Goal: Task Accomplishment & Management: Manage account settings

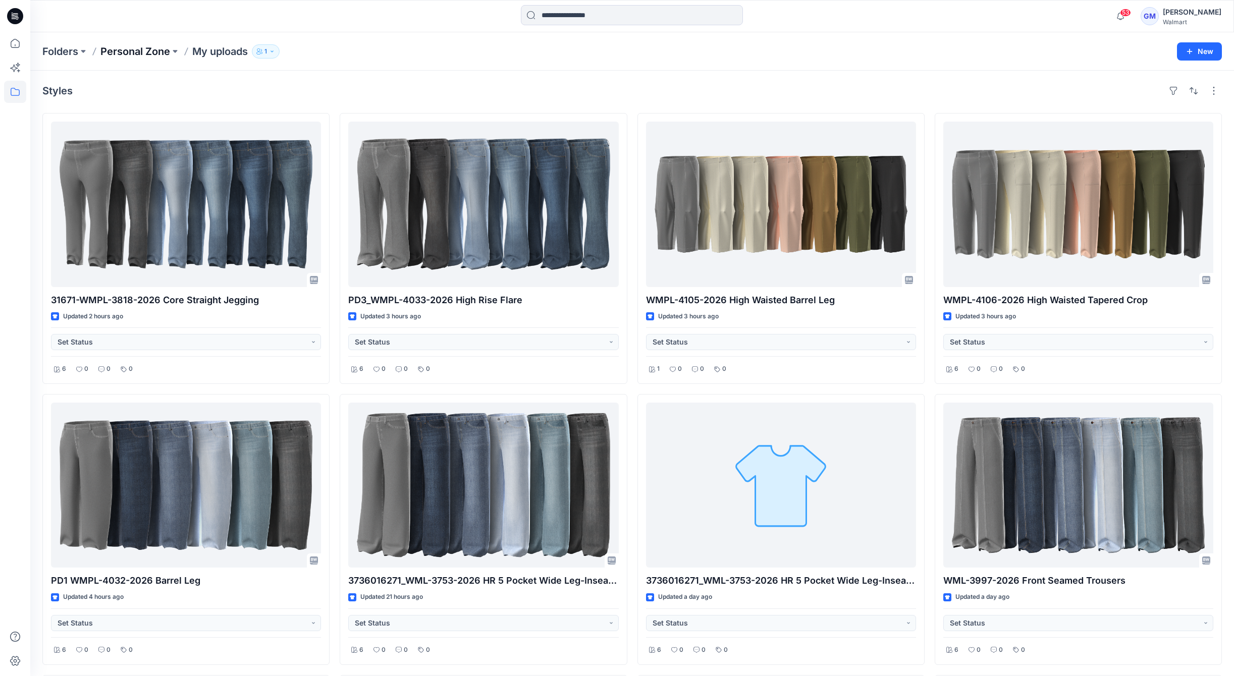
click at [156, 83] on div "Styles" at bounding box center [631, 91] width 1179 height 16
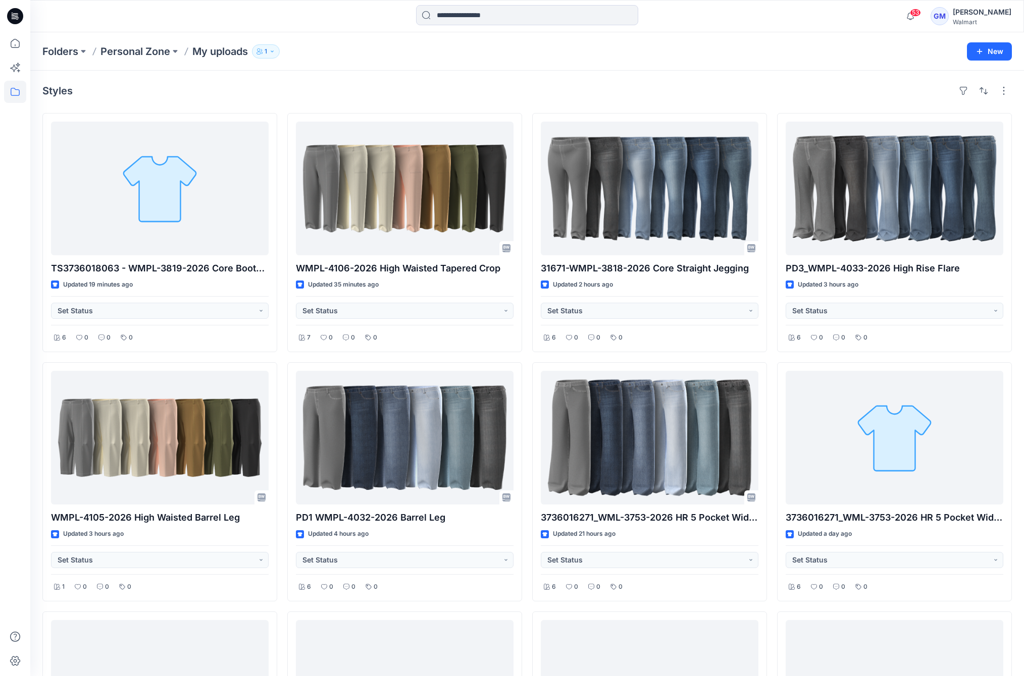
click at [384, 66] on div "Folders Personal Zone My uploads 1 New" at bounding box center [526, 51] width 993 height 38
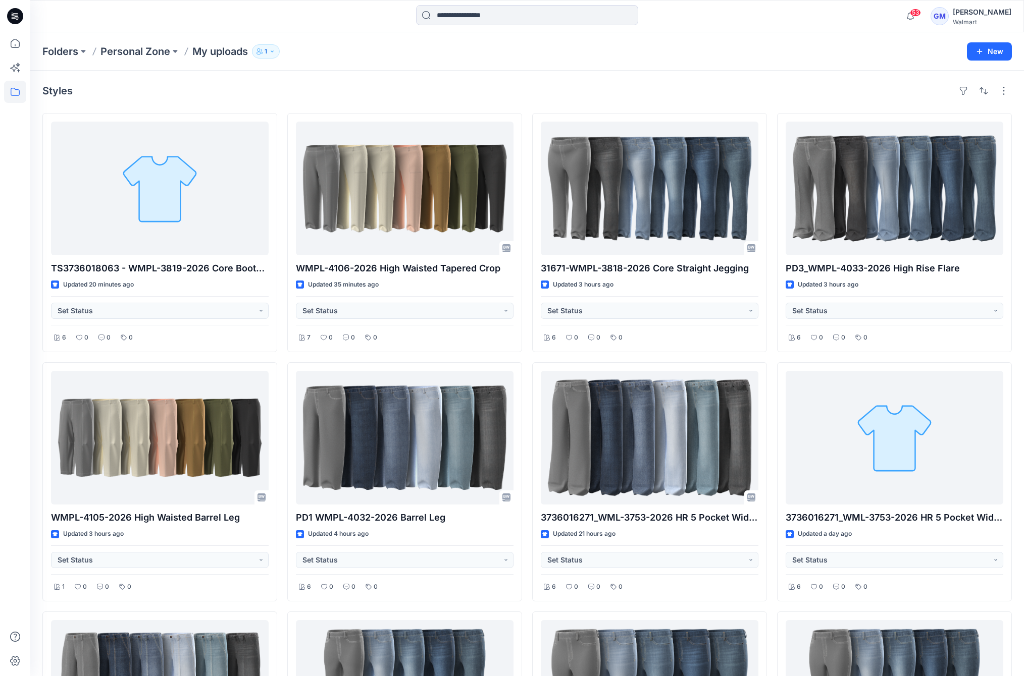
click at [387, 85] on div "Styles" at bounding box center [526, 91] width 969 height 16
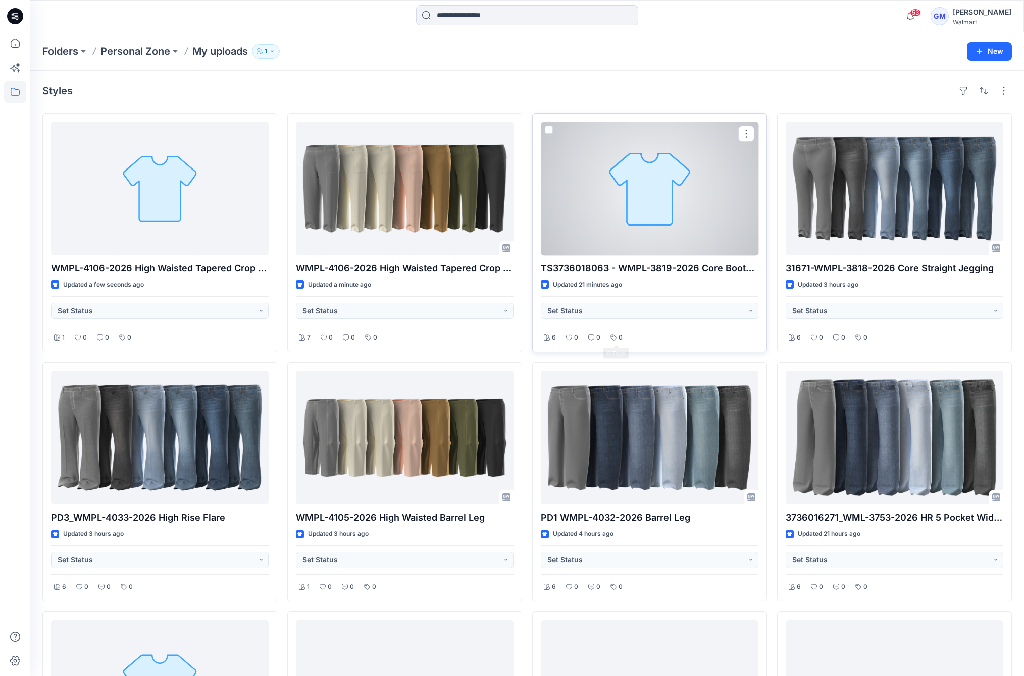
scroll to position [224, 0]
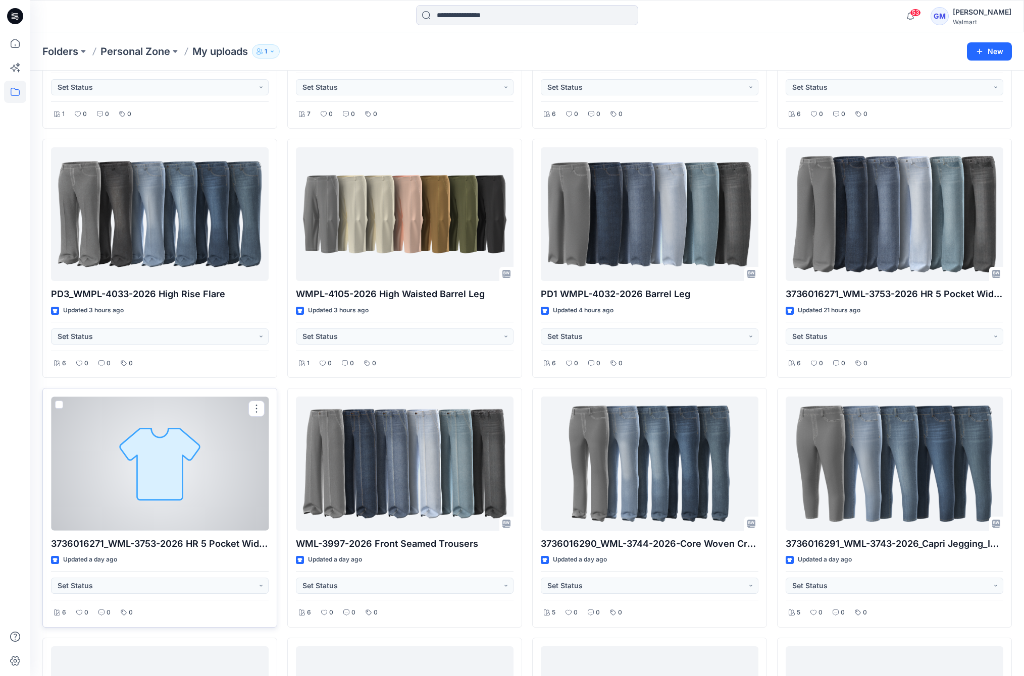
click at [208, 496] on div at bounding box center [160, 464] width 218 height 134
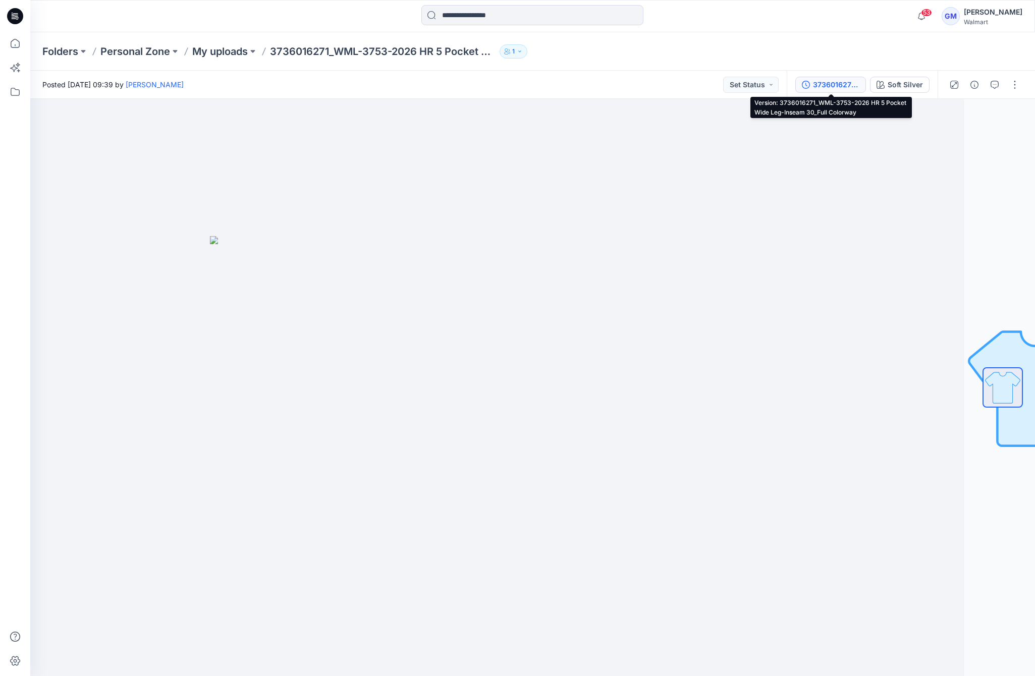
click at [828, 84] on div "3736016271_WML-3753-2026 HR 5 Pocket Wide Leg-Inseam 30_Full Colorway" at bounding box center [836, 84] width 46 height 11
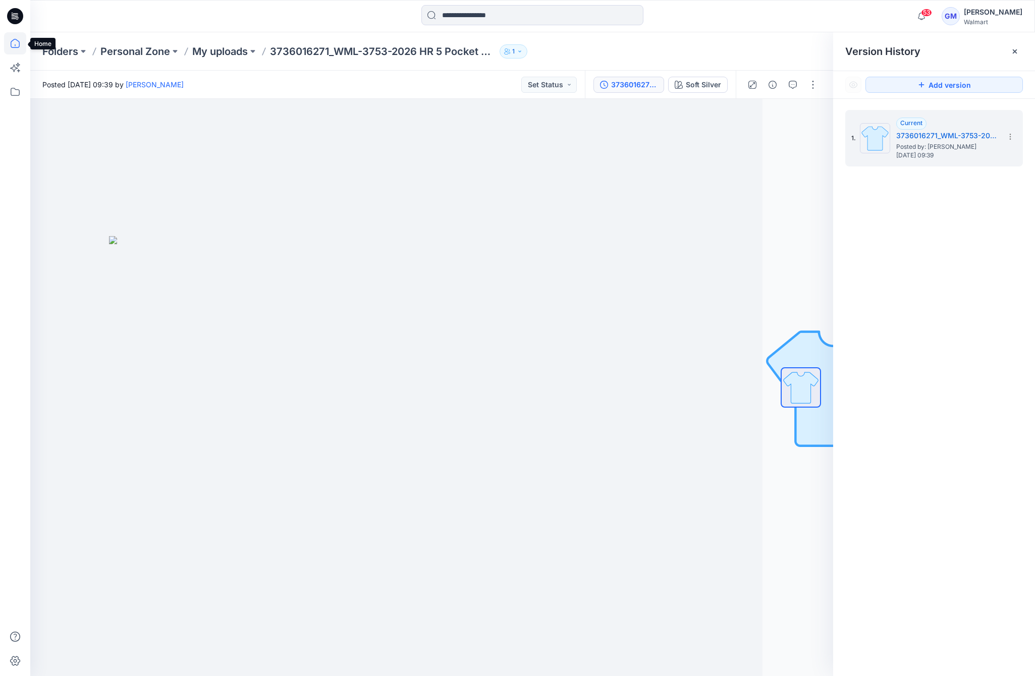
click at [18, 48] on icon at bounding box center [15, 43] width 22 height 22
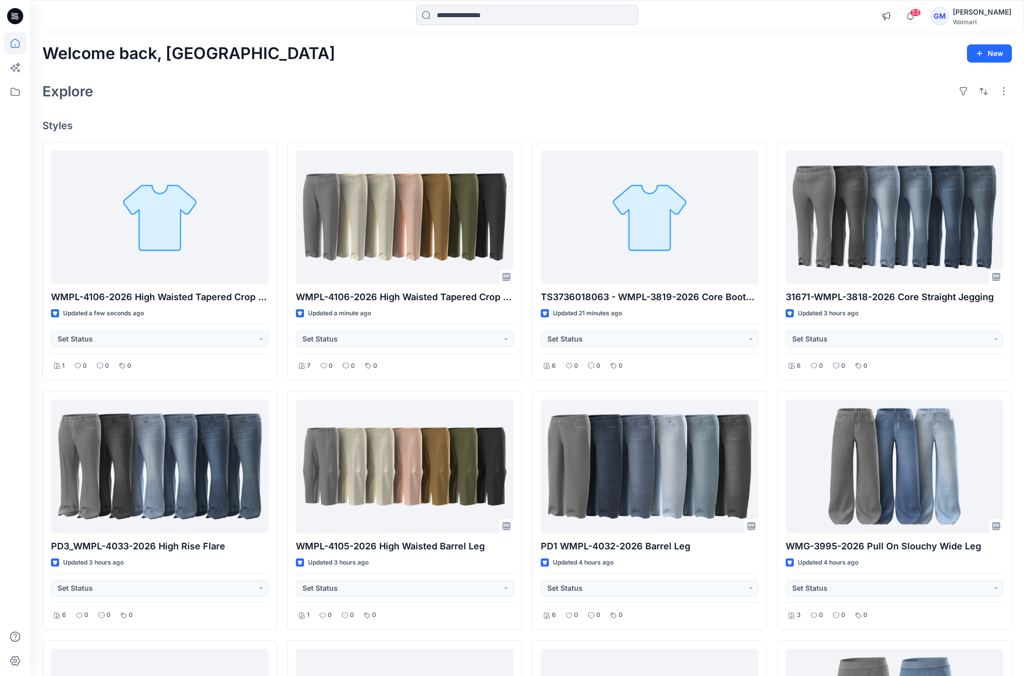
click at [29, 398] on div at bounding box center [15, 338] width 30 height 676
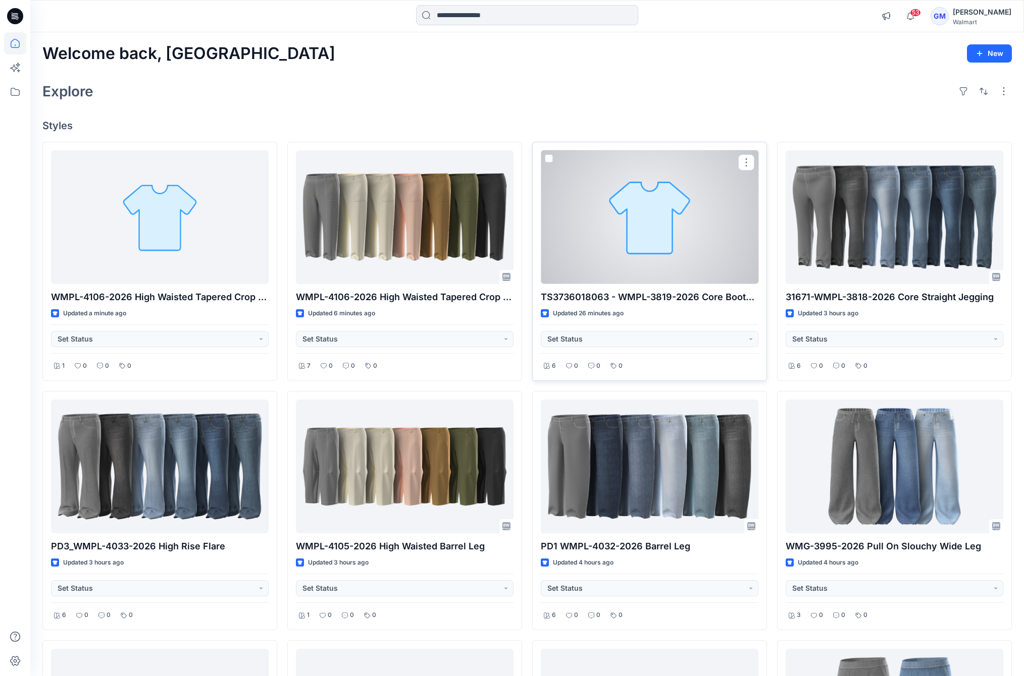
click at [663, 241] on div at bounding box center [650, 217] width 218 height 134
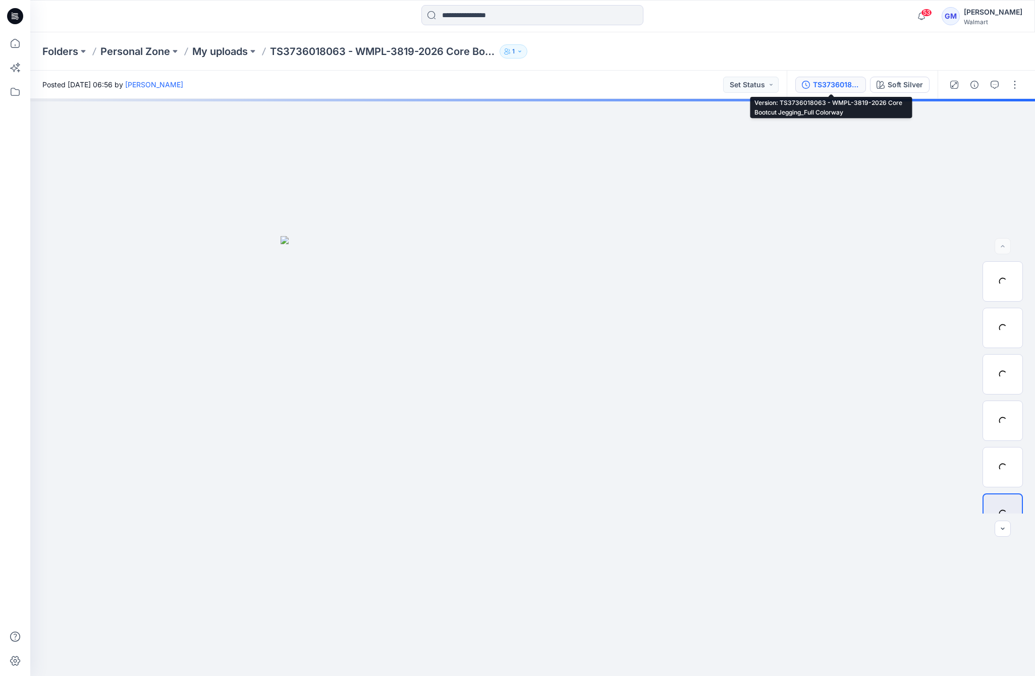
click at [834, 84] on div "TS3736018063 - WMPL-3819-2026 Core Bootcut Jegging_Full Colorway" at bounding box center [836, 84] width 46 height 11
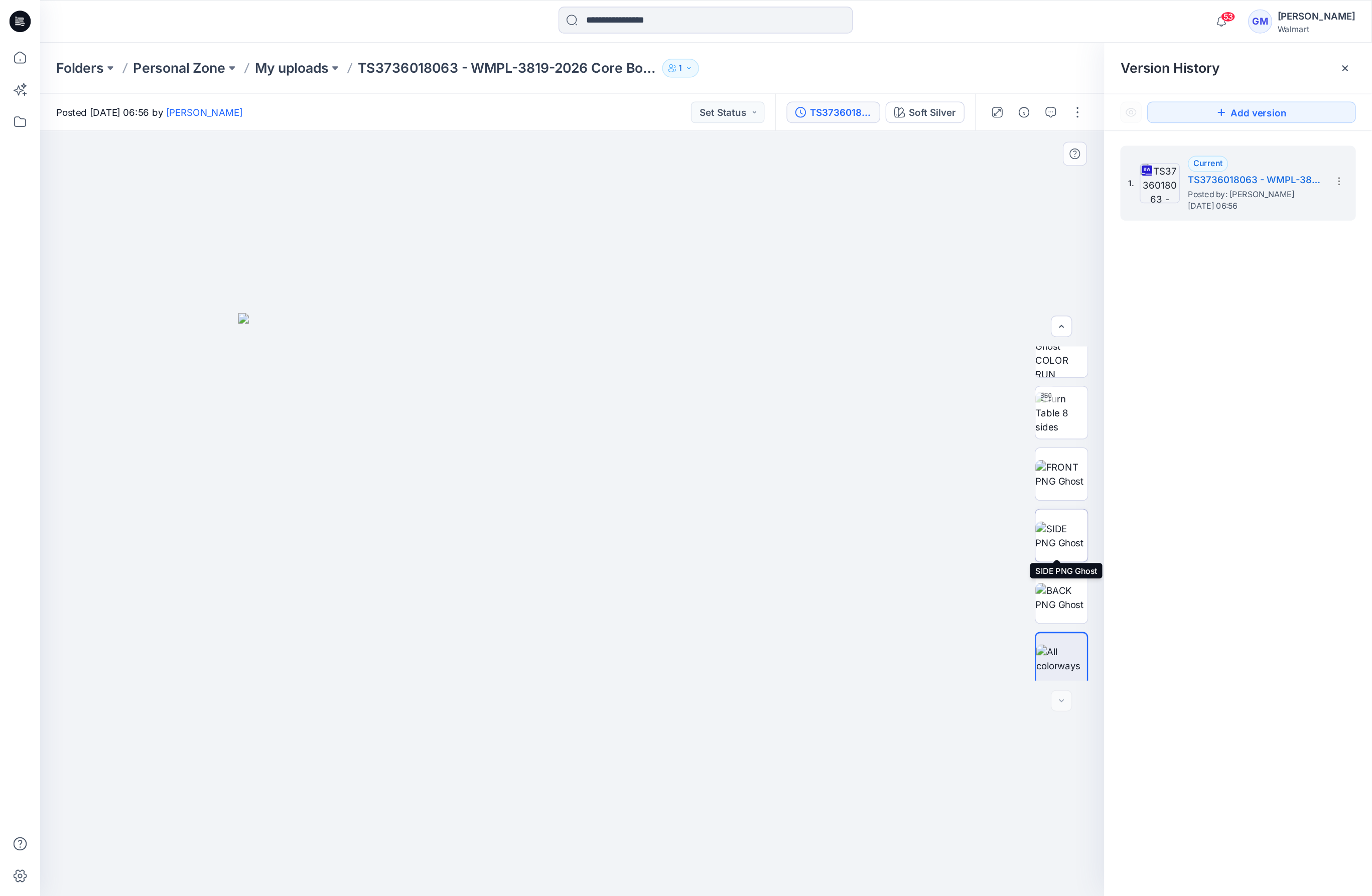
scroll to position [20, 0]
click at [791, 322] on img at bounding box center [795, 306] width 39 height 32
drag, startPoint x: 562, startPoint y: 648, endPoint x: 282, endPoint y: 651, distance: 280.0
click at [282, 651] on icon at bounding box center [430, 642] width 303 height 38
click at [788, 358] on img at bounding box center [795, 352] width 39 height 21
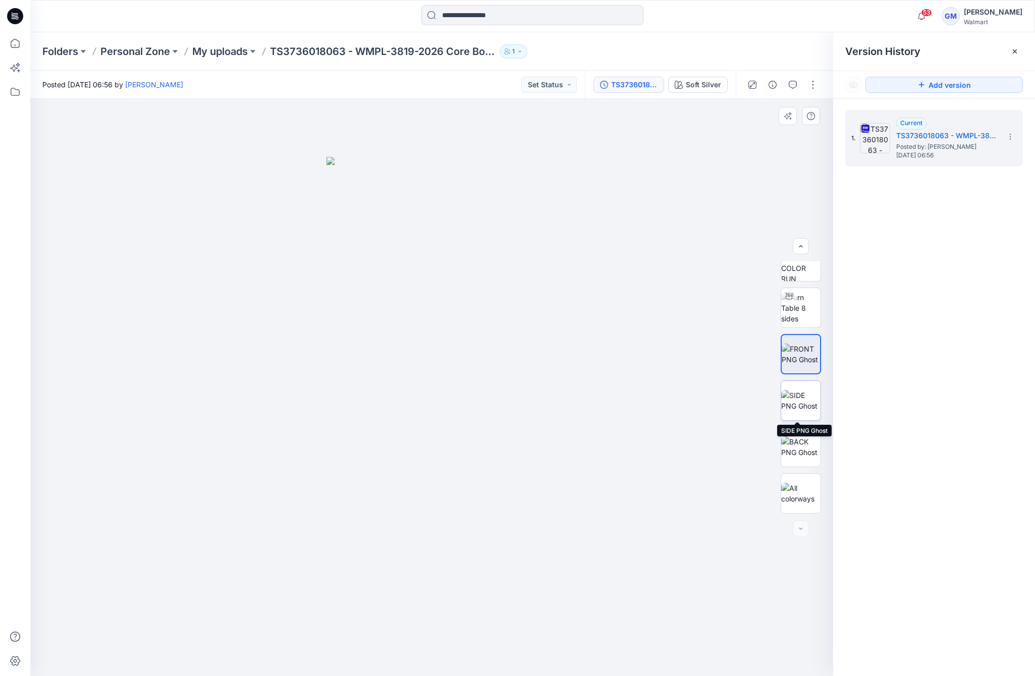
click at [798, 410] on img at bounding box center [800, 400] width 39 height 21
click at [793, 437] on img at bounding box center [800, 447] width 39 height 21
click at [778, 87] on button "button" at bounding box center [773, 85] width 16 height 16
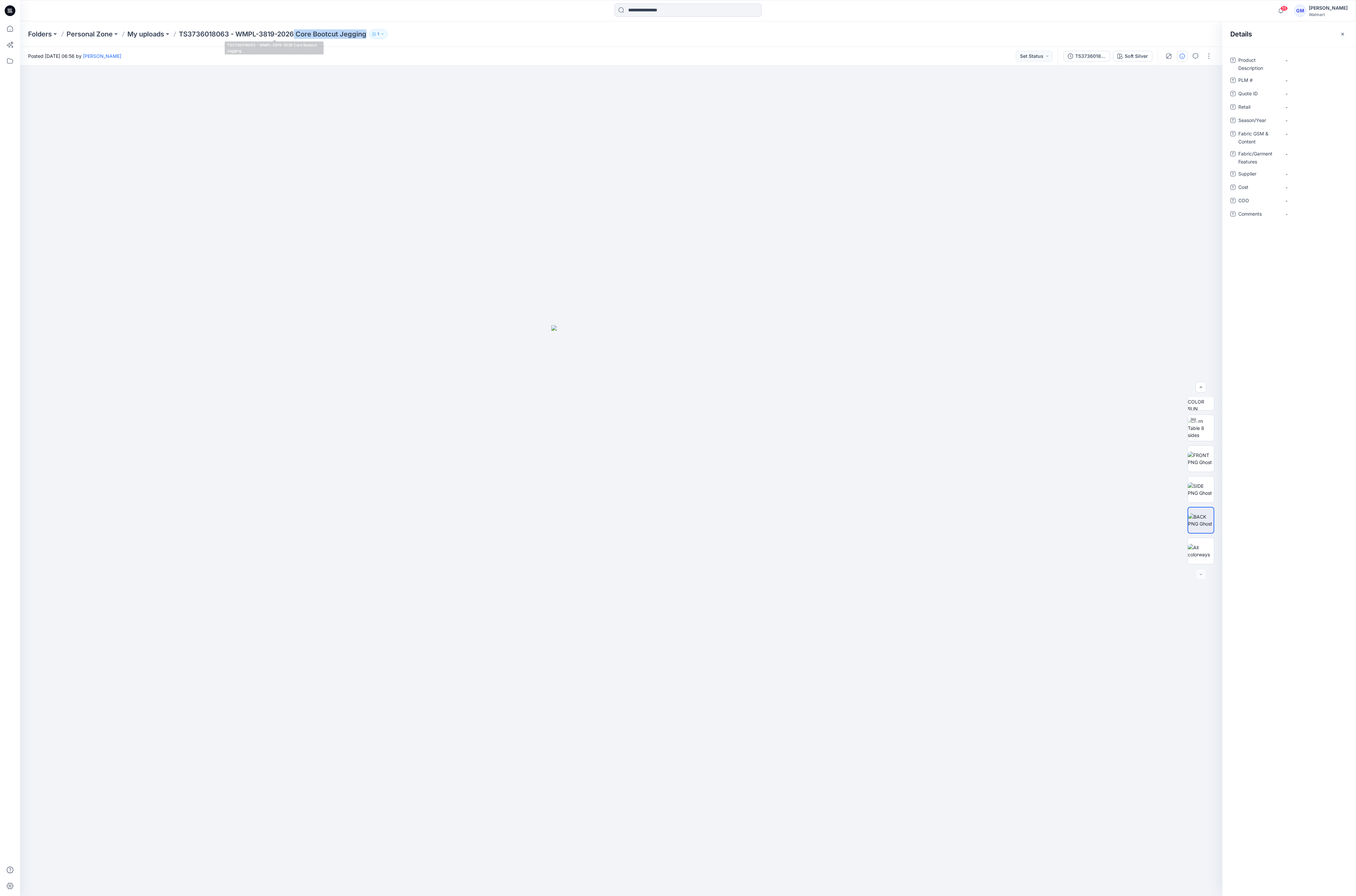
drag, startPoint x: 295, startPoint y: 34, endPoint x: 369, endPoint y: 34, distance: 74.0
click at [369, 34] on div "Folders Personal Zone My uploads TS3736018063 - WMPL-3819-2026 Core Bootcut Jeg…" at bounding box center [662, 34] width 1268 height 9
copy div "Core Bootcut Jegging 1"
click at [686, 60] on Description "-" at bounding box center [1315, 60] width 58 height 7
type textarea "**********"
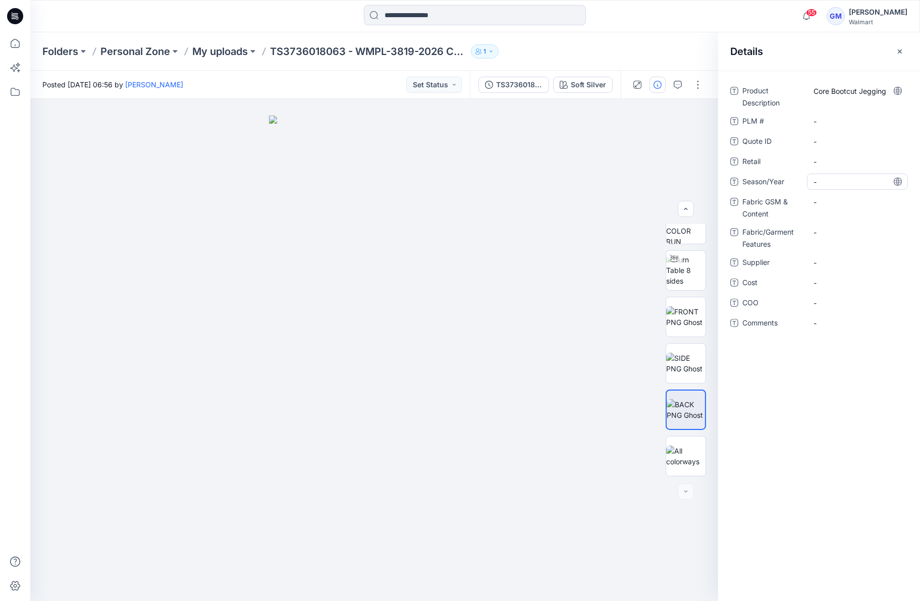
click at [838, 179] on span "-" at bounding box center [858, 182] width 88 height 11
type textarea "*"
type textarea "**********"
click at [847, 260] on span "-" at bounding box center [858, 262] width 88 height 11
type textarea "****"
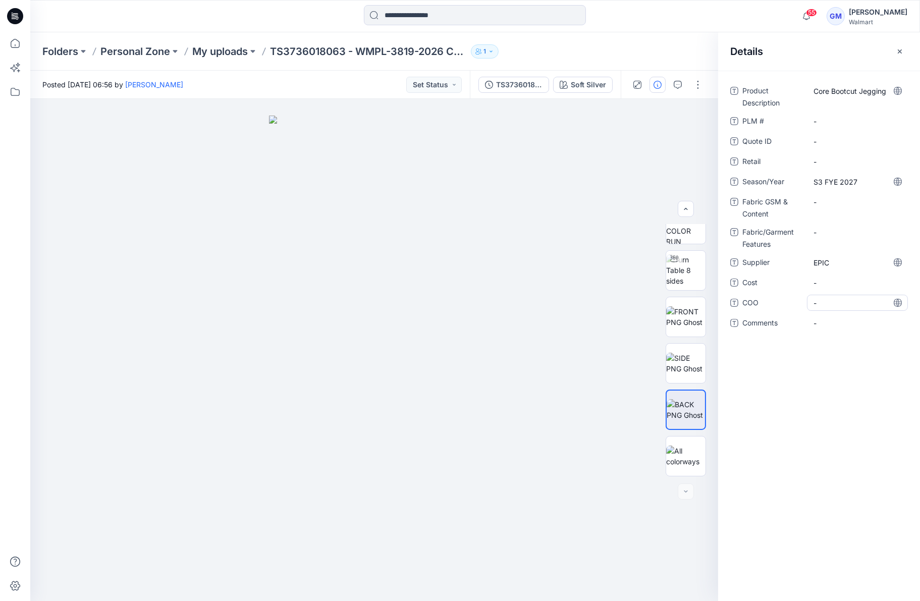
click at [863, 308] on span "-" at bounding box center [858, 303] width 88 height 11
type textarea "**"
click at [828, 199] on Content "-" at bounding box center [858, 202] width 88 height 11
type textarea "**********"
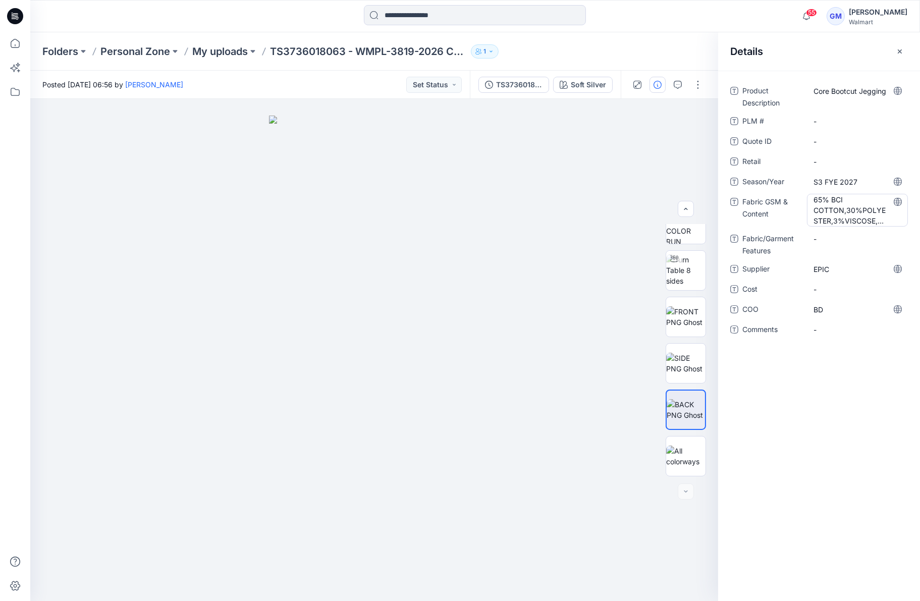
click at [856, 221] on Content "65% BCI COTTON,30%POLYESTER,3%VISCOSE, 2%SPANDEX" at bounding box center [858, 210] width 88 height 32
click at [877, 223] on textarea "**********" at bounding box center [857, 210] width 101 height 32
type textarea "**********"
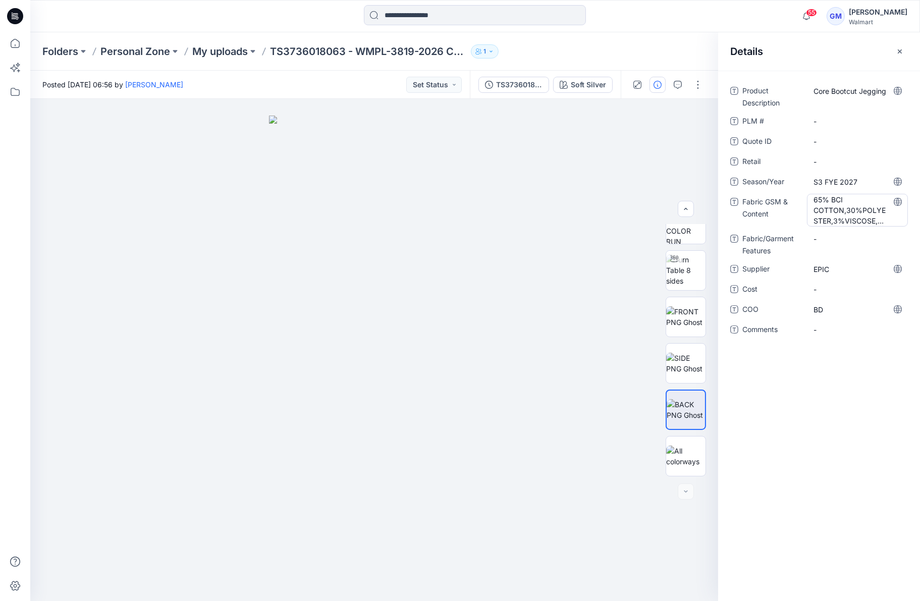
click at [815, 207] on Content "65% BCI COTTON,30%POLYESTER,3%VISCOSE, 2%SPANDEX, 9.5oz (322gsm) BW" at bounding box center [858, 210] width 88 height 32
click at [845, 210] on textarea "**********" at bounding box center [857, 210] width 101 height 32
type textarea "**********"
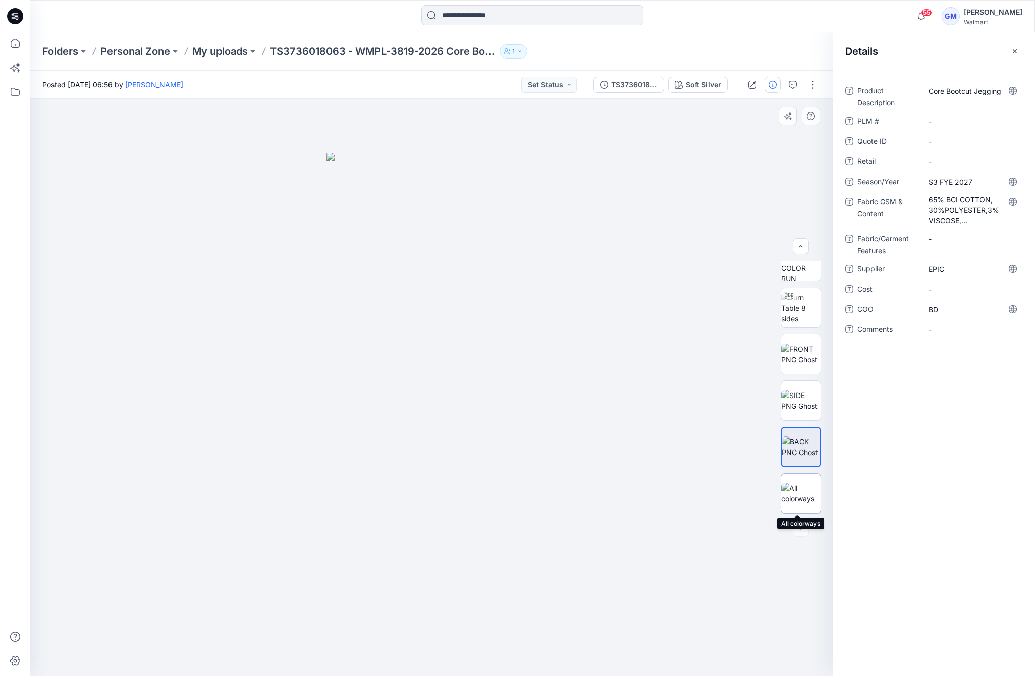
click at [800, 489] on img at bounding box center [800, 493] width 39 height 21
click at [704, 82] on div "Soft Silver" at bounding box center [703, 84] width 35 height 11
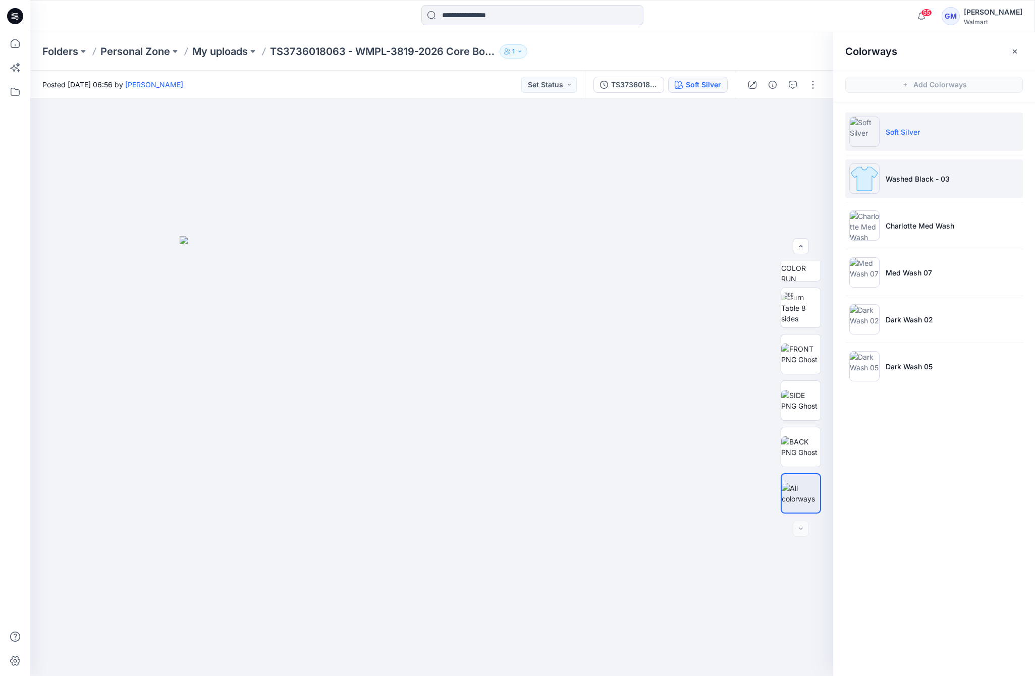
click at [932, 180] on p "Washed Black - 03" at bounding box center [918, 179] width 64 height 11
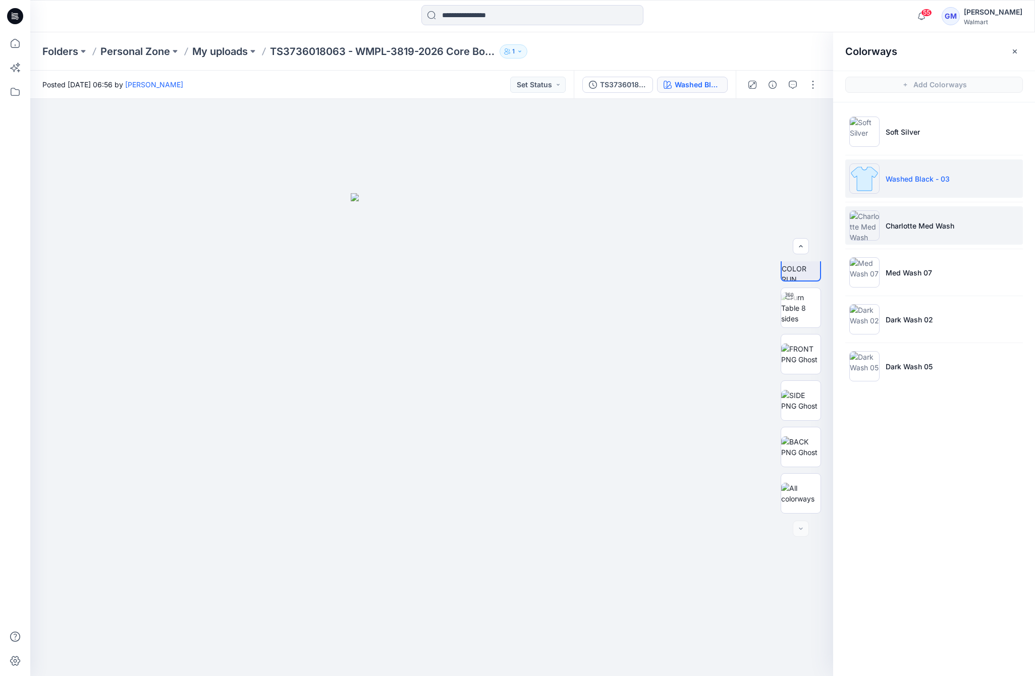
click at [928, 223] on p "Charlotte Med Wash" at bounding box center [920, 226] width 69 height 11
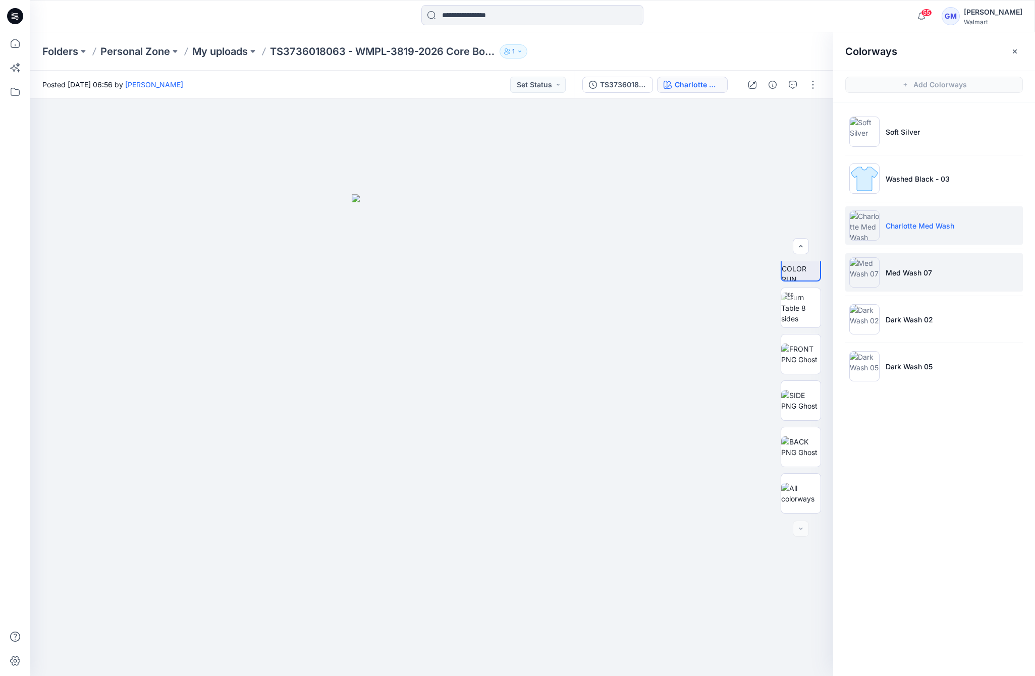
click at [926, 276] on p "Med Wash 07" at bounding box center [909, 272] width 46 height 11
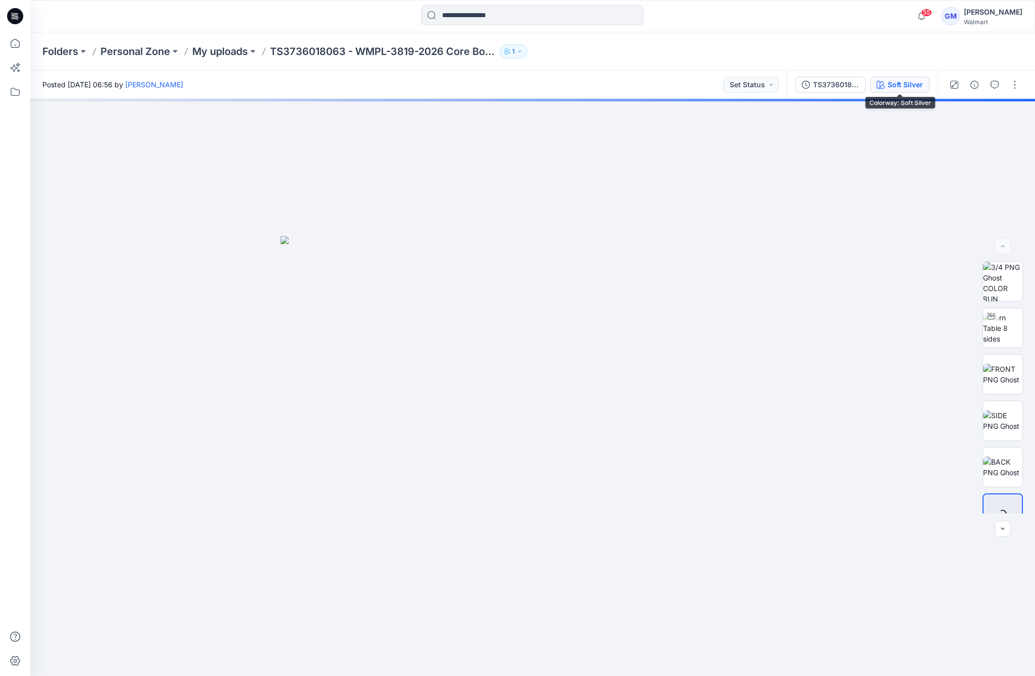
click at [887, 87] on button "Soft Silver" at bounding box center [900, 85] width 60 height 16
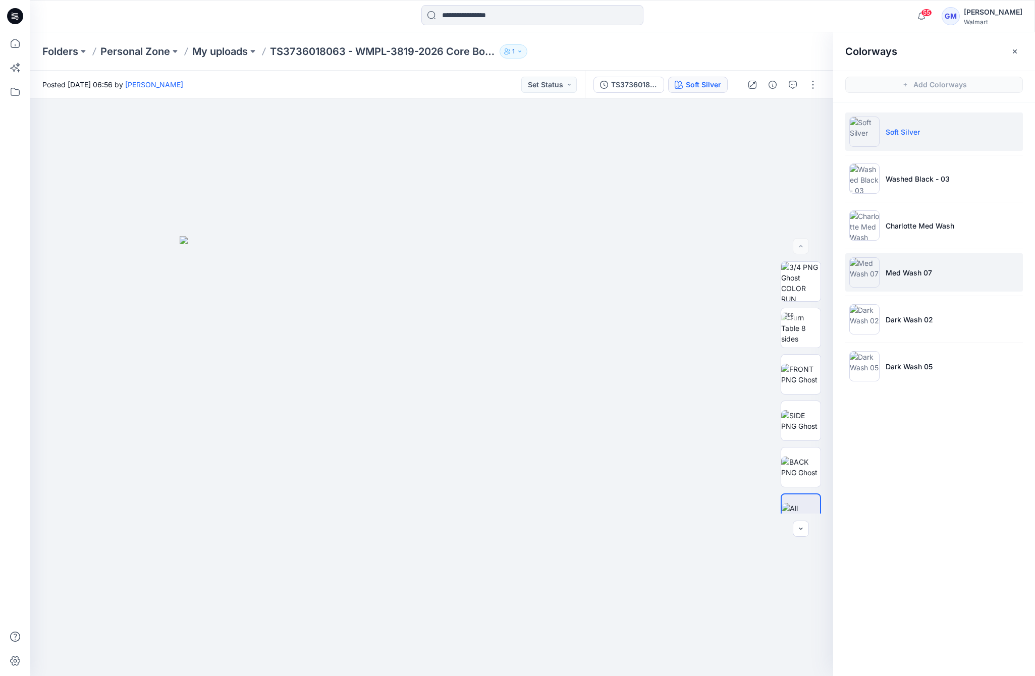
click at [932, 276] on li "Med Wash 07" at bounding box center [934, 272] width 178 height 38
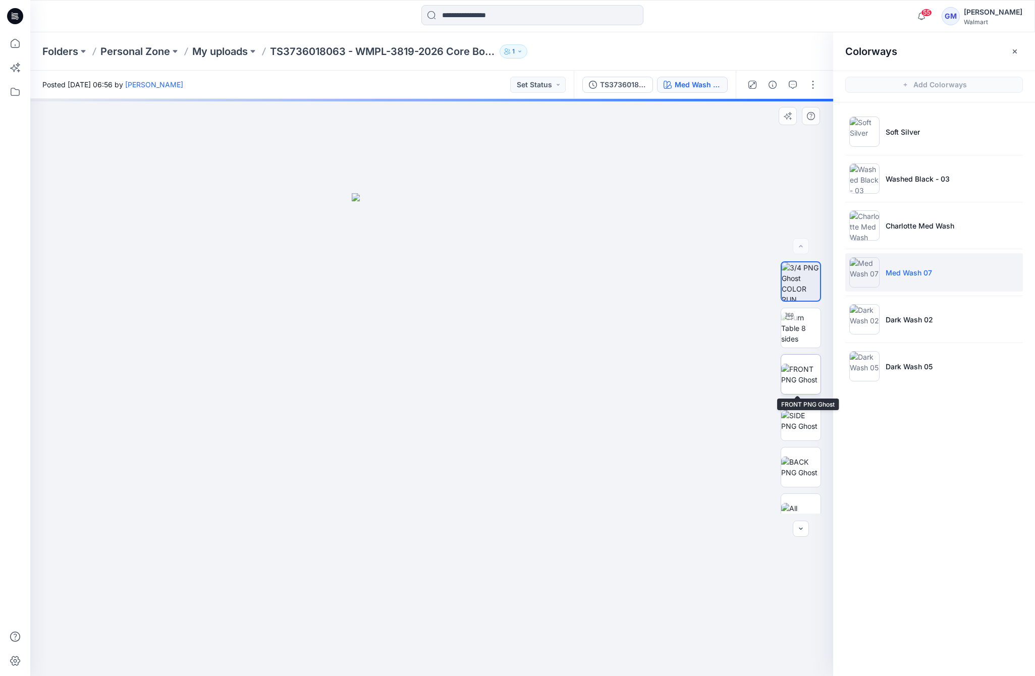
click at [795, 372] on img at bounding box center [800, 374] width 39 height 21
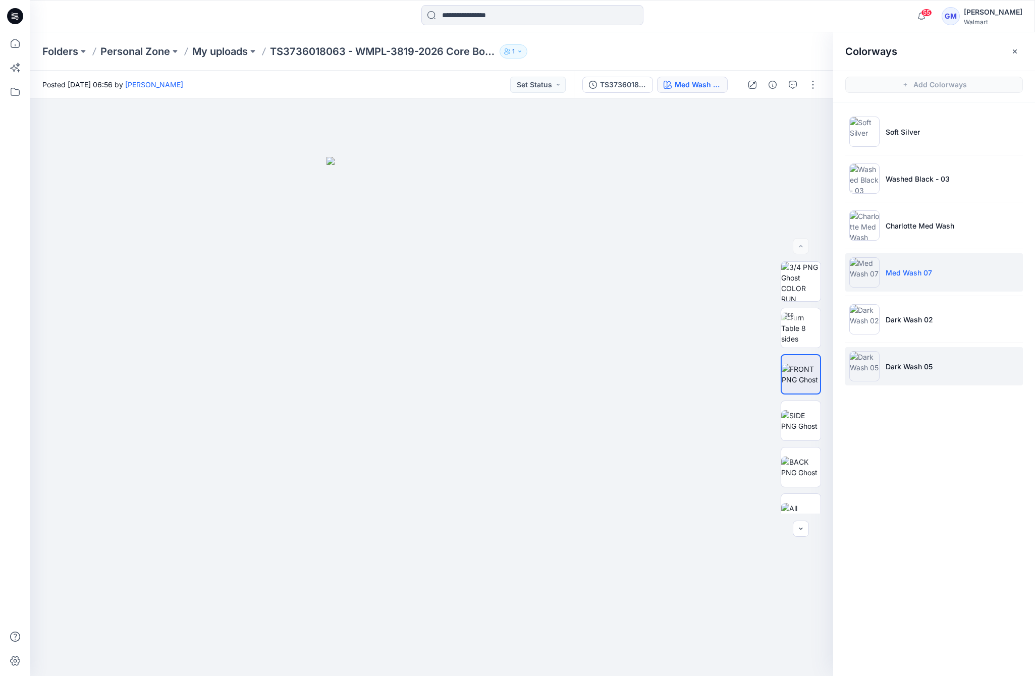
click at [938, 352] on li "Dark Wash 05" at bounding box center [934, 366] width 178 height 38
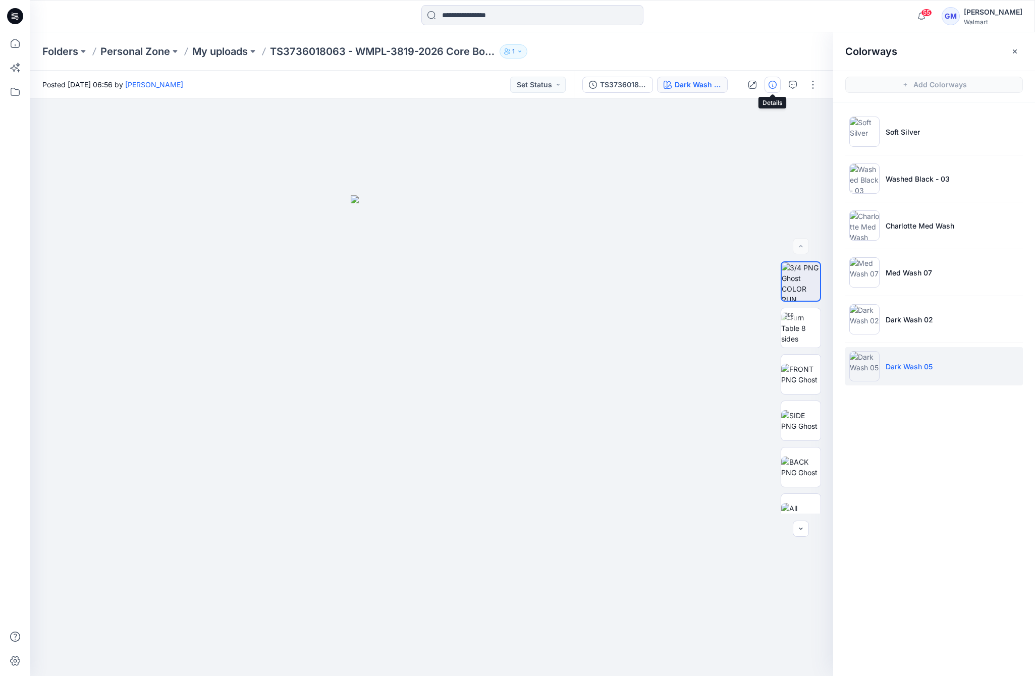
click at [769, 81] on icon "button" at bounding box center [773, 85] width 8 height 8
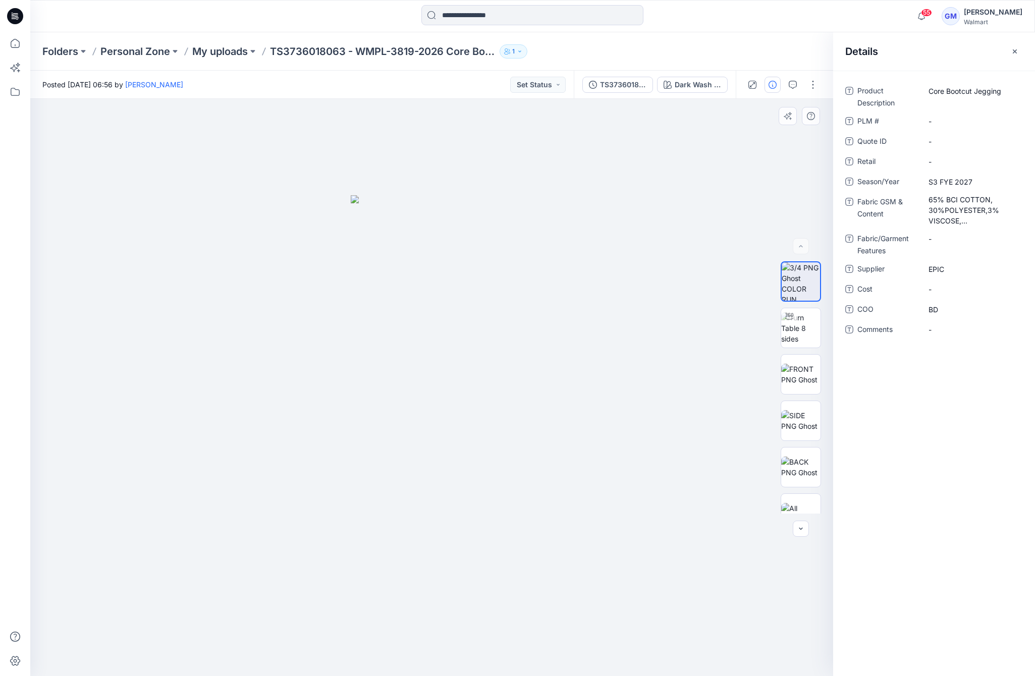
drag, startPoint x: 133, startPoint y: 285, endPoint x: 213, endPoint y: 255, distance: 86.1
click at [133, 285] on div at bounding box center [431, 387] width 803 height 577
click at [816, 81] on button "button" at bounding box center [813, 85] width 16 height 16
click at [748, 133] on p "Edit" at bounding box center [748, 136] width 13 height 11
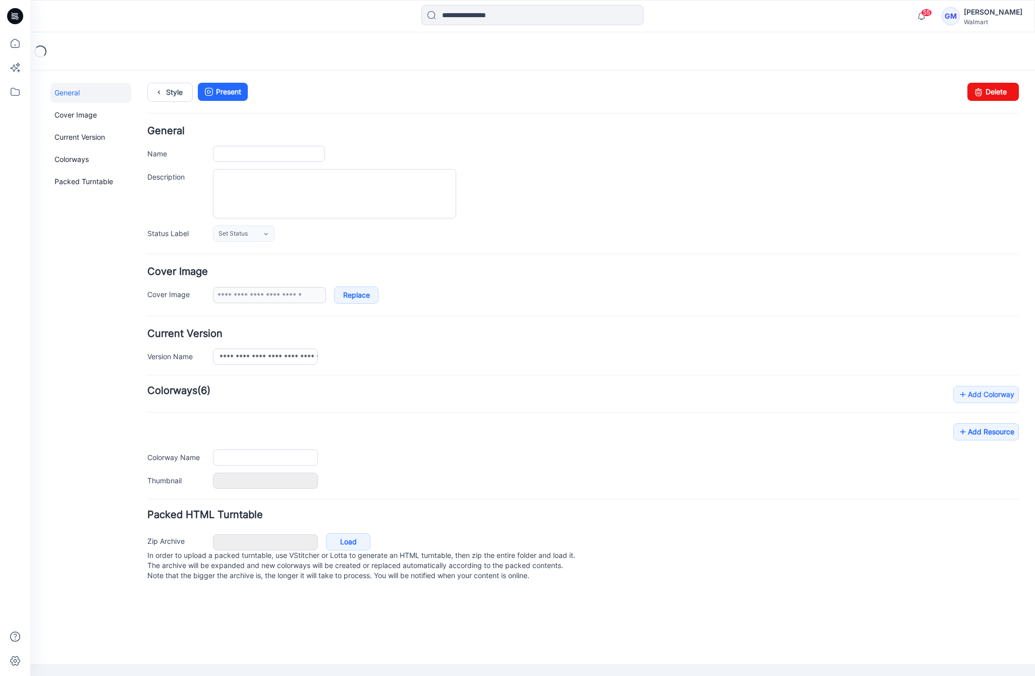
type input "**********"
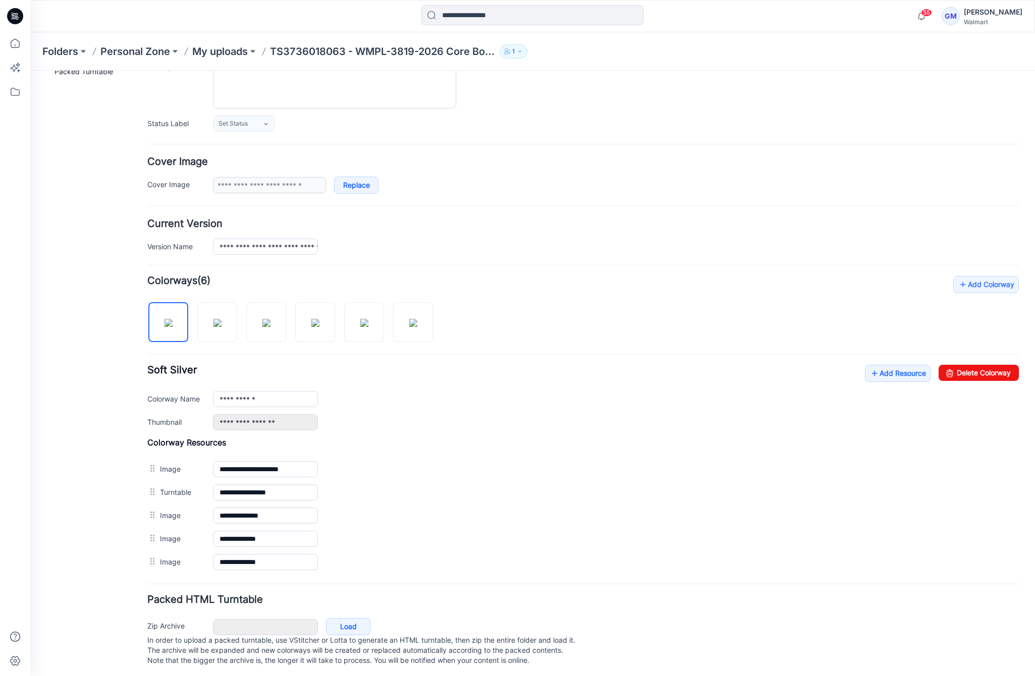
scroll to position [123, 0]
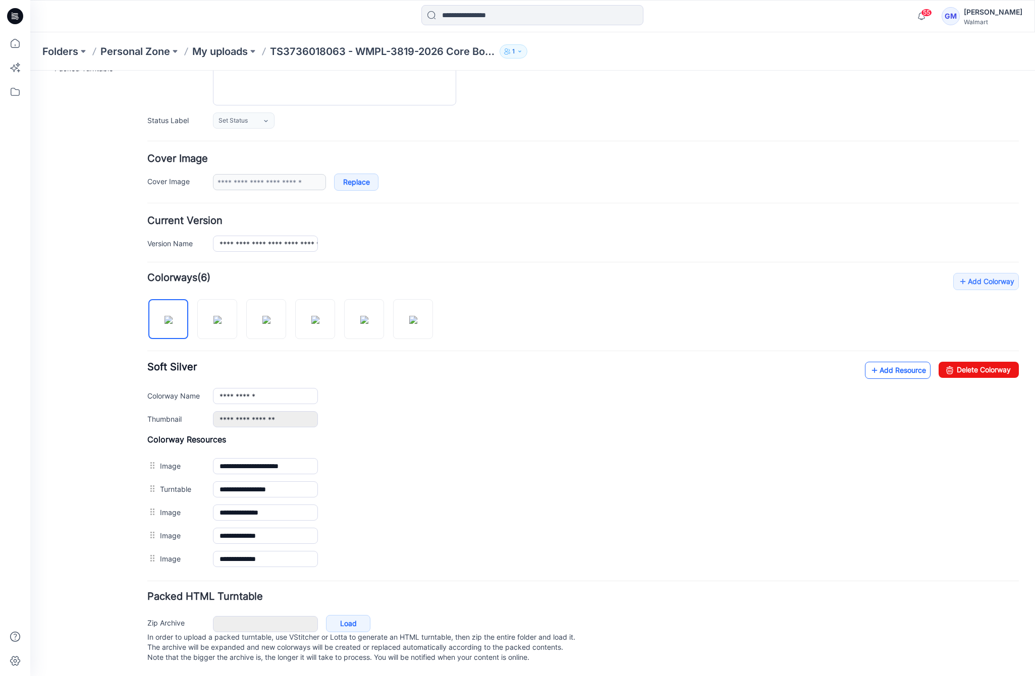
click at [873, 362] on link "Add Resource" at bounding box center [898, 370] width 66 height 17
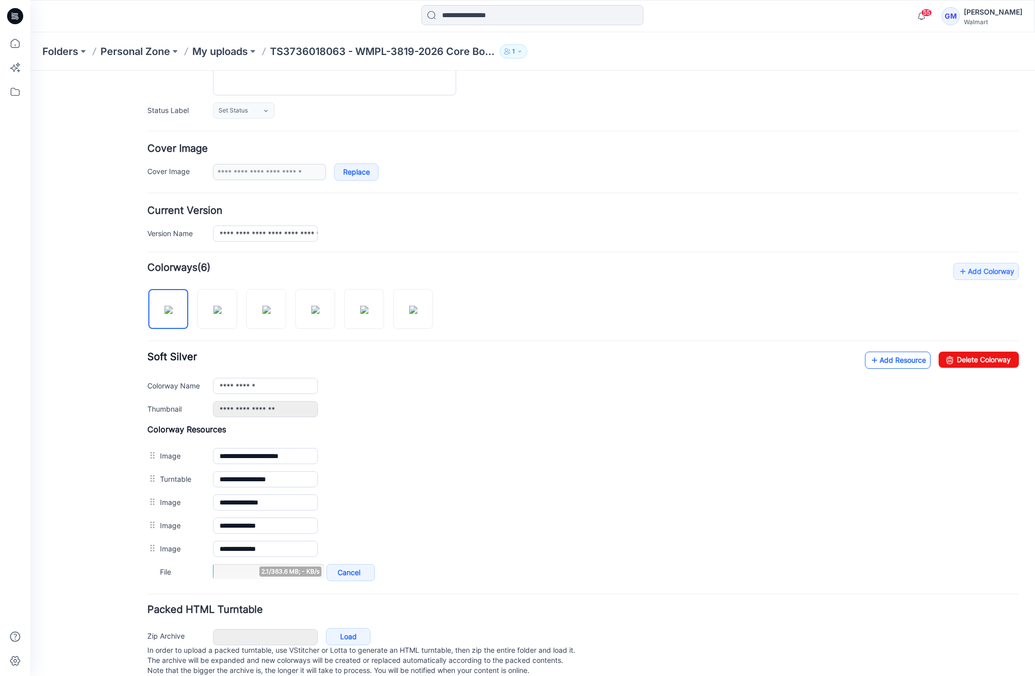
click at [901, 361] on link "Add Resource" at bounding box center [898, 360] width 66 height 17
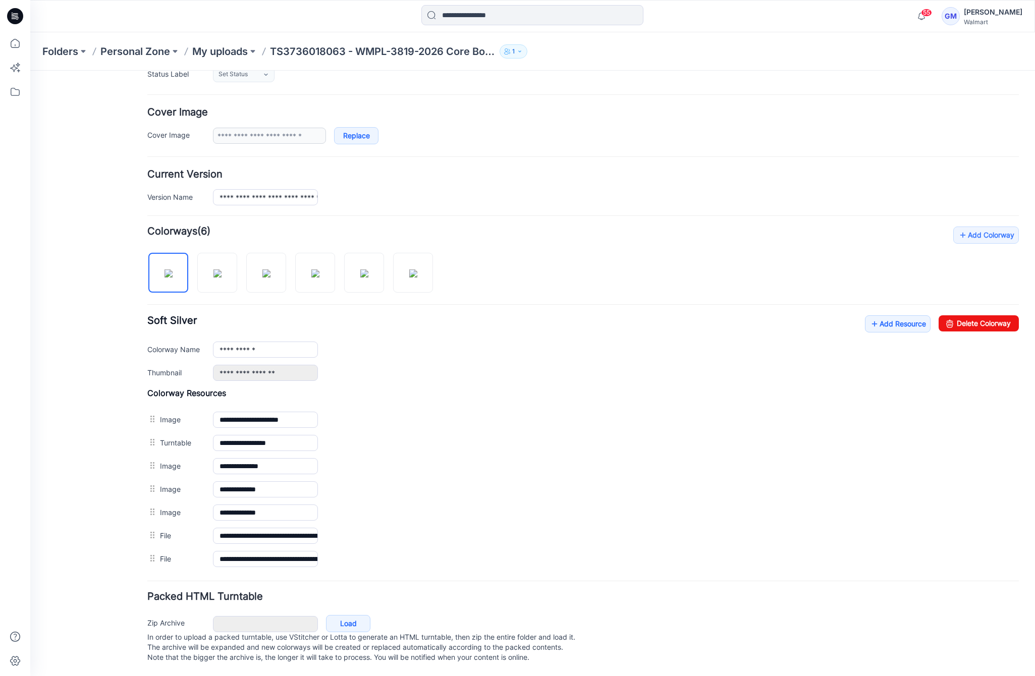
scroll to position [170, 0]
drag, startPoint x: 87, startPoint y: 475, endPoint x: 94, endPoint y: 445, distance: 30.6
click at [86, 474] on div "General Cover Image Current Version Colorways Packed Turntable" at bounding box center [90, 299] width 81 height 753
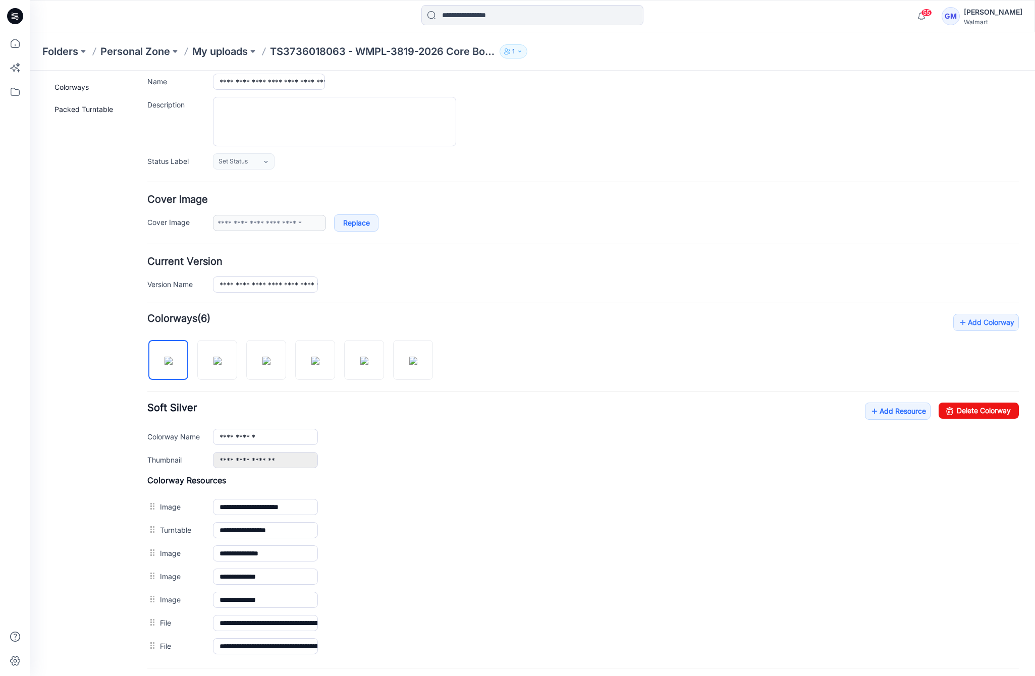
scroll to position [0, 0]
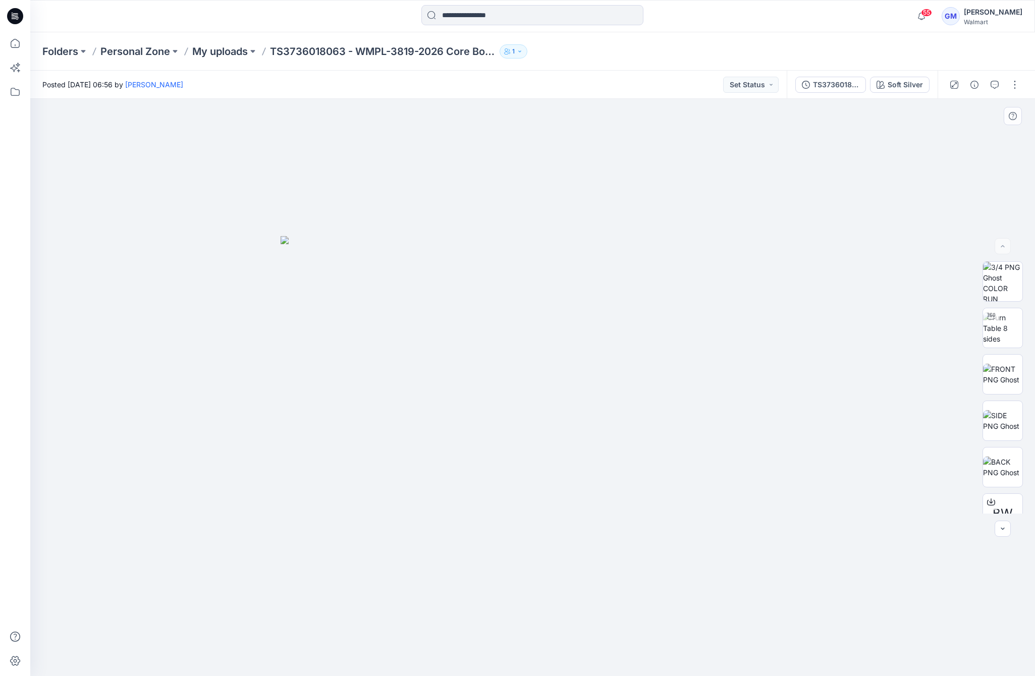
click at [286, 141] on div at bounding box center [532, 387] width 1005 height 577
click at [346, 79] on div "Posted [DATE] 06:56 by [PERSON_NAME] Set Status" at bounding box center [408, 85] width 757 height 28
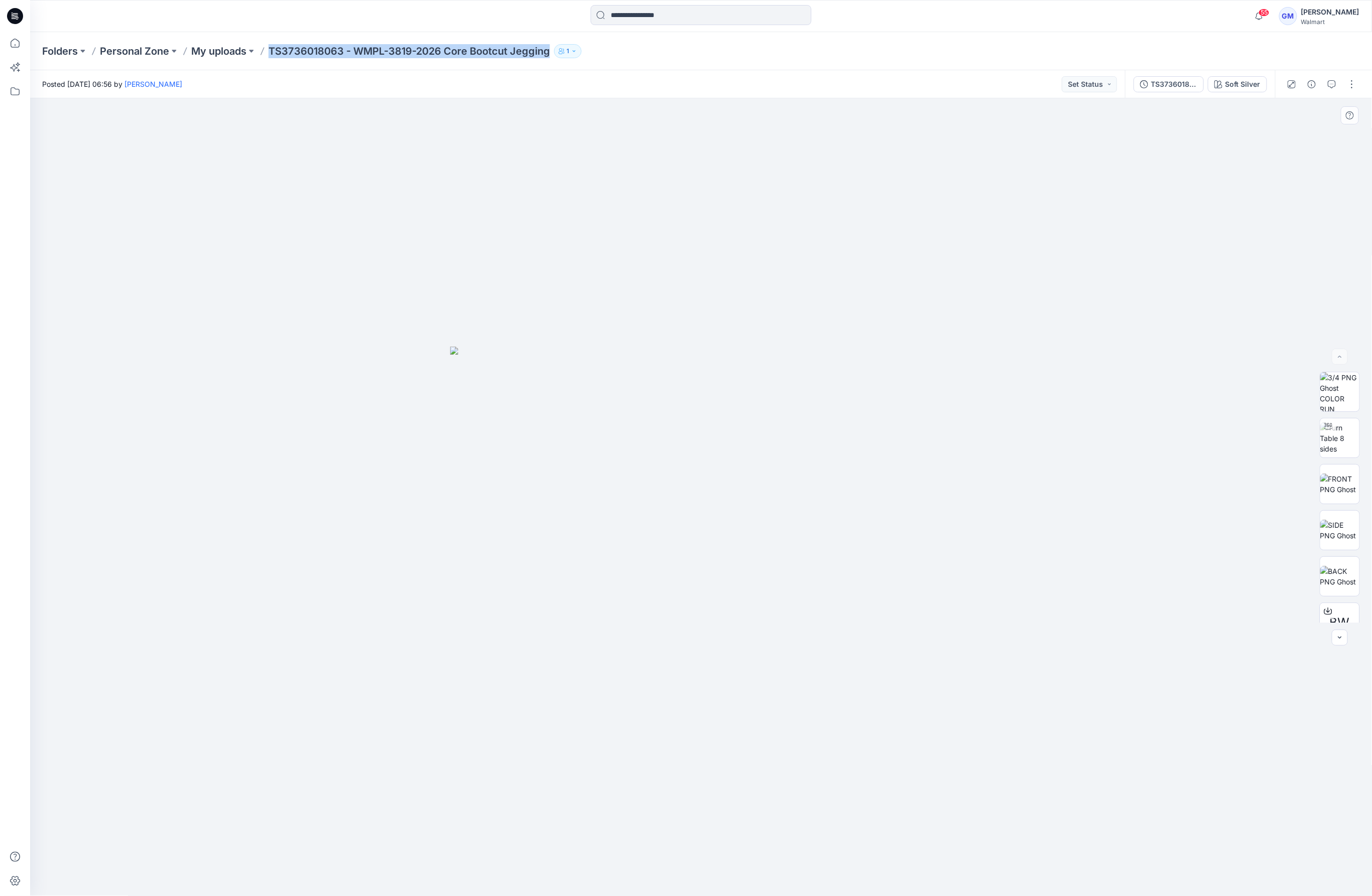
drag, startPoint x: 271, startPoint y: 49, endPoint x: 826, endPoint y: 146, distance: 563.4
click at [553, 58] on div "Folders Personal Zone My uploads TS3736018063 - WMPL-3819-2026 Core Bootcut Jeg…" at bounding box center [701, 51] width 1342 height 38
copy p "TS3736018063 - WMPL-3819-2026 Core Bootcut Jegging"
click at [811, 299] on div at bounding box center [701, 497] width 1342 height 799
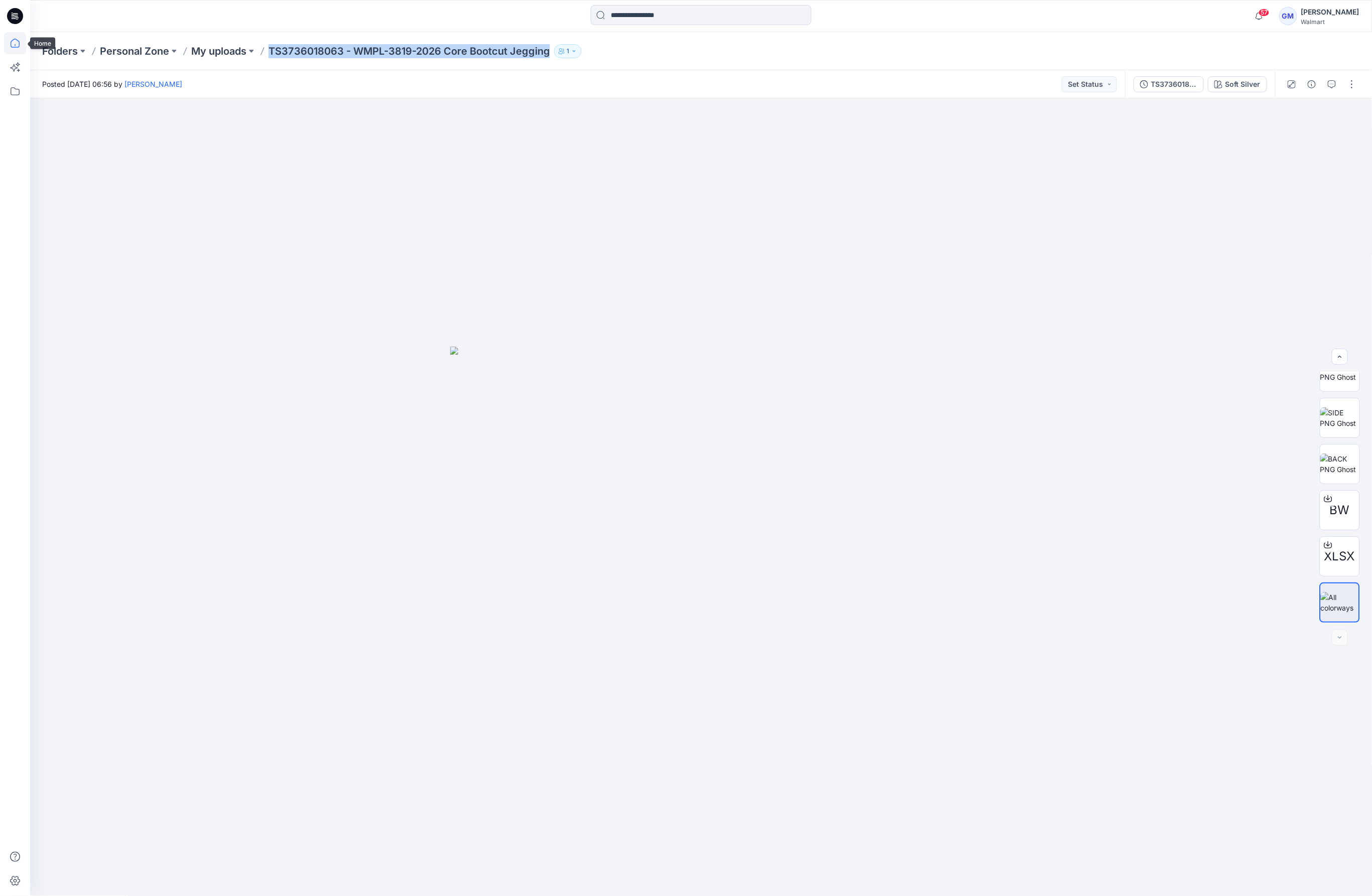
click at [11, 44] on icon at bounding box center [15, 43] width 22 height 22
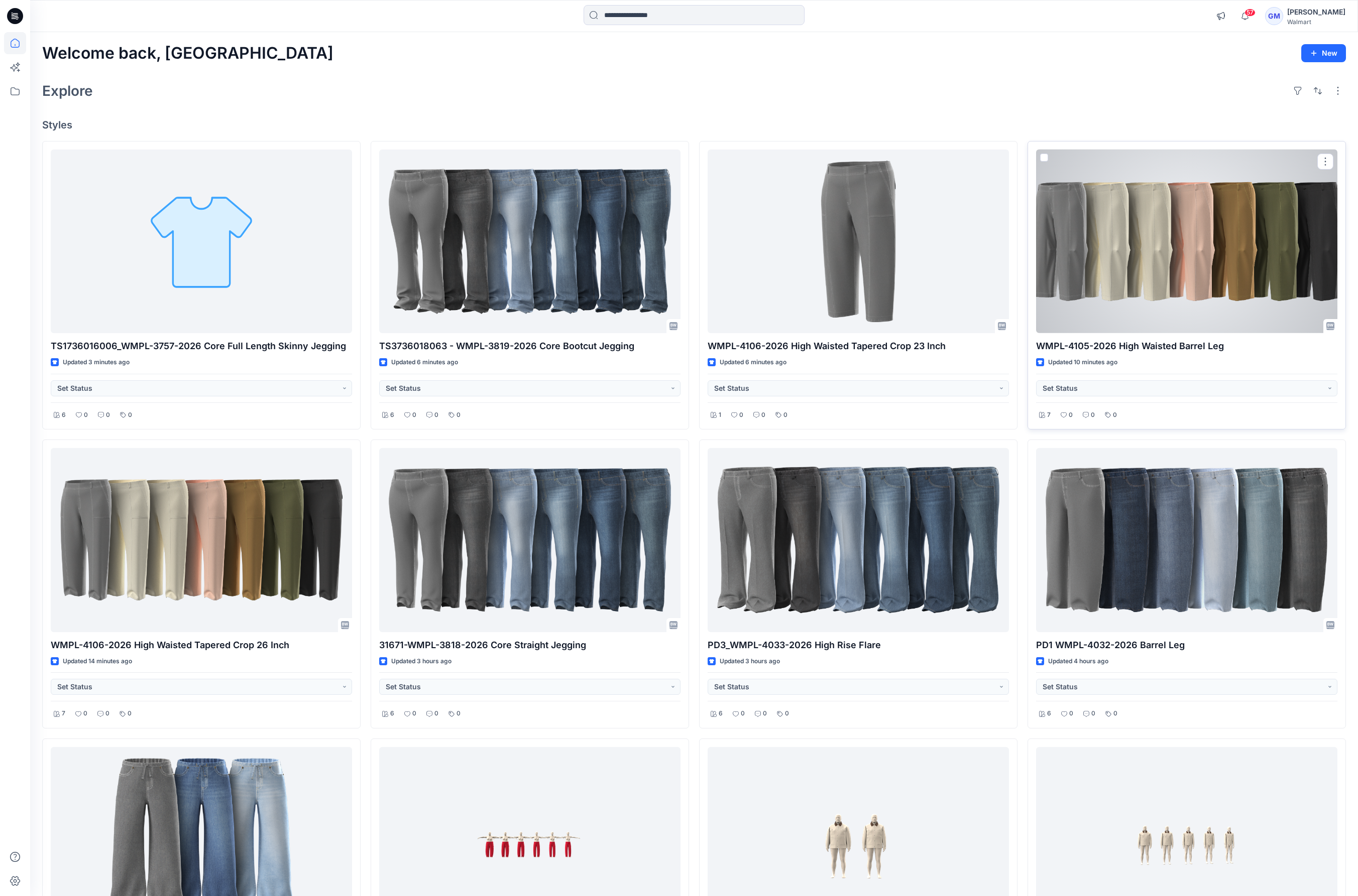
click at [1030, 256] on div at bounding box center [1186, 241] width 301 height 184
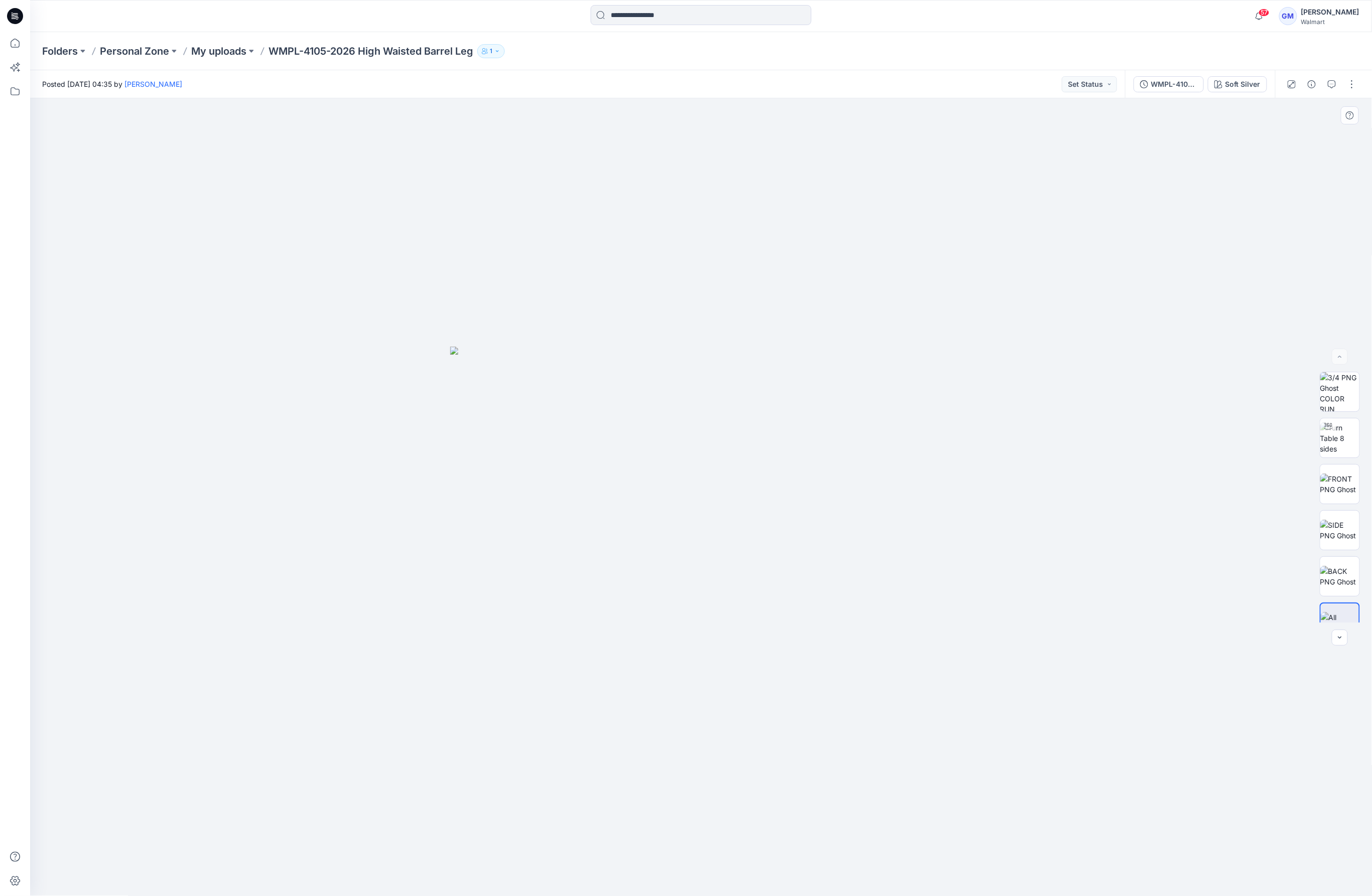
click at [494, 658] on div at bounding box center [701, 497] width 1342 height 799
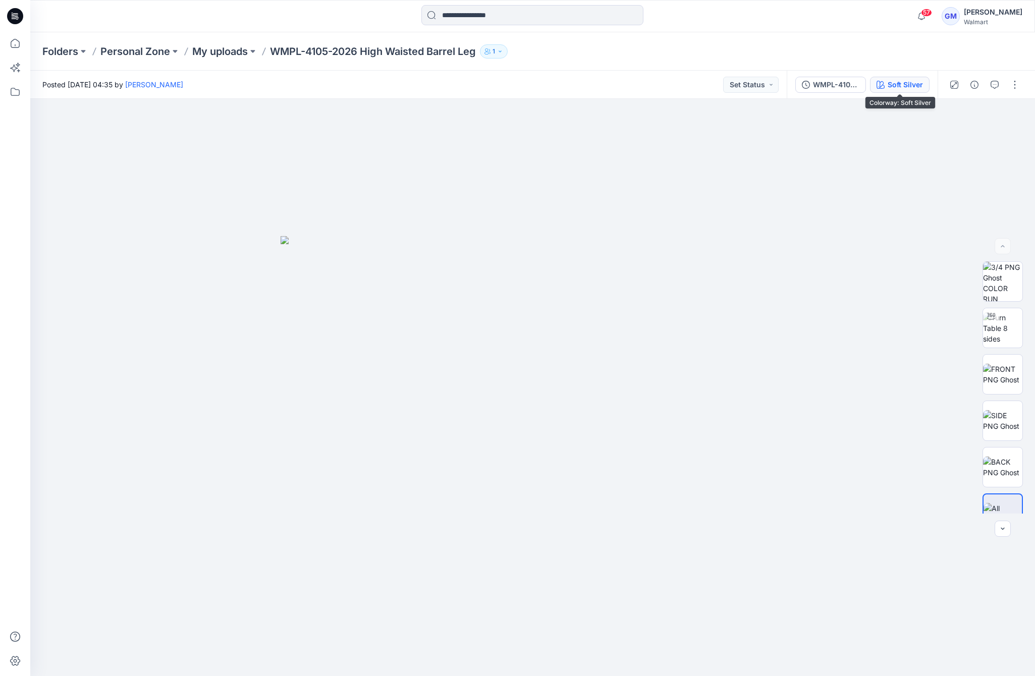
click at [915, 84] on div "Soft Silver" at bounding box center [905, 84] width 35 height 11
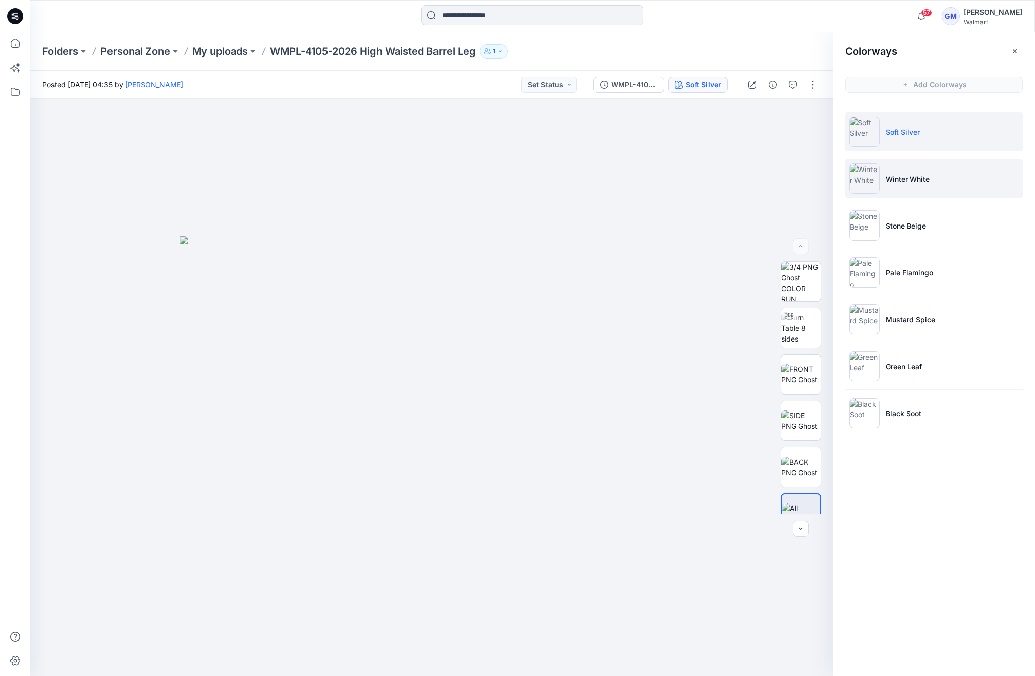
click at [929, 179] on p "Winter White" at bounding box center [908, 179] width 44 height 11
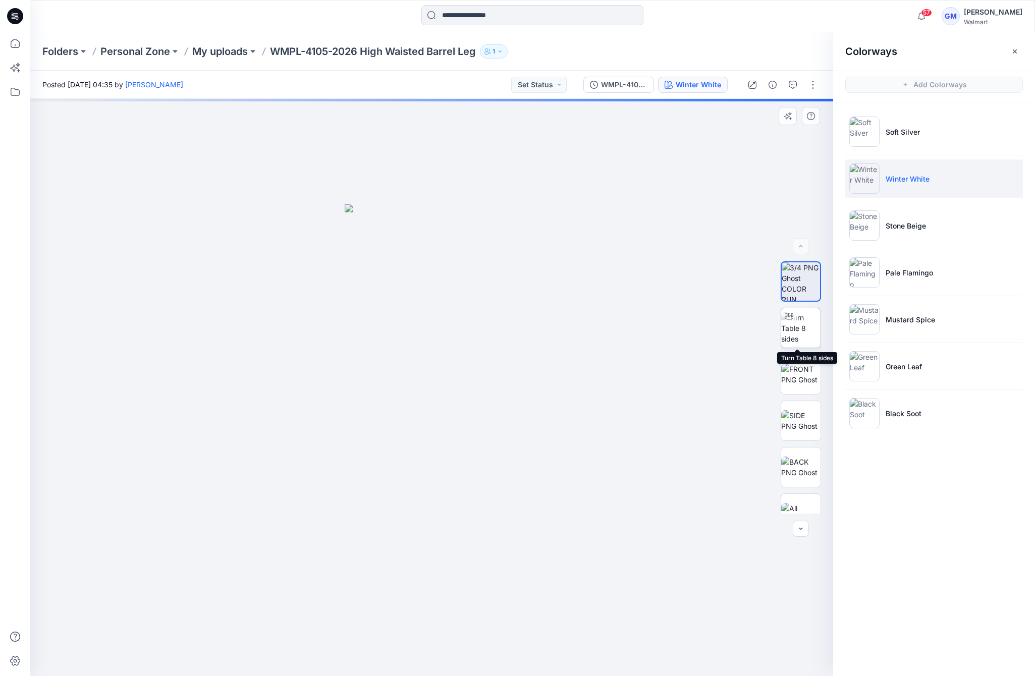
click at [798, 333] on img at bounding box center [800, 328] width 39 height 32
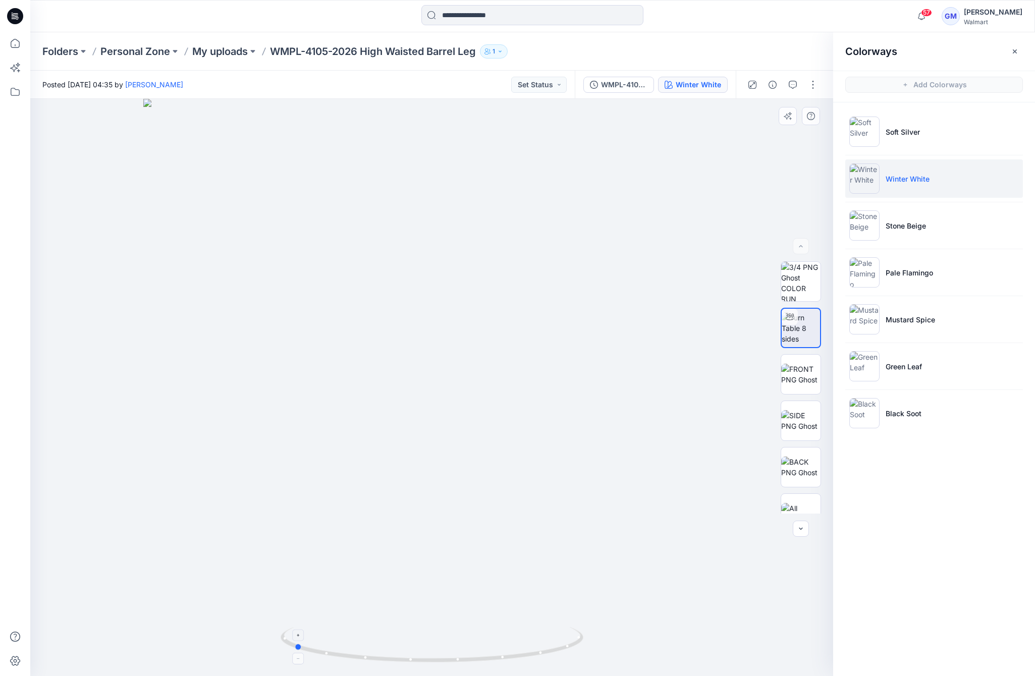
drag, startPoint x: 561, startPoint y: 657, endPoint x: 422, endPoint y: 662, distance: 138.4
click at [422, 662] on icon at bounding box center [433, 646] width 305 height 38
drag, startPoint x: 545, startPoint y: 656, endPoint x: 419, endPoint y: 658, distance: 125.7
click at [419, 658] on icon at bounding box center [433, 646] width 305 height 38
drag, startPoint x: 539, startPoint y: 650, endPoint x: 248, endPoint y: 671, distance: 292.0
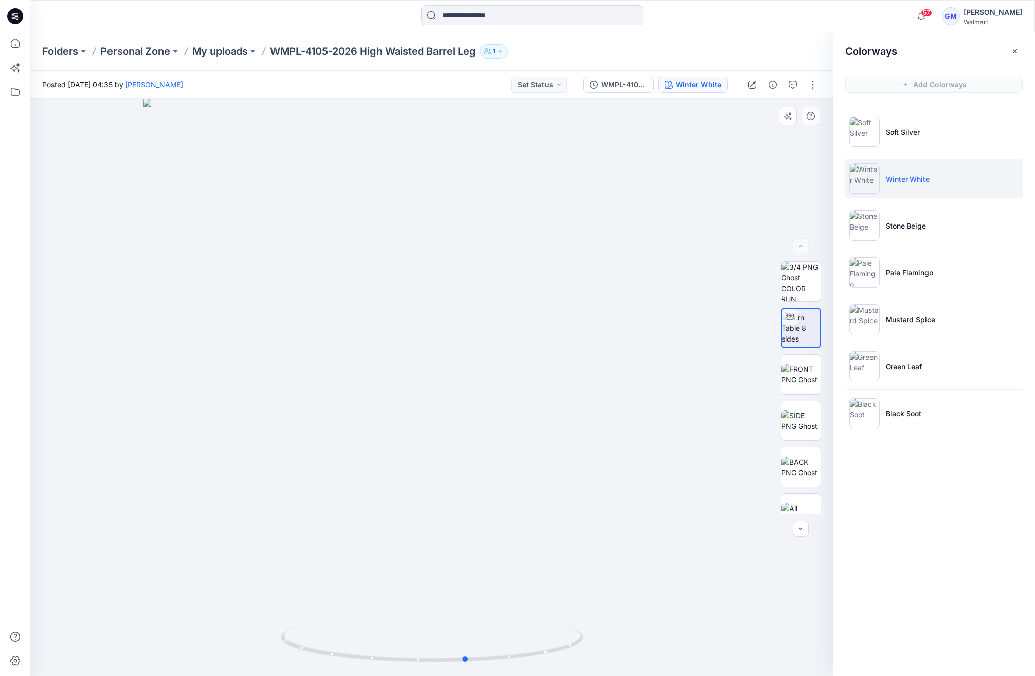
click at [248, 671] on div at bounding box center [431, 387] width 803 height 577
click at [775, 81] on icon "button" at bounding box center [773, 85] width 8 height 8
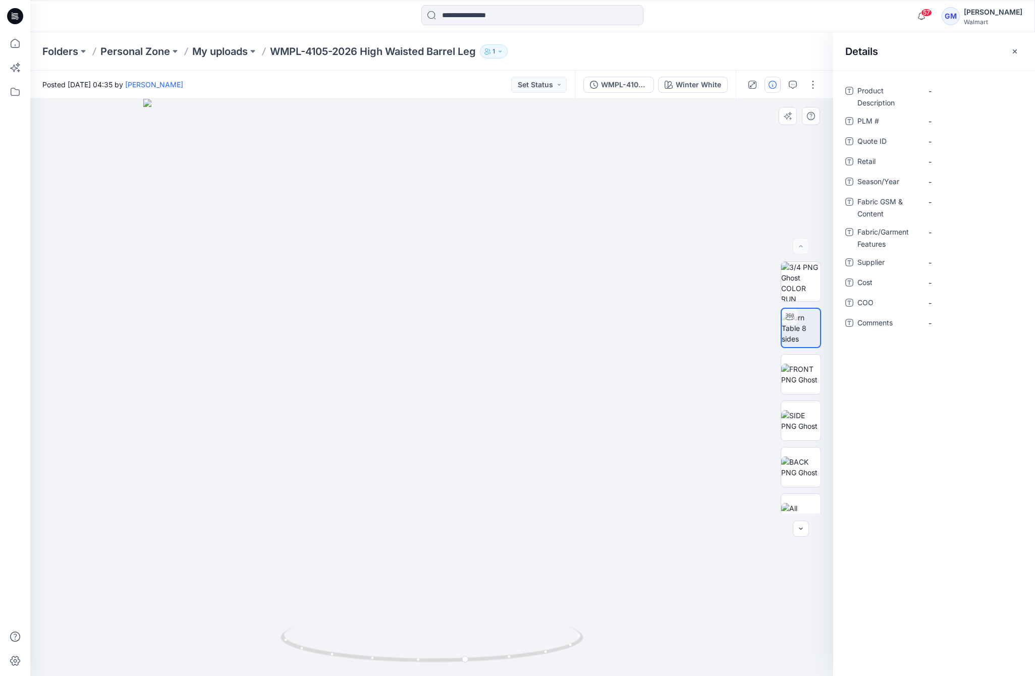
click at [212, 317] on div at bounding box center [431, 387] width 803 height 577
click at [814, 88] on button "button" at bounding box center [813, 85] width 16 height 16
click at [769, 136] on button "Edit" at bounding box center [770, 136] width 93 height 19
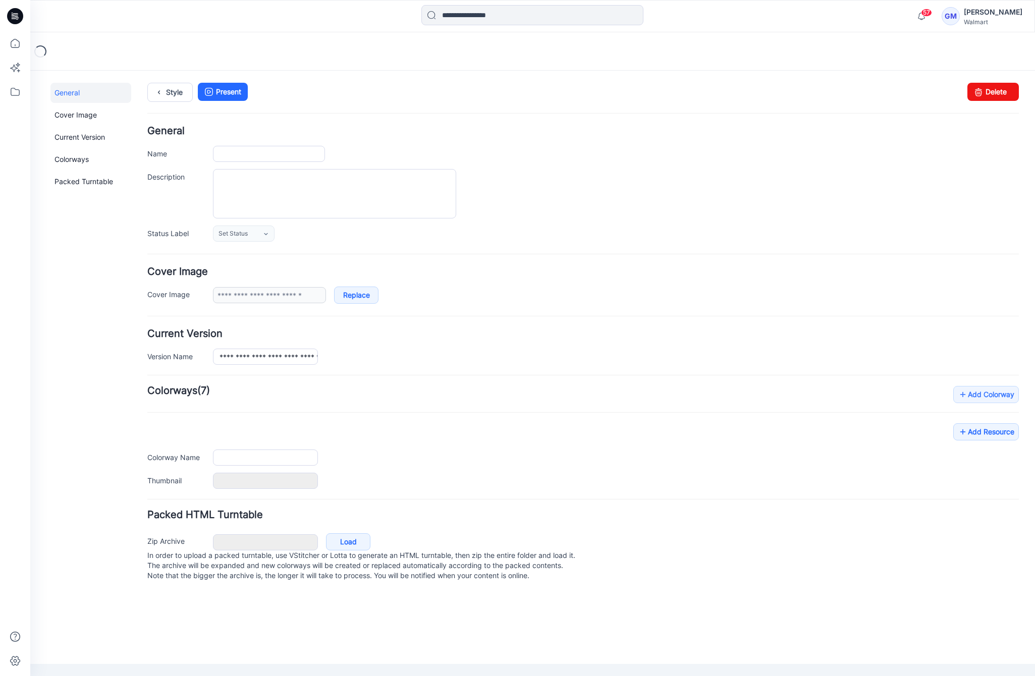
type input "**********"
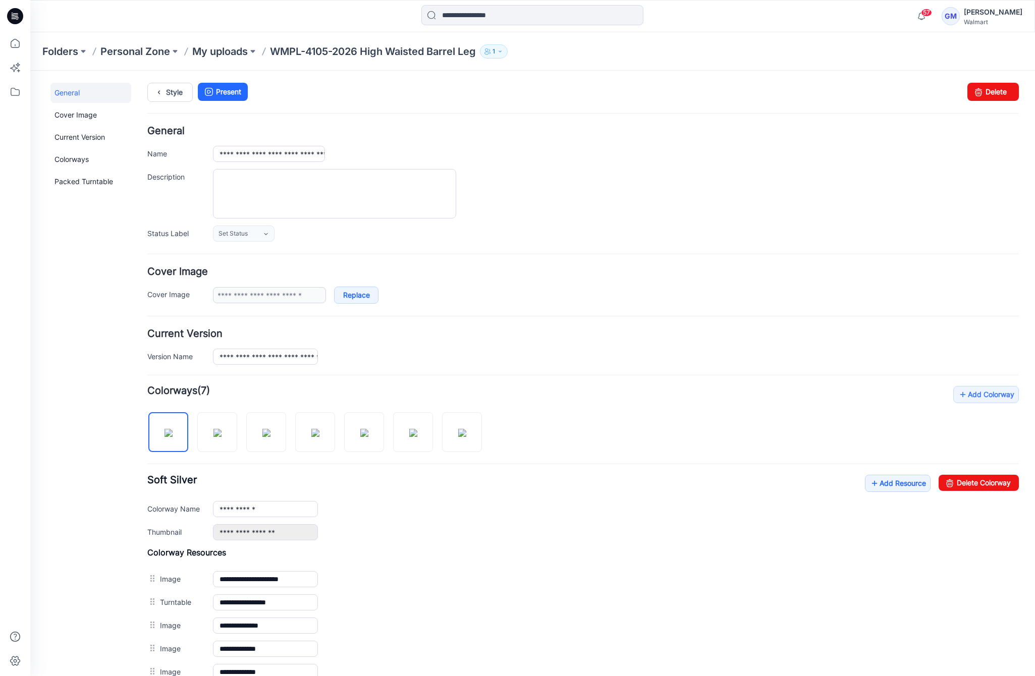
scroll to position [123, 0]
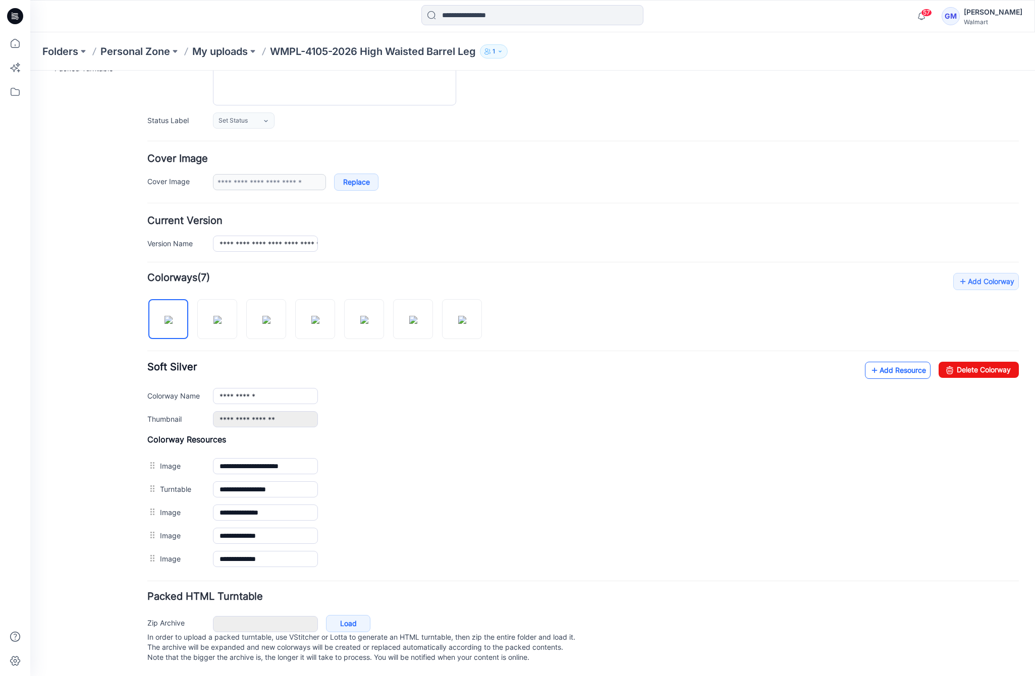
click at [867, 363] on link "Add Resource" at bounding box center [898, 370] width 66 height 17
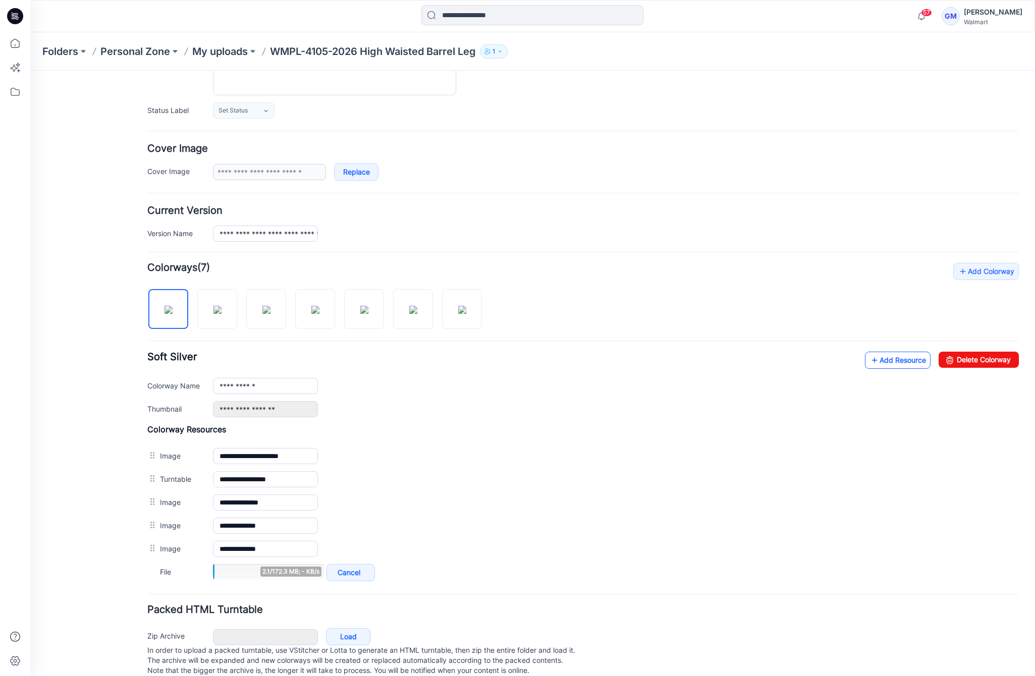
click at [884, 359] on link "Add Resource" at bounding box center [898, 360] width 66 height 17
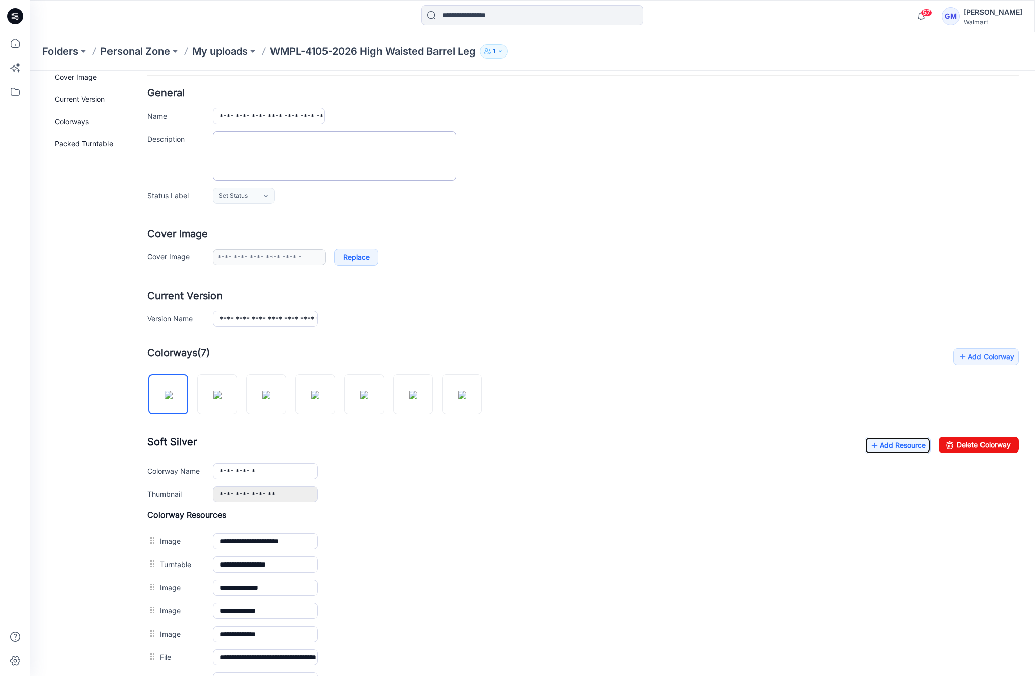
scroll to position [0, 0]
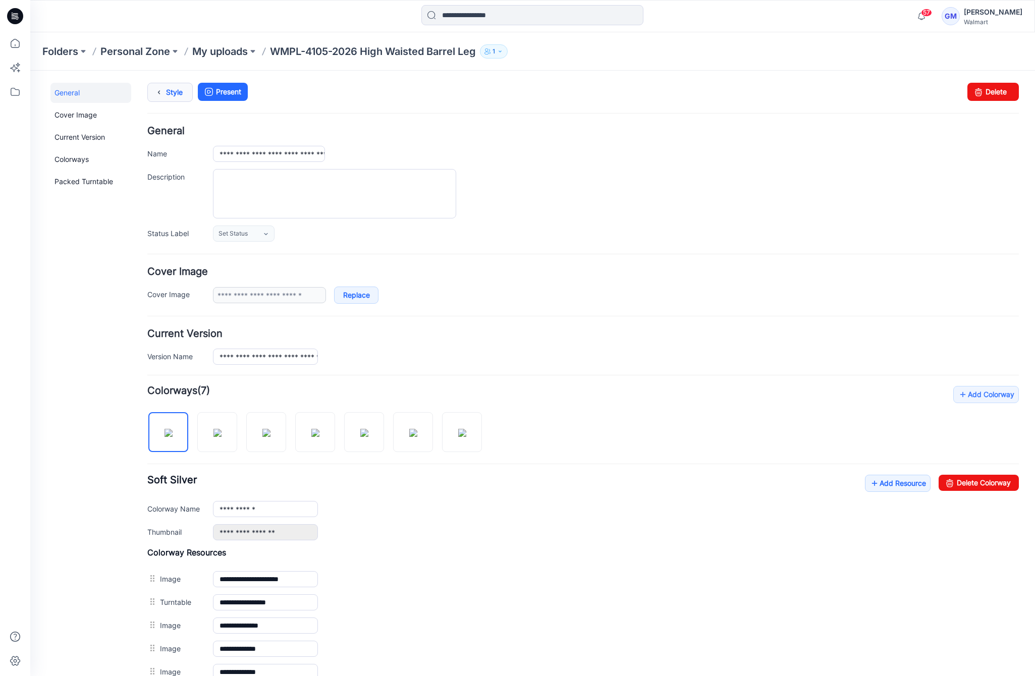
click at [179, 92] on link "Style" at bounding box center [169, 92] width 45 height 19
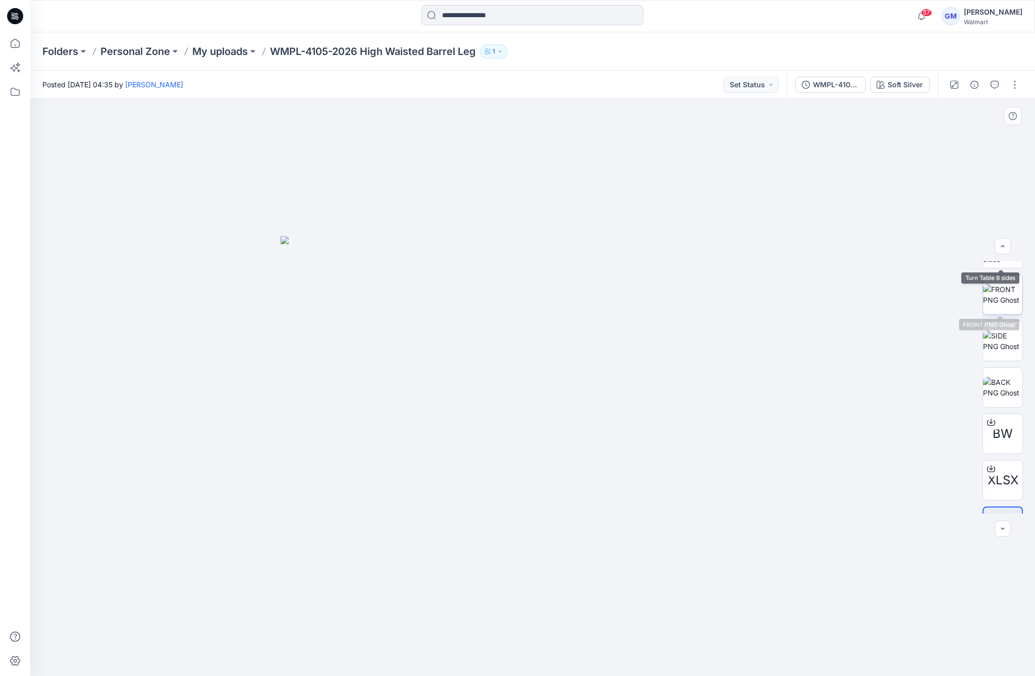
scroll to position [113, 0]
click at [970, 84] on button "button" at bounding box center [975, 85] width 16 height 16
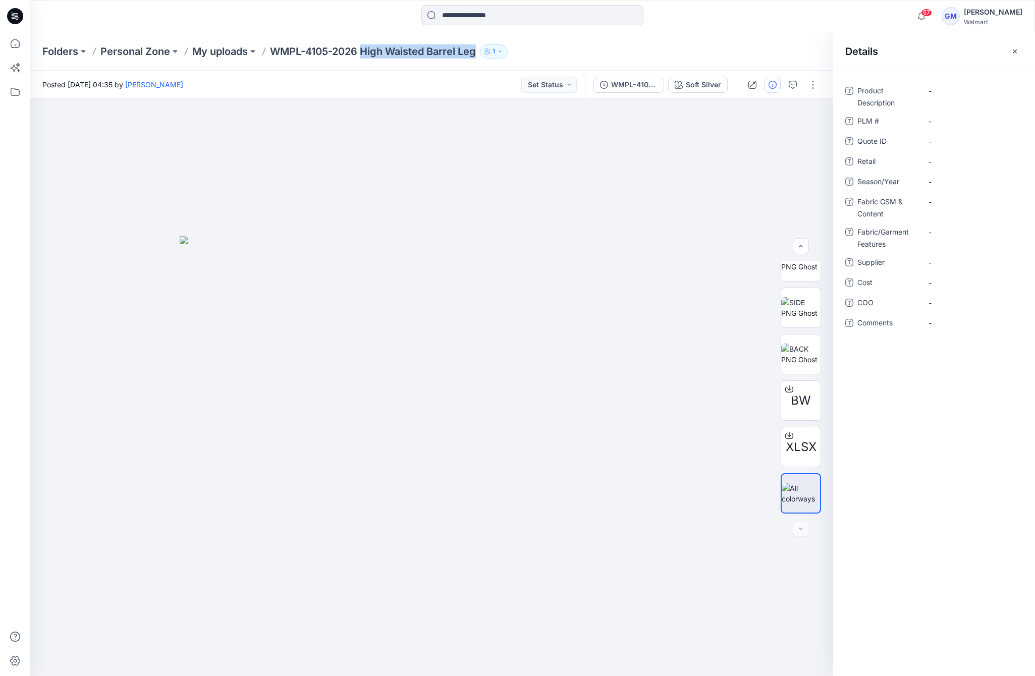
drag, startPoint x: 366, startPoint y: 49, endPoint x: 481, endPoint y: 53, distance: 115.1
click at [481, 53] on div "Folders Personal Zone My uploads WMPL-4105-2026 High Waisted Barrel Leg 1" at bounding box center [493, 51] width 902 height 14
copy p "High Waisted Barrel Leg"
click at [962, 95] on Description "-" at bounding box center [973, 91] width 88 height 11
type textarea "**********"
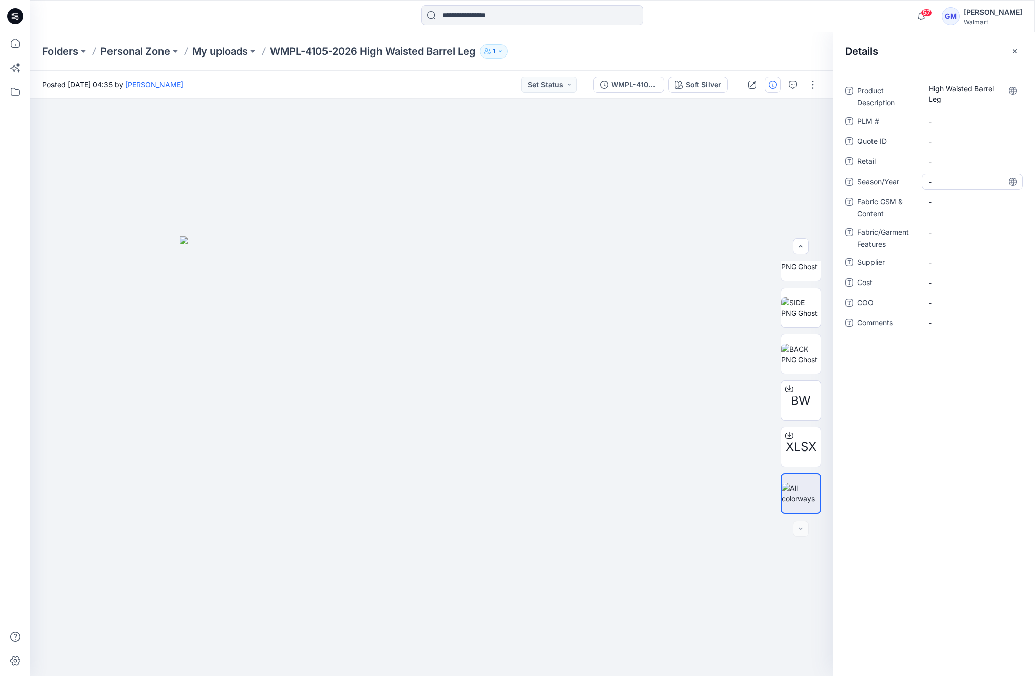
click at [950, 182] on span "-" at bounding box center [973, 182] width 88 height 11
type textarea "**********"
click at [972, 182] on span "S3 FYE 2026" at bounding box center [973, 182] width 88 height 11
type textarea "**********"
click at [950, 265] on span "-" at bounding box center [973, 262] width 88 height 11
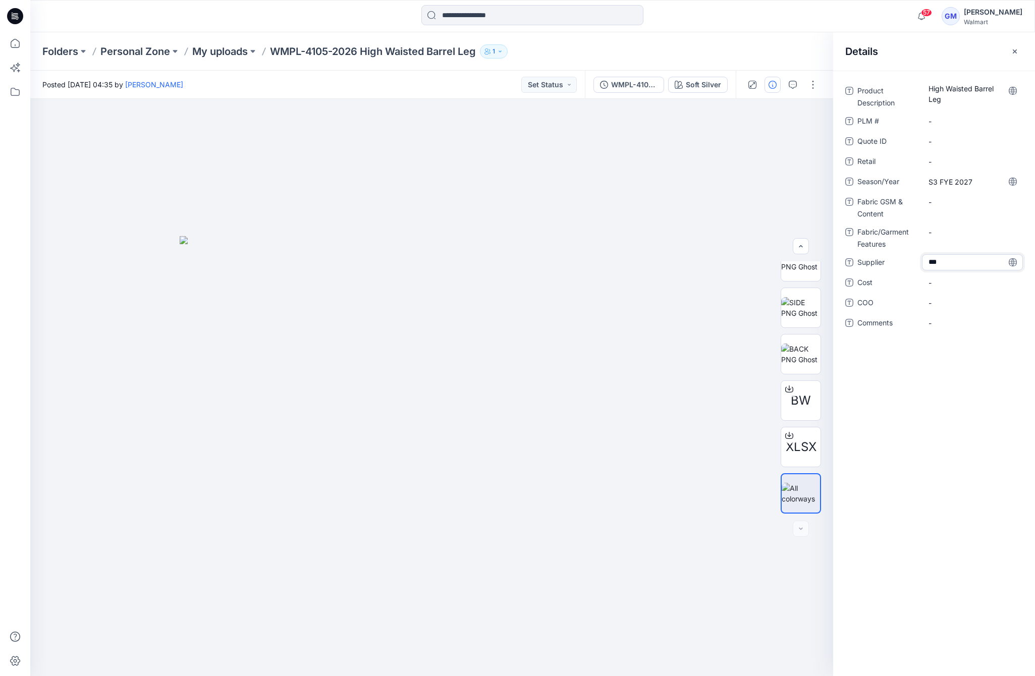
type textarea "****"
click at [940, 300] on span "-" at bounding box center [973, 303] width 88 height 11
type textarea "**"
click at [948, 198] on Content "-" at bounding box center [973, 202] width 88 height 11
type textarea "**********"
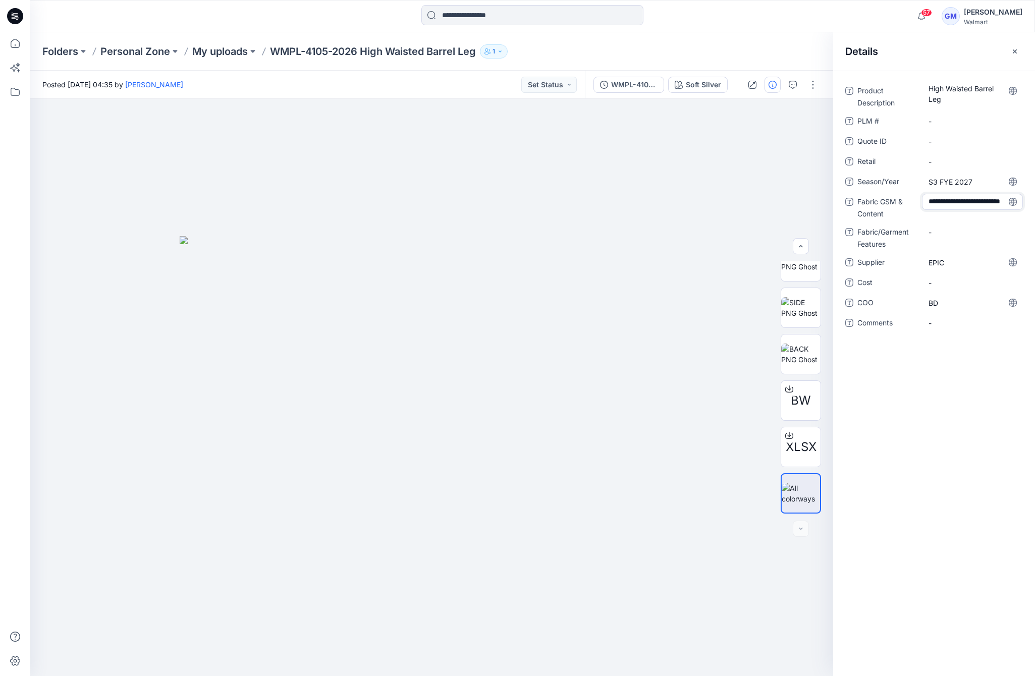
scroll to position [7, 0]
click at [968, 206] on Content "98% BCI Cotton 2% Elastane," at bounding box center [973, 204] width 88 height 21
type textarea "**********"
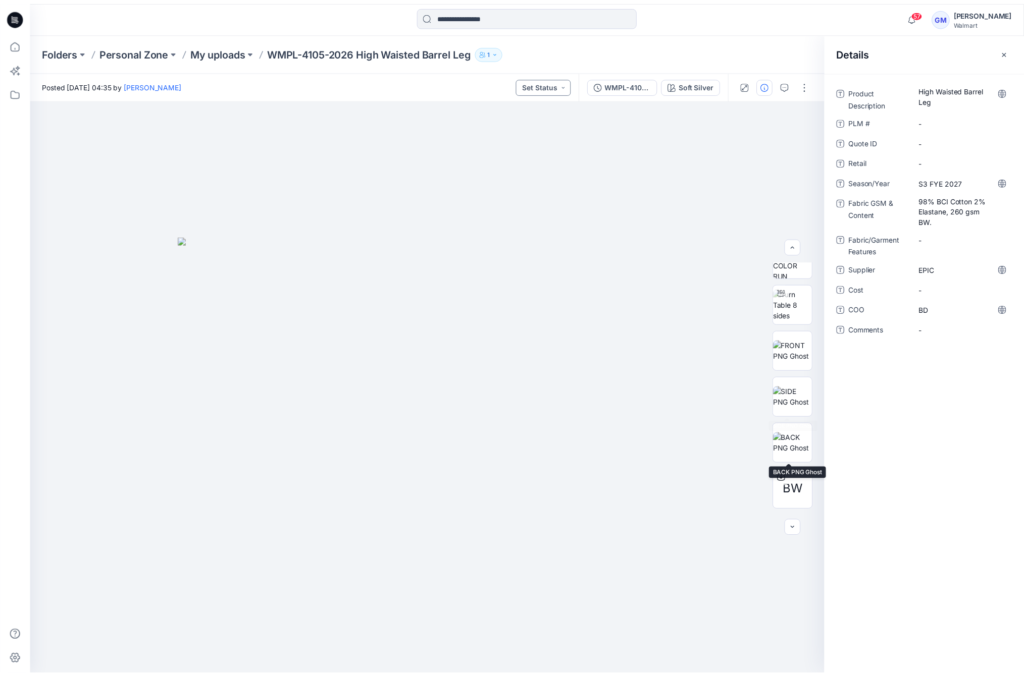
scroll to position [0, 0]
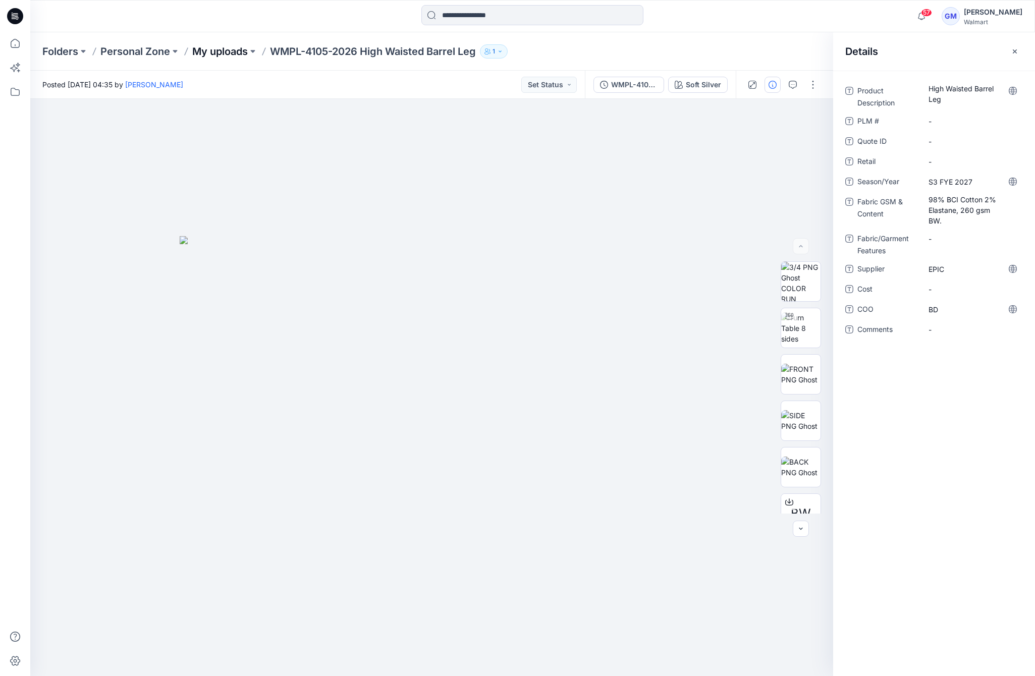
click at [227, 50] on p "My uploads" at bounding box center [220, 51] width 56 height 14
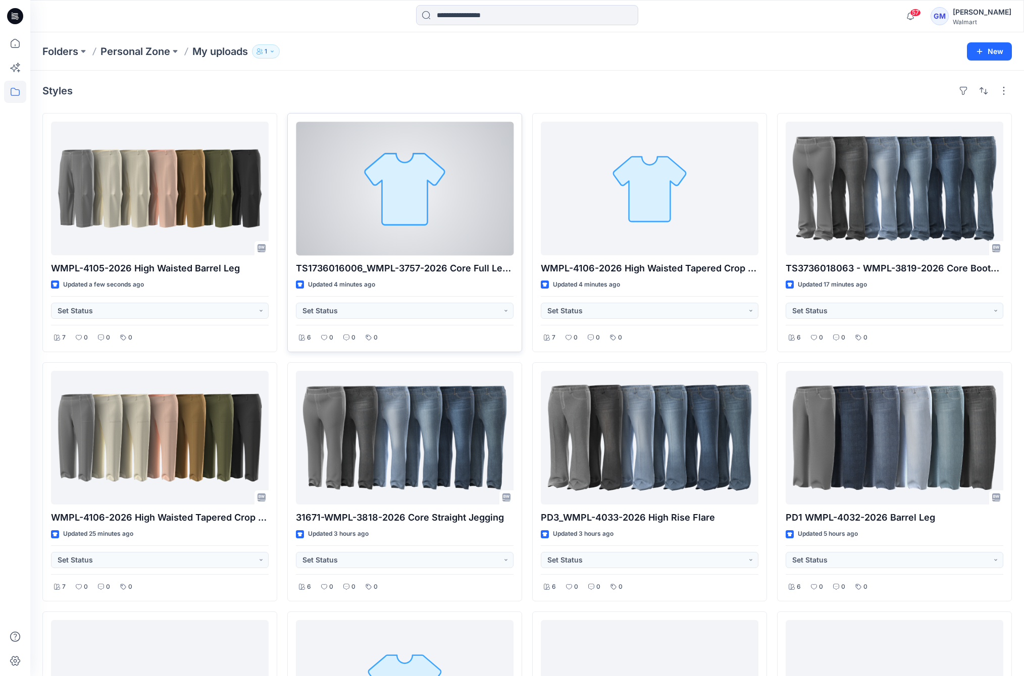
click at [423, 119] on div "TS1736016006_WMPL-3757-2026 Core Full Length Skinny Jegging Updated 4 minutes a…" at bounding box center [404, 232] width 235 height 239
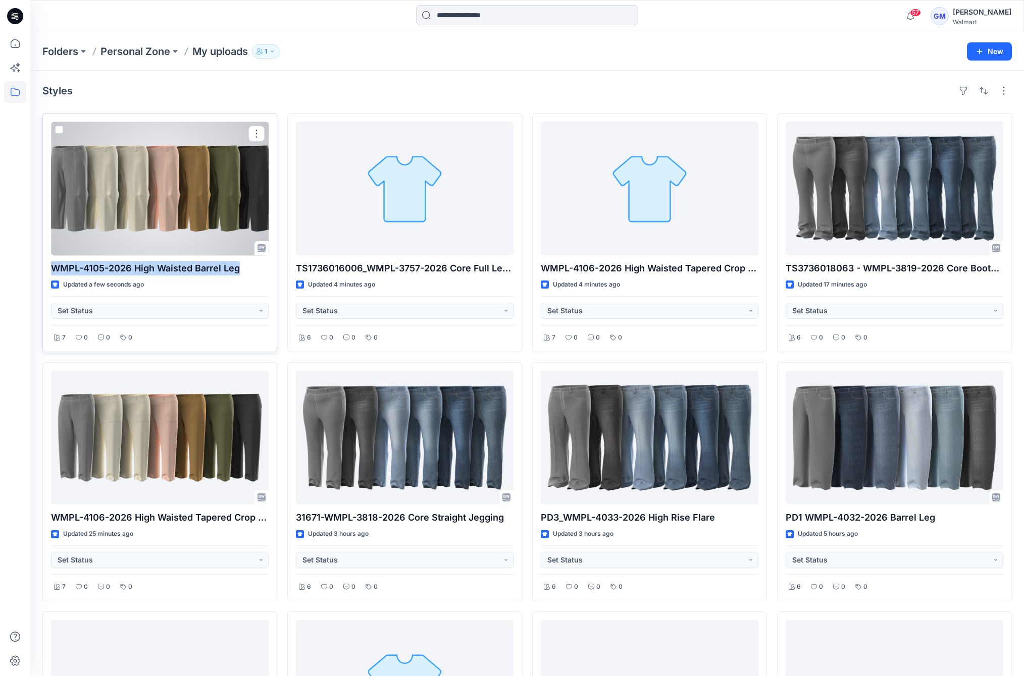
drag, startPoint x: 52, startPoint y: 270, endPoint x: 242, endPoint y: 270, distance: 189.8
click at [242, 270] on p "WMPL-4105-2026 High Waisted Barrel Leg" at bounding box center [160, 268] width 218 height 14
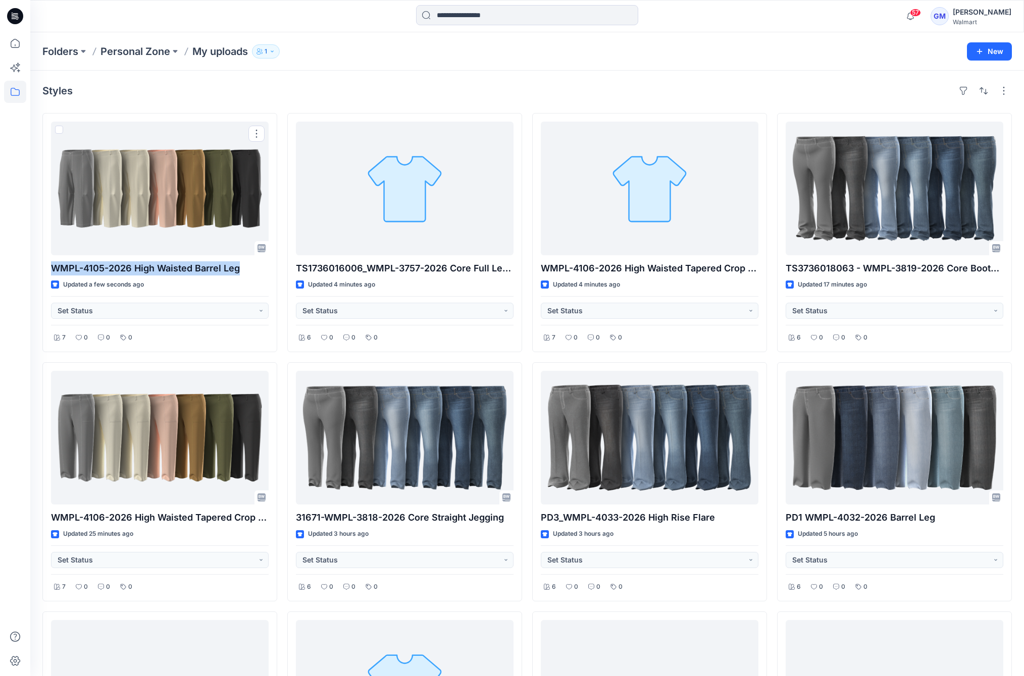
copy p "WMPL-4105-2026 High Waisted Barrel Leg"
click at [332, 99] on div "Styles WMPL-4105-2026 High Waisted Barrel Leg Updated a few seconds ago Set Sta…" at bounding box center [526, 485] width 993 height 829
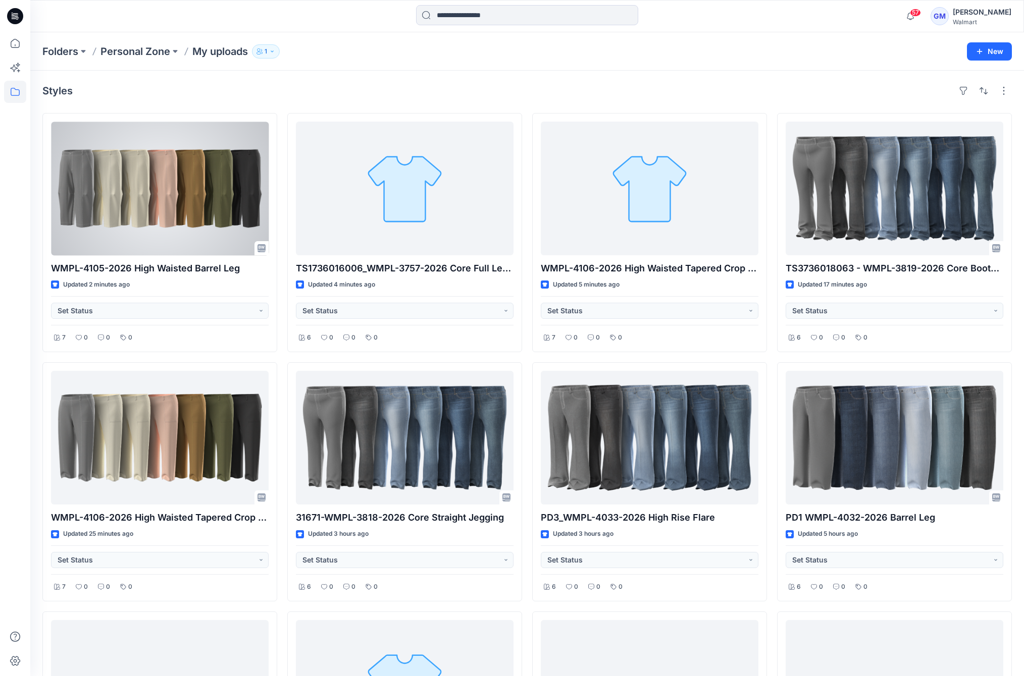
click at [272, 99] on div "Styles WMPL-4105-2026 High Waisted Barrel Leg Updated 2 minutes ago Set Status …" at bounding box center [526, 485] width 993 height 829
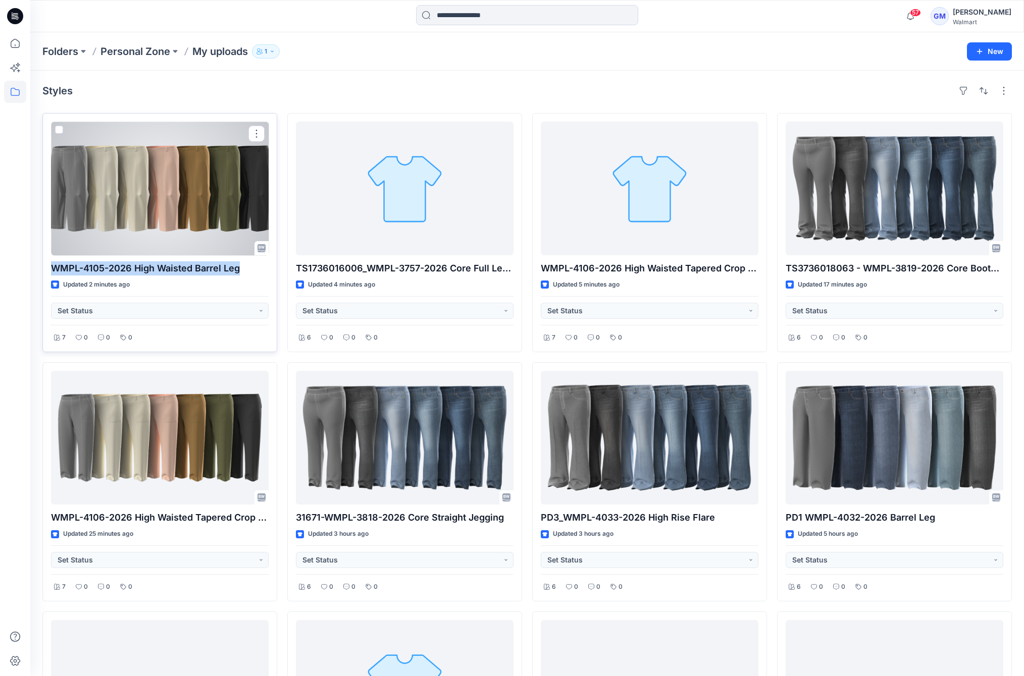
drag, startPoint x: 244, startPoint y: 273, endPoint x: 52, endPoint y: 272, distance: 191.8
click at [52, 272] on p "WMPL-4105-2026 High Waisted Barrel Leg" at bounding box center [160, 268] width 218 height 14
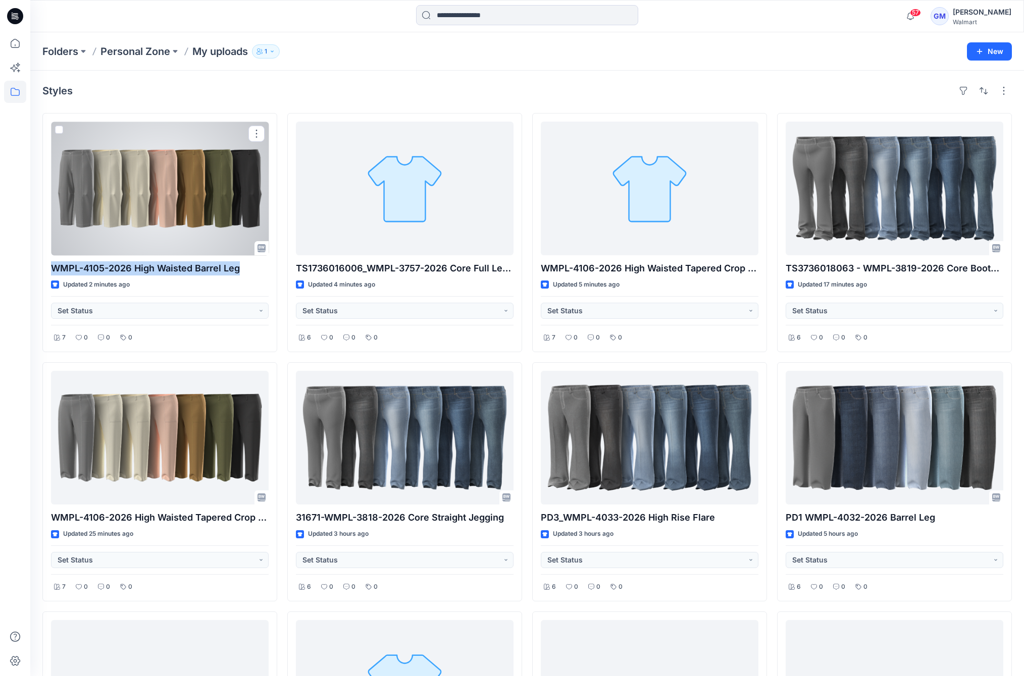
copy p "WMPL-4105-2026 High Waisted Barrel Leg"
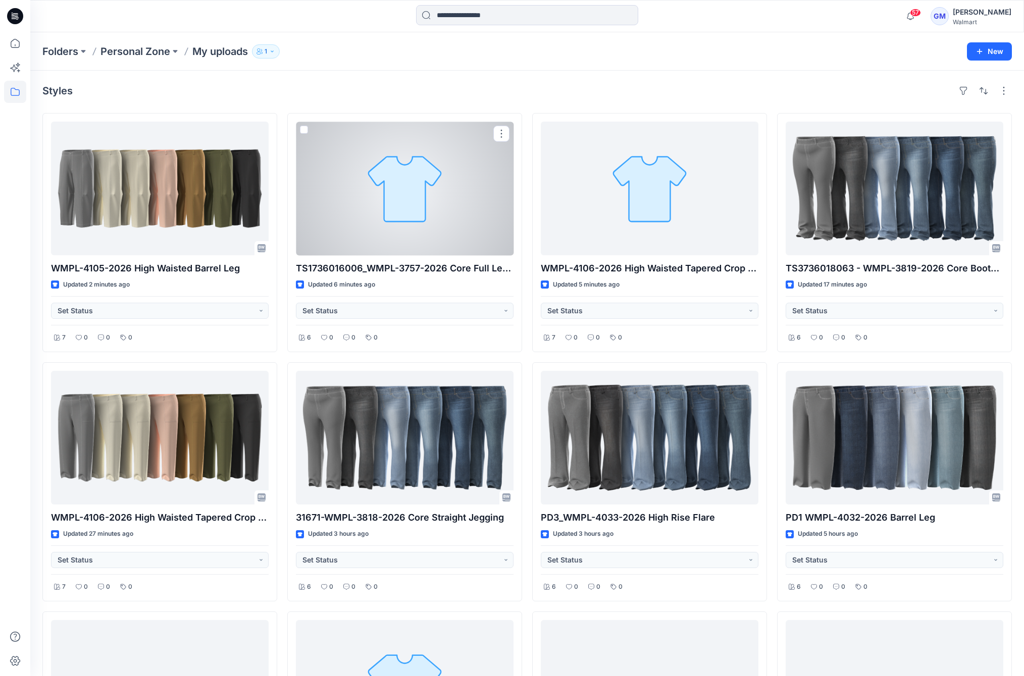
click at [370, 95] on div "Styles" at bounding box center [526, 91] width 969 height 16
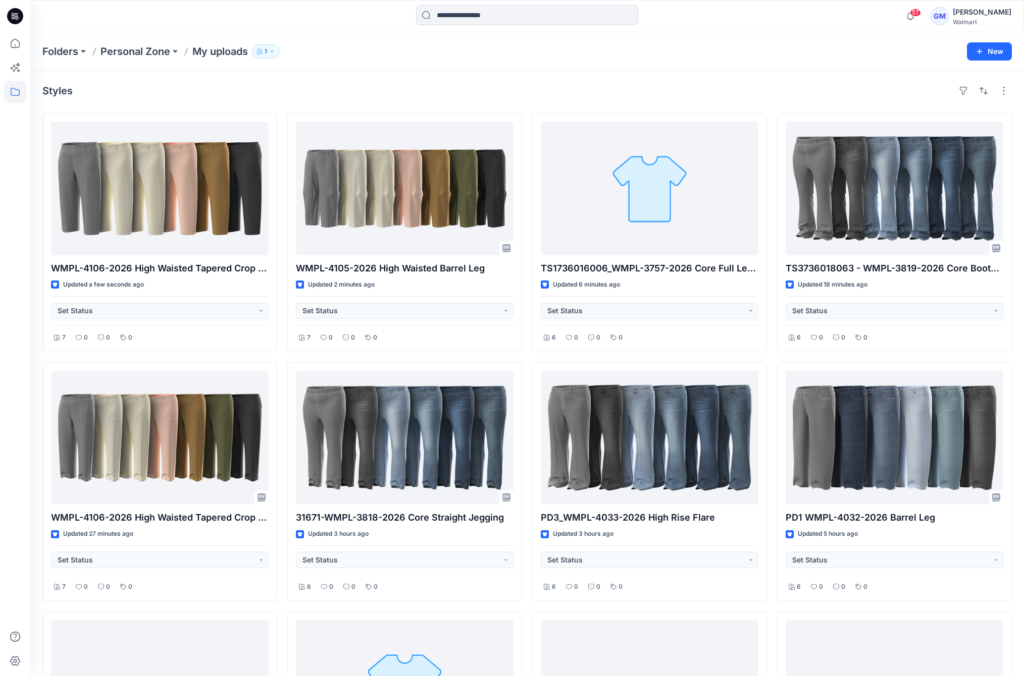
click at [414, 92] on div "Styles" at bounding box center [526, 91] width 969 height 16
click at [413, 92] on div "Styles" at bounding box center [526, 91] width 969 height 16
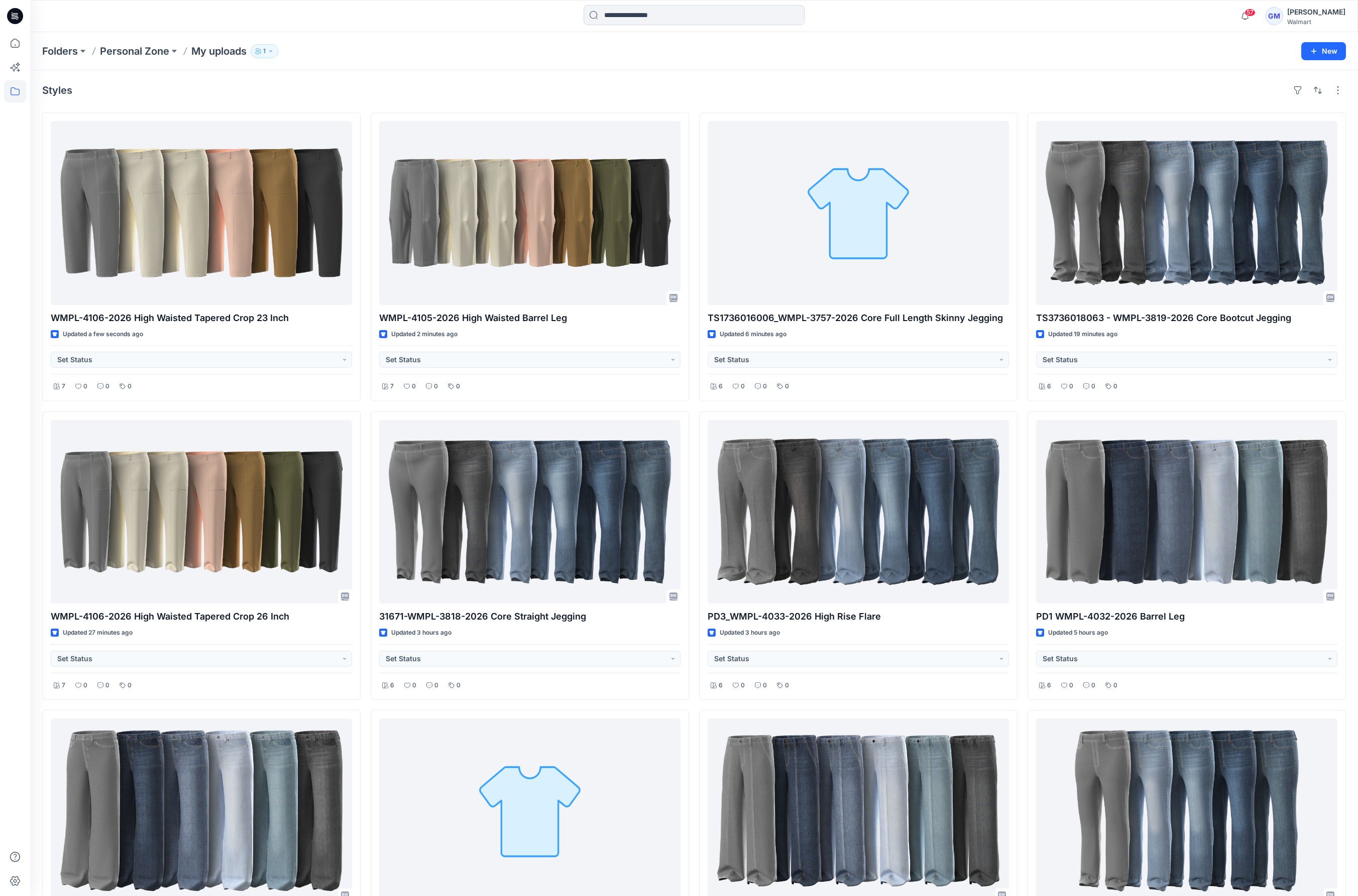
drag, startPoint x: 722, startPoint y: 103, endPoint x: 751, endPoint y: 90, distance: 31.8
click at [722, 103] on div "Styles WMPL-4106-2026 High Waisted Tapered Crop 23 Inch Updated a few seconds a…" at bounding box center [693, 559] width 1327 height 978
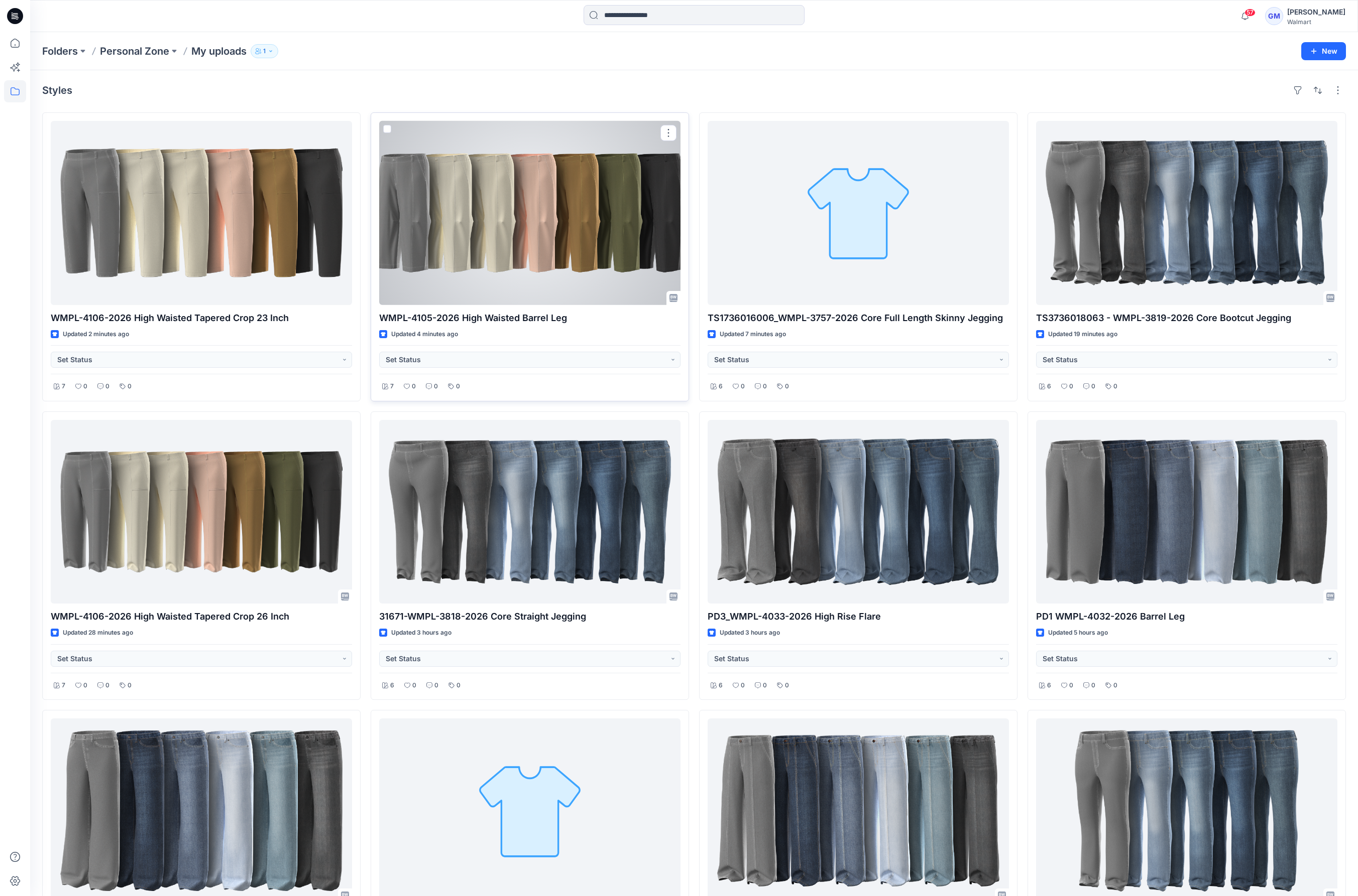
click at [466, 235] on div at bounding box center [529, 213] width 301 height 184
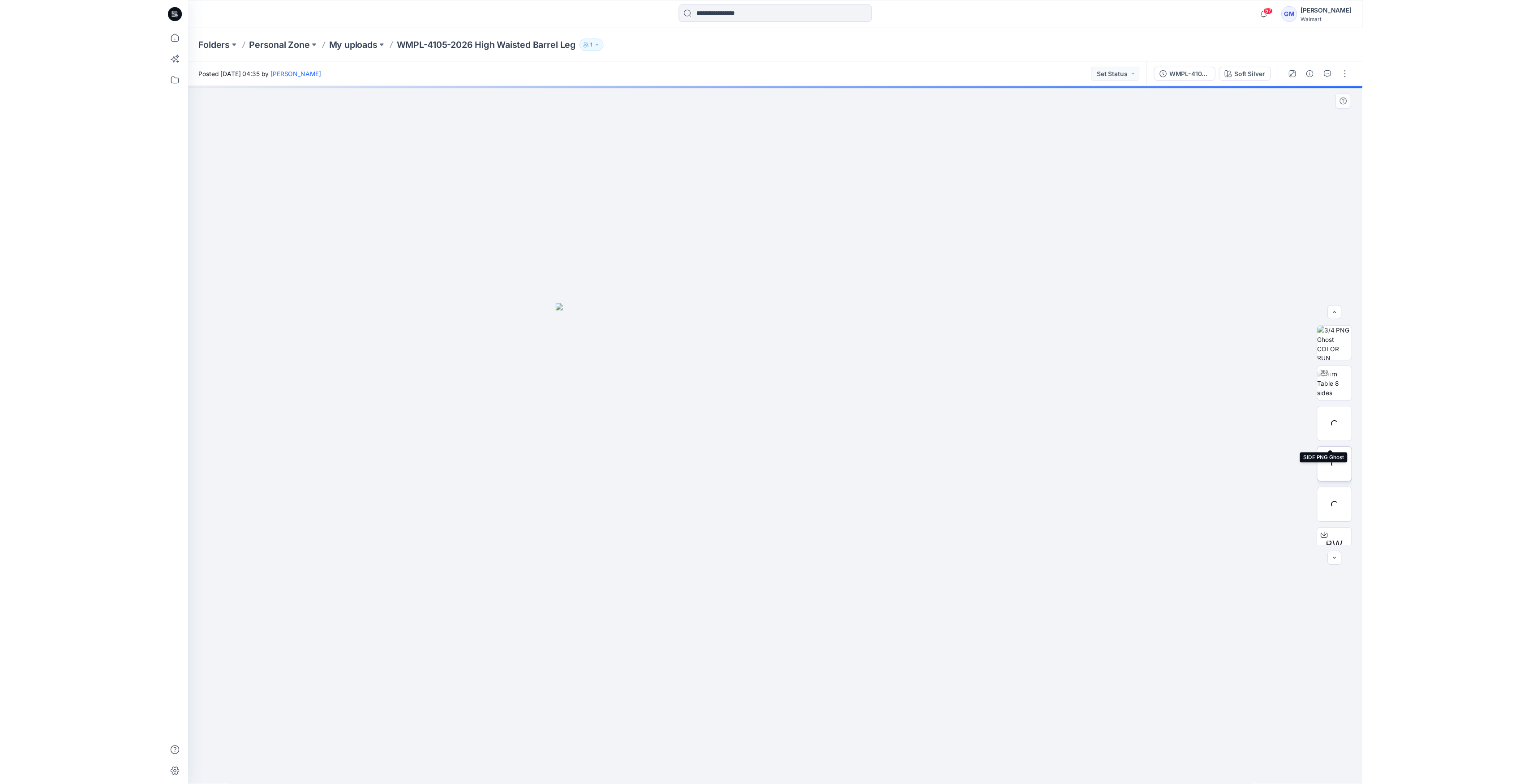
scroll to position [100, 0]
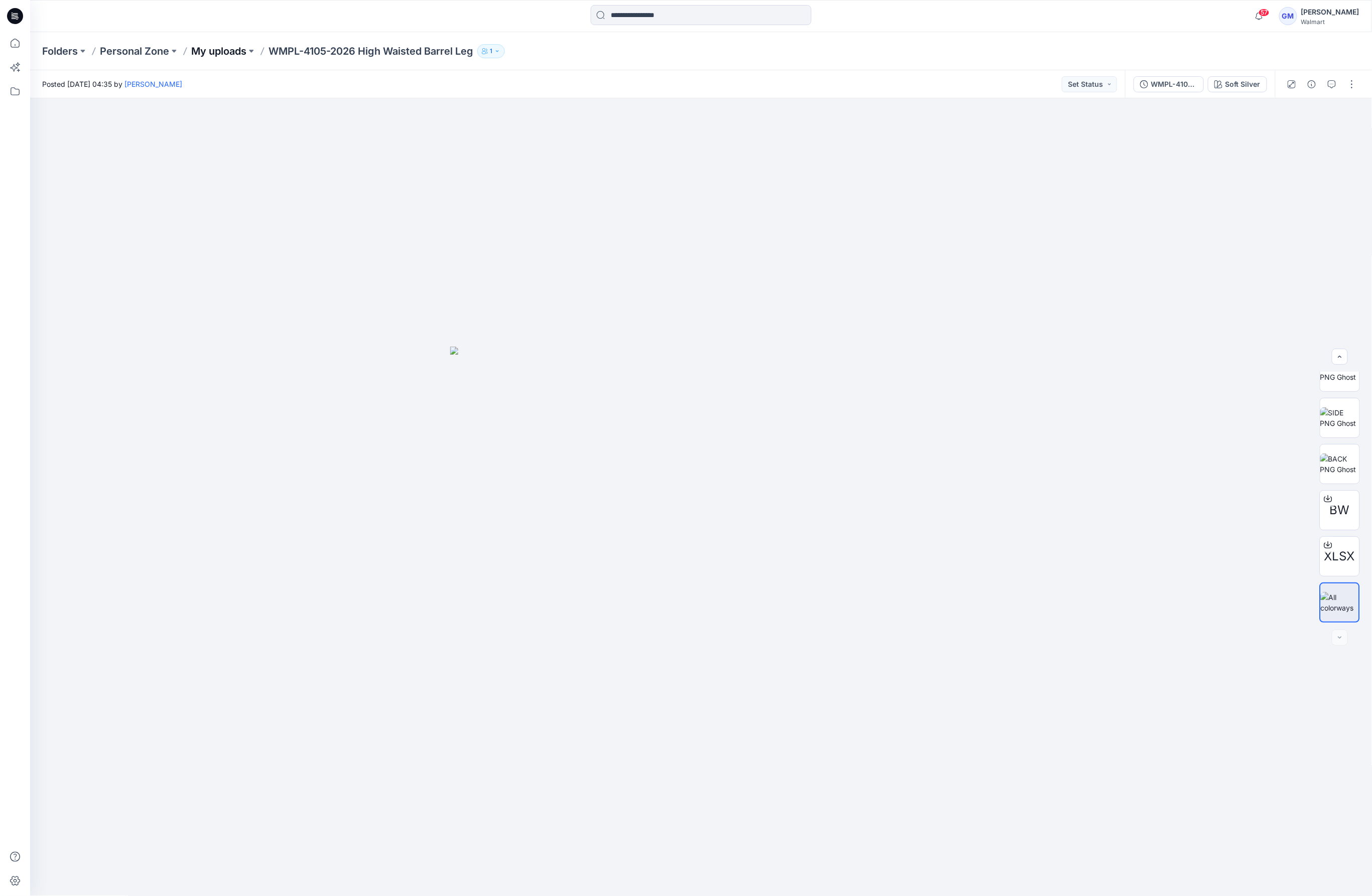
click at [220, 56] on p "My uploads" at bounding box center [219, 51] width 56 height 14
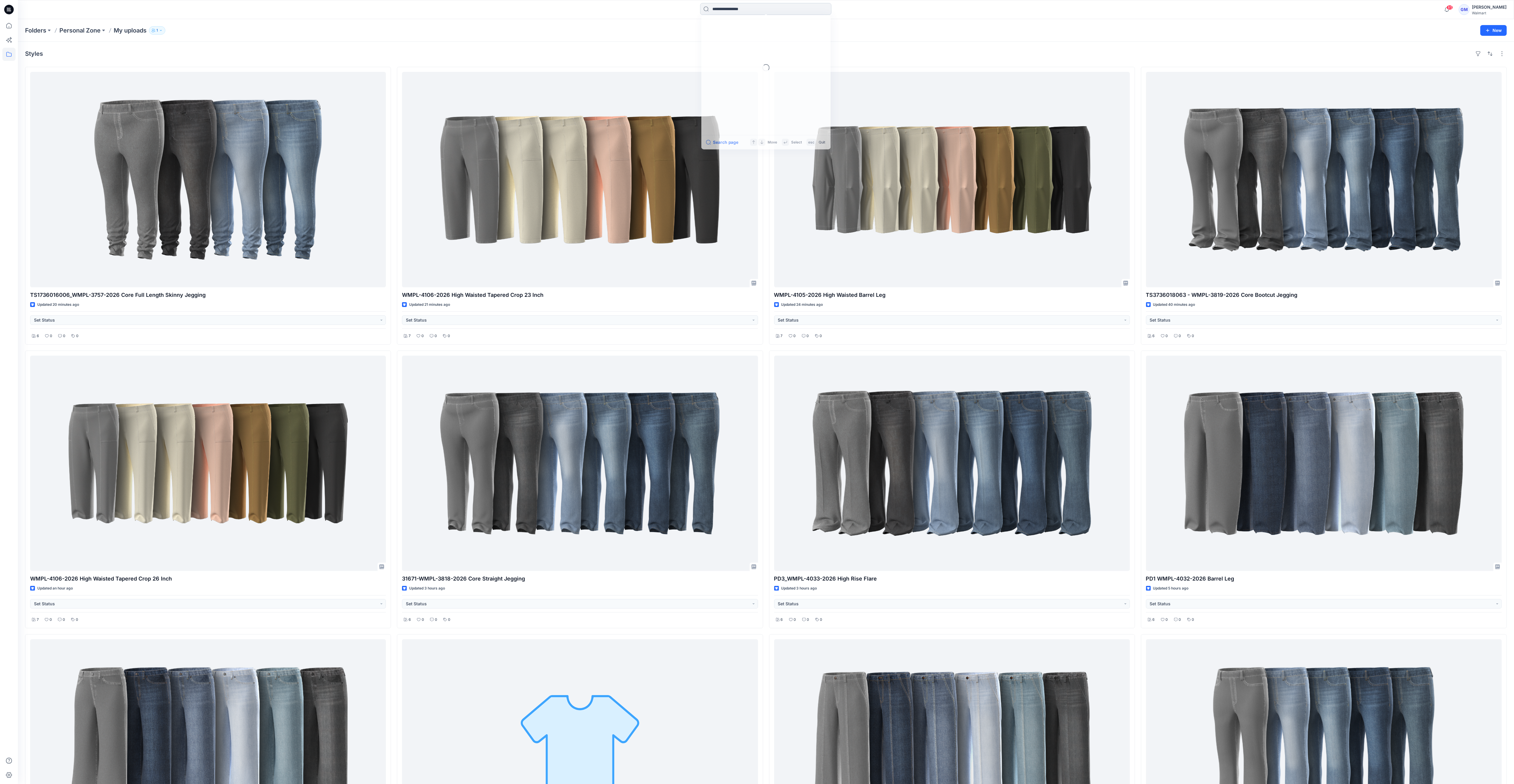
click at [743, 12] on input at bounding box center [766, 9] width 131 height 12
type input "********"
click at [728, 141] on button "All Results" at bounding box center [722, 144] width 33 height 7
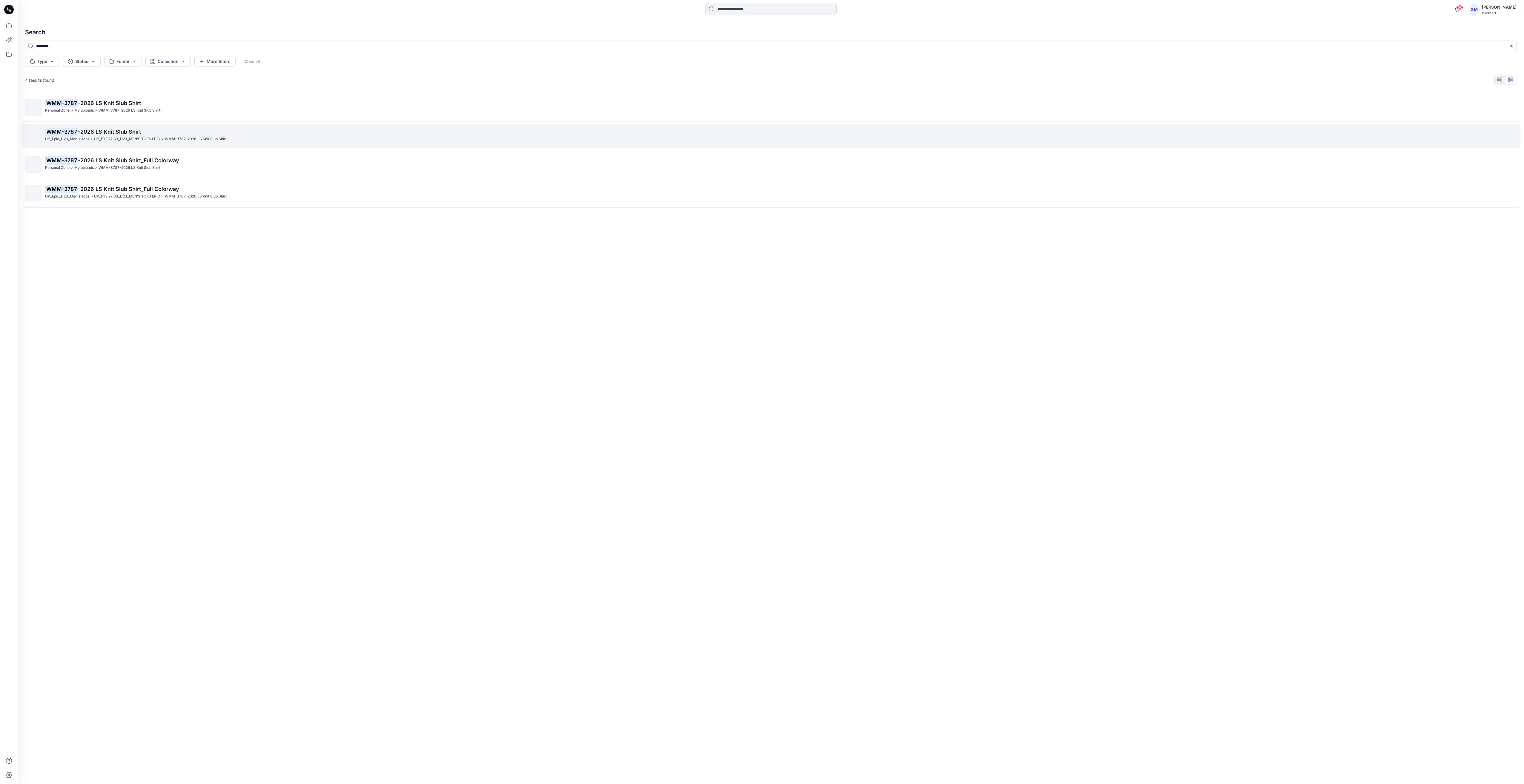
click at [140, 132] on span "-2026 LS Knit Slub Shirt" at bounding box center [109, 132] width 63 height 7
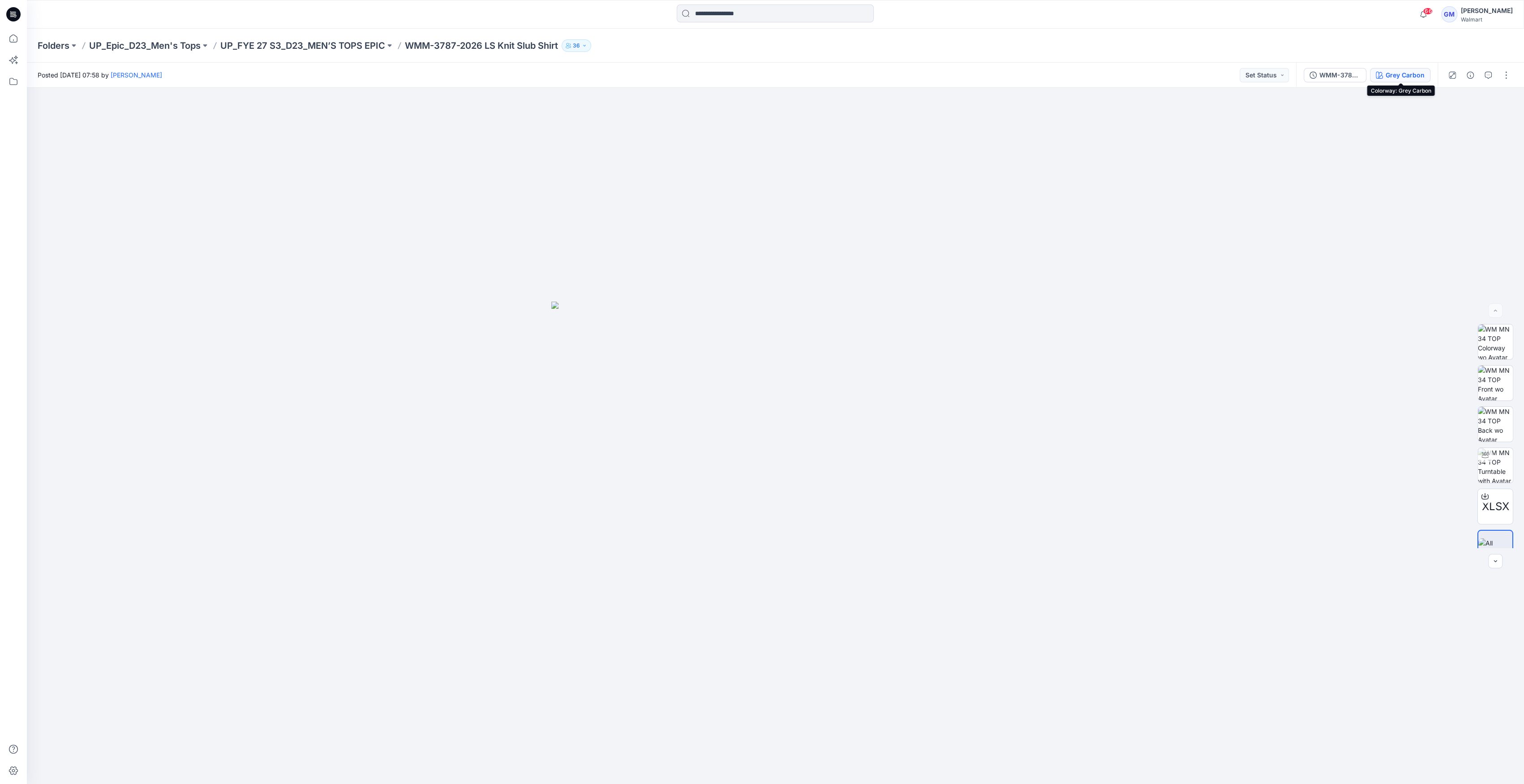
click at [1223, 73] on div "Grey Carbon" at bounding box center [1405, 74] width 39 height 10
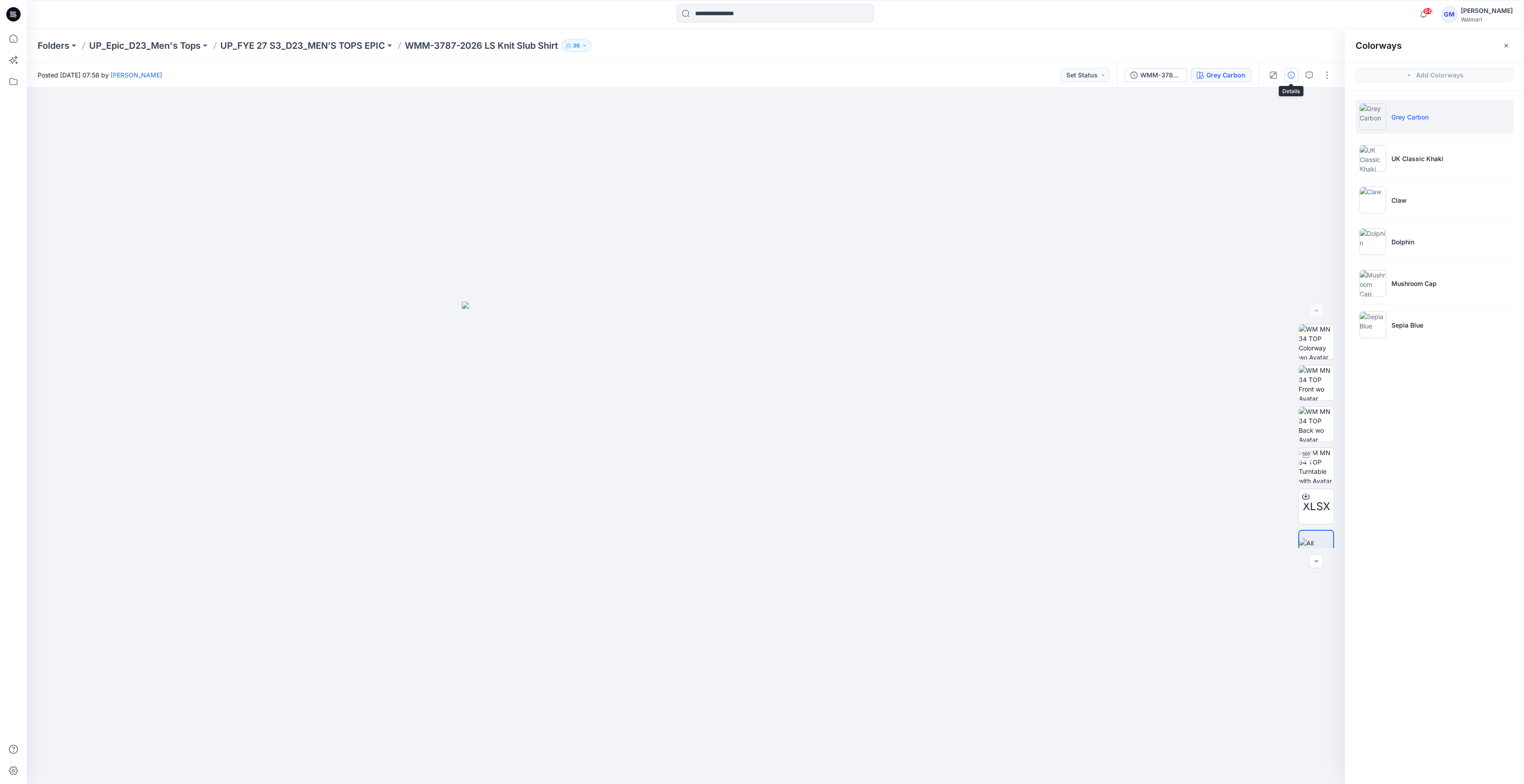
click at [1223, 76] on icon "button" at bounding box center [1291, 75] width 7 height 7
click at [1223, 449] on div "Product Description LS Knit Slub Shirt PLM # - Quote ID - Retail - Season/Year …" at bounding box center [1434, 424] width 179 height 722
click at [1223, 75] on button "Grey Carbon" at bounding box center [1221, 75] width 60 height 14
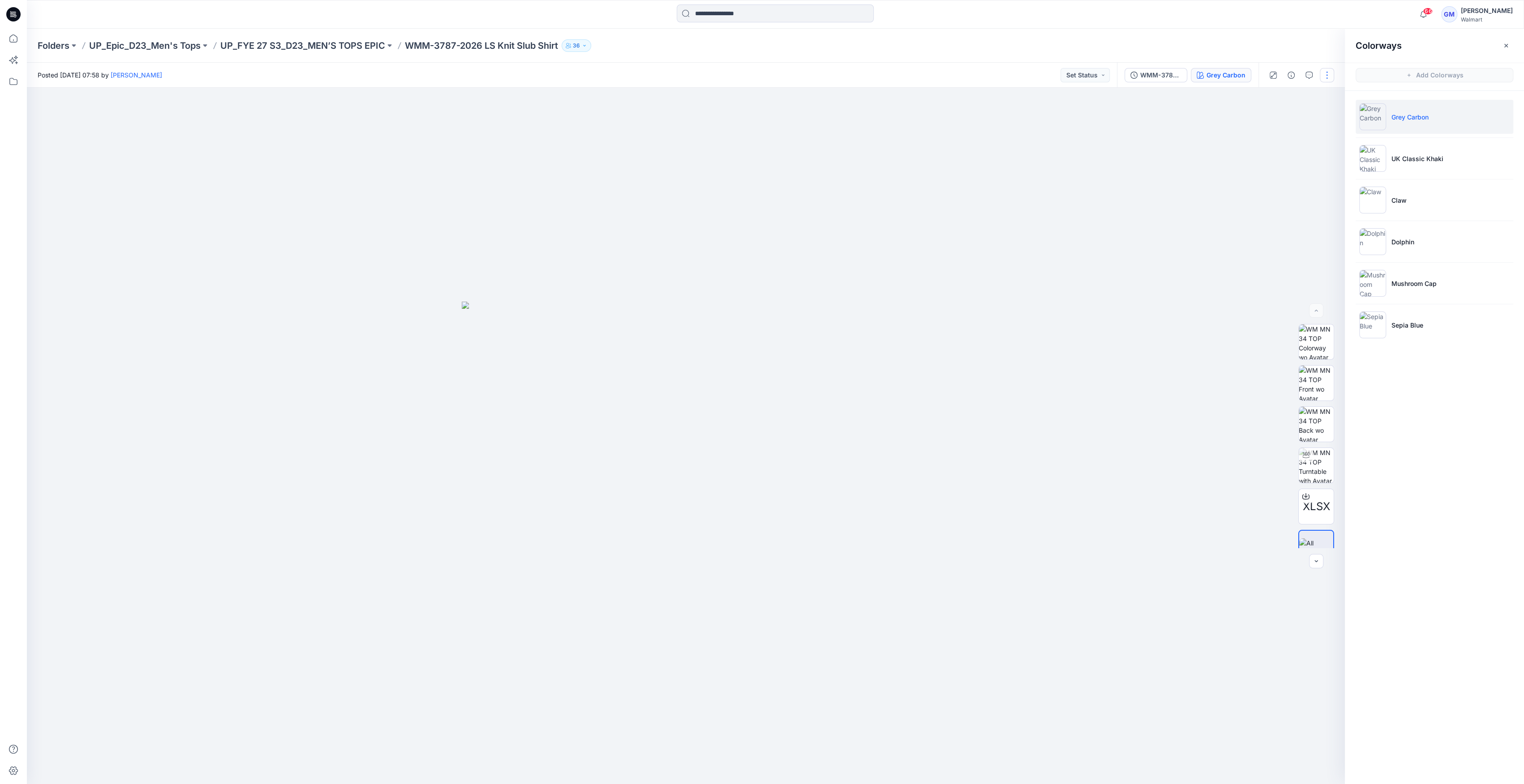
click at [1223, 75] on button "button" at bounding box center [1326, 75] width 14 height 14
click at [1223, 114] on button "Edit" at bounding box center [1289, 121] width 82 height 17
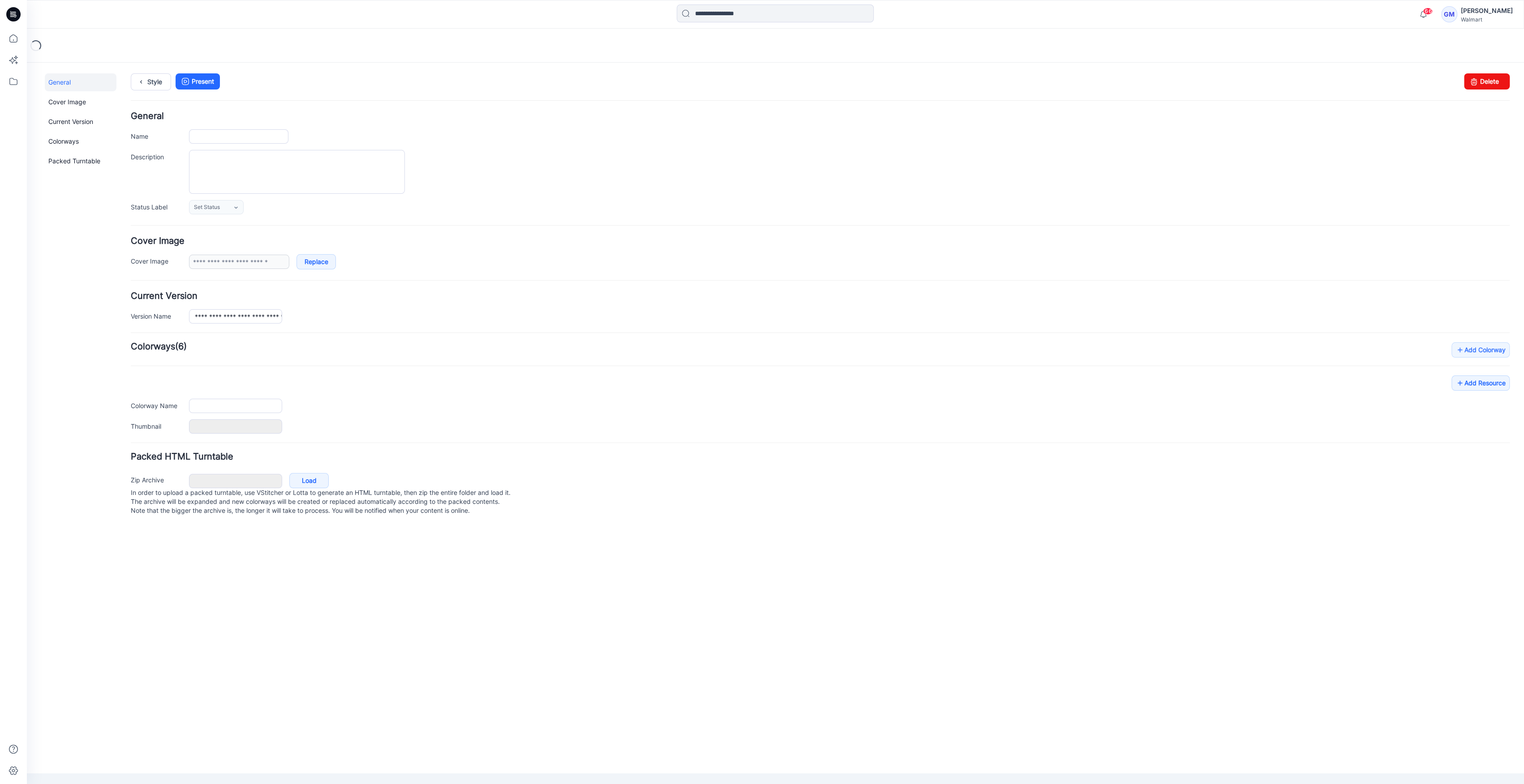
type input "**********"
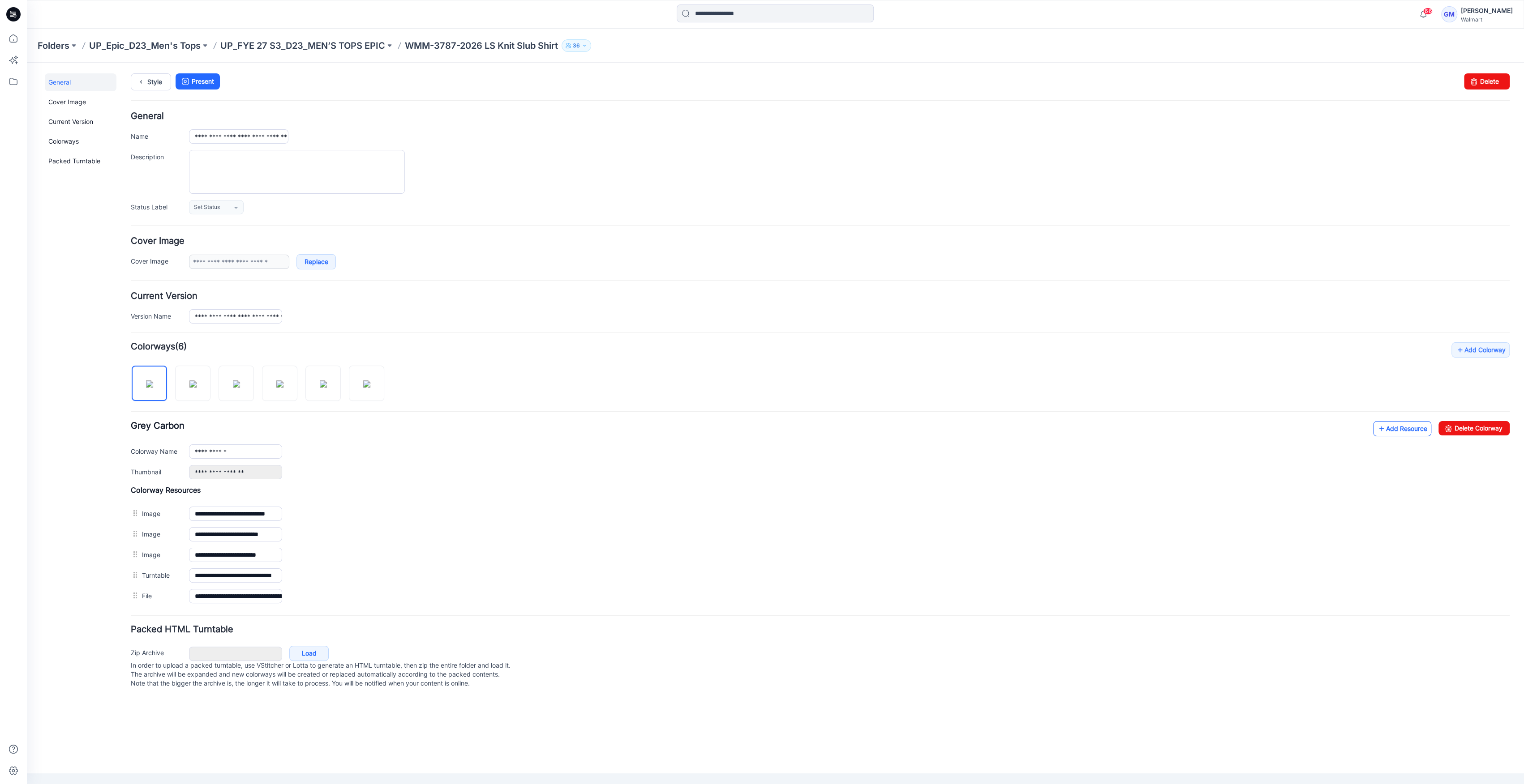
click at [1401, 430] on link "Add Resource" at bounding box center [1402, 428] width 59 height 15
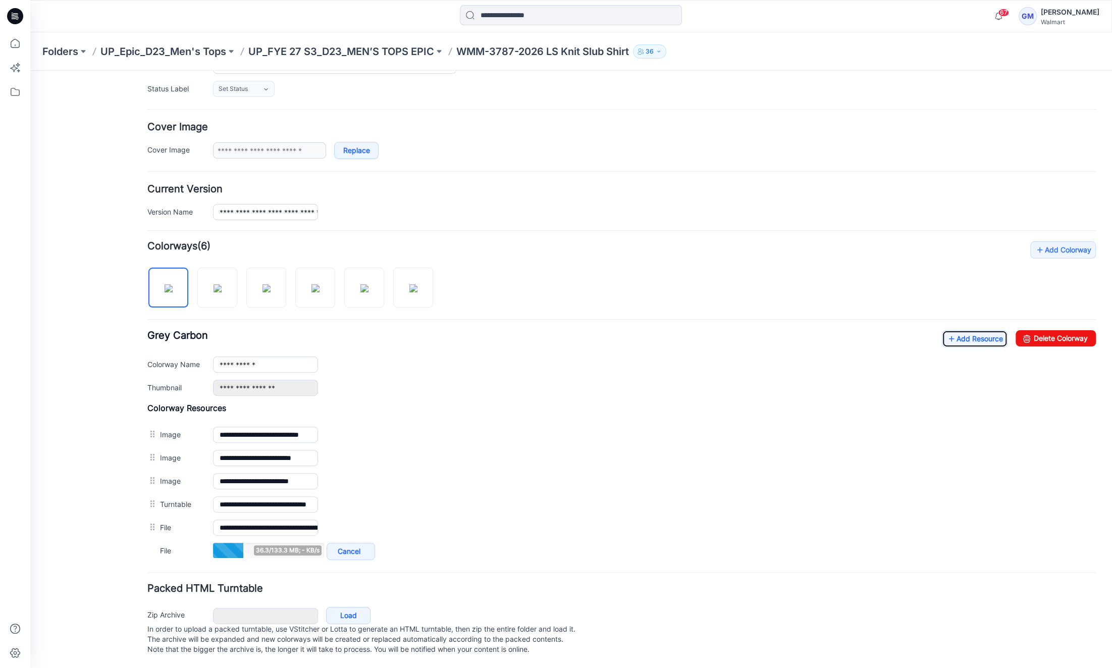
scroll to position [86, 0]
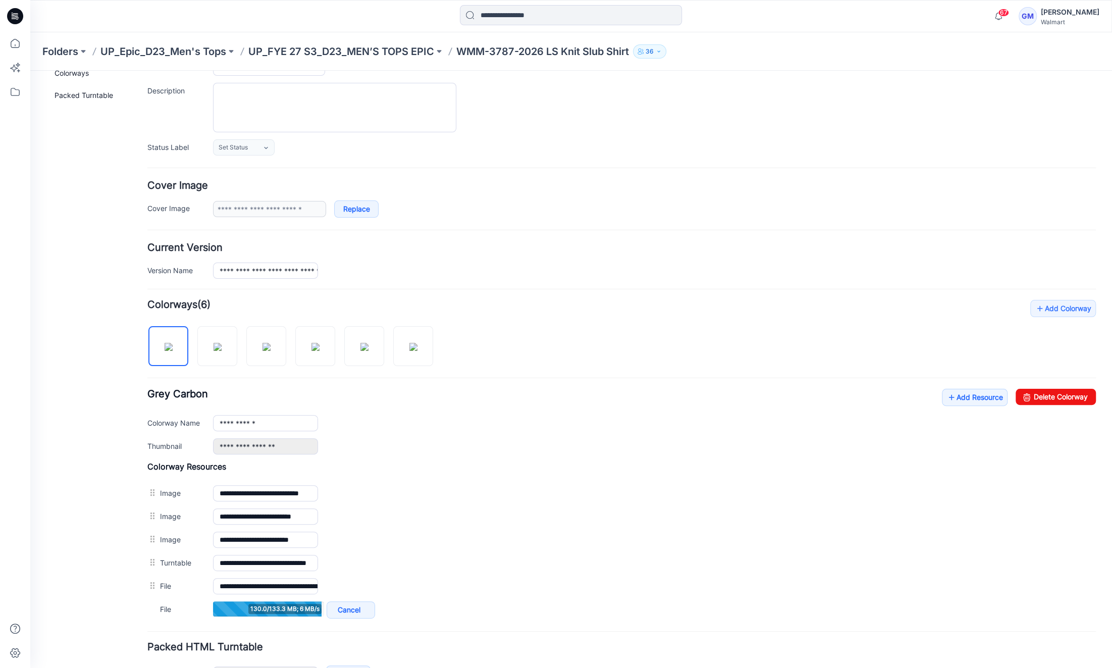
drag, startPoint x: 61, startPoint y: 434, endPoint x: 63, endPoint y: 424, distance: 9.4
click at [61, 434] on div "General Cover Image Current Version Colorways Packed Turntable" at bounding box center [90, 361] width 81 height 730
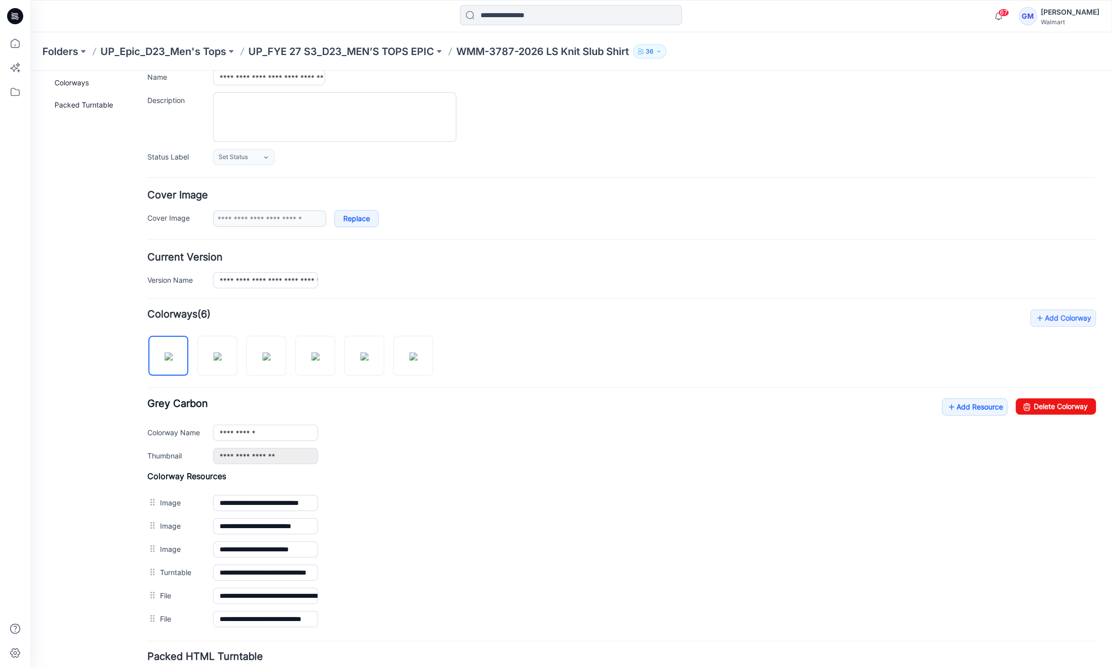
scroll to position [0, 0]
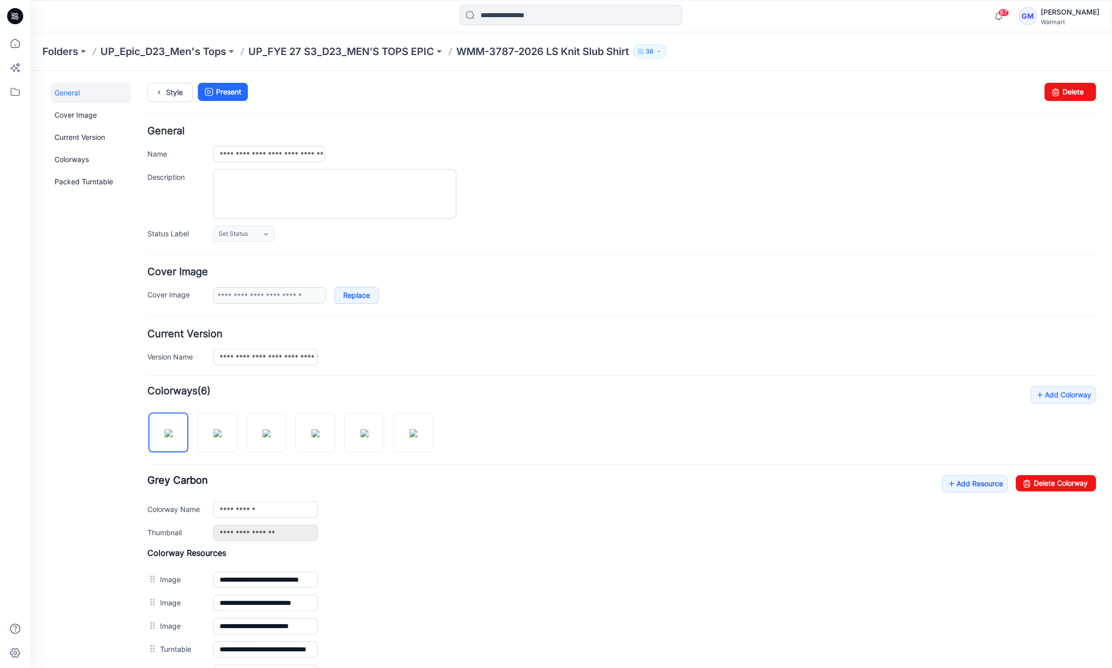
click at [168, 81] on div "**********" at bounding box center [564, 442] width 1069 height 742
click at [165, 89] on icon at bounding box center [159, 92] width 14 height 18
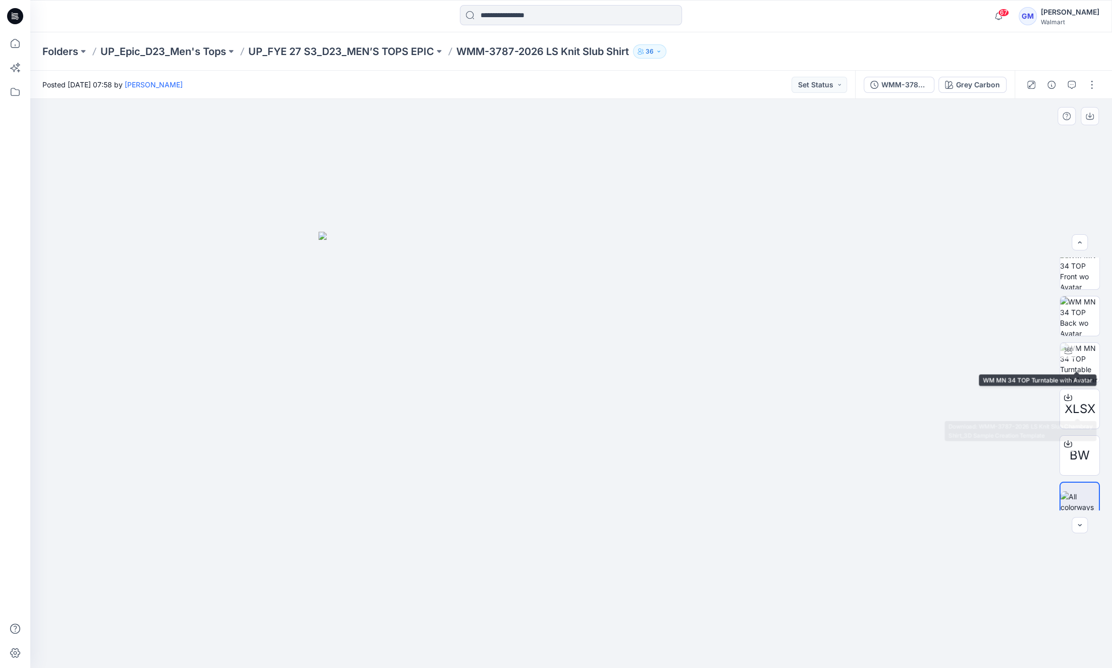
scroll to position [66, 0]
click at [1055, 86] on icon "button" at bounding box center [1051, 85] width 8 height 8
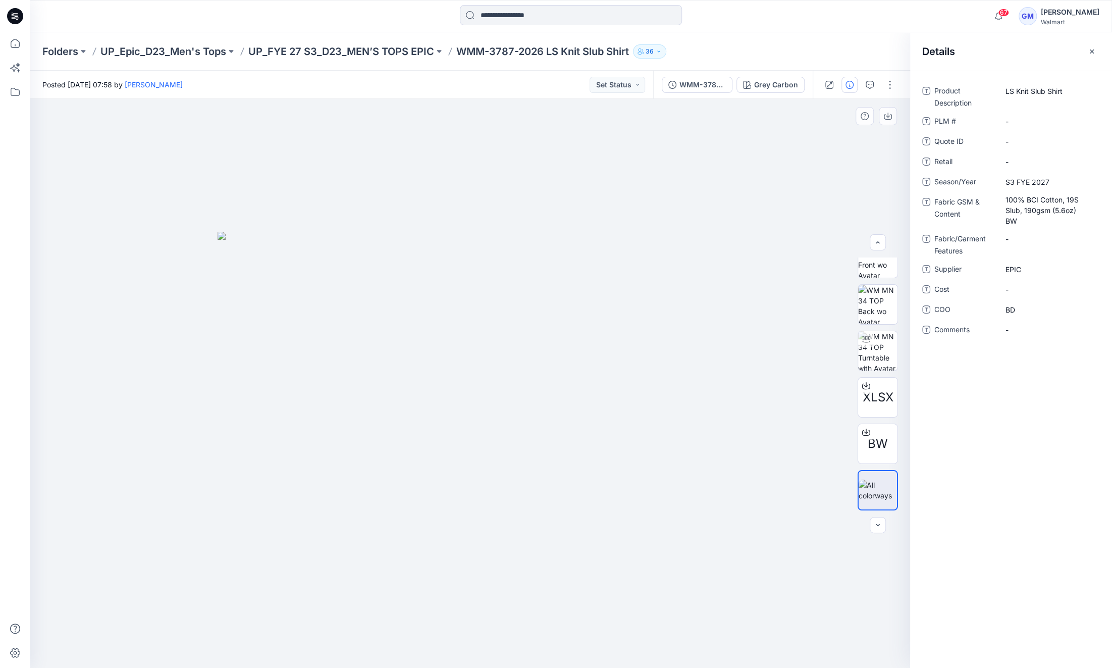
click at [494, 206] on div at bounding box center [470, 383] width 880 height 569
click at [413, 49] on p "UP_FYE 27 S3_D23_MEN’S TOPS EPIC" at bounding box center [341, 51] width 186 height 14
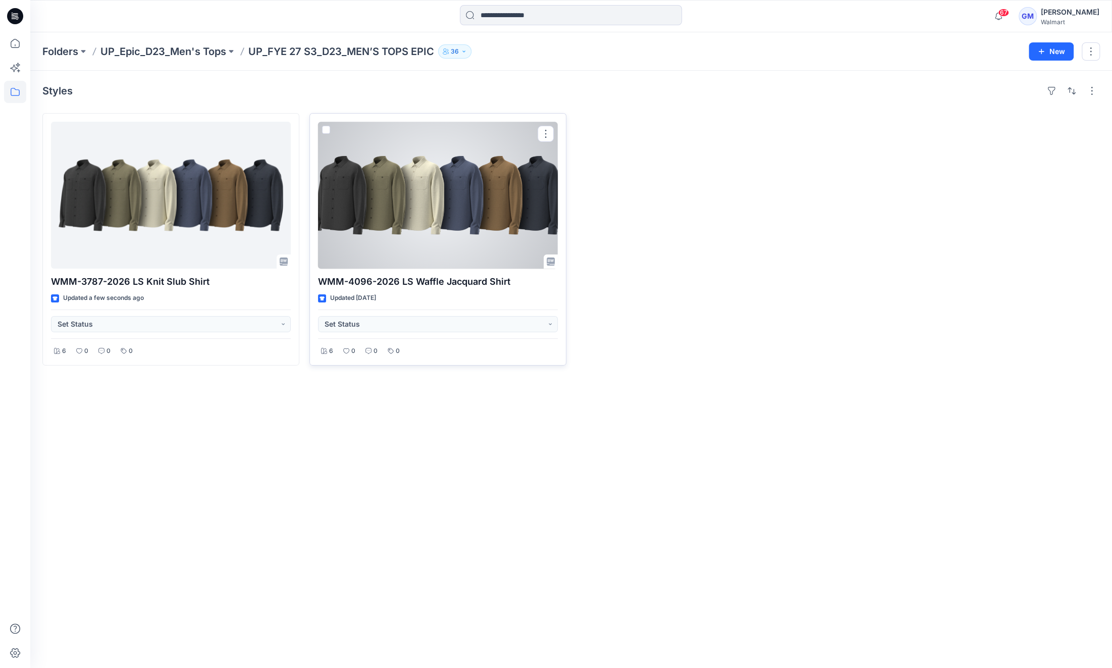
click at [478, 246] on div at bounding box center [438, 195] width 240 height 147
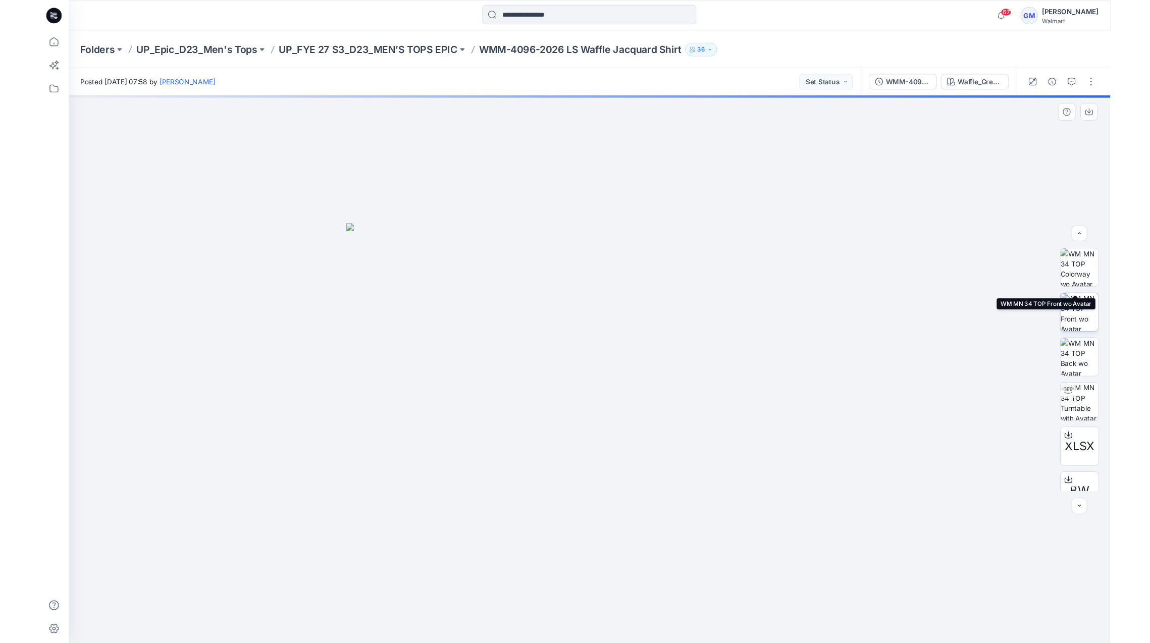
scroll to position [66, 0]
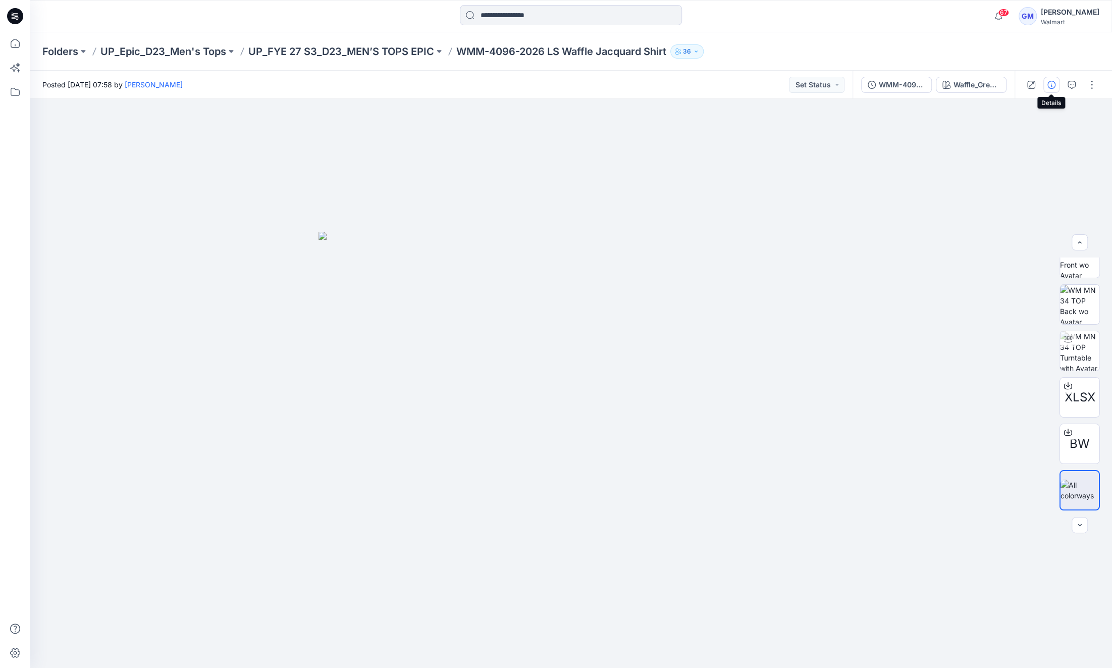
click at [1051, 81] on icon "button" at bounding box center [1051, 85] width 8 height 8
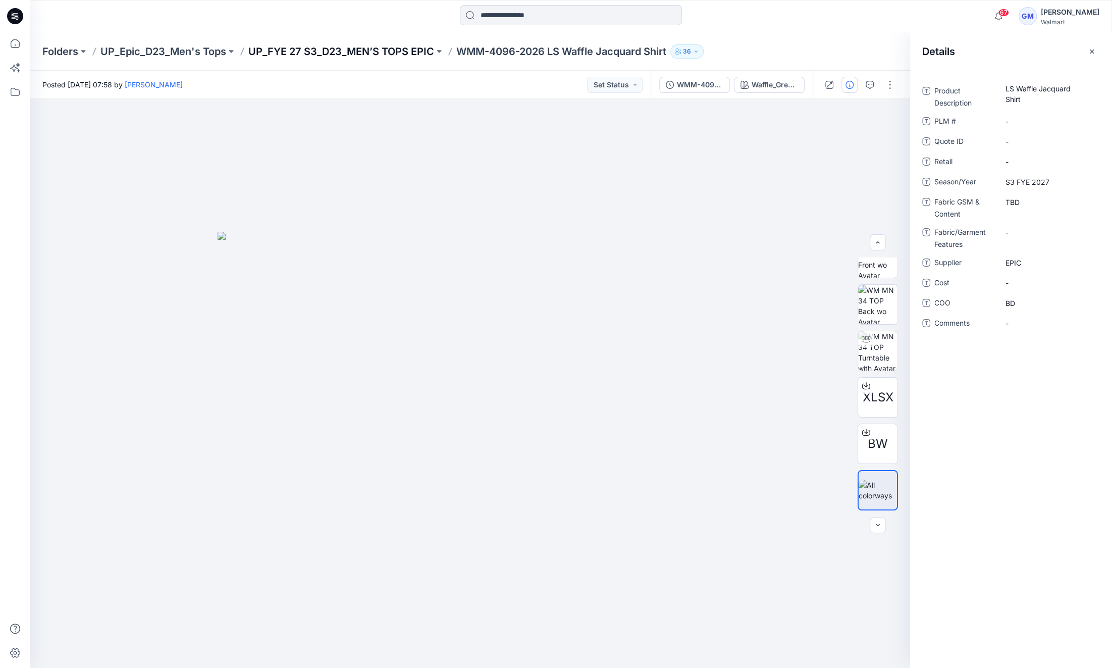
click at [425, 52] on p "UP_FYE 27 S3_D23_MEN’S TOPS EPIC" at bounding box center [341, 51] width 186 height 14
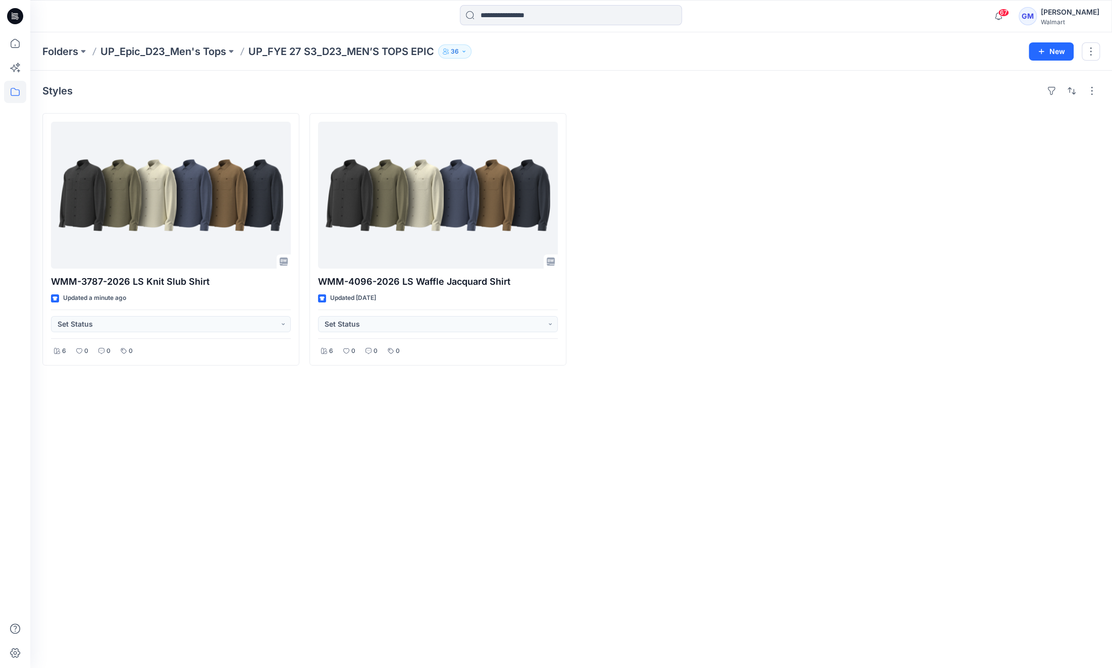
click at [153, 494] on div "Styles WMM-3787-2026 LS Knit Slub Shirt Updated a minute ago Set Status 6 0 0 0…" at bounding box center [571, 369] width 1082 height 597
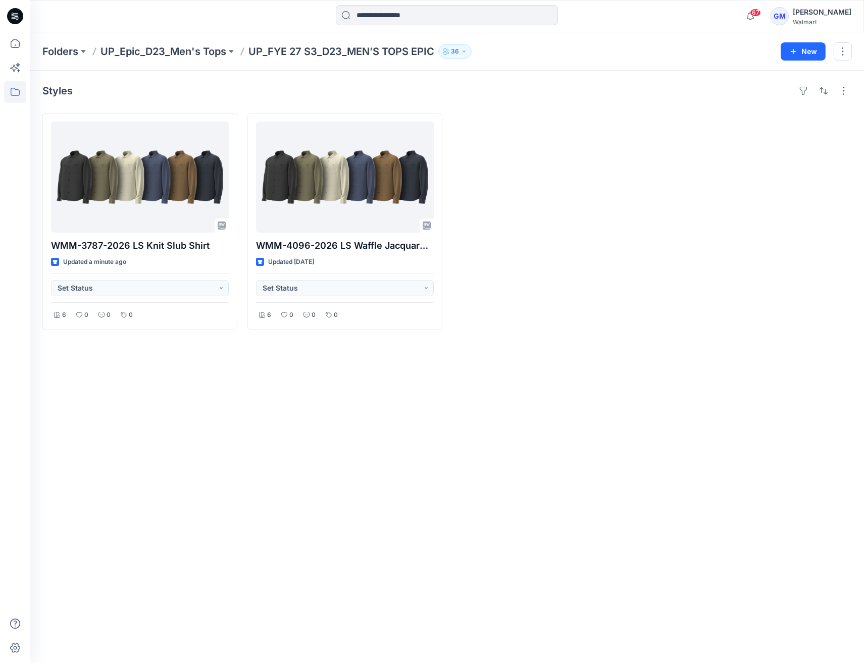
click at [351, 527] on div "Styles WMM-3787-2026 LS Knit Slub Shirt Updated a minute ago Set Status 6 0 0 0…" at bounding box center [446, 367] width 833 height 593
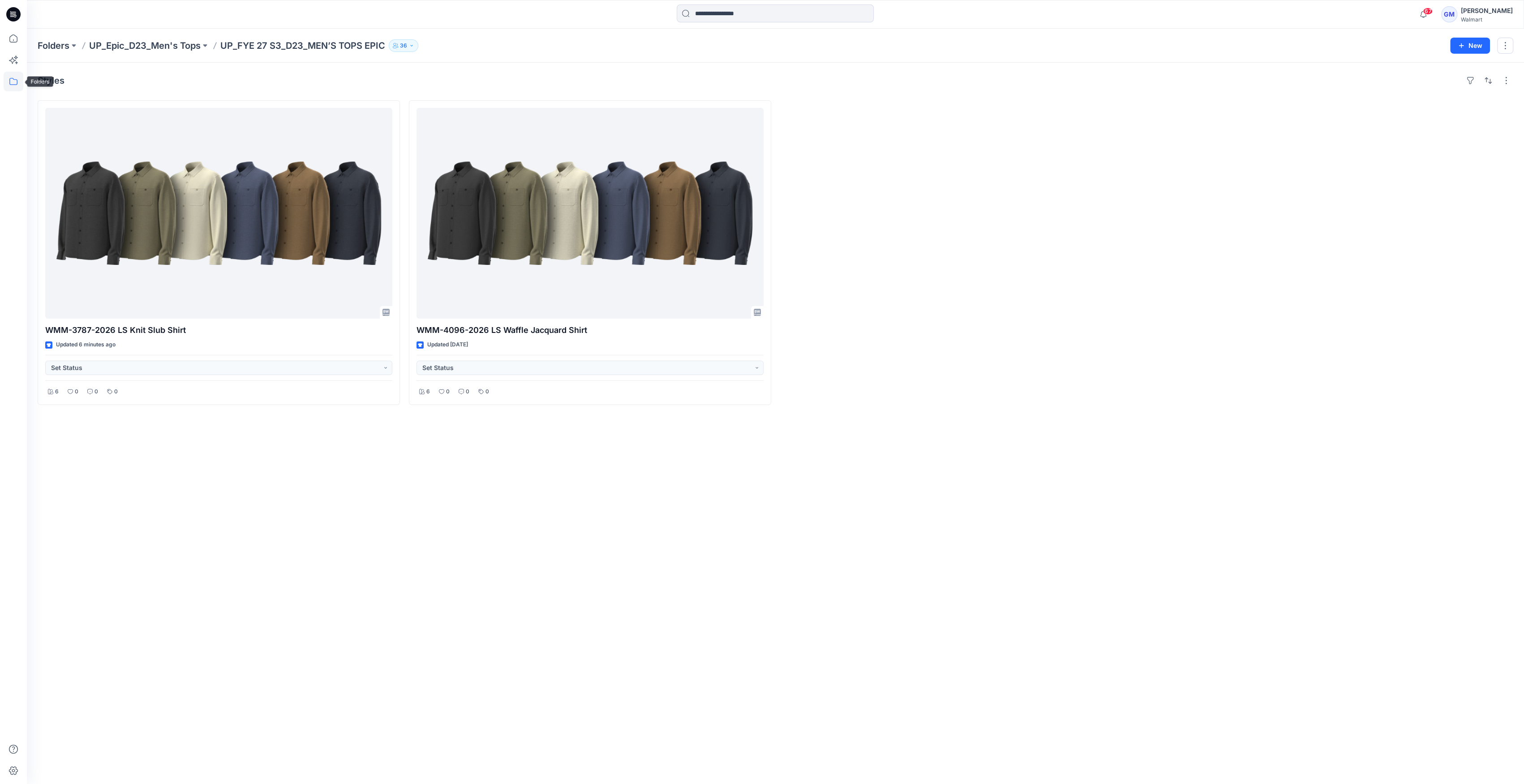
click at [16, 78] on icon at bounding box center [13, 82] width 20 height 20
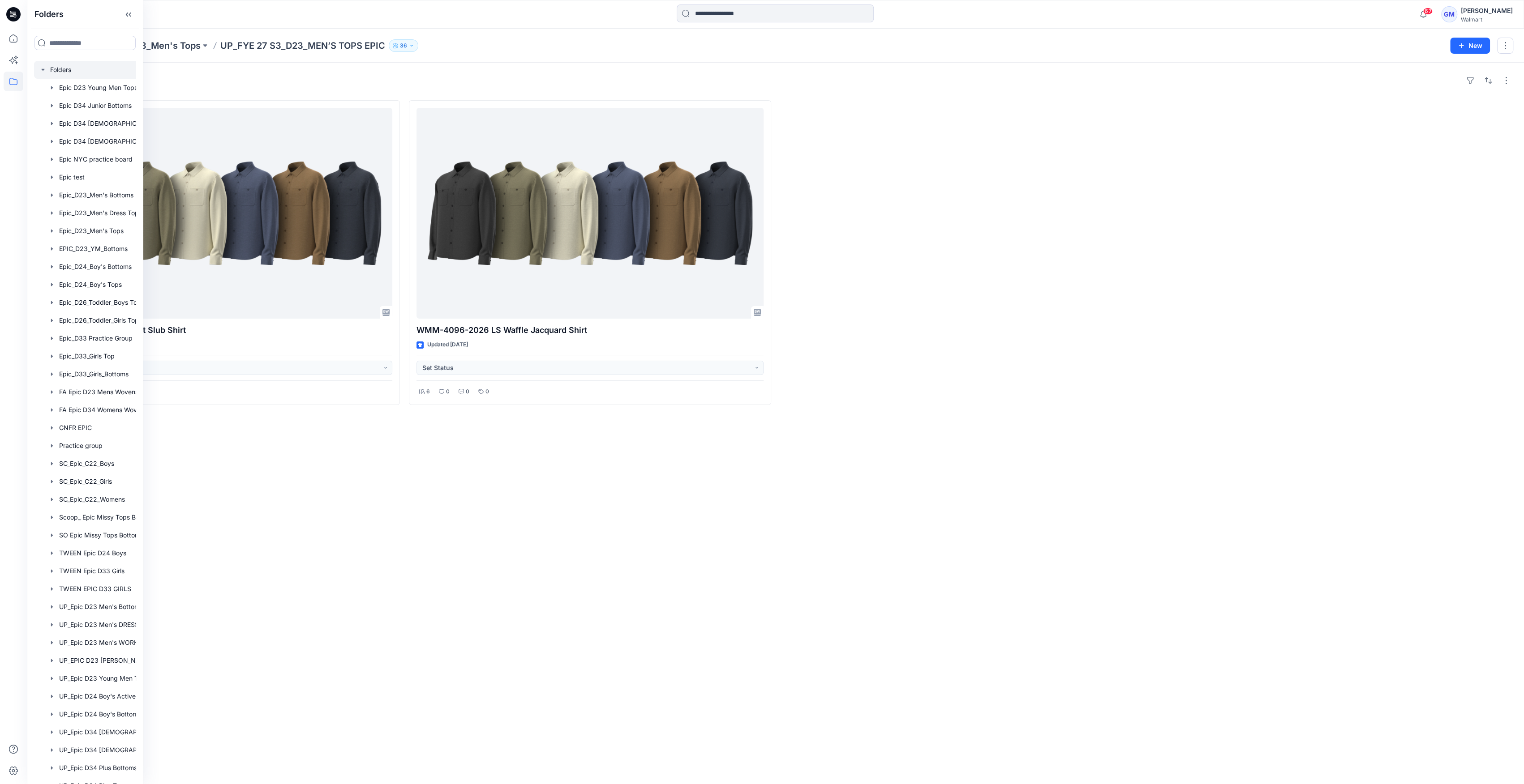
click at [58, 67] on div at bounding box center [100, 70] width 134 height 18
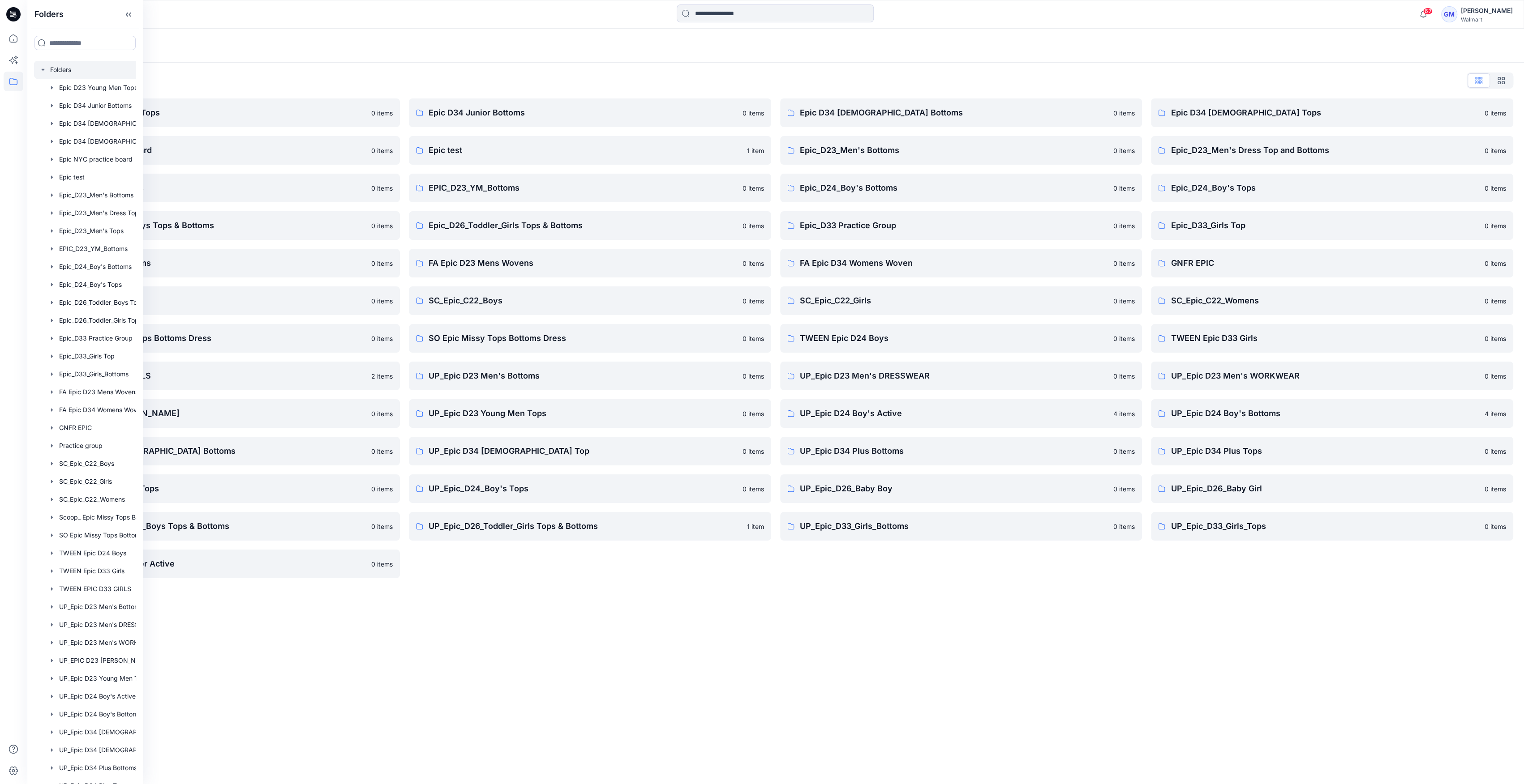
click at [708, 592] on div "Folders Folders List Epic D23 Young Men Tops 0 items Epic NYC practice board 0 …" at bounding box center [774, 406] width 1497 height 756
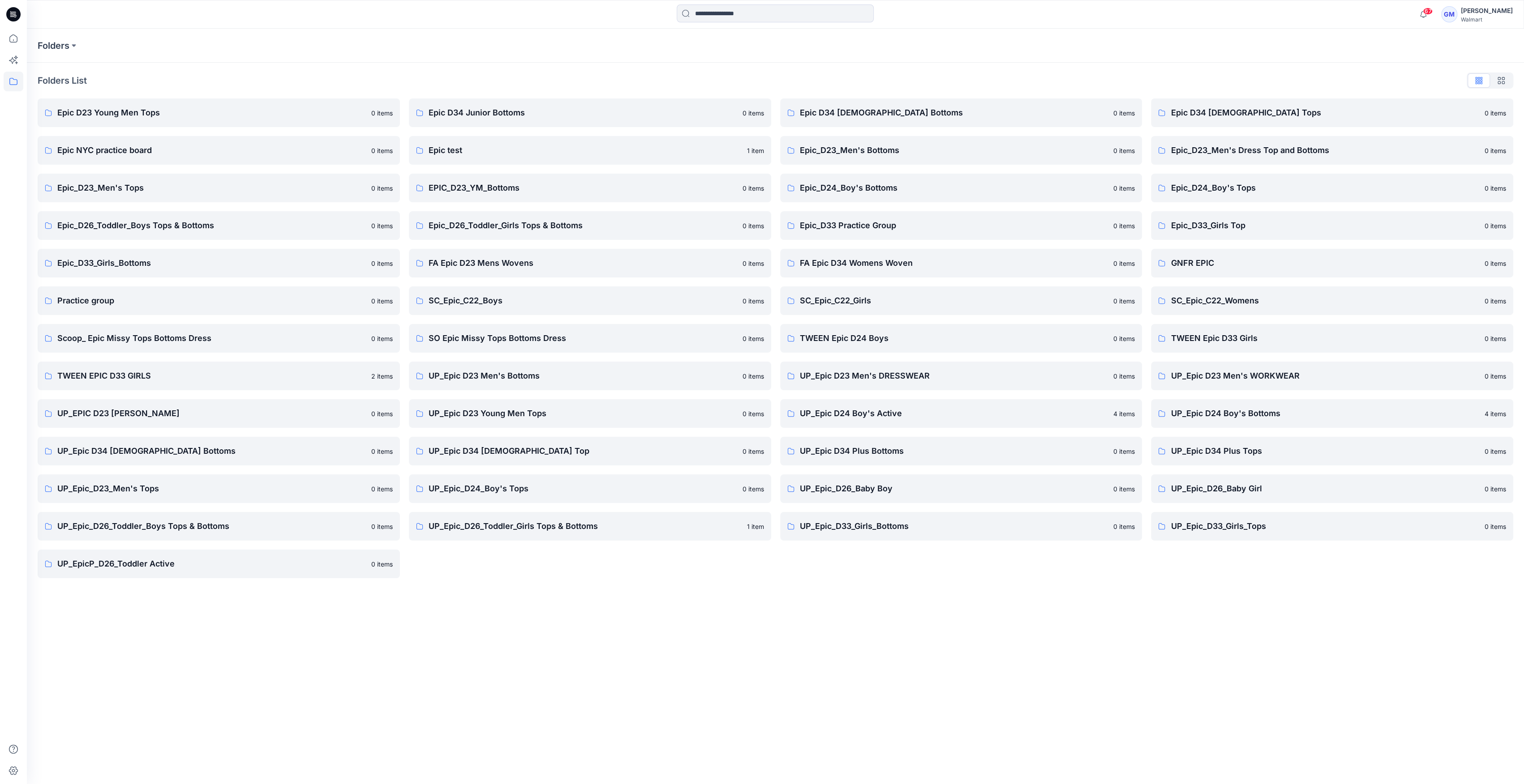
click at [323, 592] on div "Folders Folders List Epic D23 Young Men Tops 0 items Epic NYC practice board 0 …" at bounding box center [774, 406] width 1497 height 756
click at [184, 592] on div "Folders Folders List Epic D23 Young Men Tops 0 items Epic NYC practice board 0 …" at bounding box center [774, 406] width 1497 height 756
click at [908, 462] on link "UP_Epic D34 Plus Bottoms 0 items" at bounding box center [961, 451] width 362 height 28
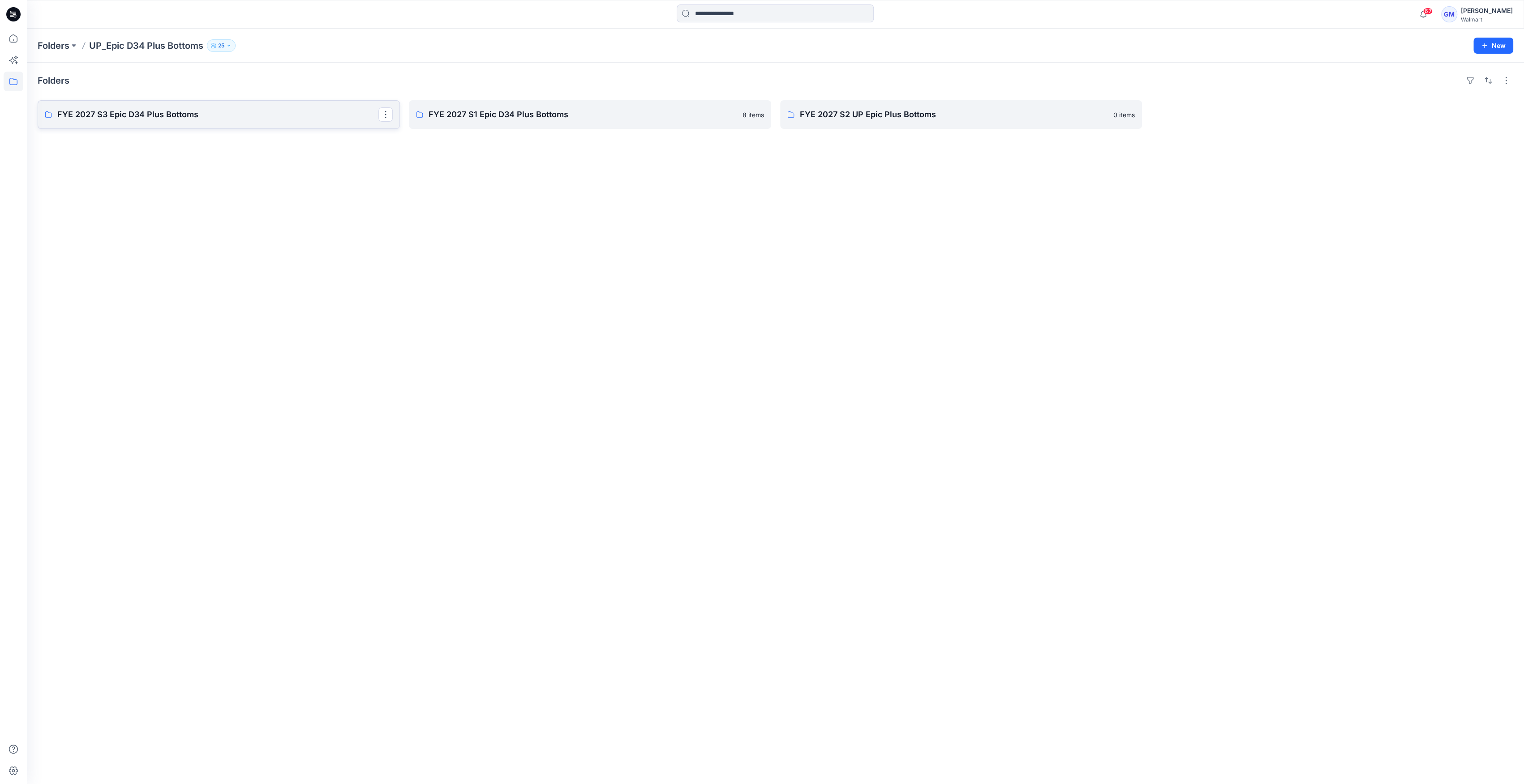
click at [136, 104] on link "FYE 2027 S3 Epic D34 Plus Bottoms" at bounding box center [218, 114] width 362 height 28
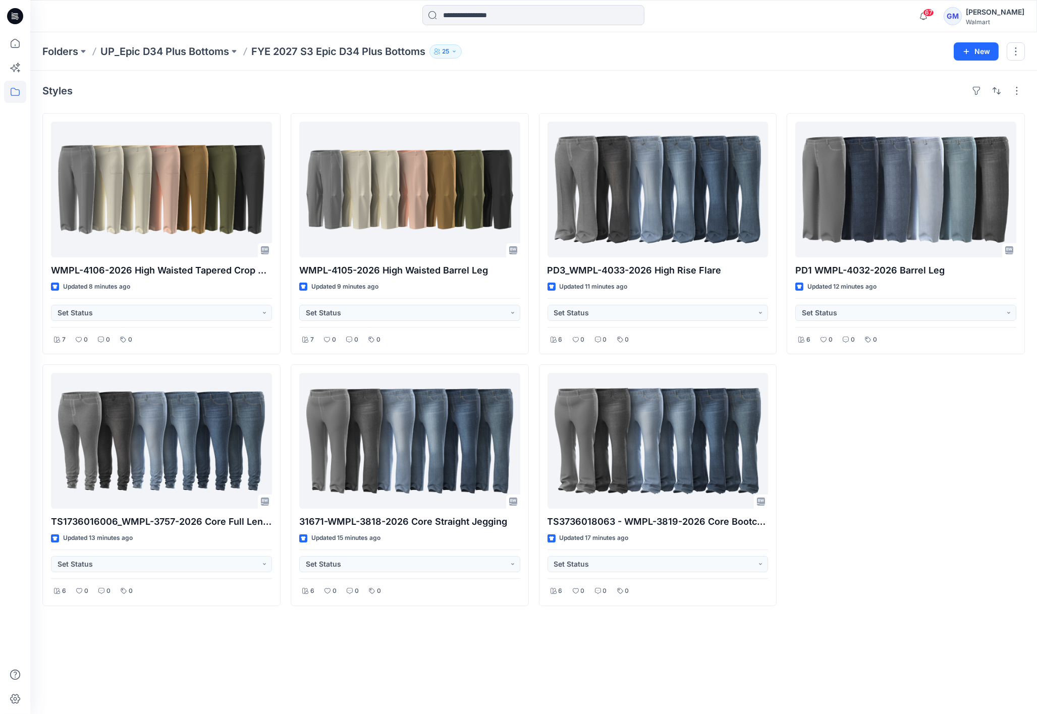
click at [945, 505] on div "PD1 WMPL-4032-2026 Barrel Leg Updated 12 minutes ago Set Status 6 0 0 0" at bounding box center [906, 359] width 238 height 493
click at [897, 503] on div "PD1 WMPL-4032-2026 Barrel Leg Updated 12 minutes ago Set Status 6 0 0 0" at bounding box center [906, 359] width 238 height 493
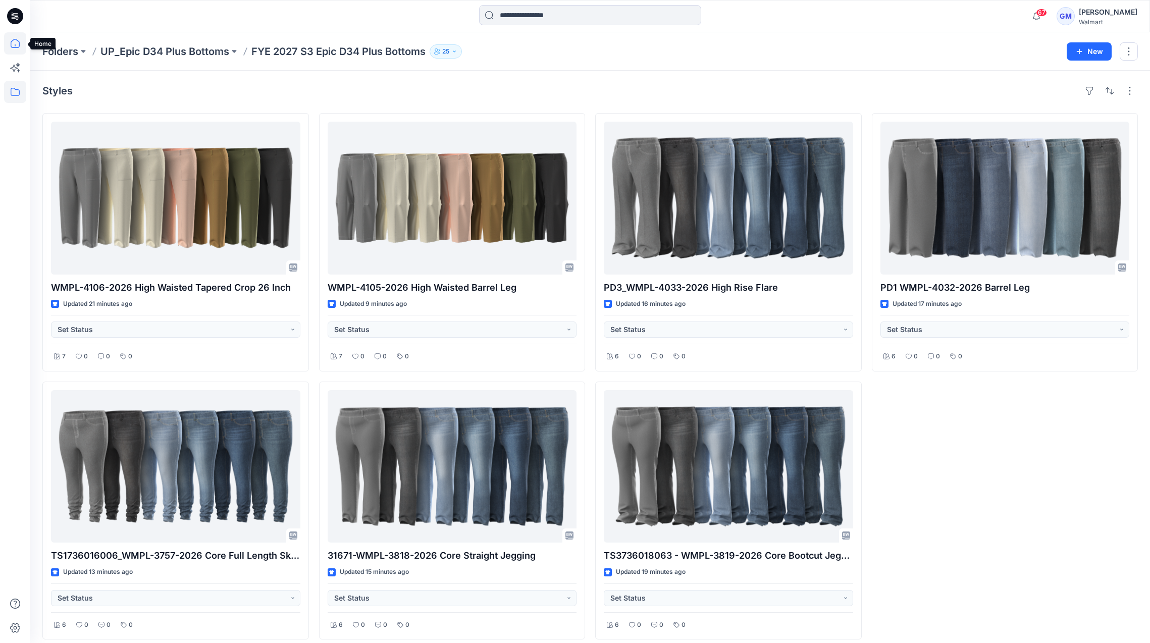
click at [18, 41] on icon at bounding box center [15, 43] width 22 height 22
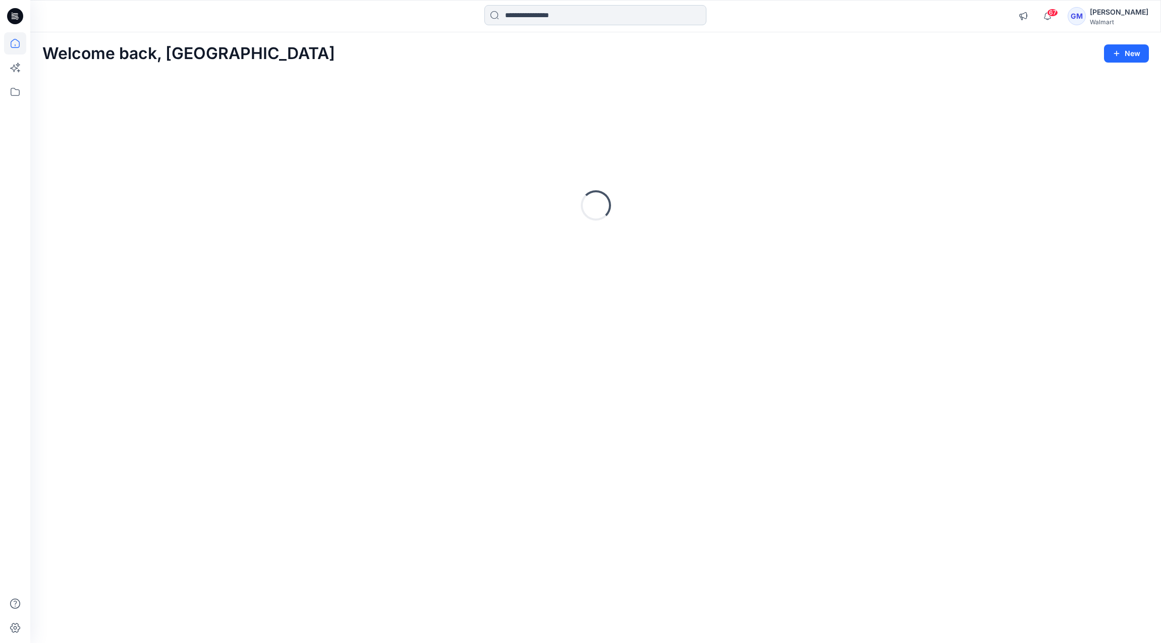
click at [547, 17] on input at bounding box center [596, 15] width 222 height 20
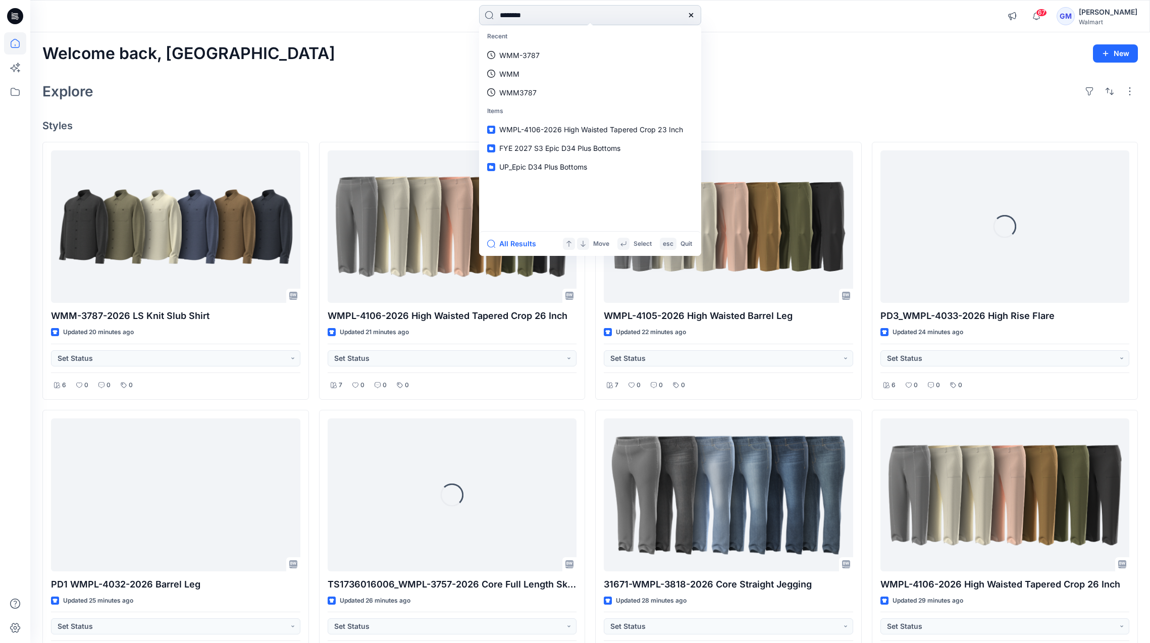
type input "********"
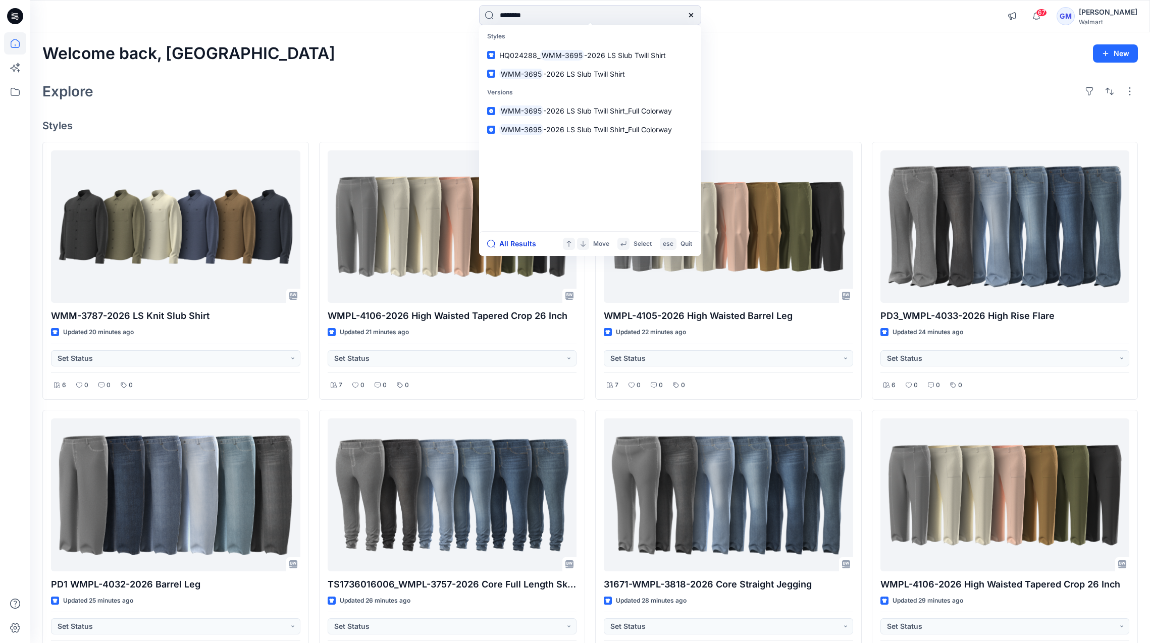
click at [517, 249] on button "All Results" at bounding box center [515, 244] width 56 height 12
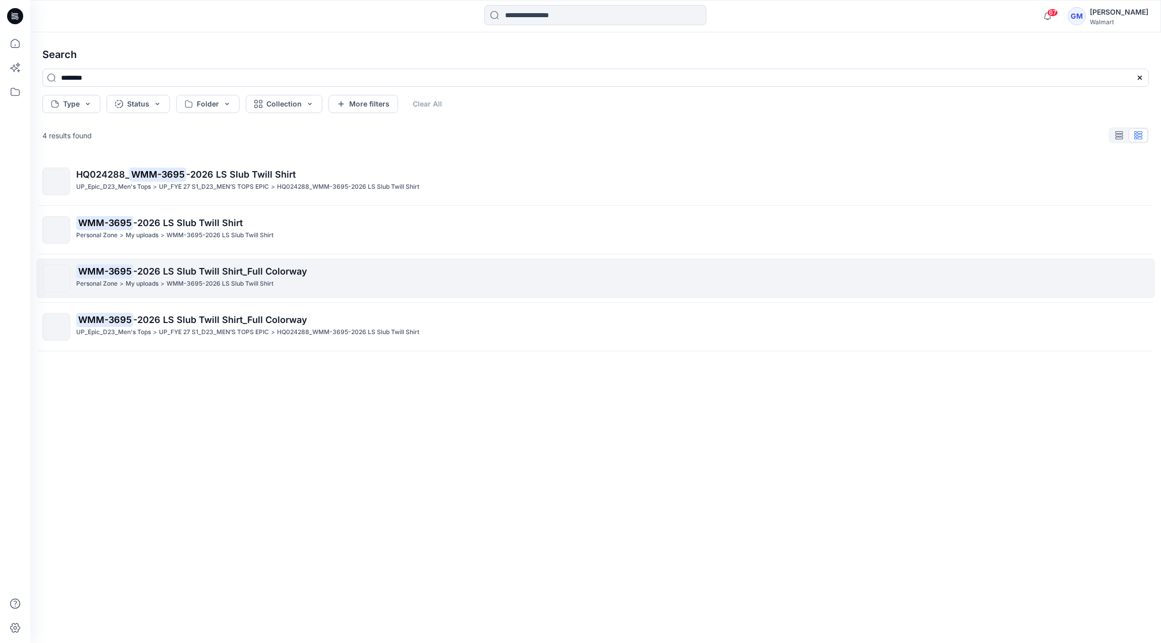
click at [228, 266] on span "-2026 LS Slub Twill Shirt_Full Colorway" at bounding box center [220, 271] width 174 height 11
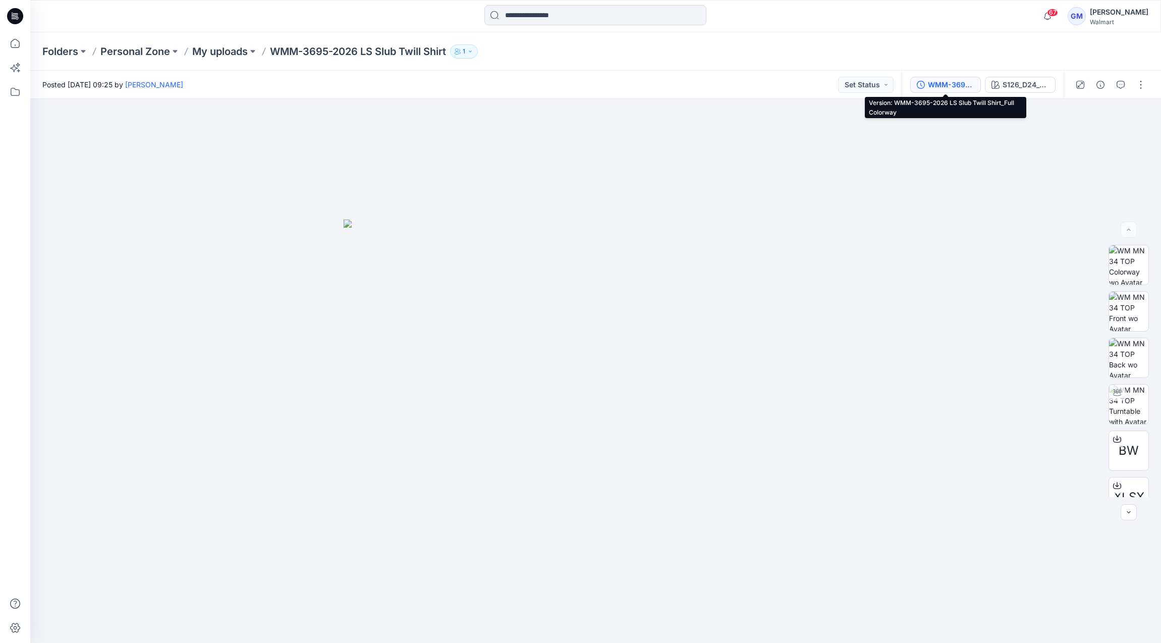
click at [939, 85] on div "WMM-3695-2026 LS Slub Twill Shirt_Full Colorway" at bounding box center [951, 84] width 46 height 11
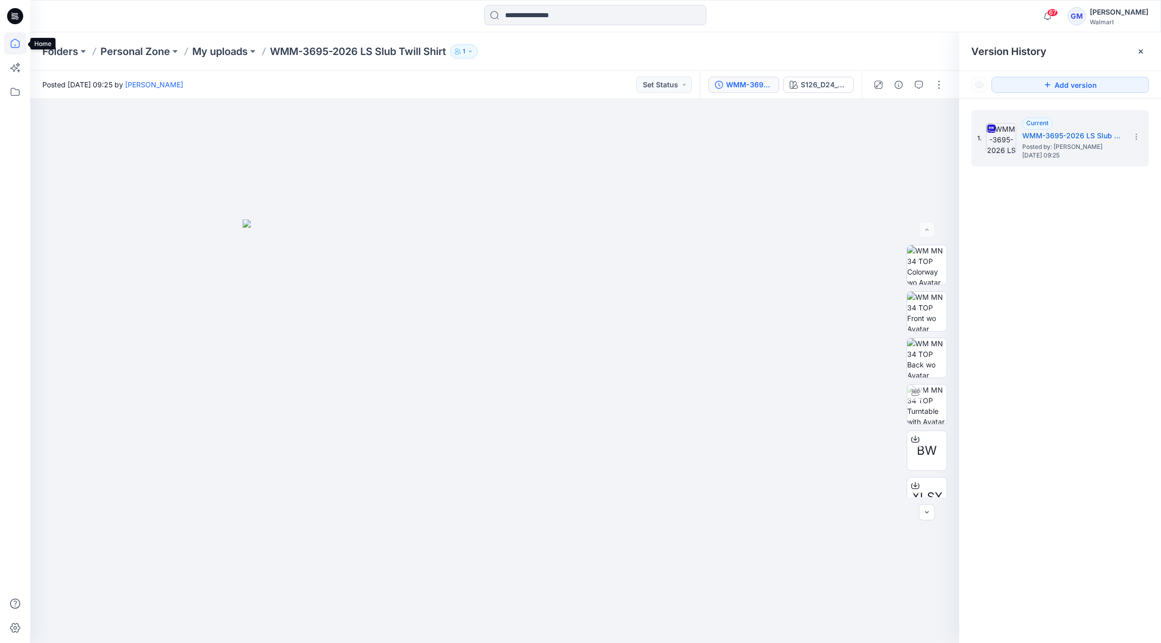
click at [16, 46] on icon at bounding box center [15, 43] width 22 height 22
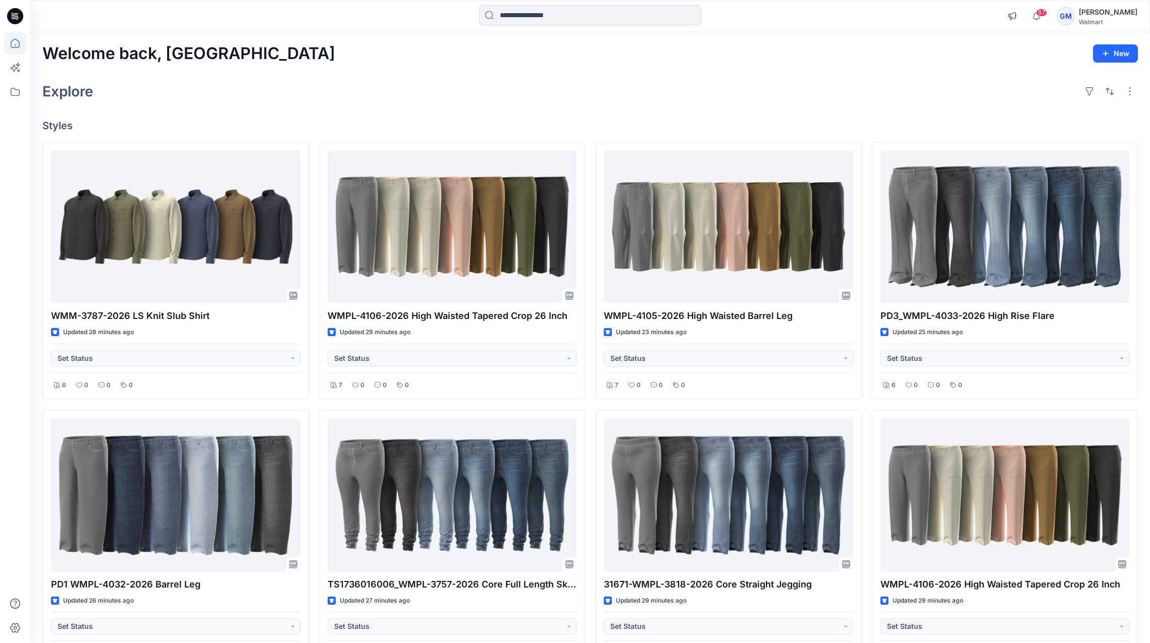
click at [330, 107] on div "Welcome back, Gayan New Explore Styles WMM-3787-2026 LS Knit Slub Shirt Updated…" at bounding box center [589, 490] width 1119 height 917
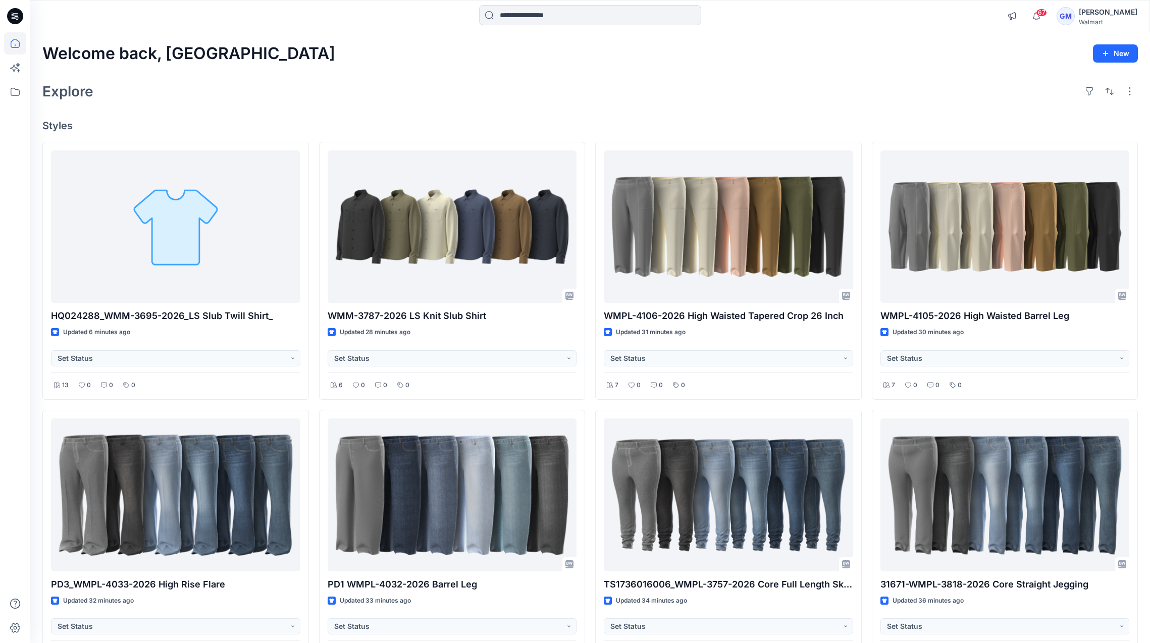
click at [322, 101] on div "Explore" at bounding box center [589, 91] width 1095 height 24
click at [265, 107] on div "Welcome back, Gayan New Explore Styles HQ024288_WMM-3695-2026_LS Slub Twill Shi…" at bounding box center [589, 490] width 1119 height 917
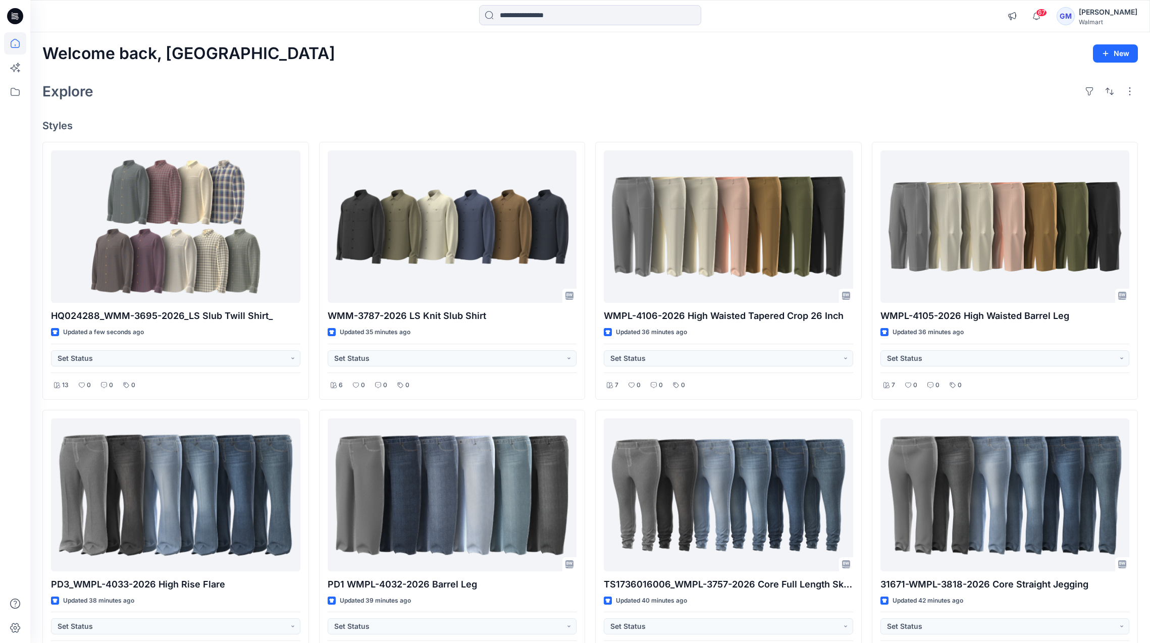
click at [483, 96] on div "Explore" at bounding box center [589, 91] width 1095 height 24
click at [217, 108] on div "Welcome back, Gayan New Explore Styles HQ024288_WMM-3695-2026_LS Slub Twill Shi…" at bounding box center [589, 490] width 1119 height 917
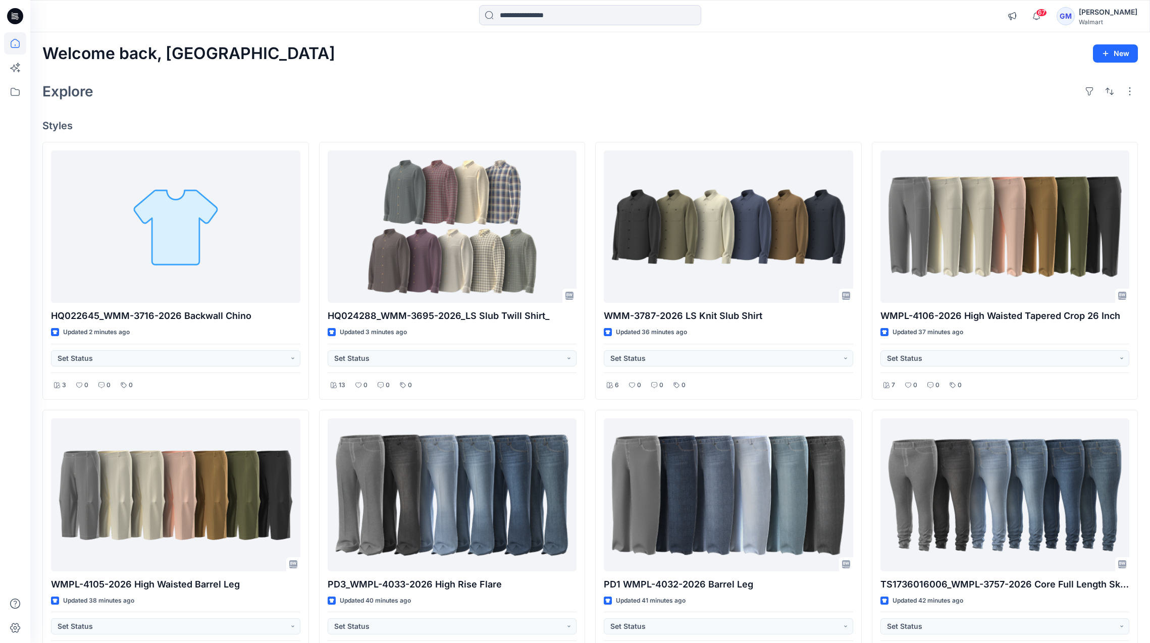
click at [279, 114] on div "Welcome back, Gayan New Explore Styles HQ022645_WMM-3716-2026 Backwall Chino Up…" at bounding box center [589, 490] width 1119 height 917
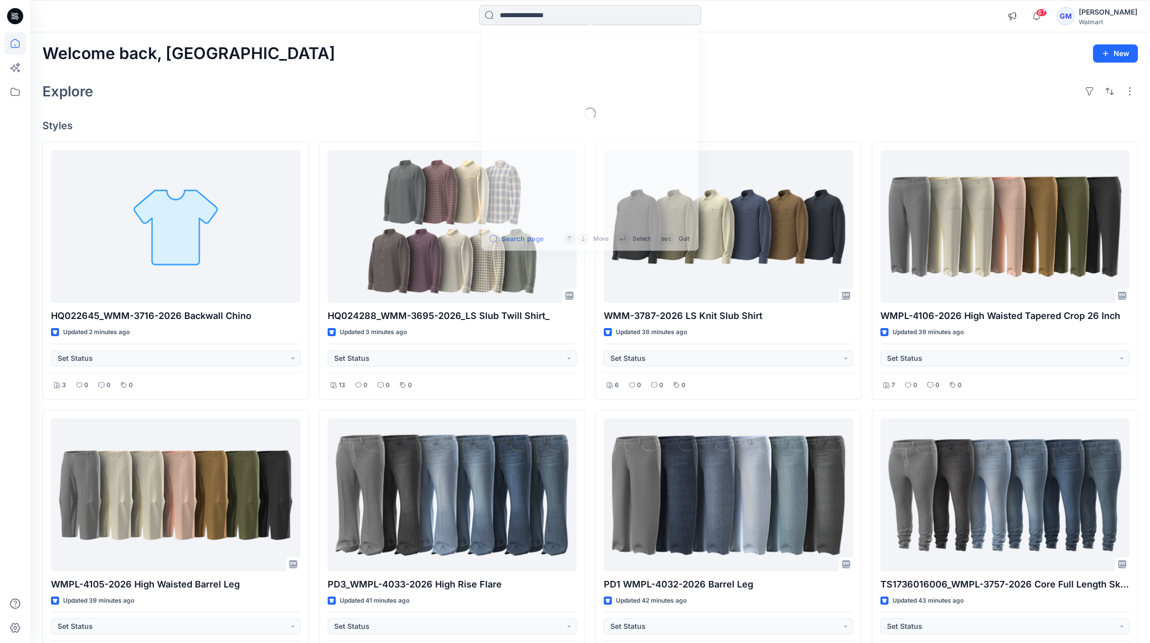
click at [552, 17] on input at bounding box center [590, 15] width 222 height 20
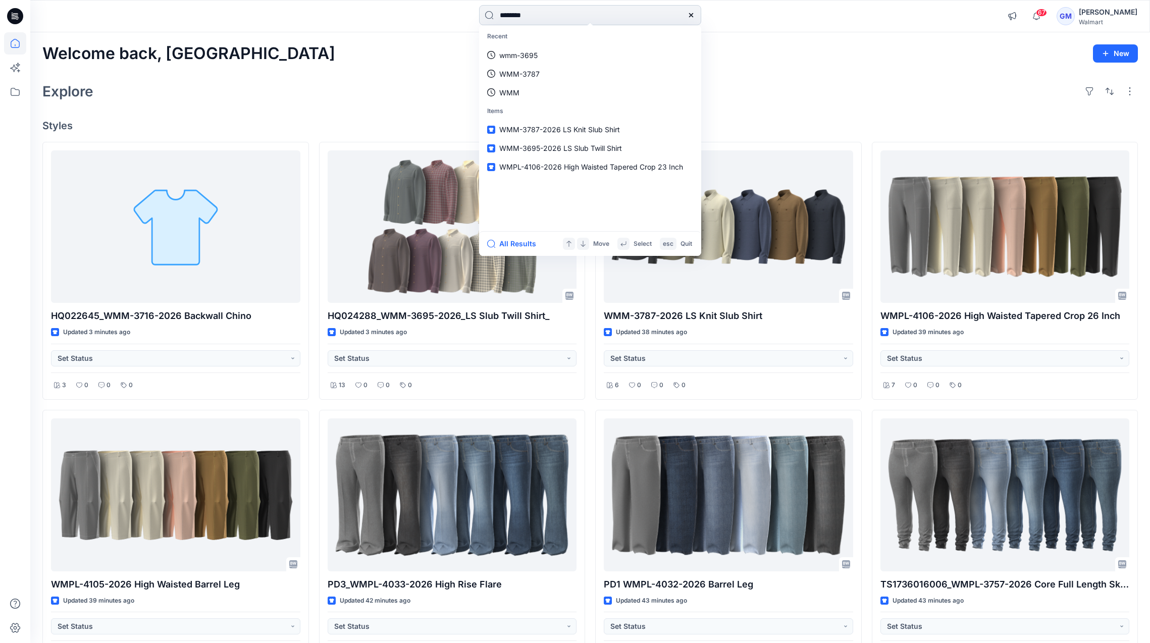
type input "********"
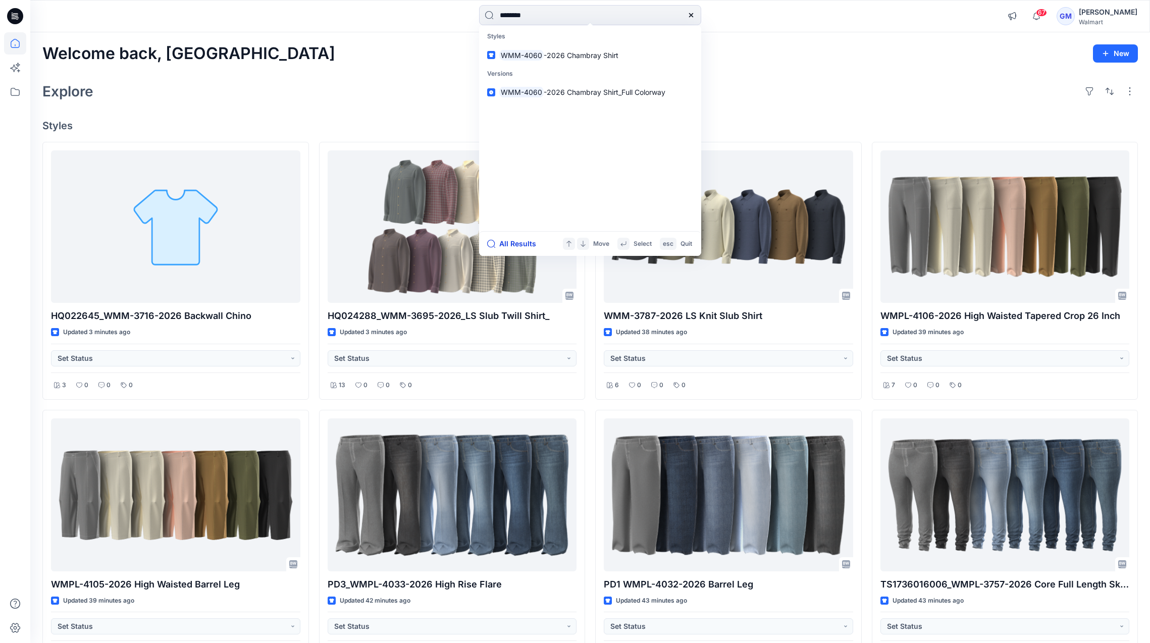
click at [519, 245] on button "All Results" at bounding box center [515, 244] width 56 height 12
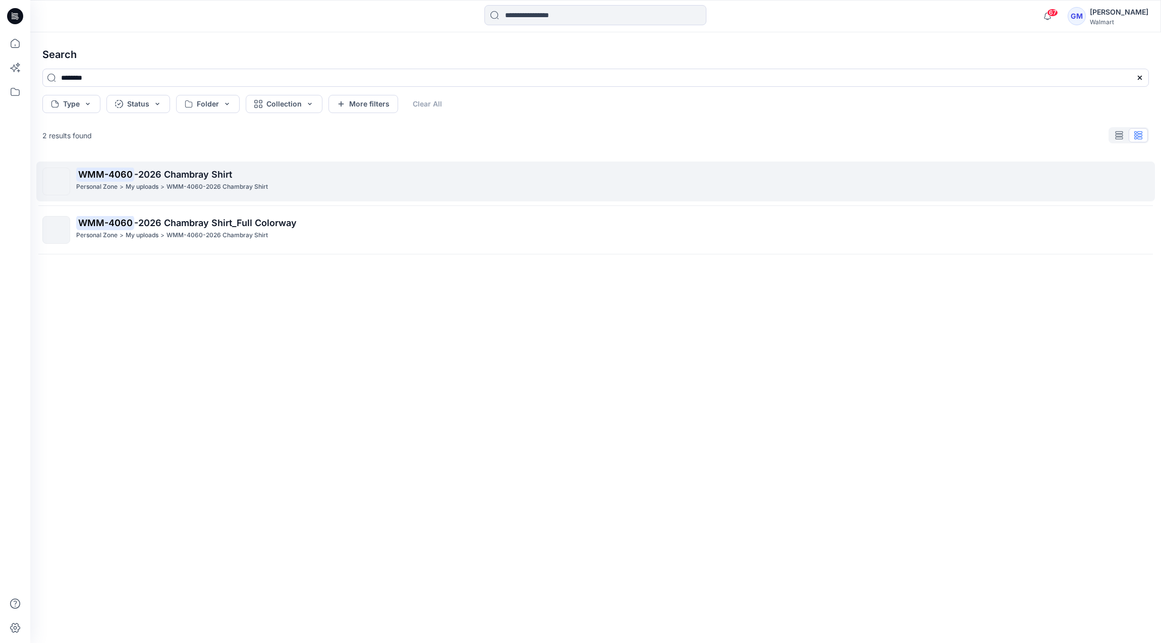
click at [218, 175] on span "-2026 Chambray Shirt" at bounding box center [183, 174] width 98 height 11
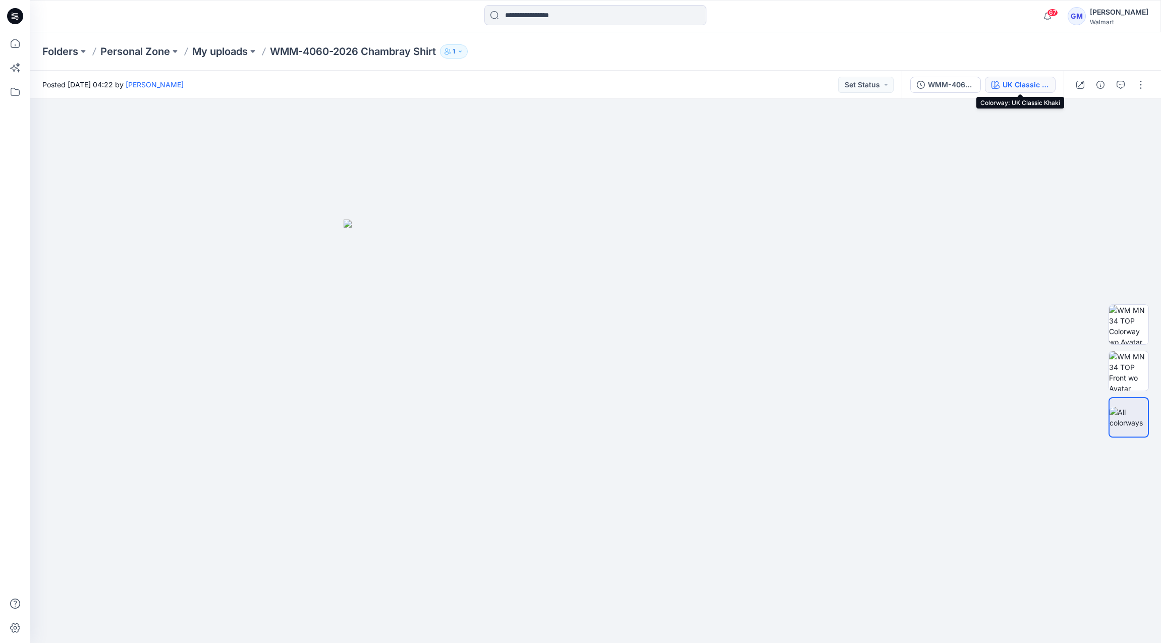
click at [1037, 84] on div "UK Classic Khaki" at bounding box center [1026, 84] width 46 height 11
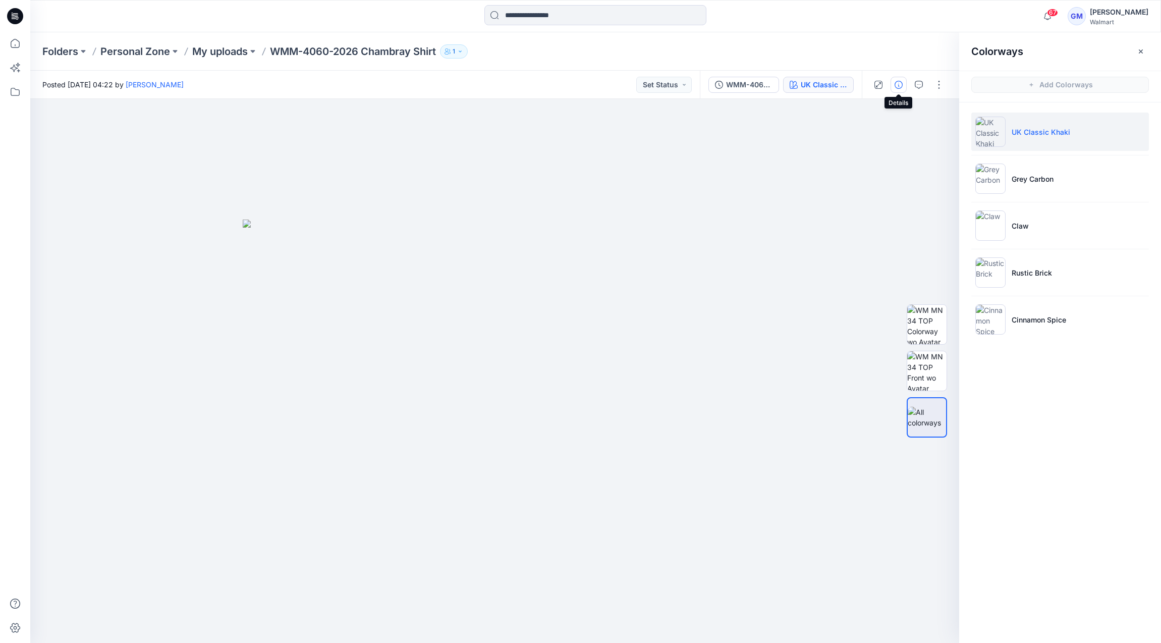
click at [895, 82] on icon "button" at bounding box center [899, 85] width 8 height 8
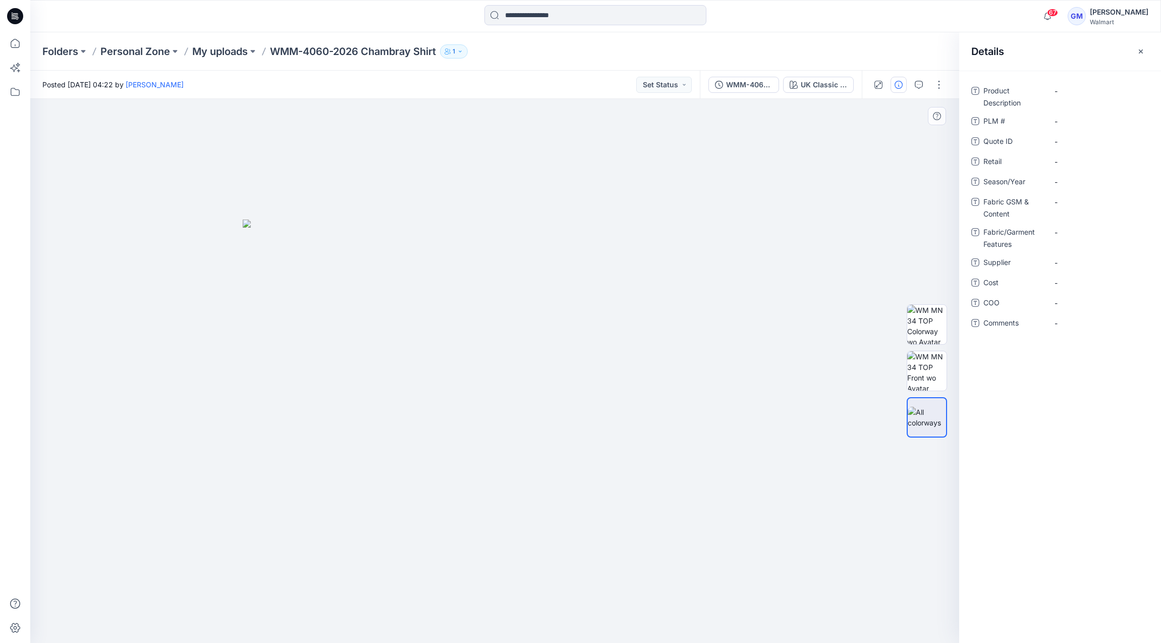
click at [769, 267] on div at bounding box center [494, 371] width 929 height 544
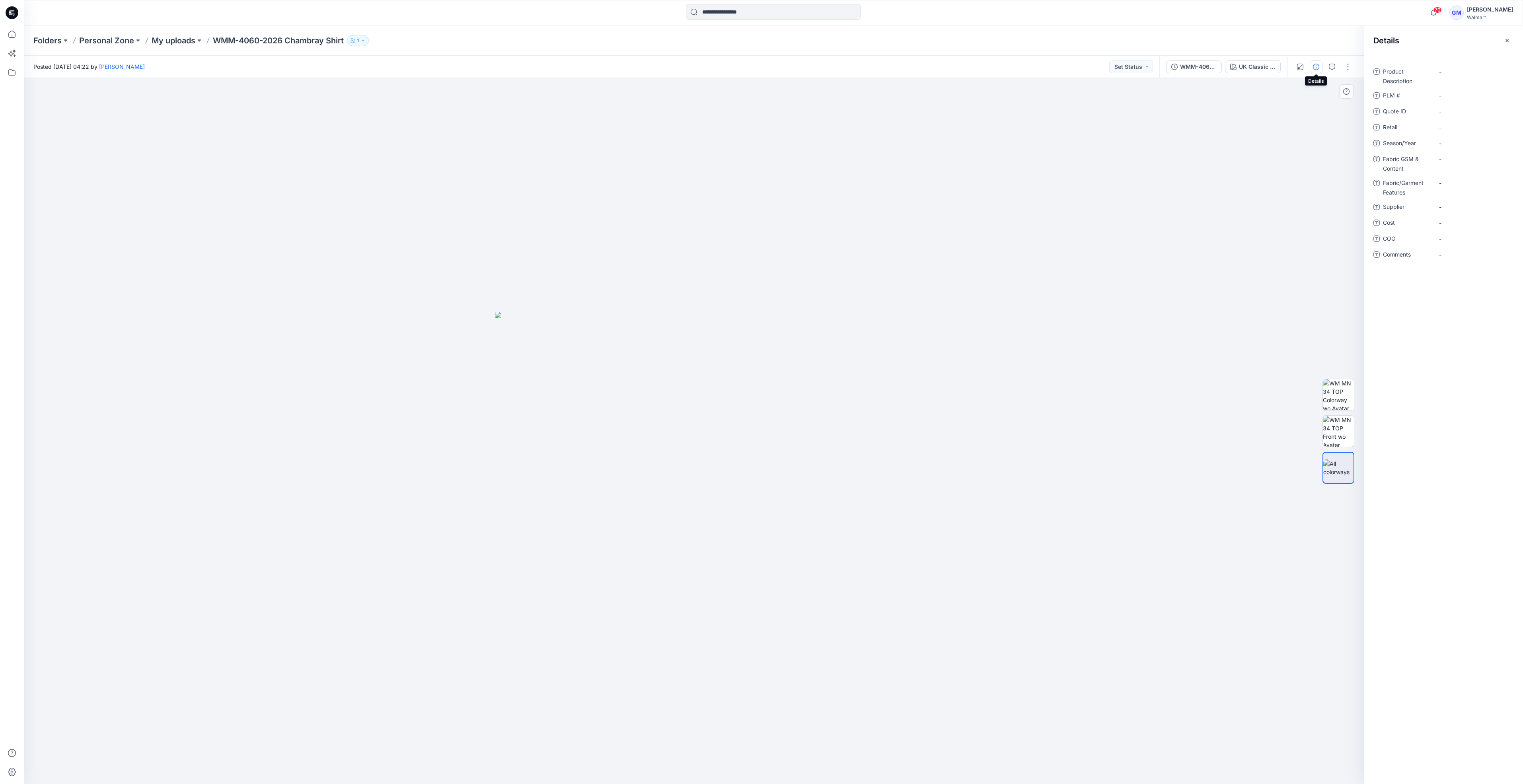
click at [915, 368] on div at bounding box center [694, 431] width 1340 height 706
click at [8, 75] on icon at bounding box center [12, 72] width 17 height 17
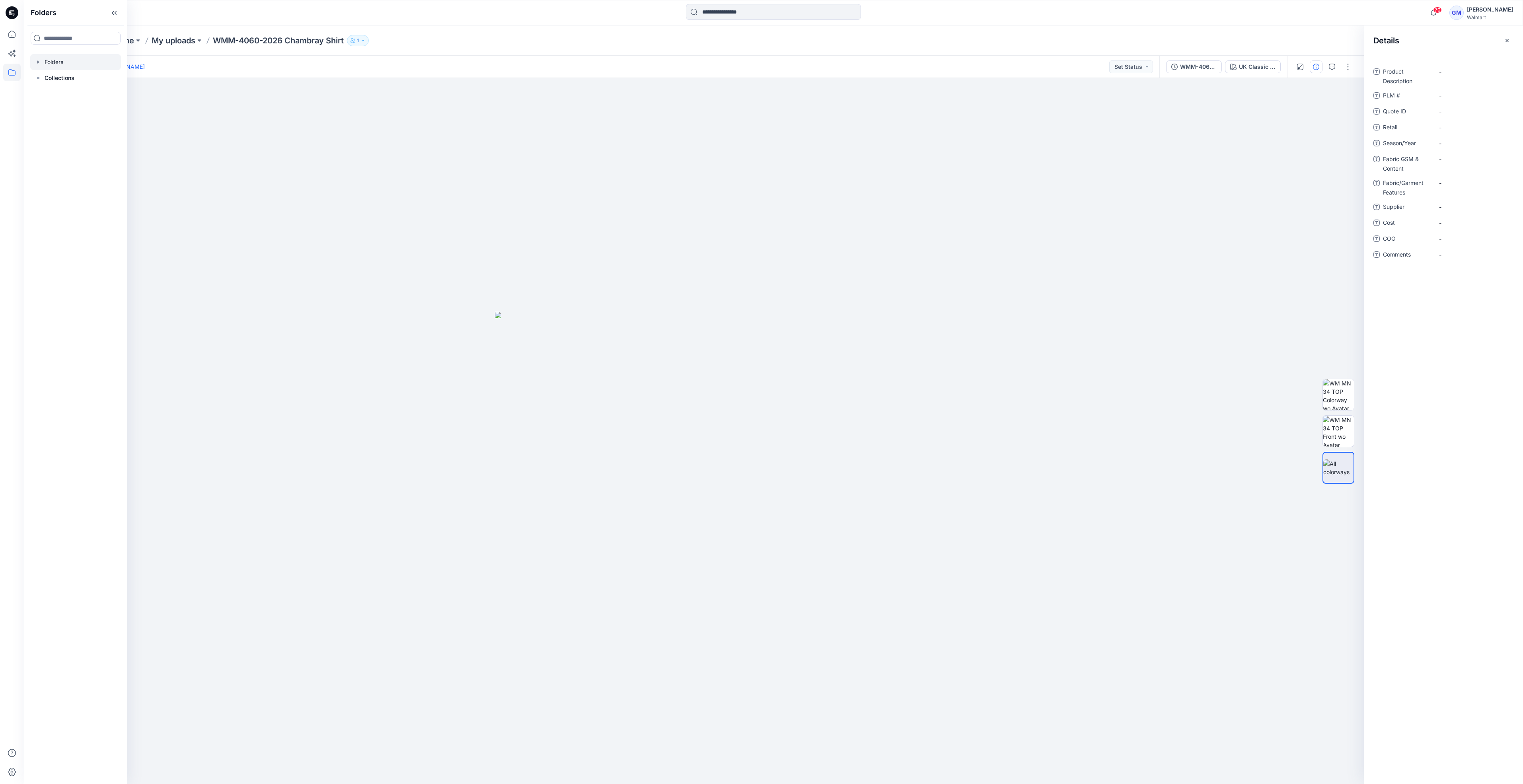
click at [57, 62] on div at bounding box center [75, 62] width 91 height 16
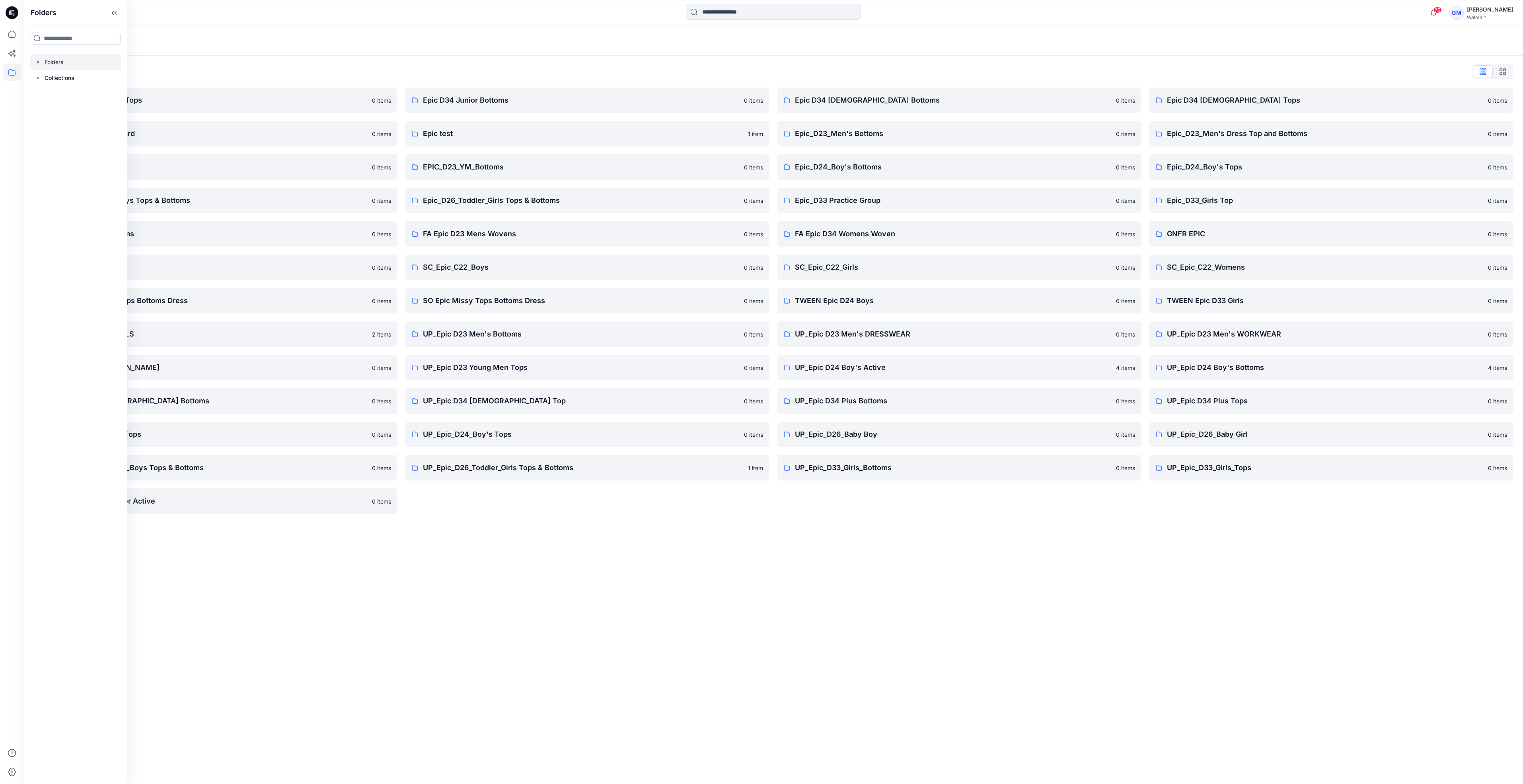
click at [489, 506] on div "Folders Folders List Epic D23 Young Men Tops 0 items Epic NYC practice board 0 …" at bounding box center [773, 404] width 1499 height 758
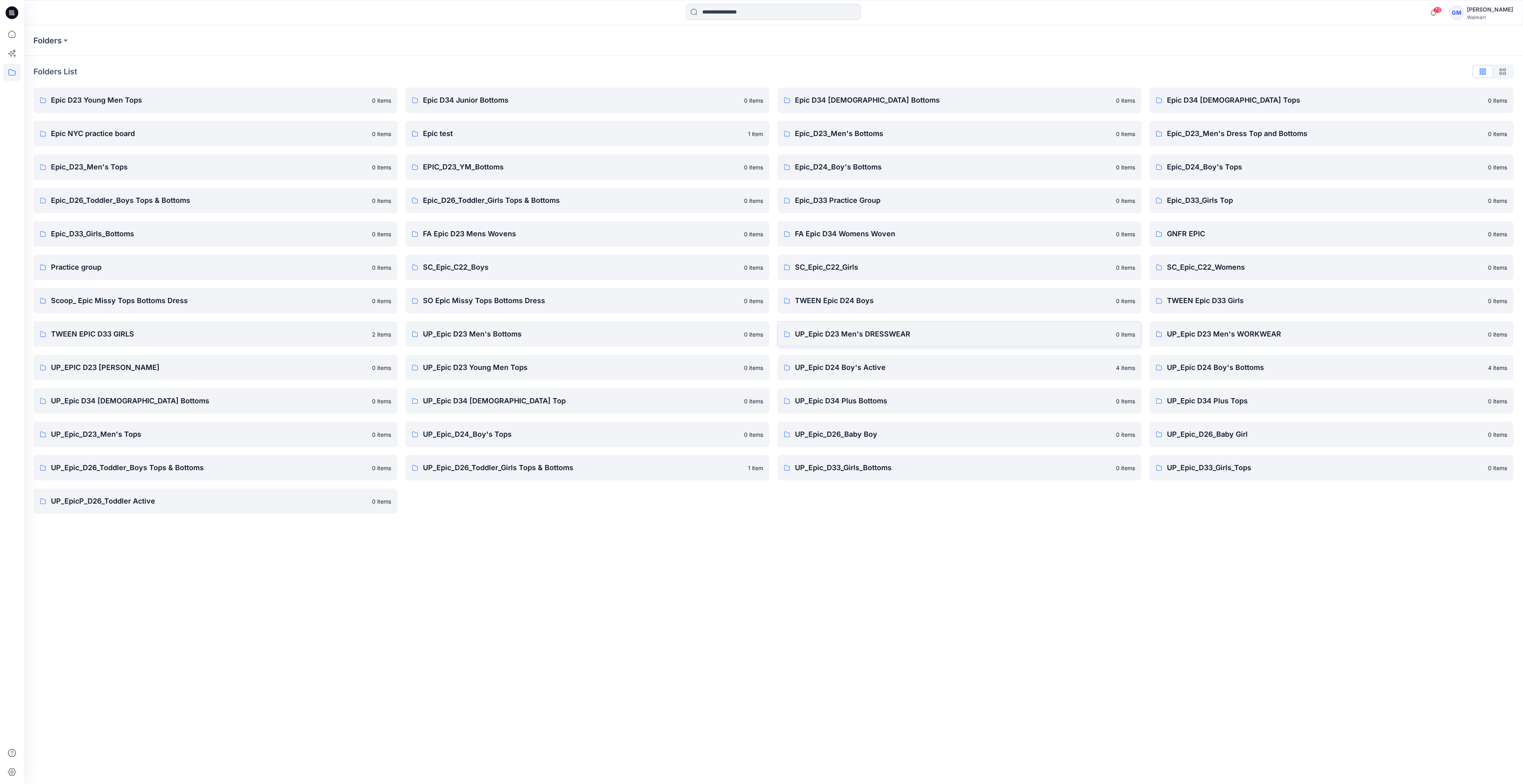
click at [879, 340] on link "UP_Epic D23 Men's DRESSWEAR 0 items" at bounding box center [959, 334] width 364 height 25
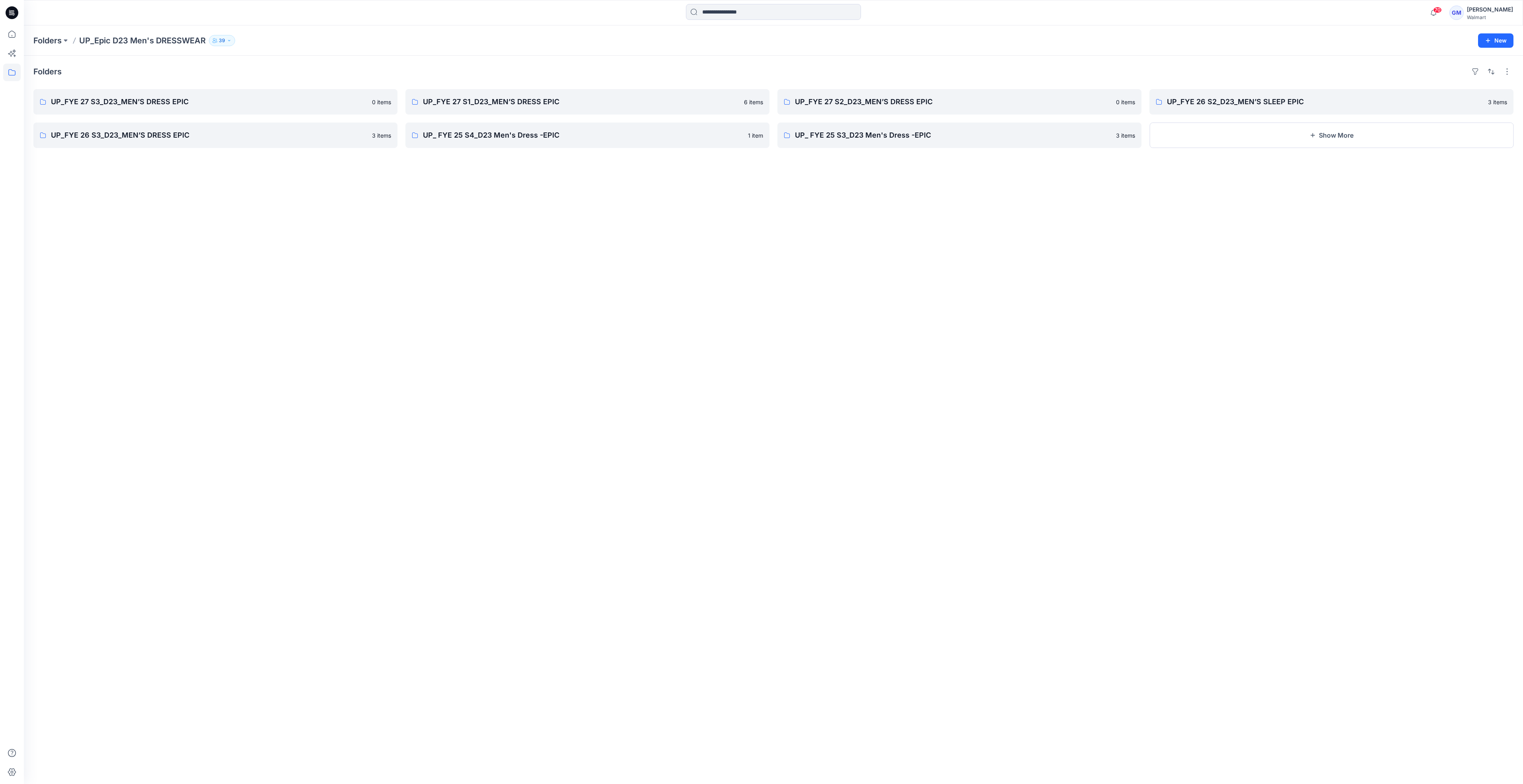
click at [105, 203] on div "Folders UP_FYE 27 S3_D23_MEN’S DRESS EPIC 0 items UP_FYE 26 S3_D23_MEN’S DRESS …" at bounding box center [773, 420] width 1499 height 728
click at [132, 106] on p "UP_FYE 27 S3_D23_MEN’S DRESS EPIC" at bounding box center [214, 102] width 327 height 11
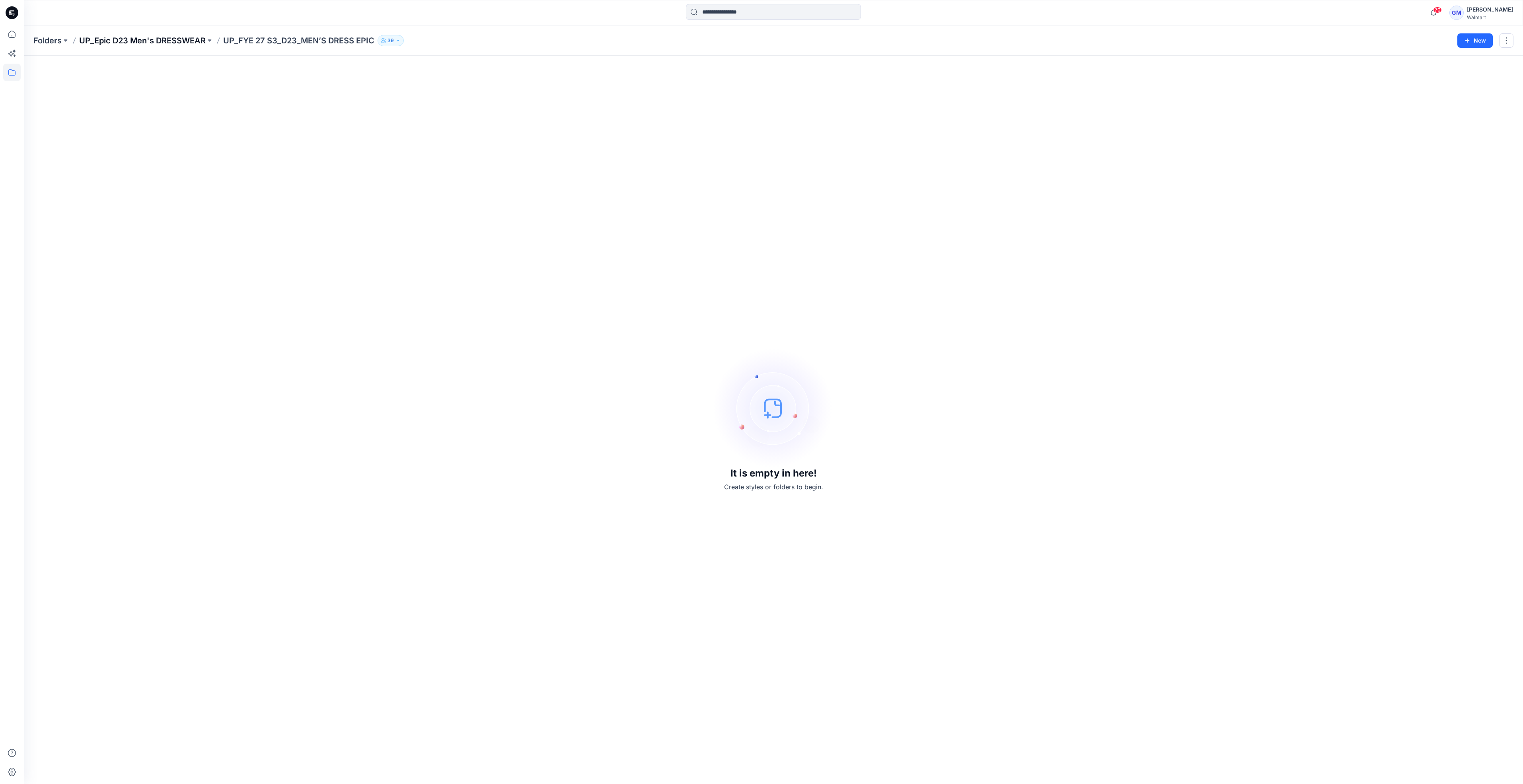
click at [139, 39] on p "UP_Epic D23 Men's DRESSWEAR" at bounding box center [142, 40] width 126 height 11
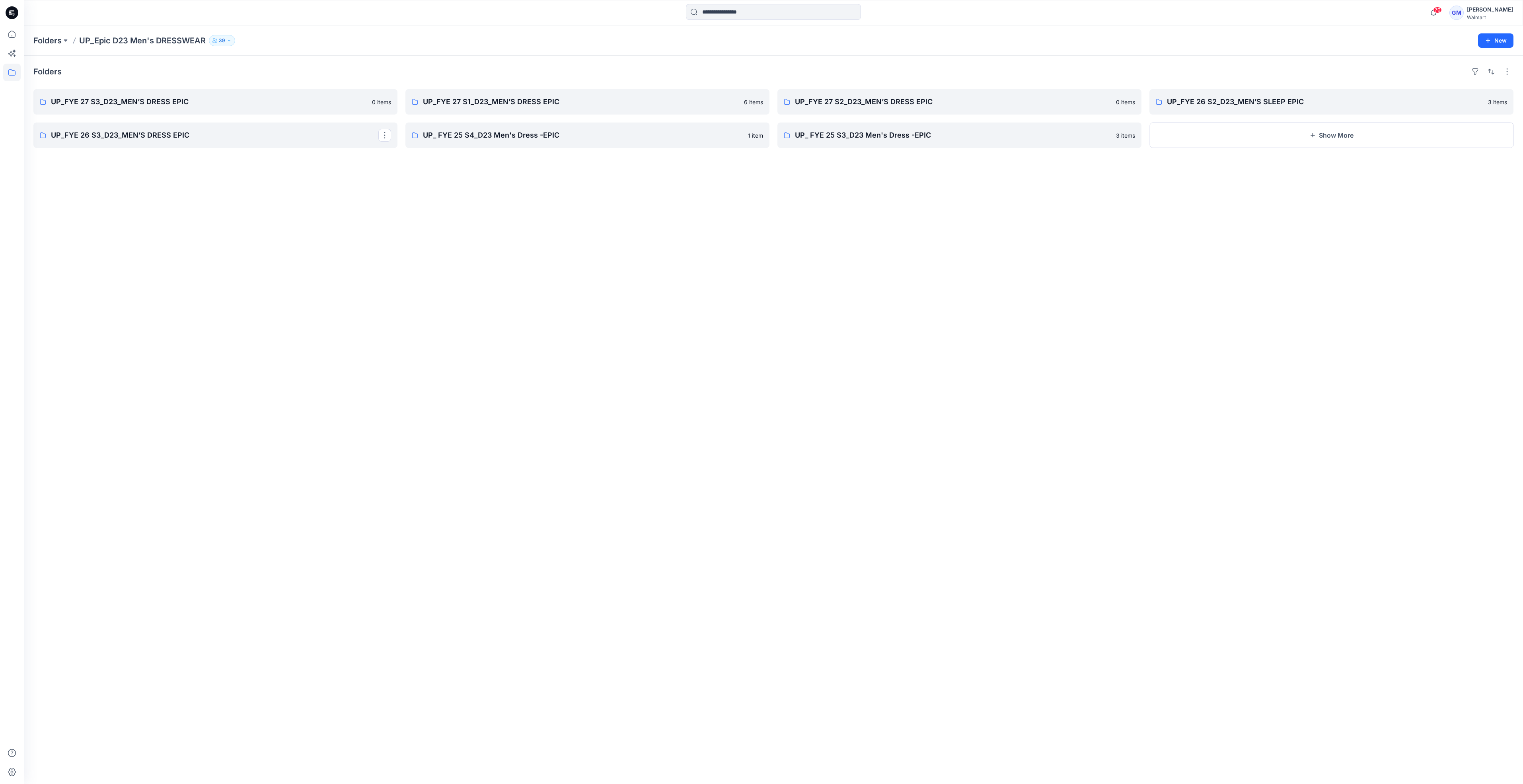
drag, startPoint x: 376, startPoint y: 258, endPoint x: 484, endPoint y: 164, distance: 143.2
click at [376, 258] on div "Folders UP_FYE 27 S3_D23_MEN’S DRESS EPIC 0 items UP_FYE 26 S3_D23_MEN’S DRESS …" at bounding box center [773, 420] width 1499 height 728
click at [520, 102] on p "UP_FYE 27 S1_D23_MEN’S DRESS EPIC" at bounding box center [586, 102] width 327 height 11
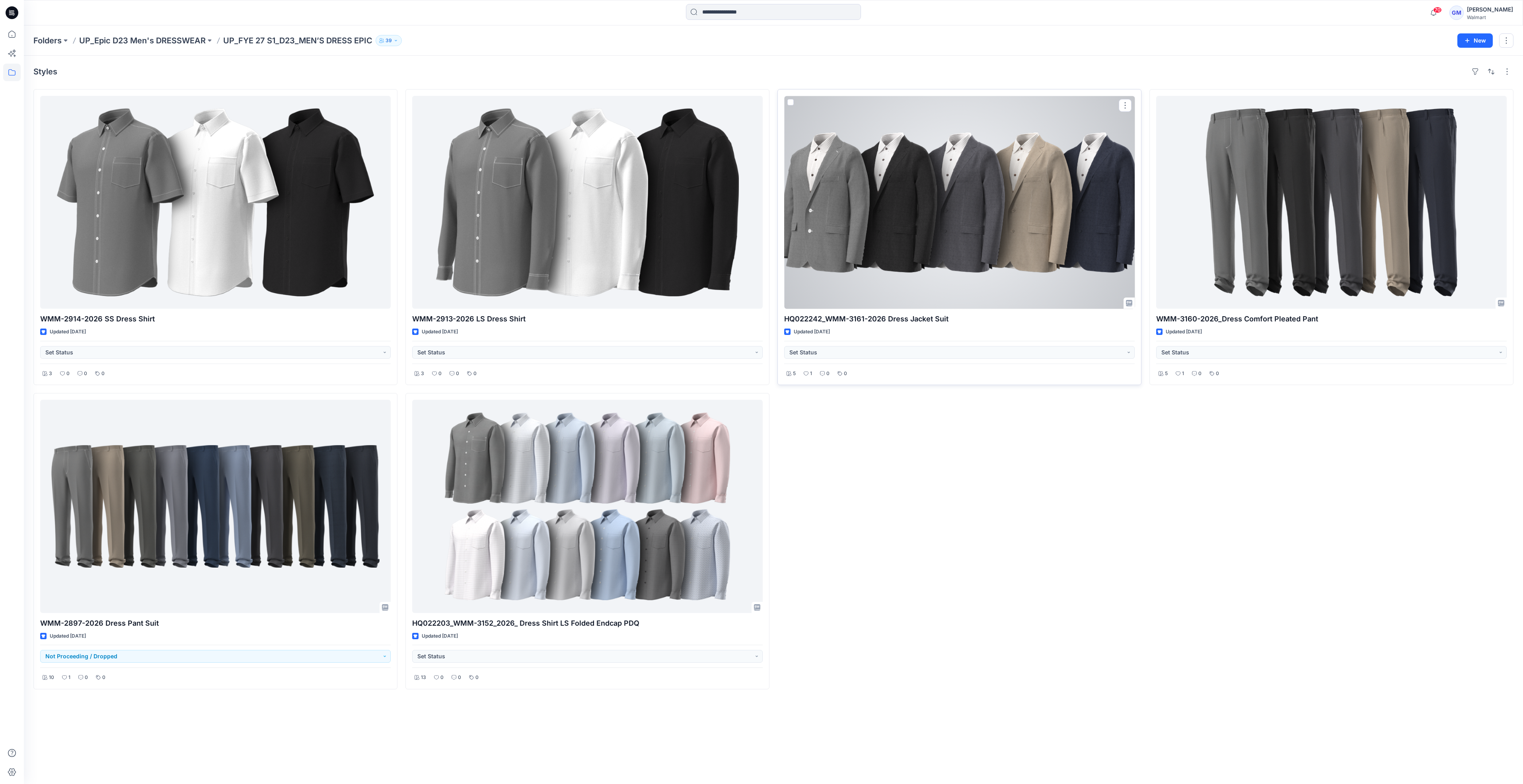
click at [915, 289] on div at bounding box center [959, 203] width 351 height 213
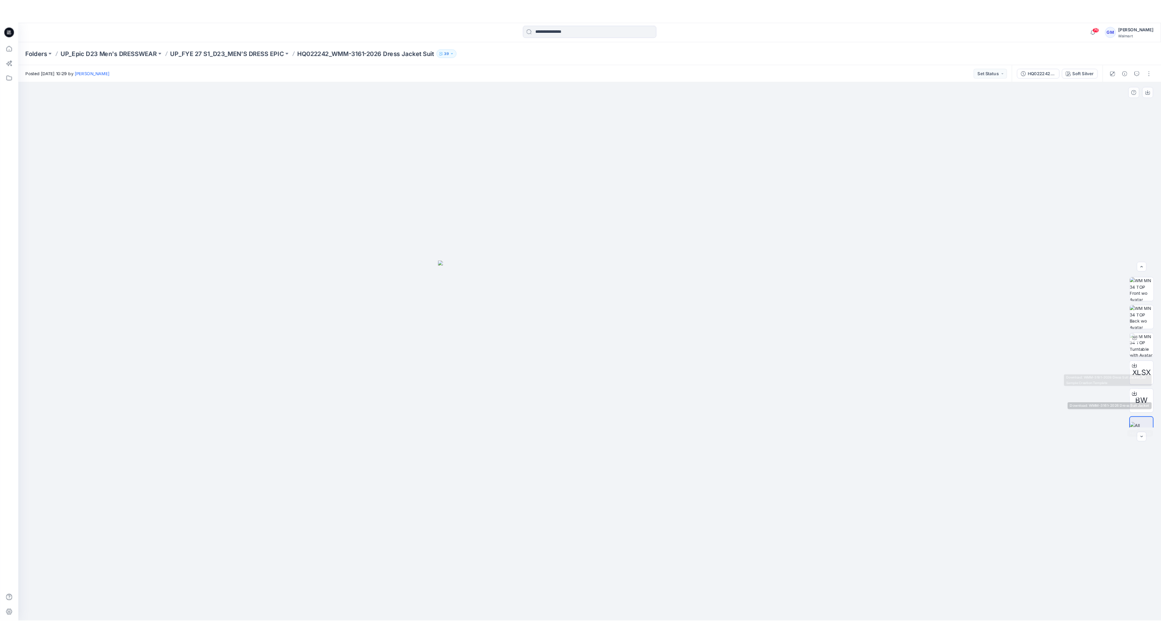
scroll to position [67, 0]
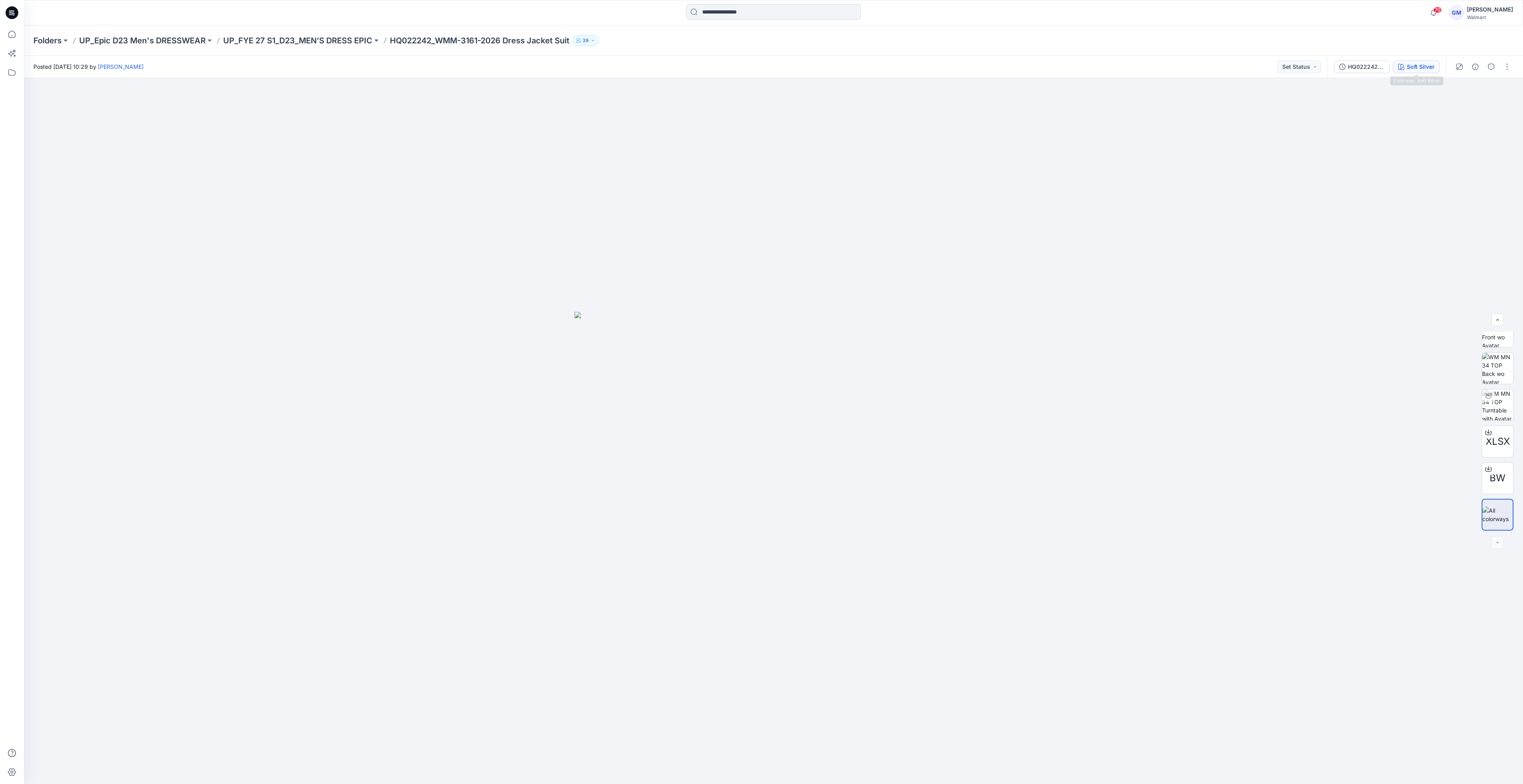
click at [915, 68] on div "Soft Silver" at bounding box center [1421, 66] width 28 height 9
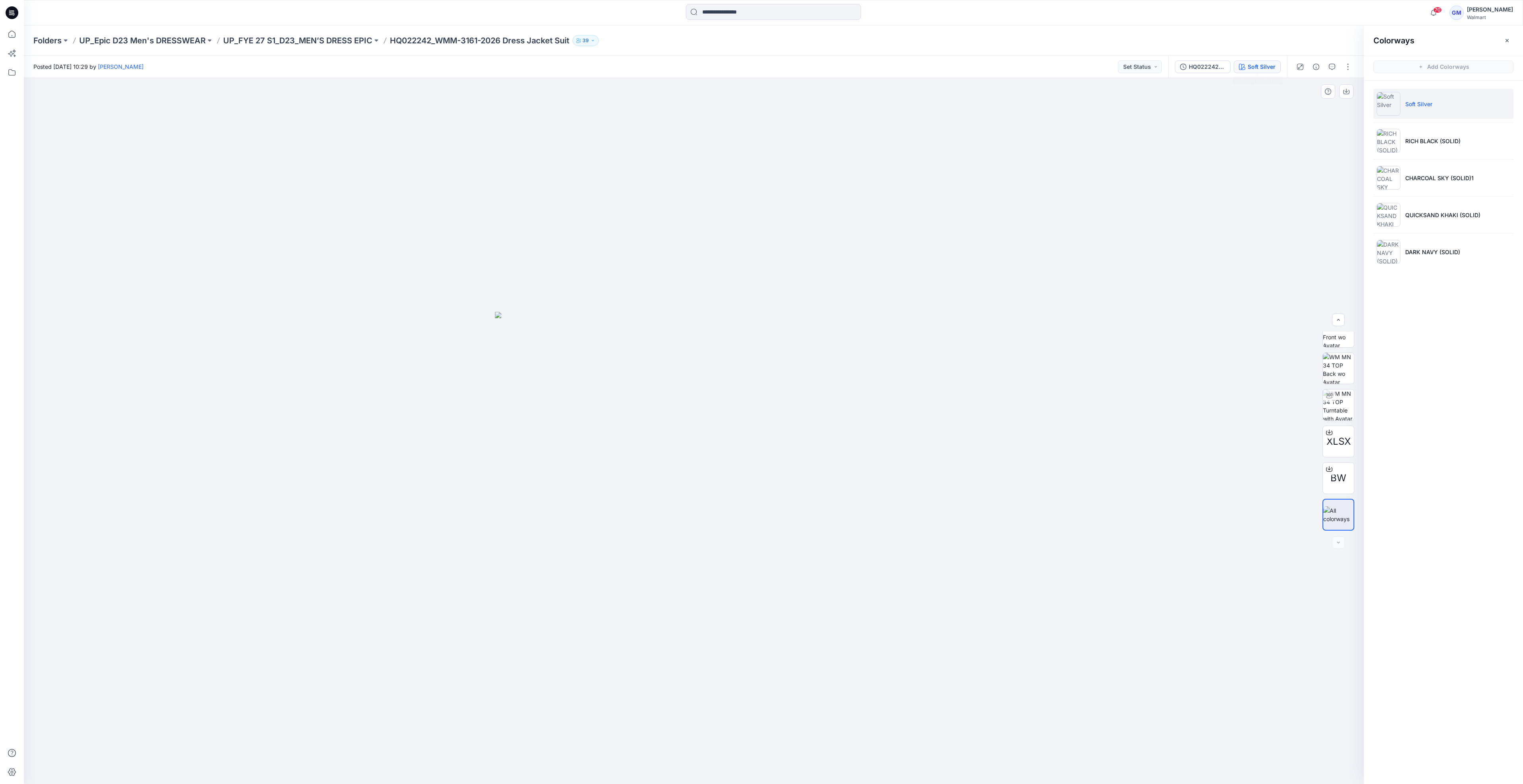
click at [410, 443] on div at bounding box center [694, 431] width 1340 height 706
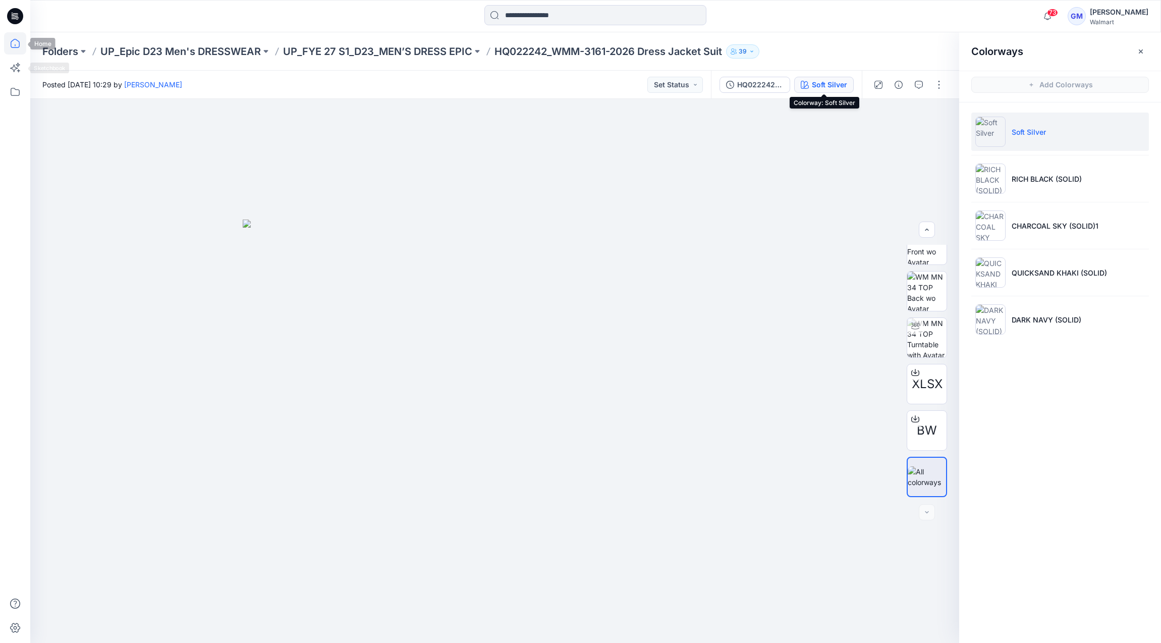
click at [17, 41] on icon at bounding box center [15, 43] width 22 height 22
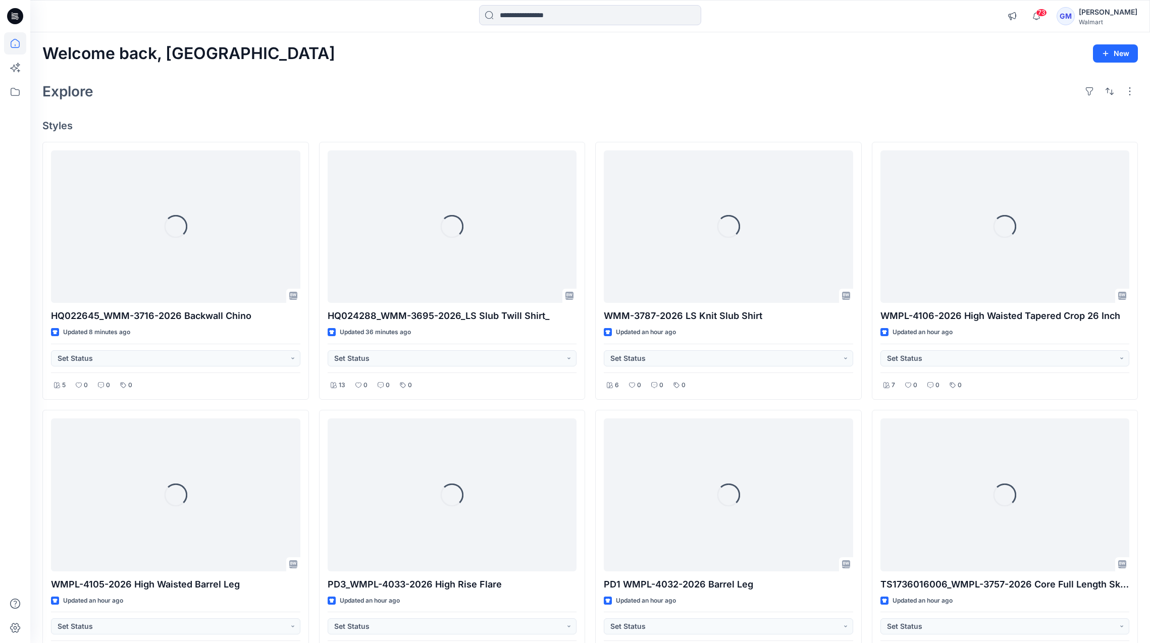
click at [442, 91] on div "Explore" at bounding box center [589, 91] width 1095 height 24
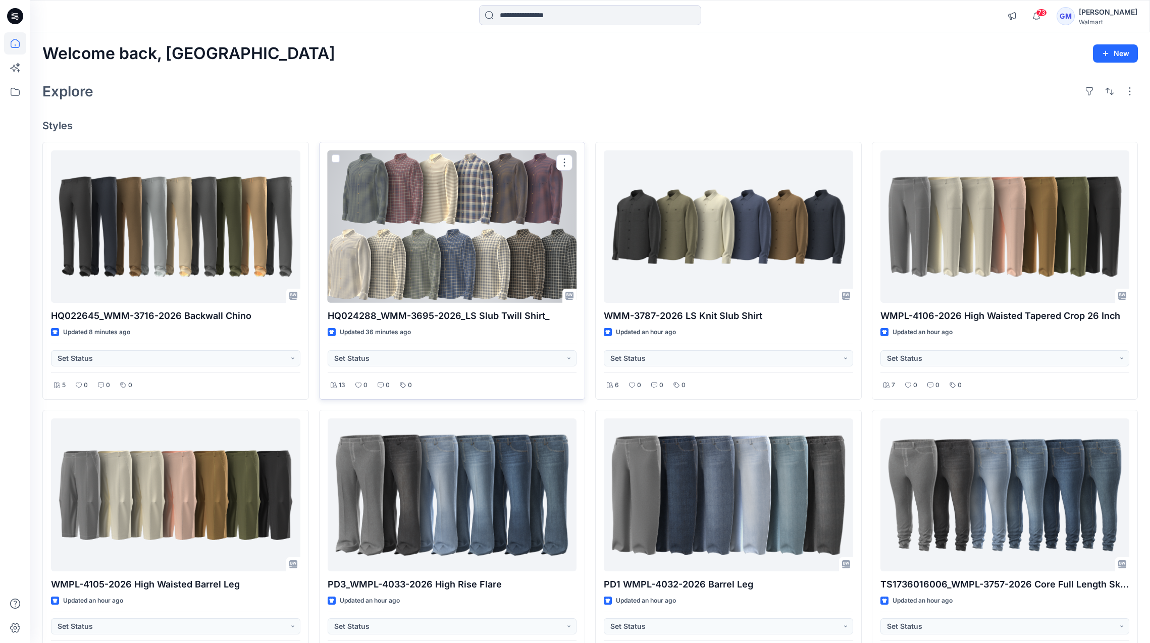
click at [462, 248] on div at bounding box center [452, 226] width 249 height 153
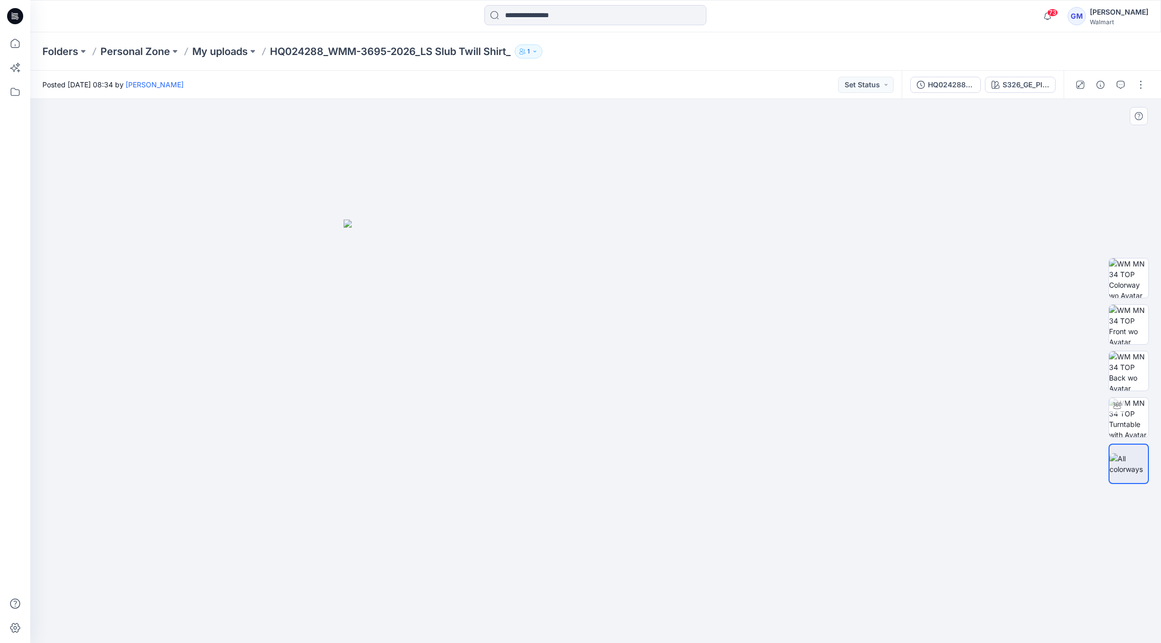
click at [362, 519] on img at bounding box center [596, 431] width 505 height 423
click at [1039, 84] on div "S326_GE_Plaid_3_cw4" at bounding box center [1026, 84] width 46 height 11
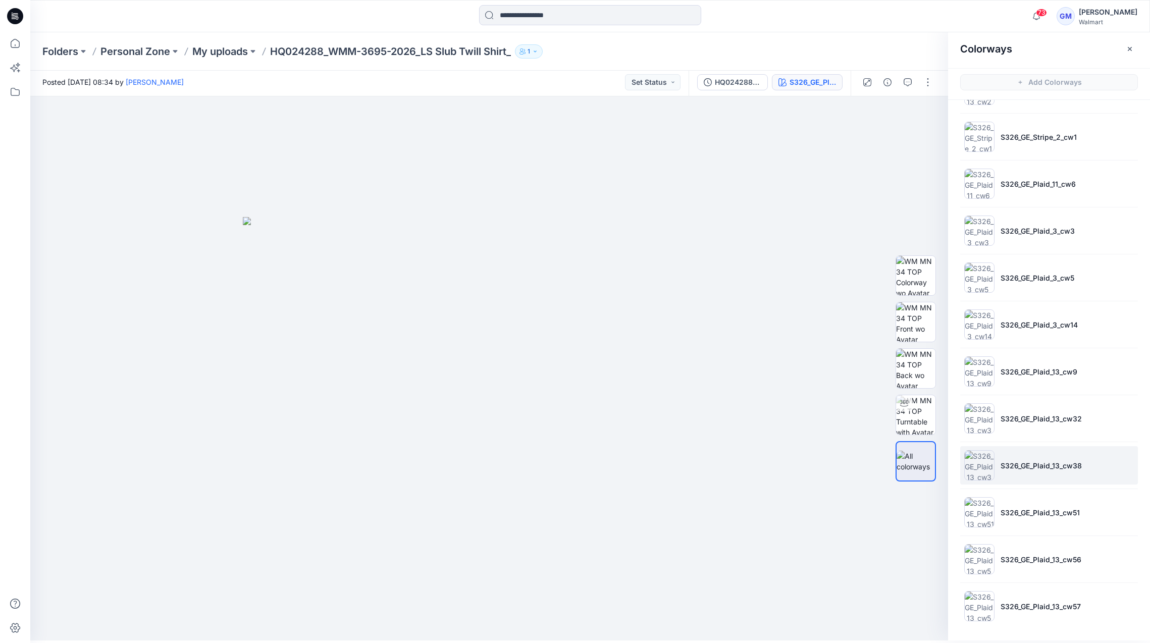
scroll to position [3, 0]
click at [888, 82] on icon "button" at bounding box center [887, 82] width 8 height 8
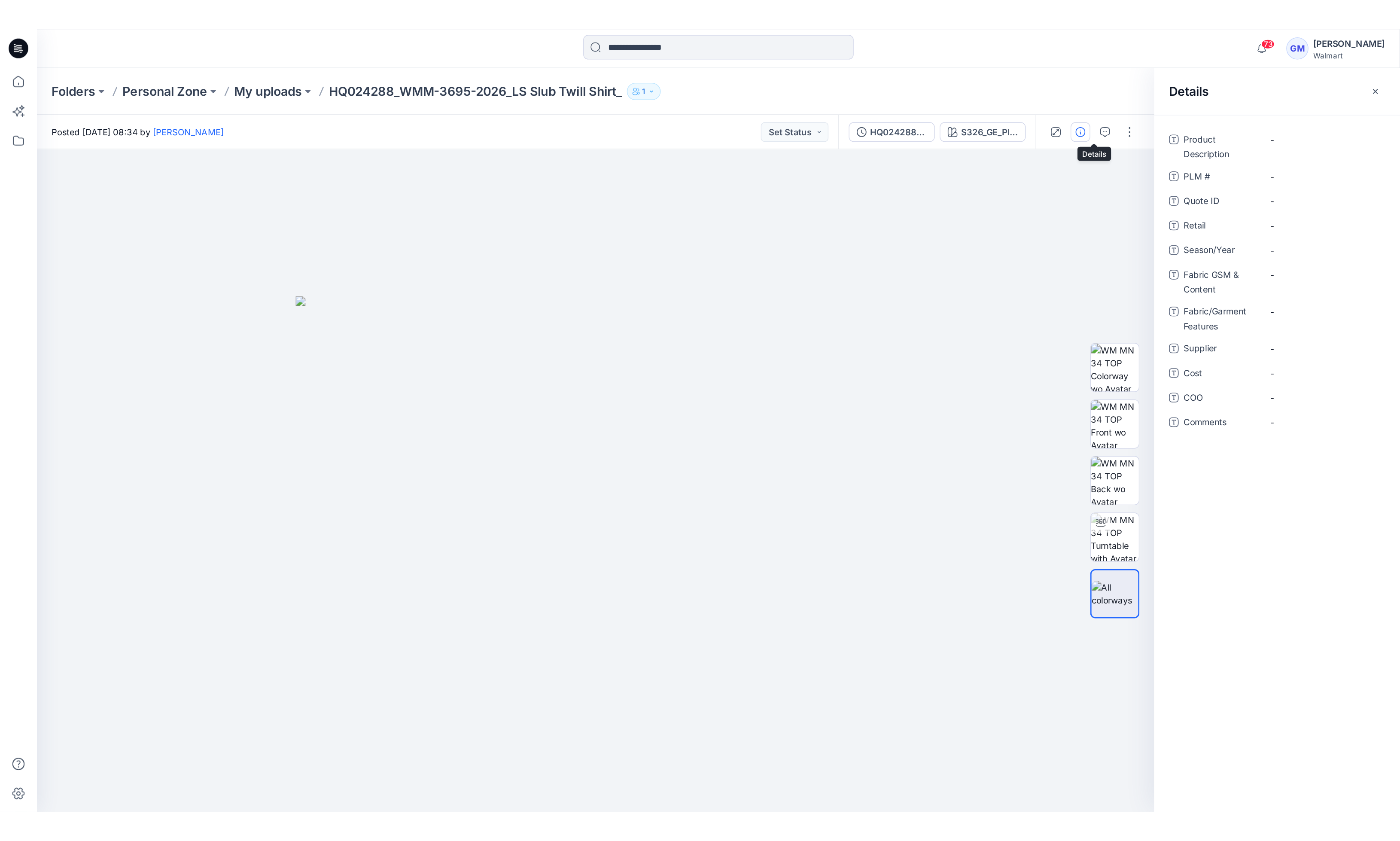
scroll to position [0, 0]
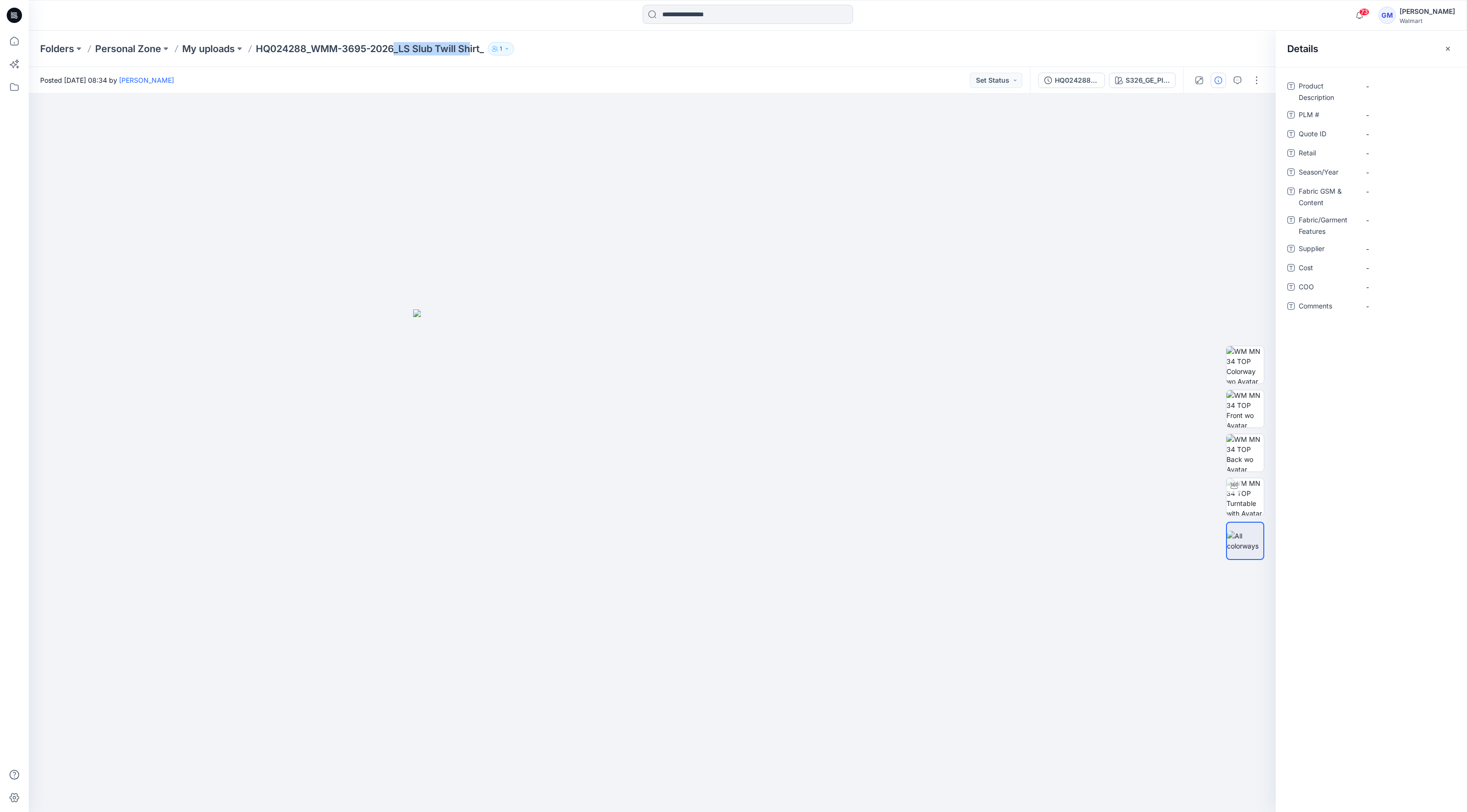
drag, startPoint x: 400, startPoint y: 51, endPoint x: 475, endPoint y: 48, distance: 75.1
click at [475, 48] on p "HQ024288_WMM-3695-2026_LS Slub Twill Shirt_" at bounding box center [370, 48] width 228 height 13
drag, startPoint x: 475, startPoint y: 48, endPoint x: 428, endPoint y: 72, distance: 52.8
click at [428, 72] on div "Posted [DATE] 08:34 by [PERSON_NAME] Set Status" at bounding box center [529, 81] width 1002 height 27
drag, startPoint x: 403, startPoint y: 49, endPoint x: 487, endPoint y: 54, distance: 84.1
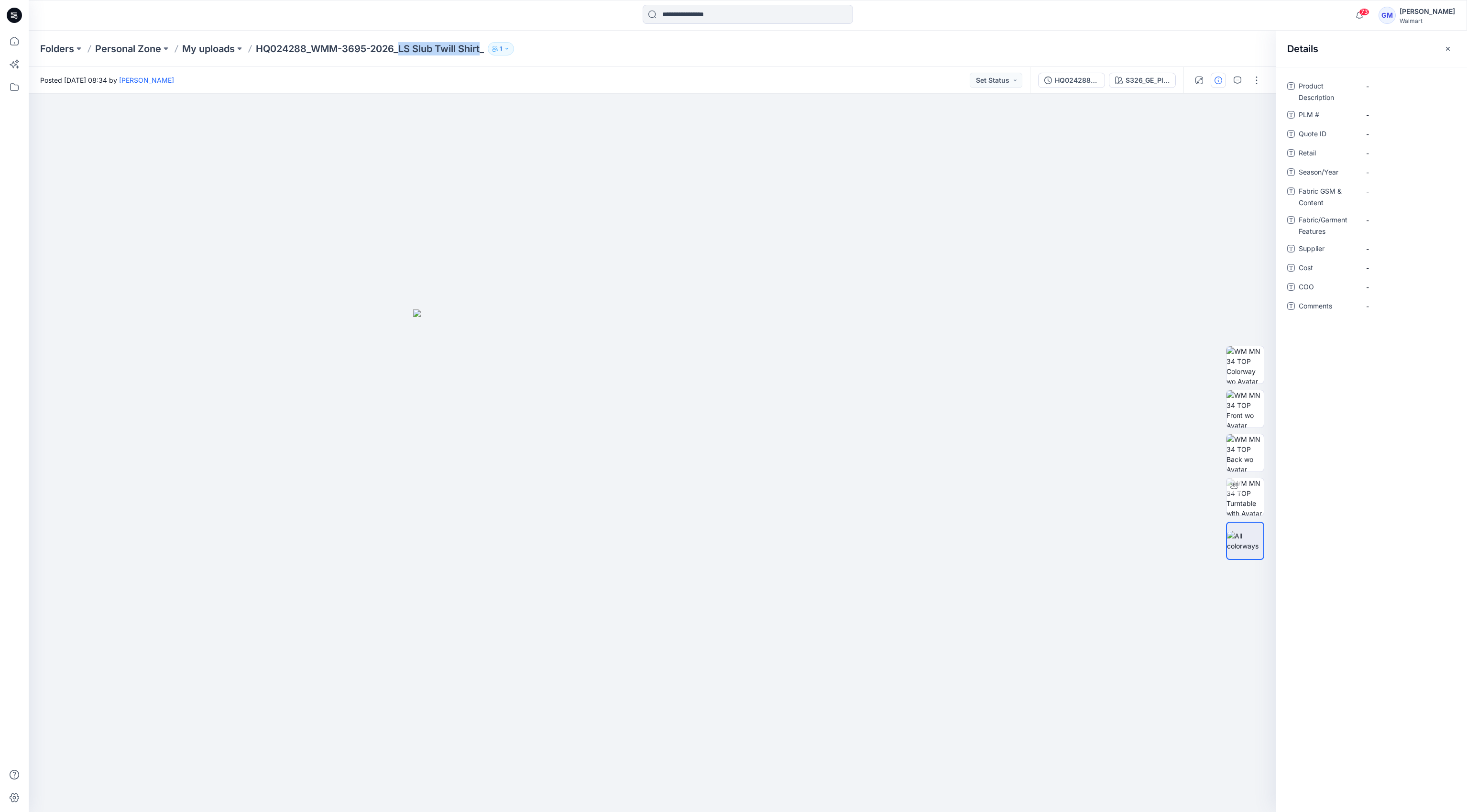
click at [484, 54] on p "HQ024288_WMM-3695-2026_LS Slub Twill Shirt_" at bounding box center [370, 48] width 228 height 13
copy p "LS Slub Twill Shirt"
click at [1100, 87] on Description "-" at bounding box center [1408, 86] width 83 height 10
click at [1100, 178] on div "-" at bounding box center [1407, 172] width 96 height 15
type textarea "**********"
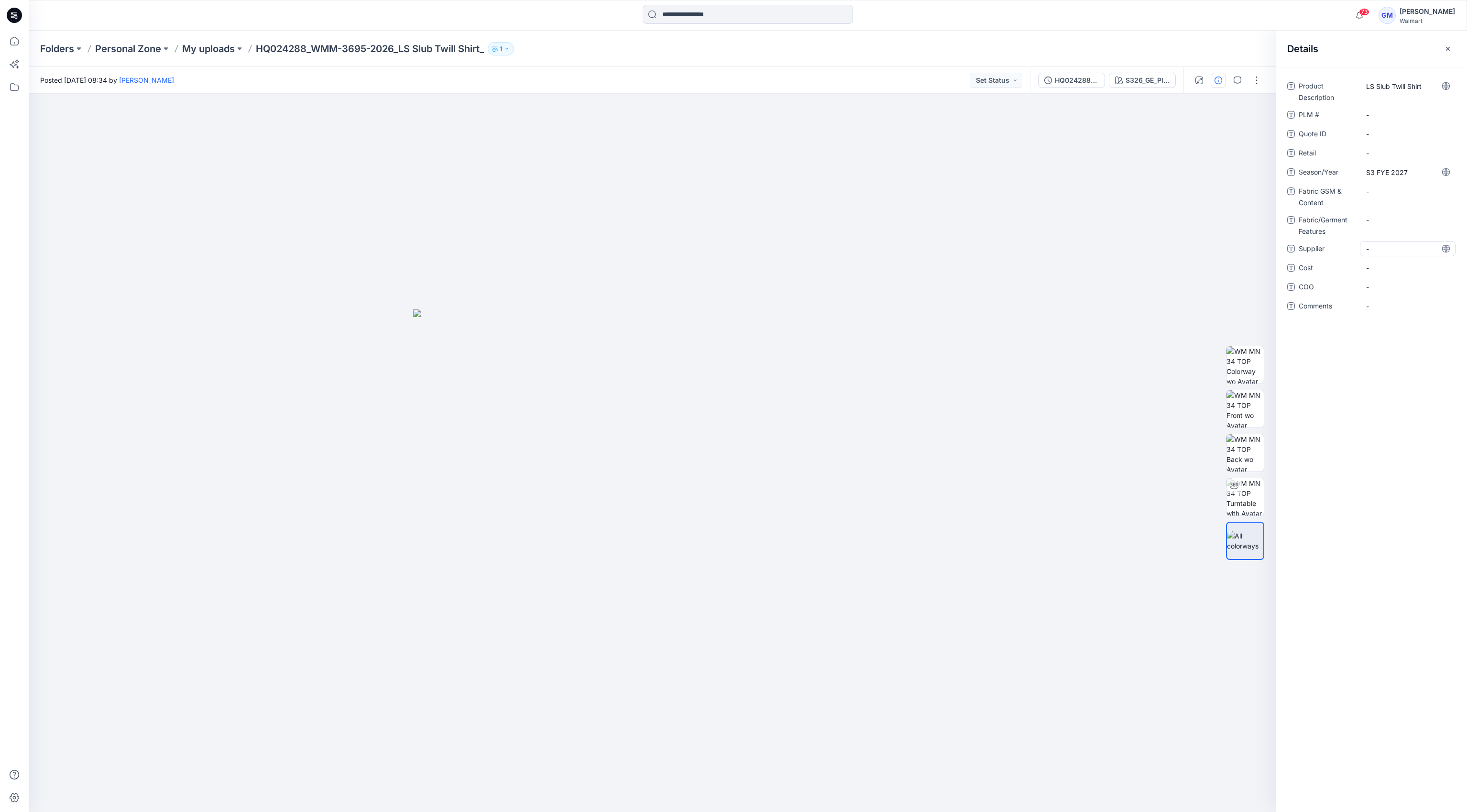
click at [1100, 247] on span "-" at bounding box center [1408, 248] width 83 height 10
type textarea "****"
click at [1100, 286] on span "-" at bounding box center [1408, 287] width 83 height 10
type textarea "**"
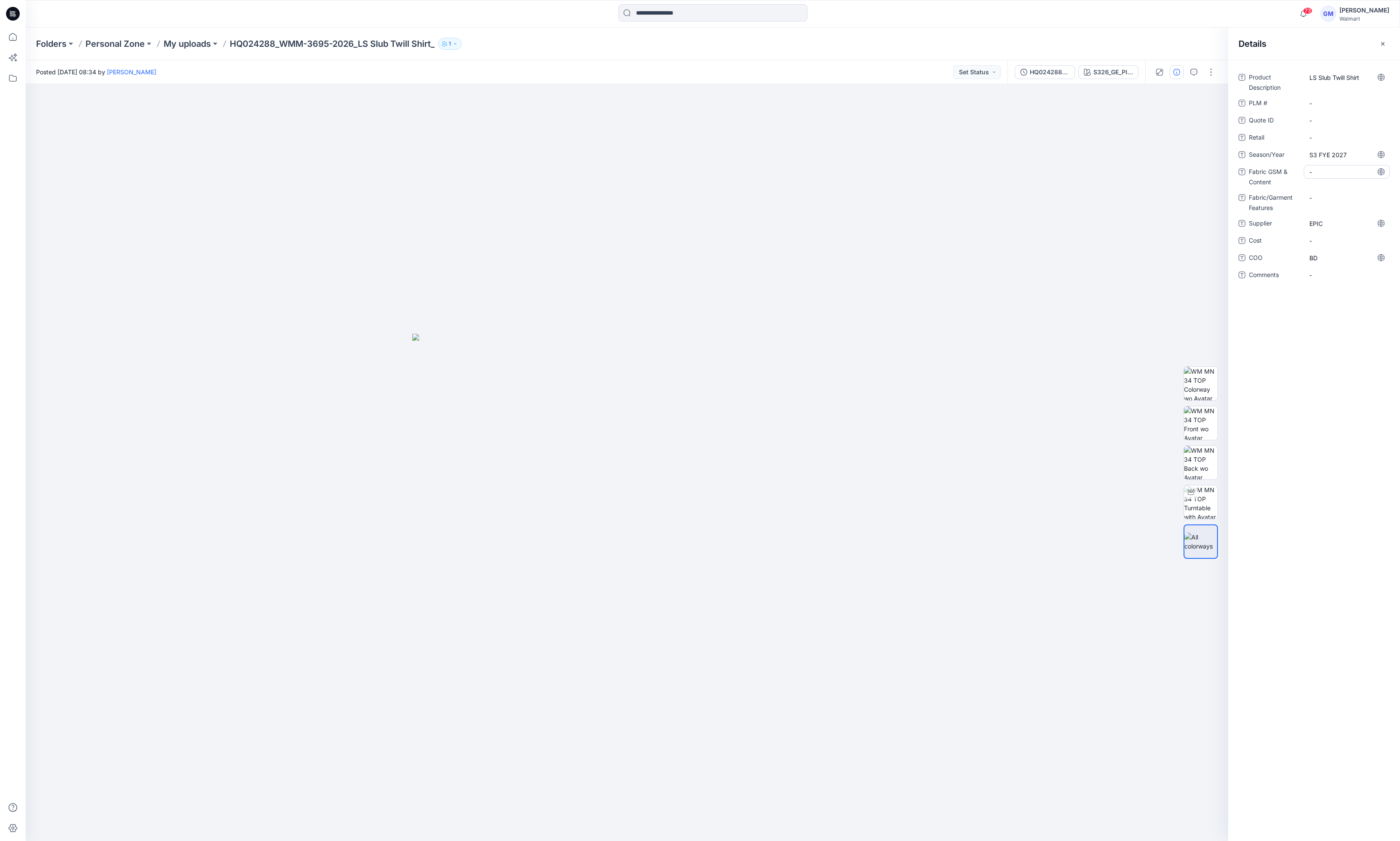
click at [988, 169] on Content "-" at bounding box center [1347, 172] width 75 height 9
type textarea "**********"
click at [988, 173] on Content "98% BCI Cotton 2%" at bounding box center [1347, 172] width 75 height 9
type textarea "**********"
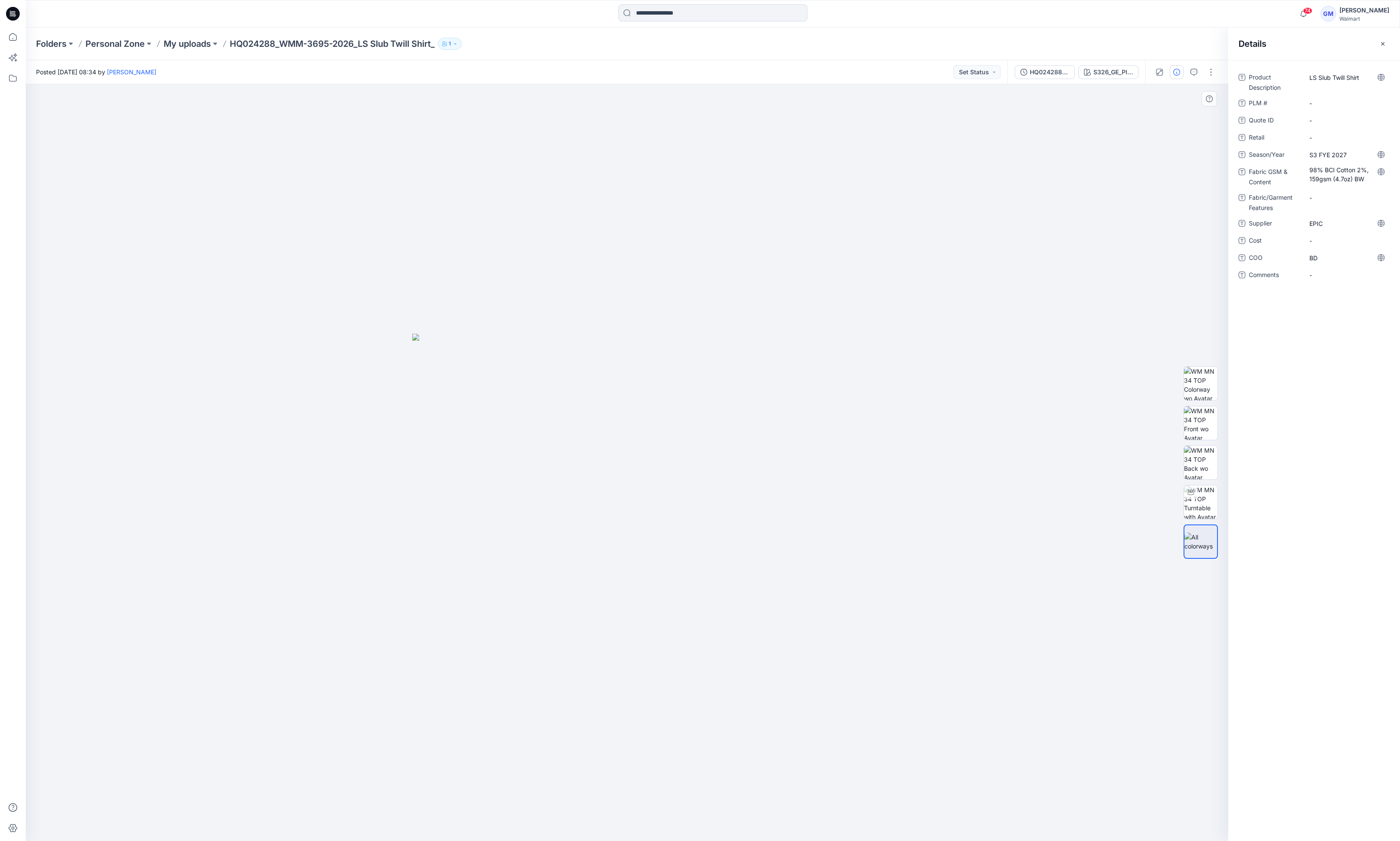
drag, startPoint x: 489, startPoint y: 375, endPoint x: 556, endPoint y: 336, distance: 77.5
click at [489, 375] on img at bounding box center [627, 587] width 430 height 507
click at [509, 528] on img at bounding box center [627, 587] width 430 height 507
drag, startPoint x: 13, startPoint y: 73, endPoint x: 21, endPoint y: 72, distance: 8.1
click at [12, 73] on icon at bounding box center [13, 78] width 19 height 19
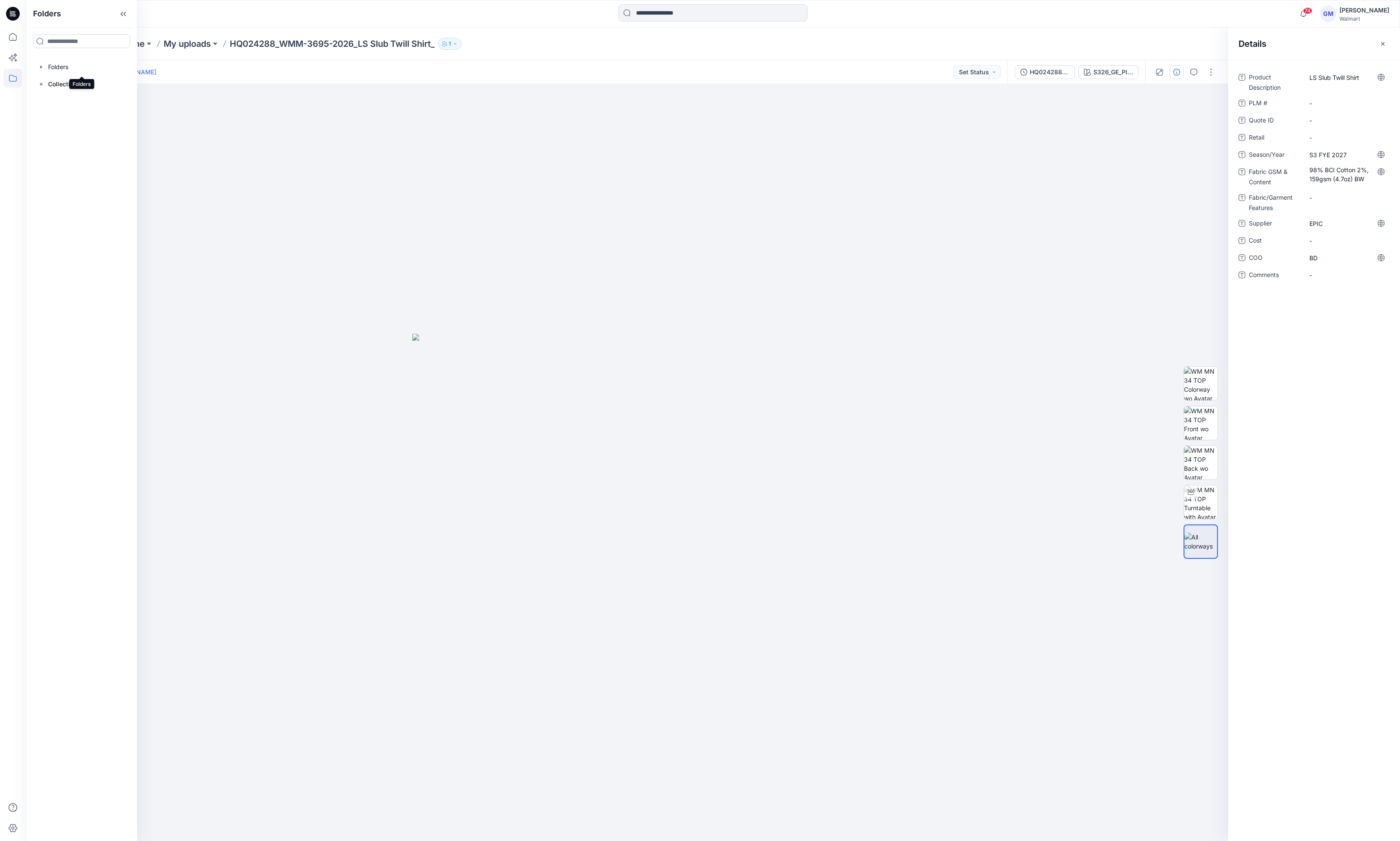
click at [69, 66] on div at bounding box center [81, 67] width 98 height 17
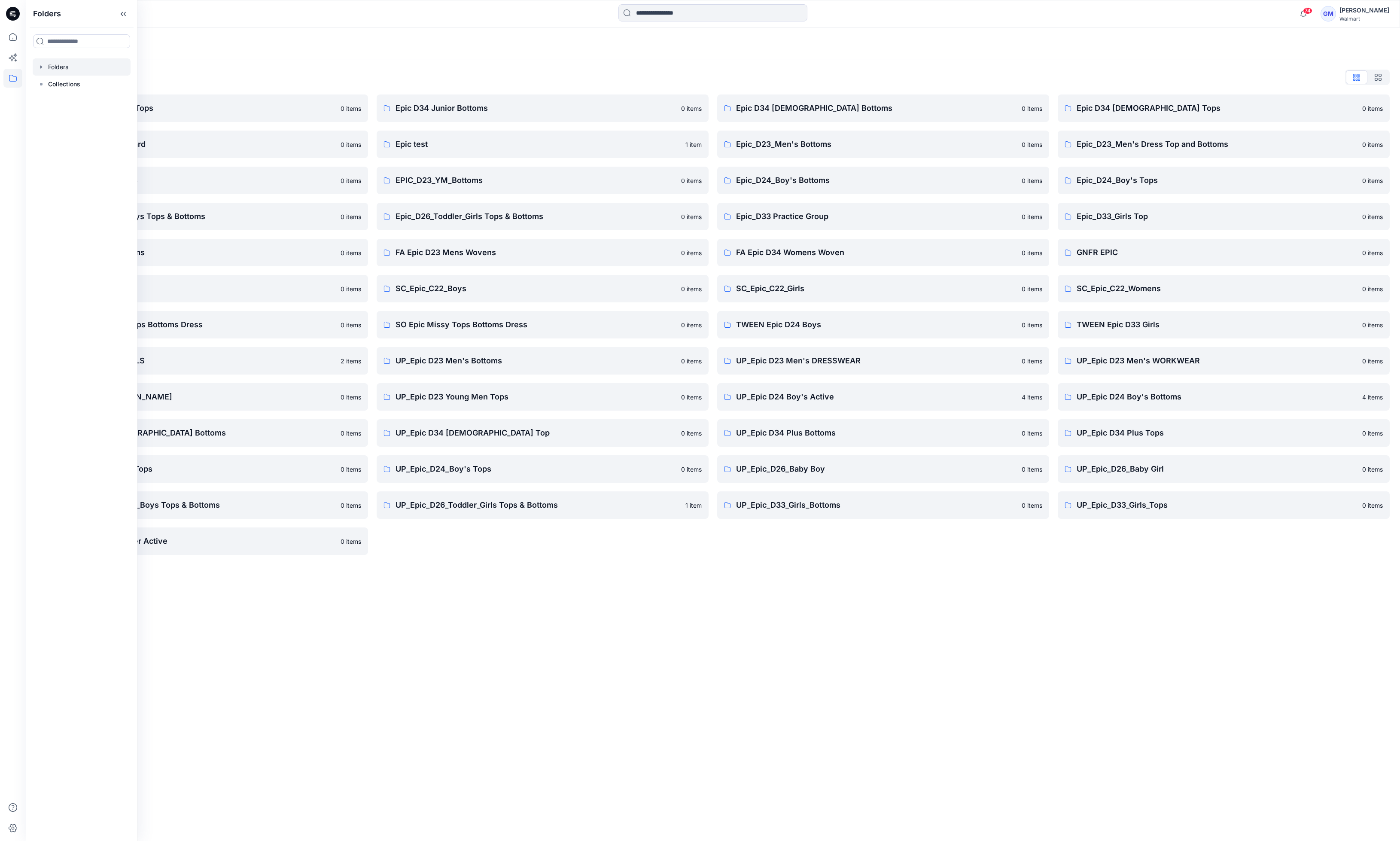
click at [545, 546] on div "Folders Folders List Epic D23 Young Men Tops 0 items Epic NYC practice board 0 …" at bounding box center [712, 434] width 1374 height 814
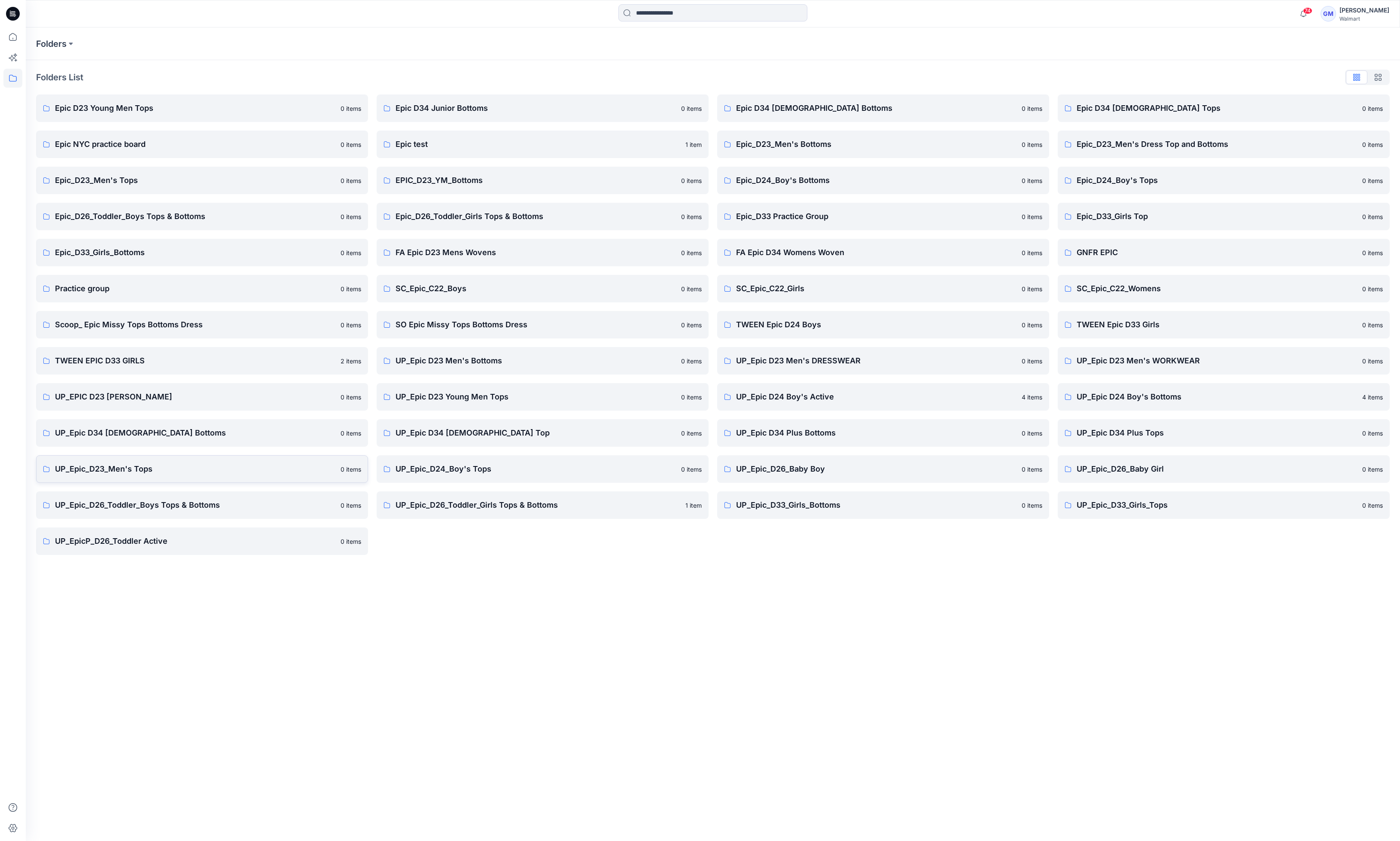
click at [190, 471] on p "UP_Epic_D23_Men's Tops" at bounding box center [196, 469] width 281 height 12
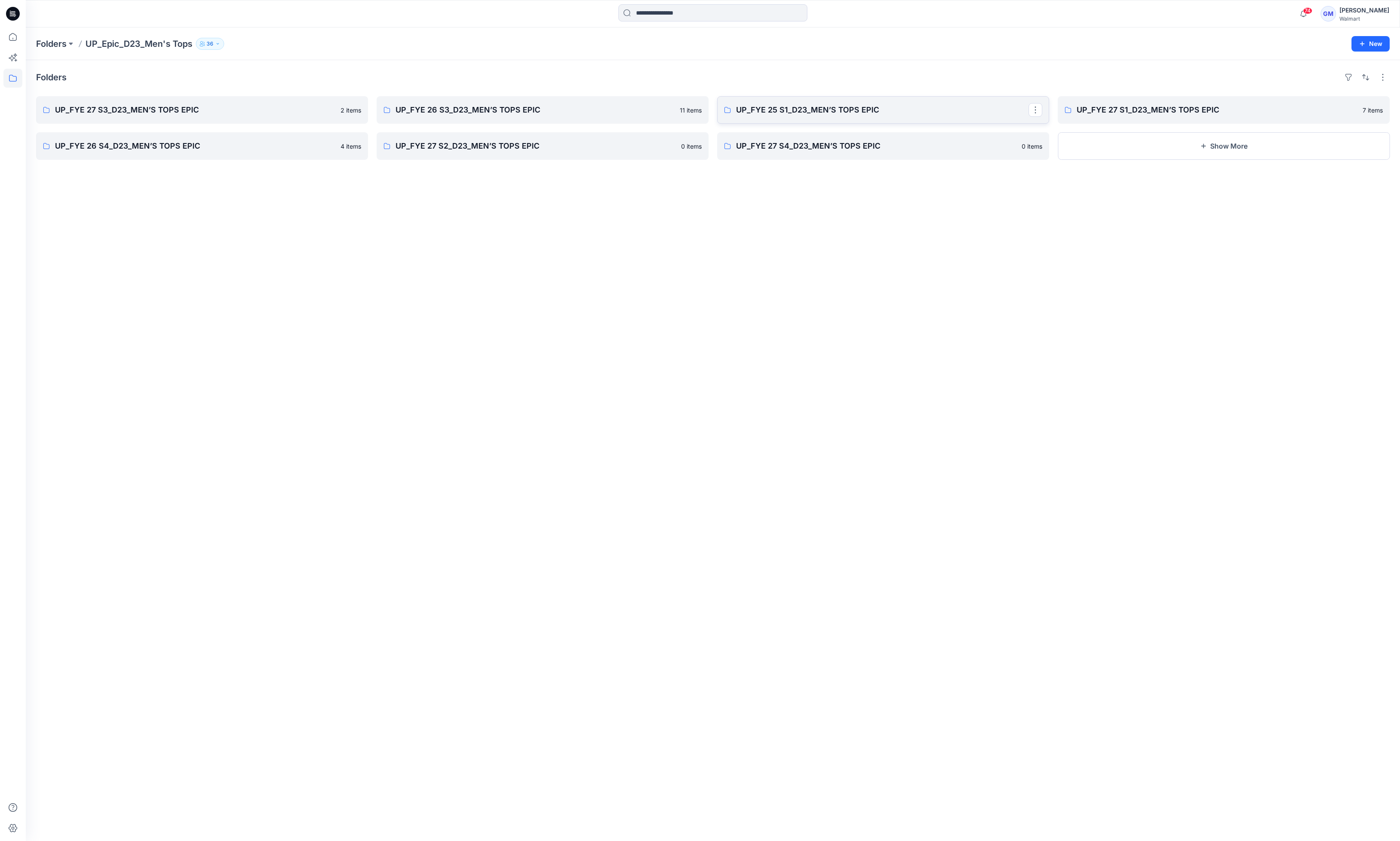
click at [800, 123] on link "UP_FYE 25 S1_D23_MEN’S TOPS EPIC" at bounding box center [883, 110] width 332 height 27
click at [988, 125] on div "UP_FYE 27 S1_D23_MEN’S TOPS EPIC 7 items Show More" at bounding box center [1224, 128] width 332 height 64
click at [988, 113] on p "UP_FYE 27 S1_D23_MEN’S TOPS EPIC" at bounding box center [1223, 110] width 293 height 12
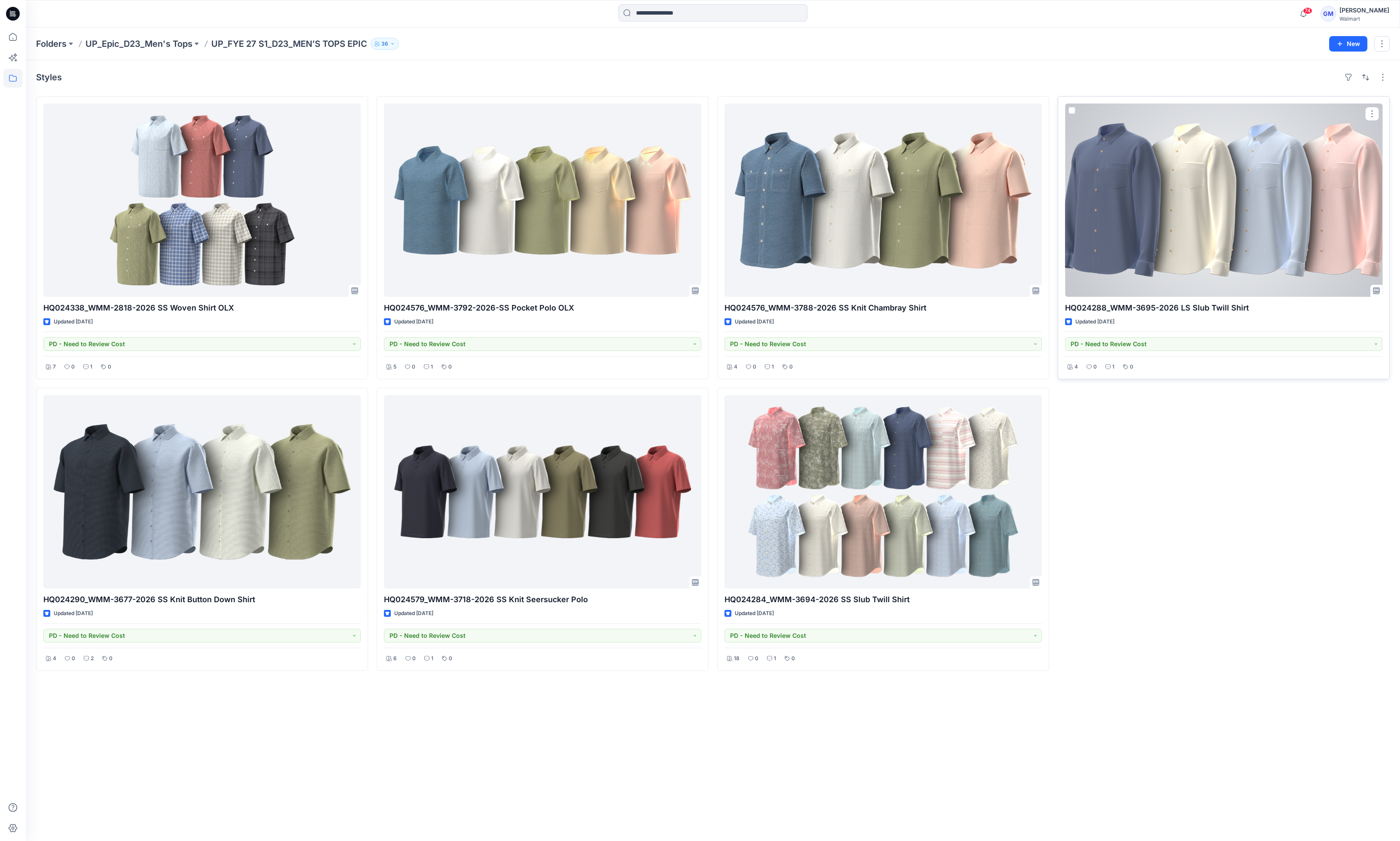
click at [988, 226] on div at bounding box center [1224, 200] width 317 height 193
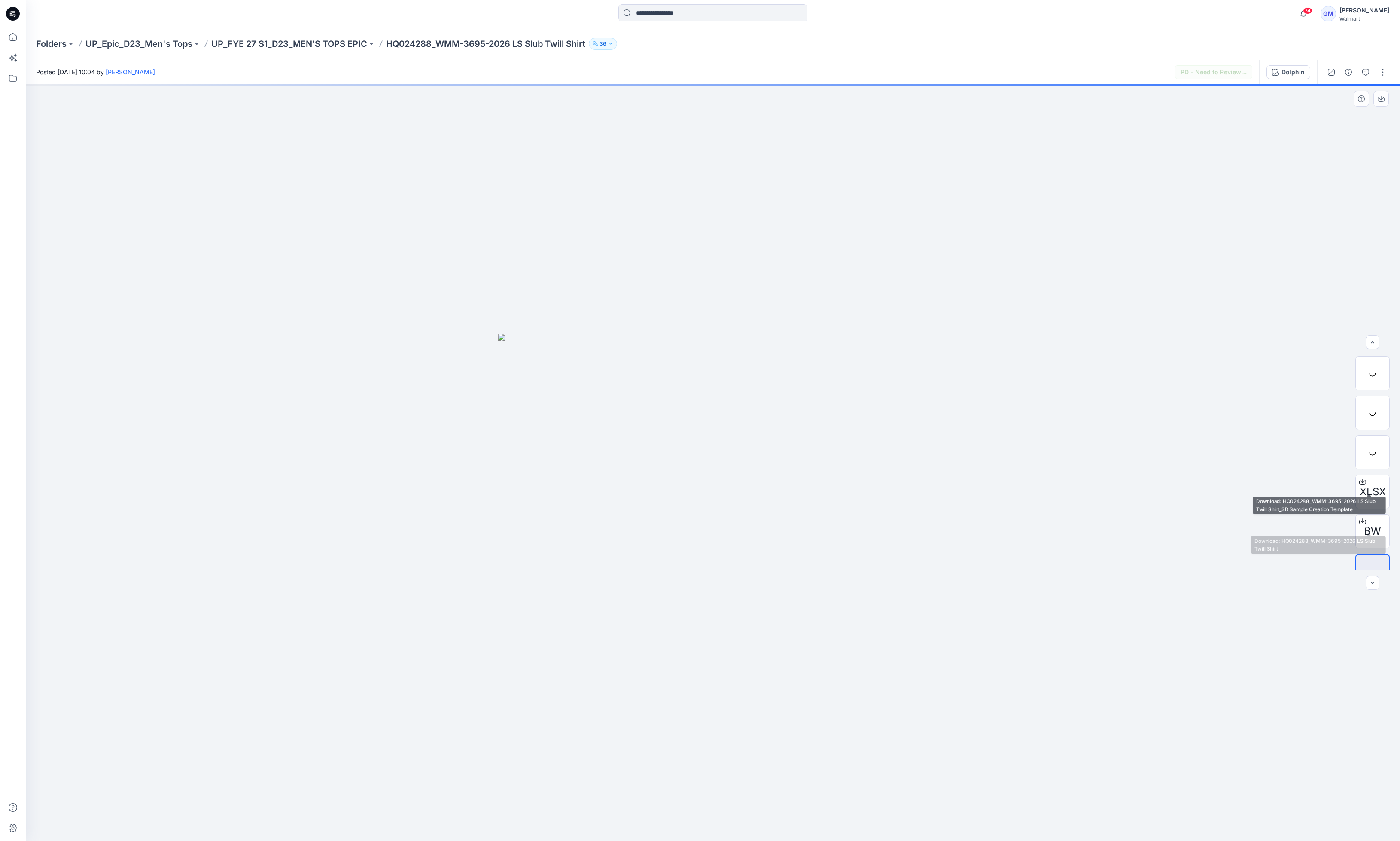
scroll to position [57, 0]
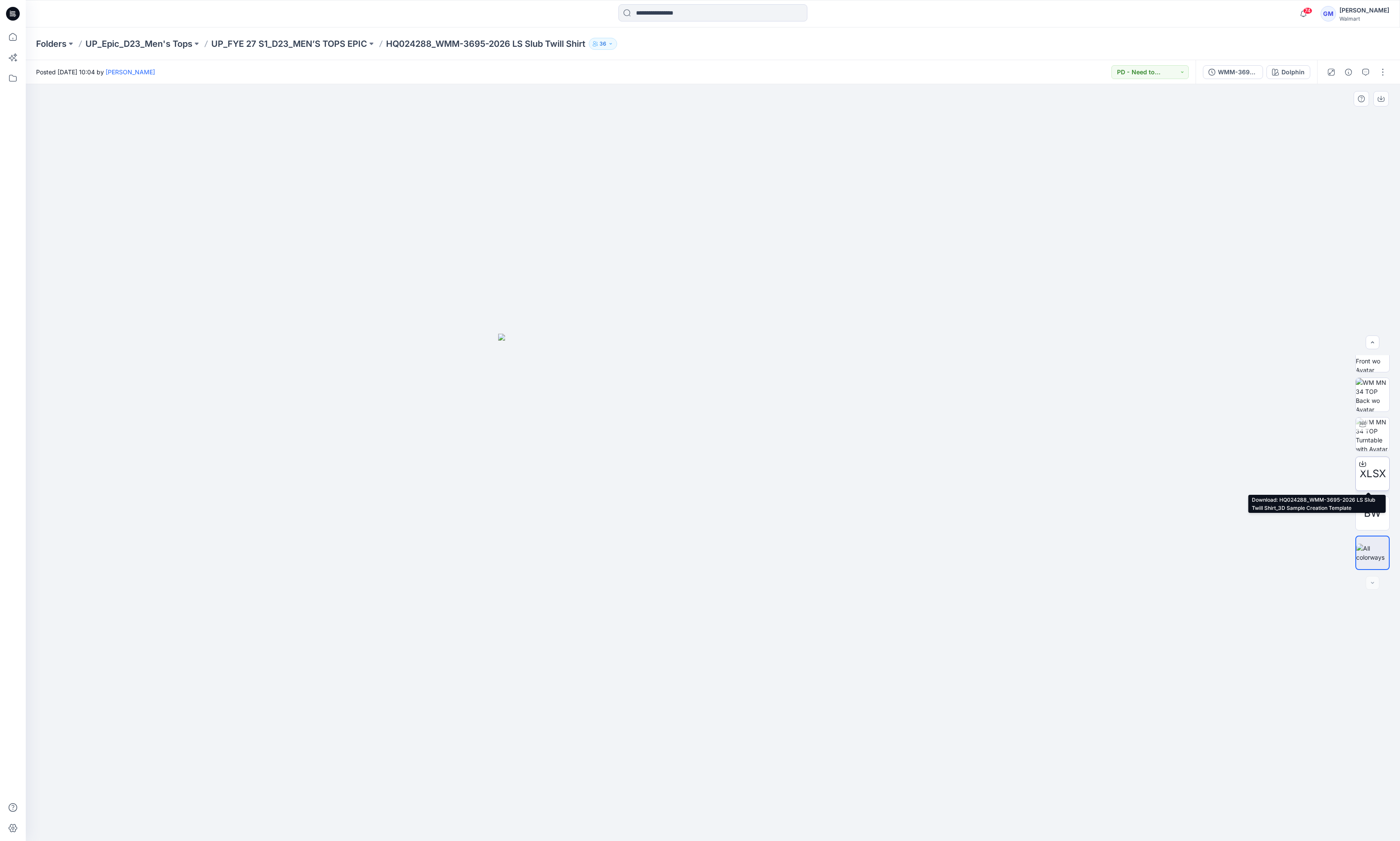
click at [988, 469] on span "XLSX" at bounding box center [1373, 474] width 26 height 15
click at [266, 127] on div at bounding box center [712, 463] width 1374 height 758
click at [14, 31] on icon at bounding box center [13, 37] width 19 height 19
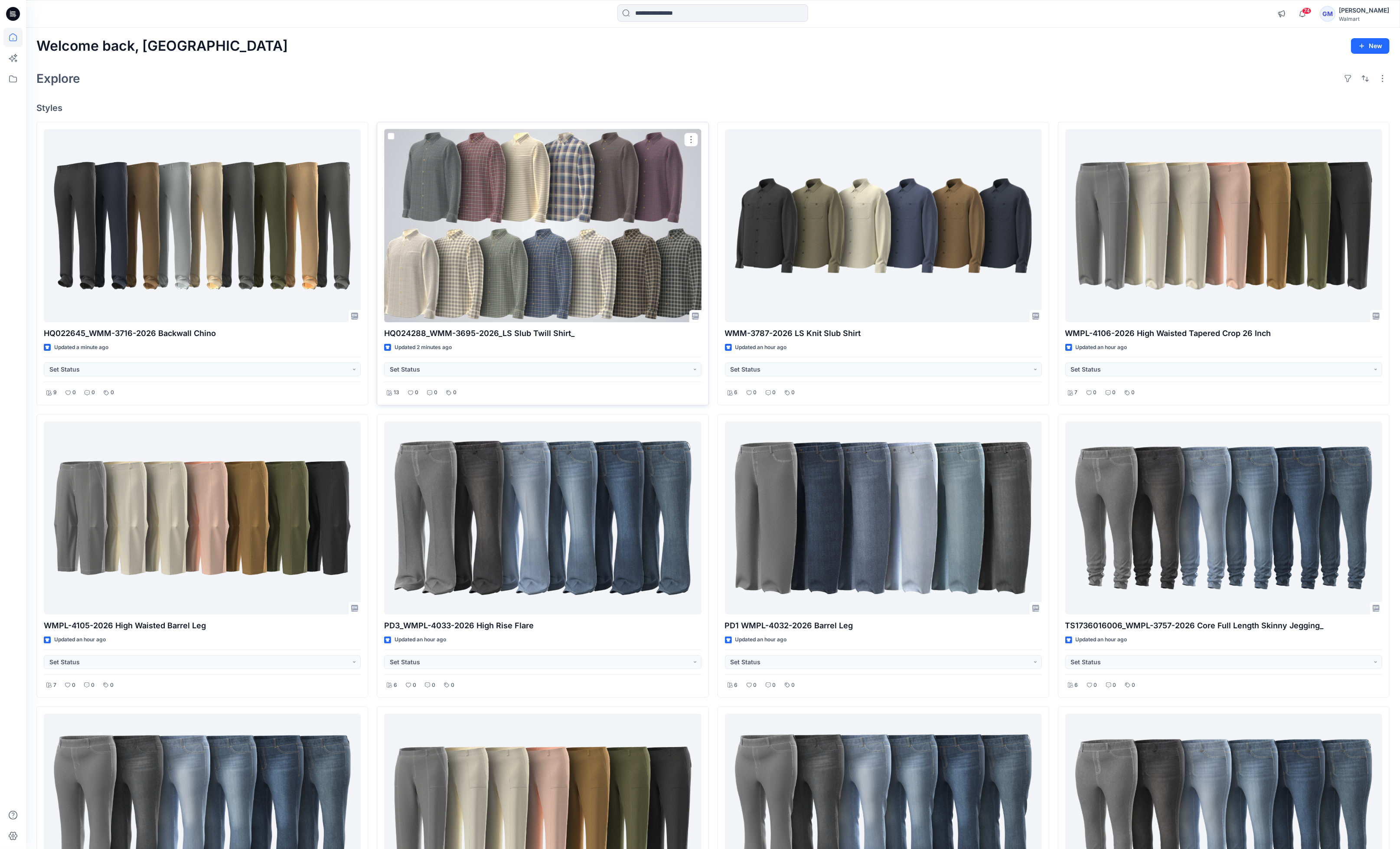
click at [531, 235] on div at bounding box center [542, 225] width 317 height 193
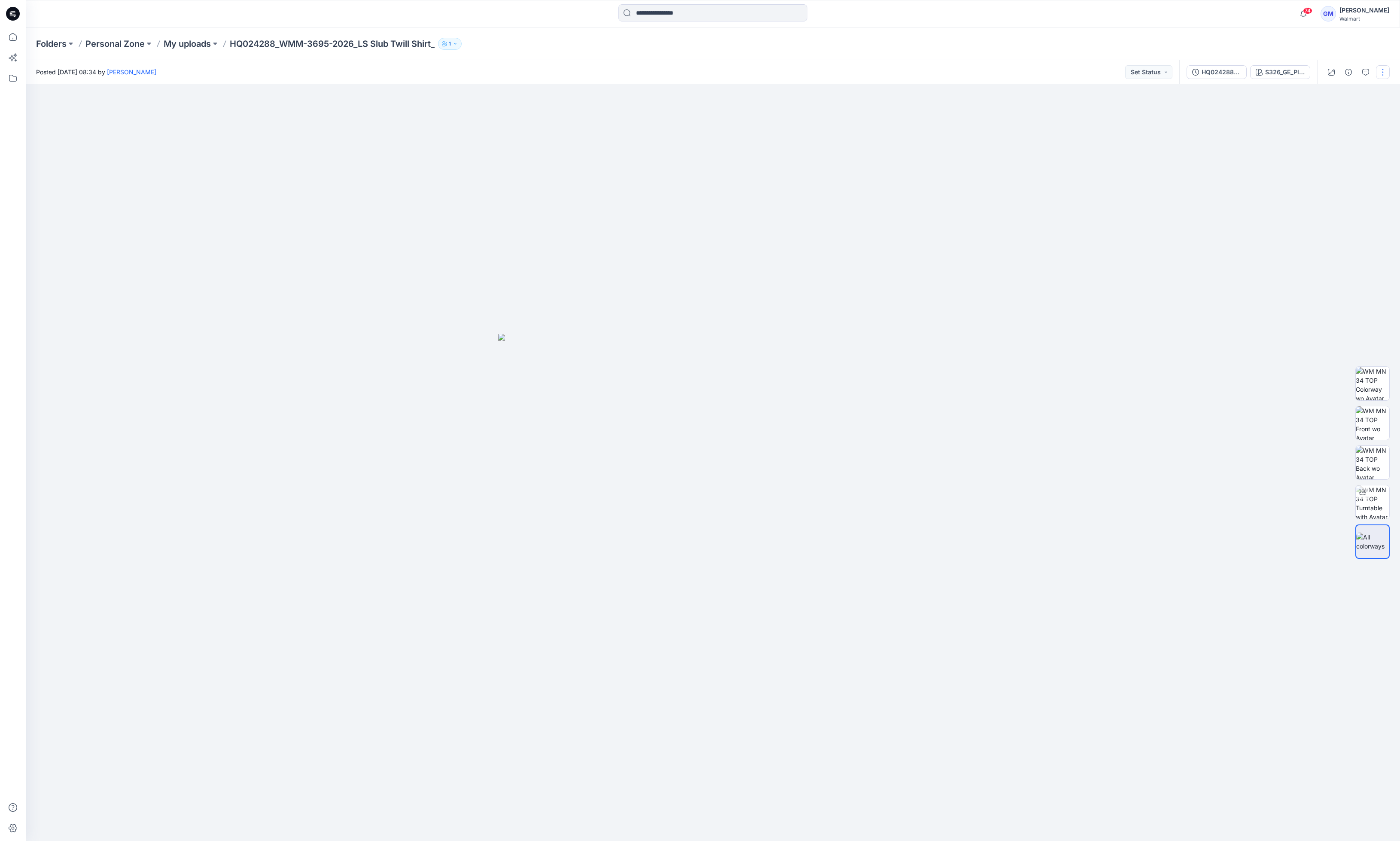
click at [988, 75] on button "button" at bounding box center [1383, 72] width 14 height 14
click at [988, 117] on button "Edit" at bounding box center [1346, 116] width 79 height 16
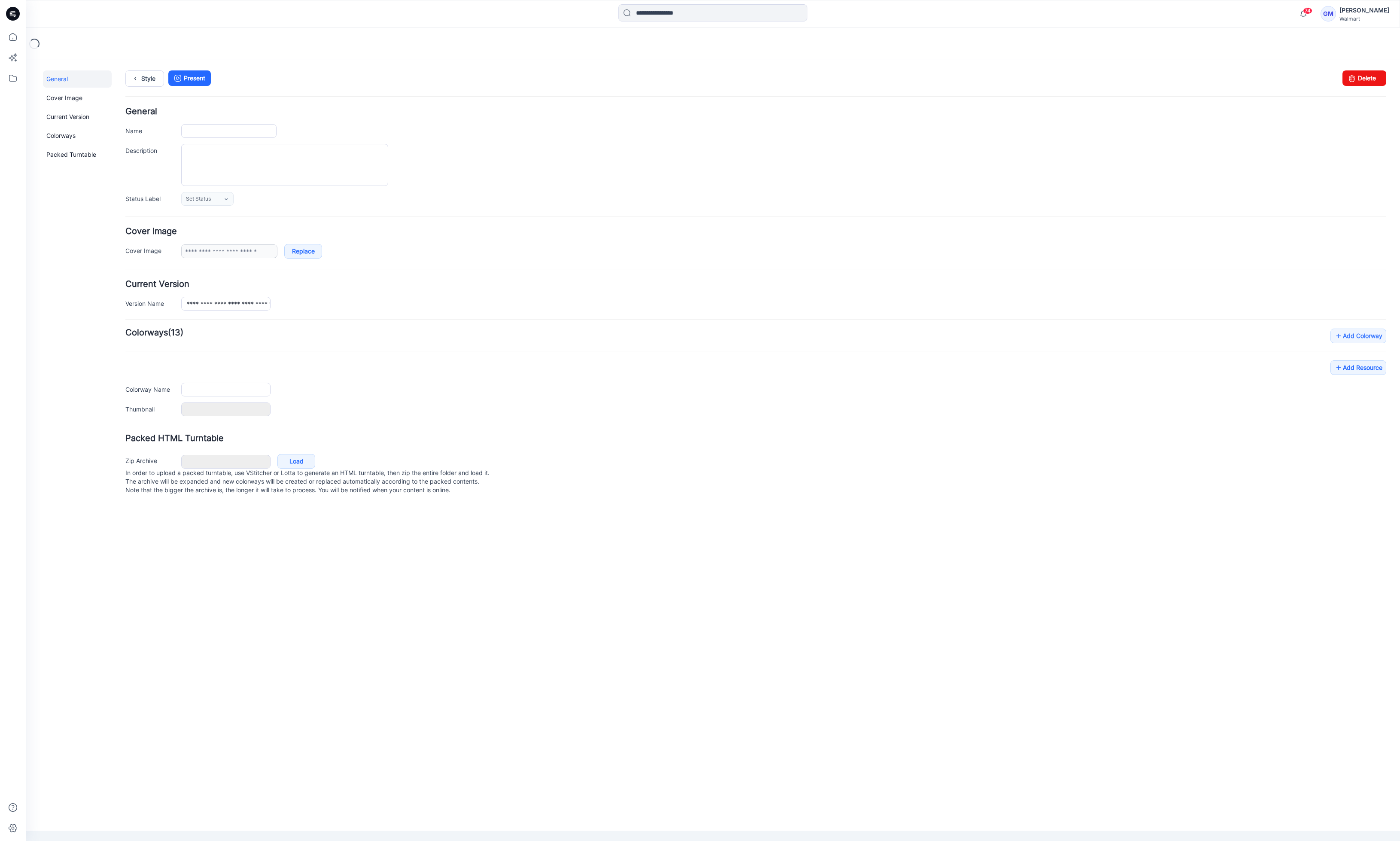
type input "**********"
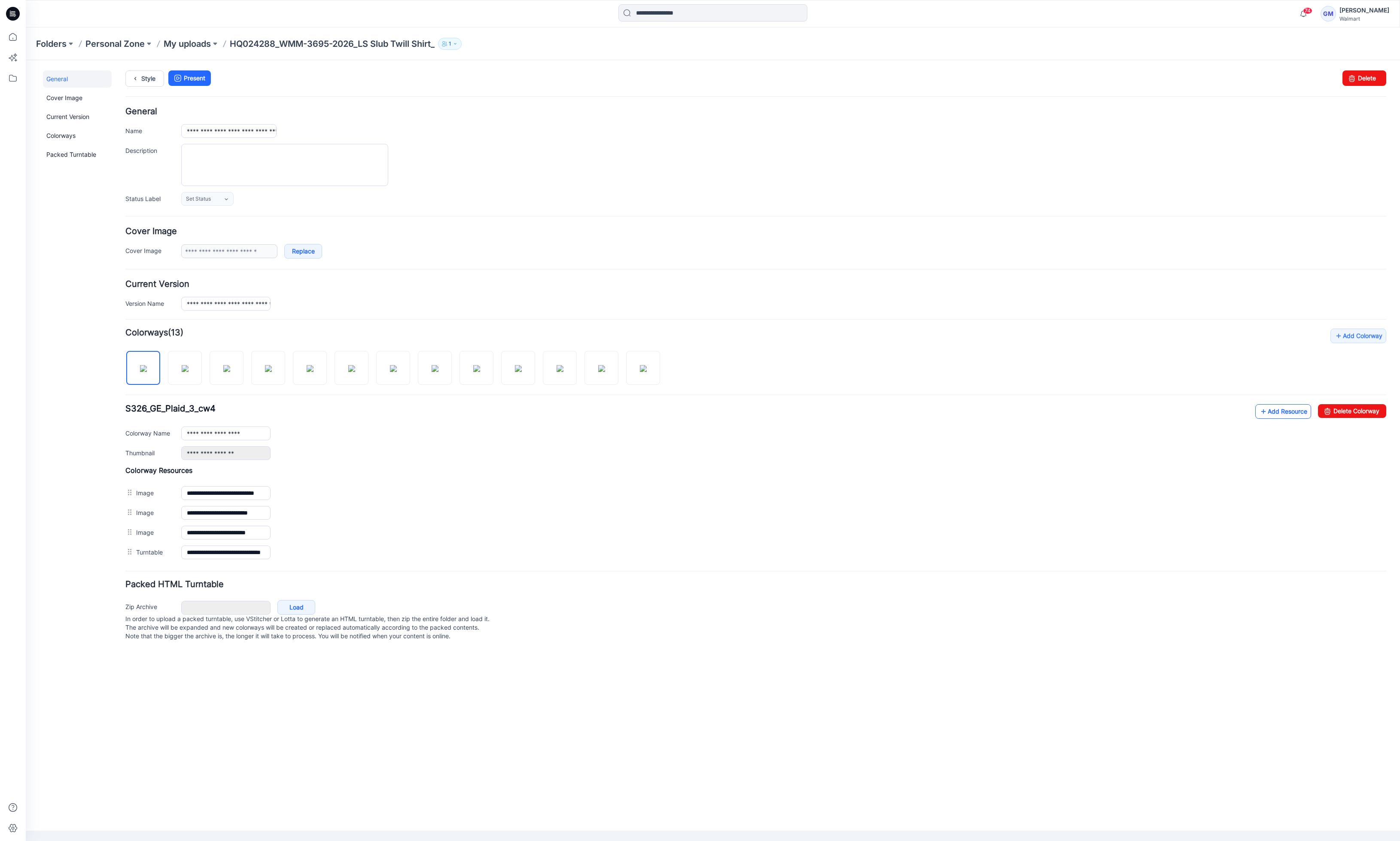
click at [1266, 410] on icon at bounding box center [1264, 411] width 9 height 14
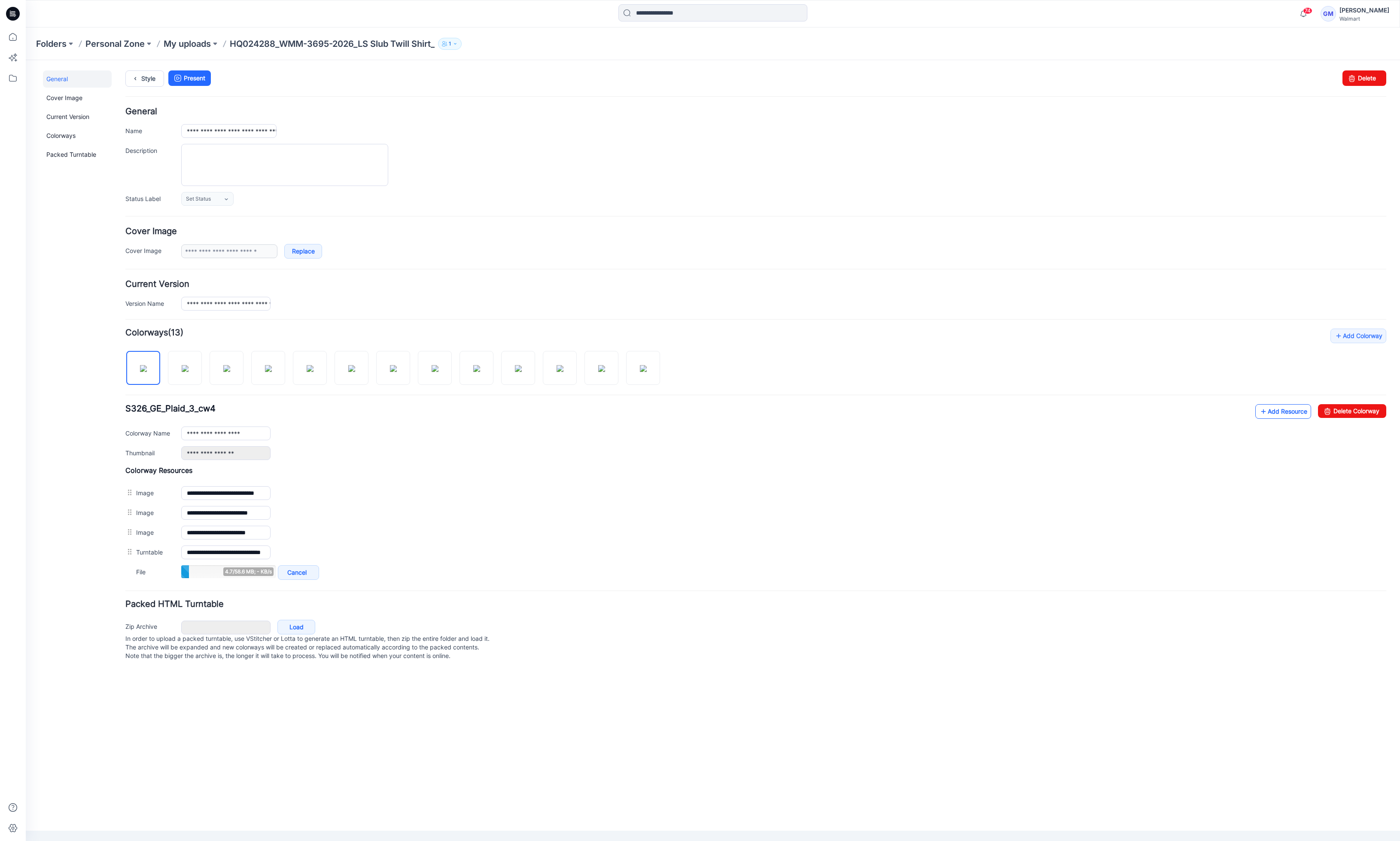
click at [1298, 415] on link "Add Resource" at bounding box center [1283, 411] width 56 height 14
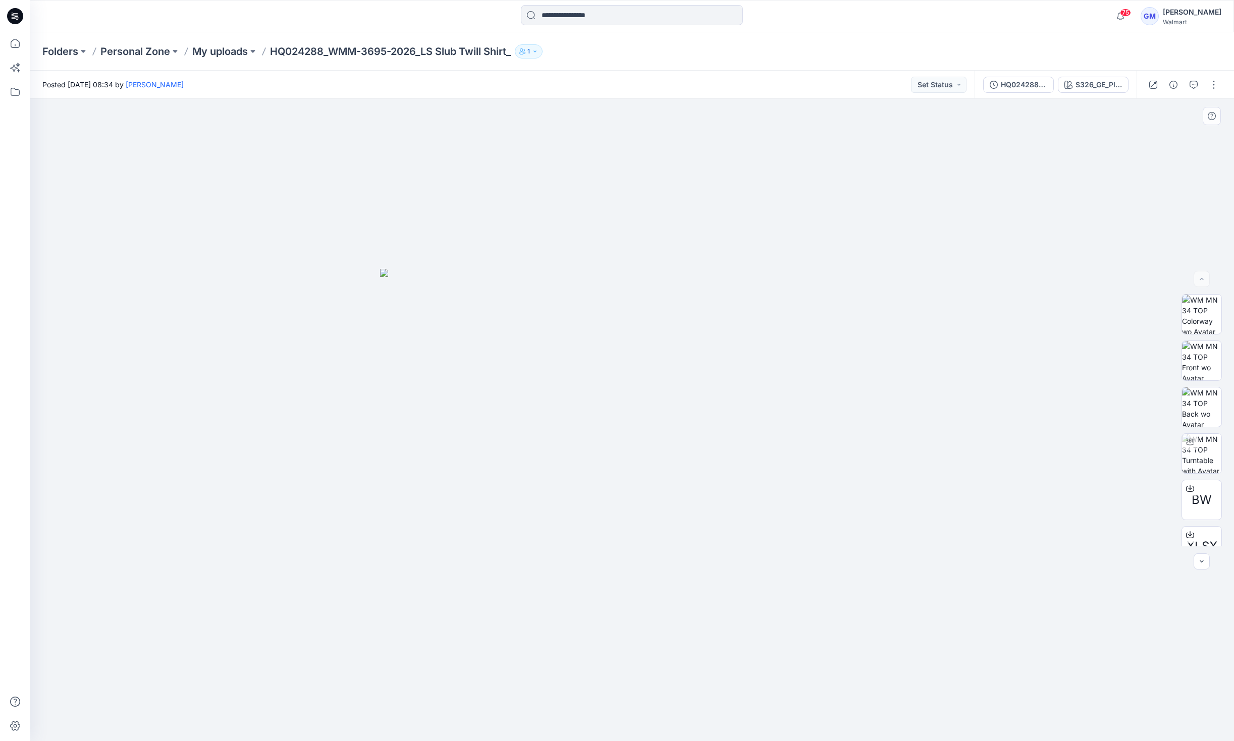
drag, startPoint x: 511, startPoint y: 162, endPoint x: 593, endPoint y: 27, distance: 157.6
click at [512, 159] on div at bounding box center [632, 420] width 1204 height 642
click at [597, 15] on input at bounding box center [632, 15] width 222 height 20
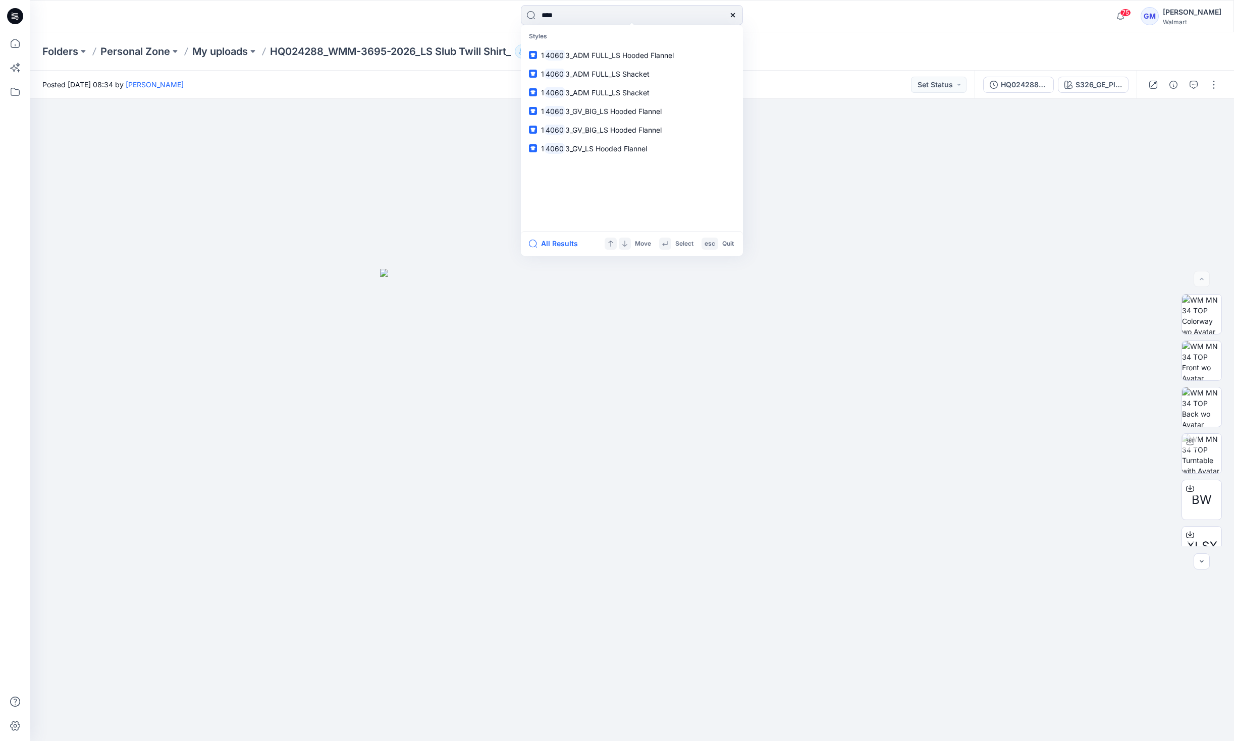
drag, startPoint x: 576, startPoint y: 19, endPoint x: 444, endPoint y: 12, distance: 132.4
click at [446, 12] on div "**** Styles 1 4060 3_ADM FULL_LS Hooded Flannel 1 4060 3_ADM FULL_LS Shacket 1 …" at bounding box center [632, 16] width 602 height 22
type input "********"
click at [631, 92] on span "-2026 Chambray Shirt_Full Colorway" at bounding box center [646, 92] width 122 height 9
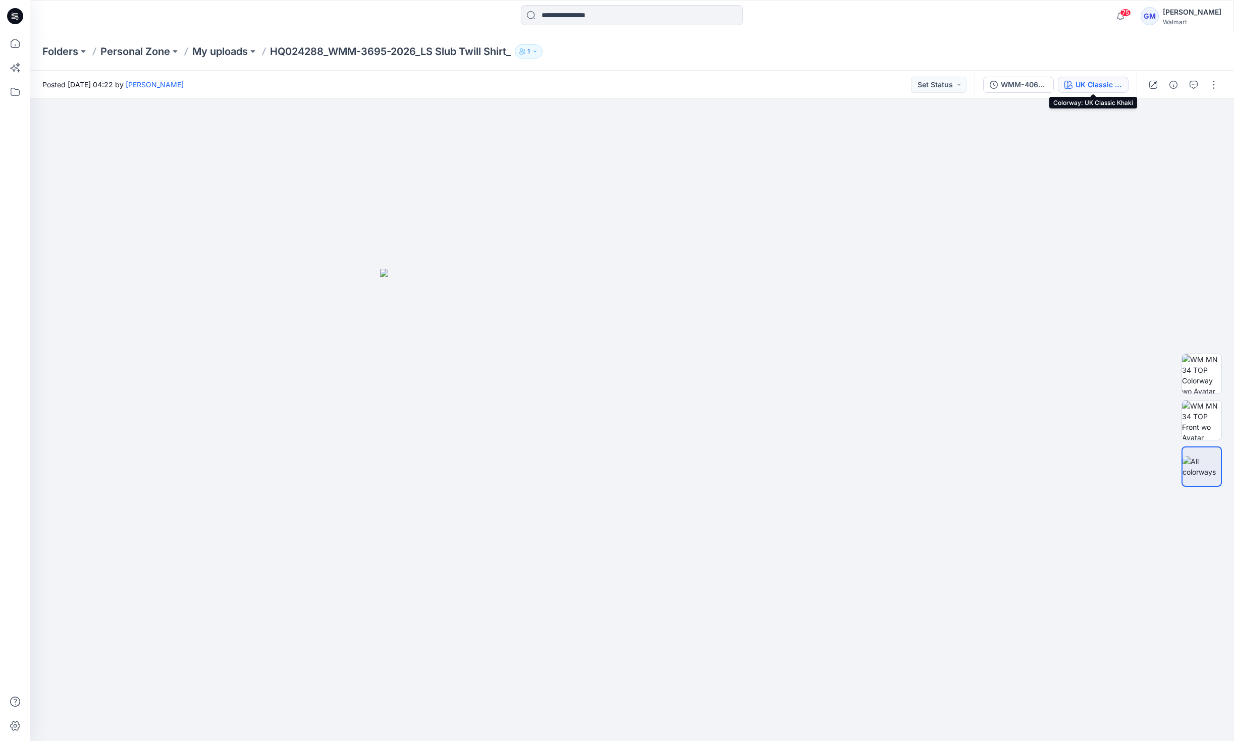
click at [1101, 78] on button "UK Classic Khaki" at bounding box center [1093, 85] width 71 height 16
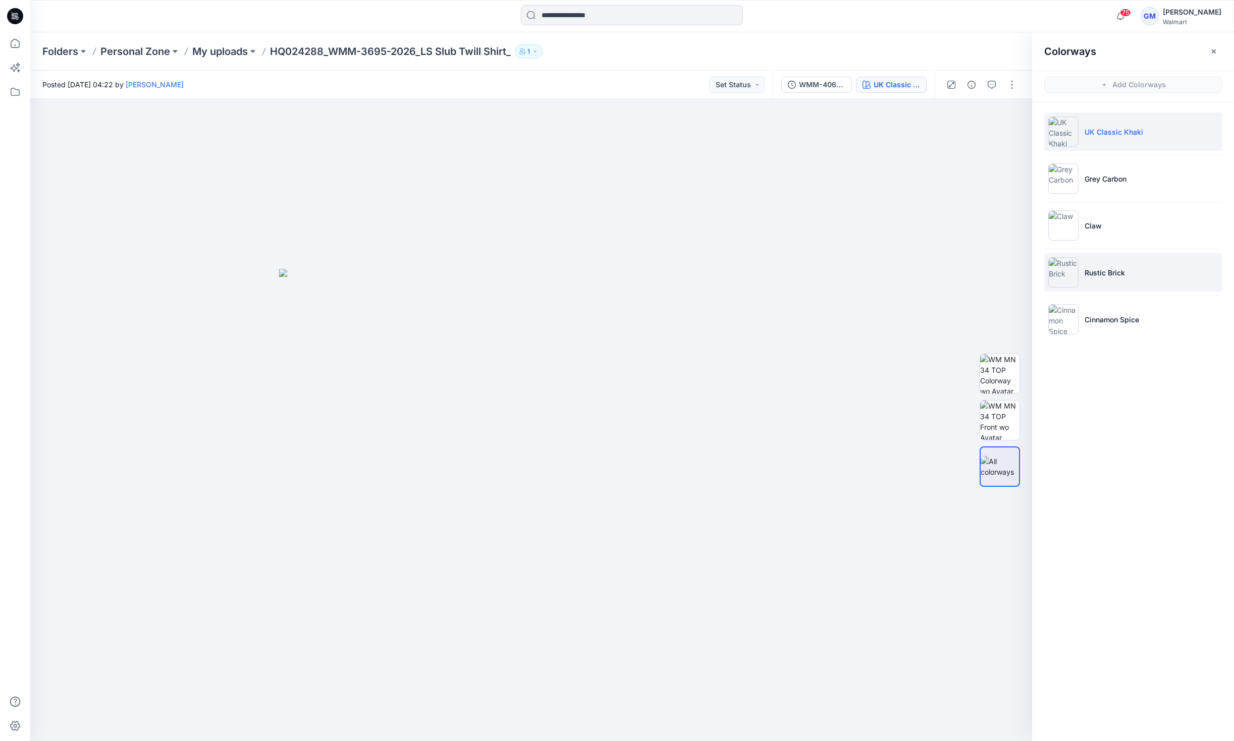
click at [1132, 275] on li "Rustic Brick" at bounding box center [1133, 272] width 178 height 38
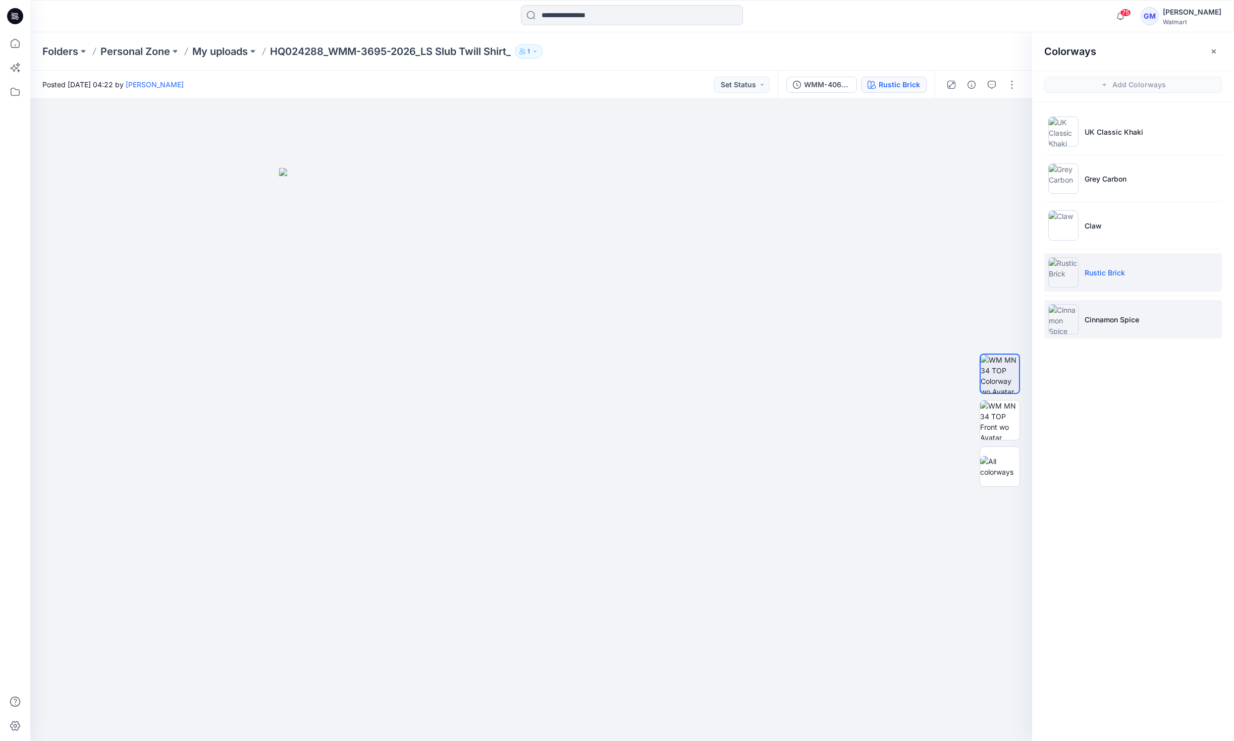
click at [1131, 320] on p "Cinnamon Spice" at bounding box center [1112, 319] width 55 height 11
click at [1102, 276] on p "Rustic Brick" at bounding box center [1105, 272] width 40 height 11
click at [1119, 320] on p "Cinnamon Spice" at bounding box center [1112, 319] width 55 height 11
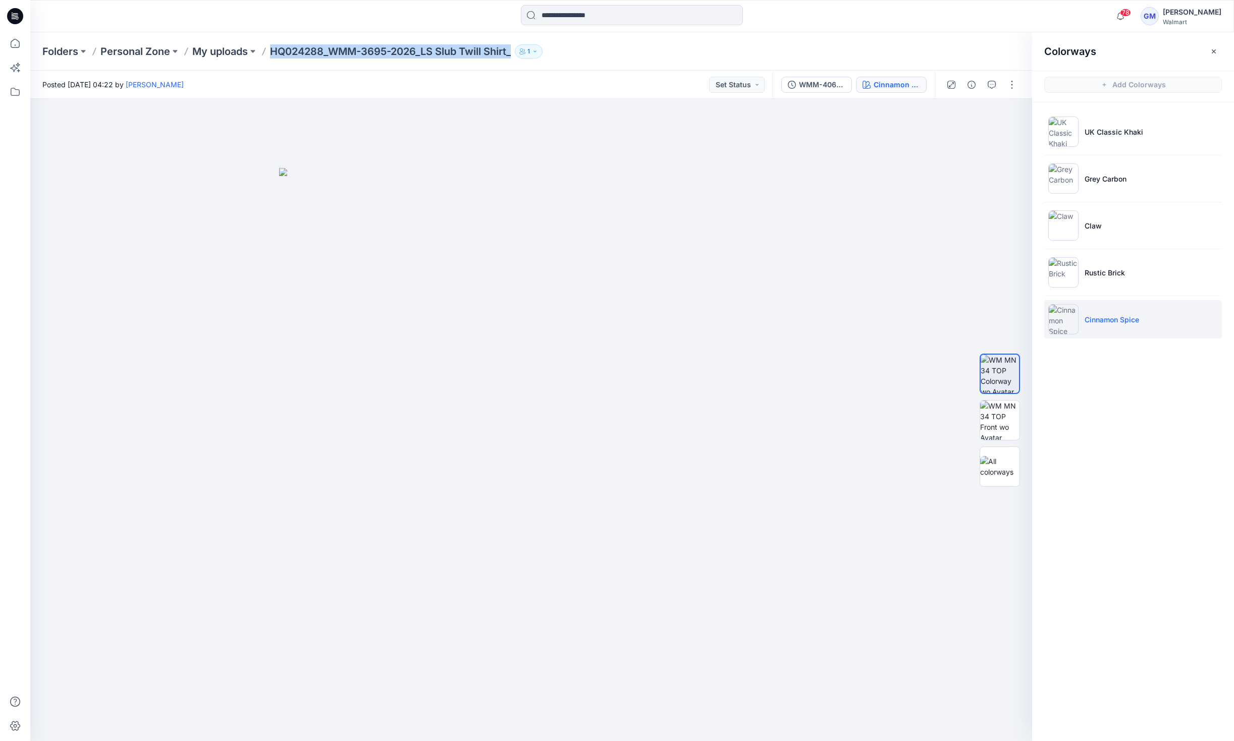
drag, startPoint x: 273, startPoint y: 53, endPoint x: 527, endPoint y: 58, distance: 254.4
click at [527, 58] on div "Folders Personal Zone My uploads HQ024288_WMM-3695-2026_LS Slub Twill Shirt_ 1" at bounding box center [632, 51] width 1204 height 38
copy div "HQ024288_WMM-3695-2026_LS Slub Twill Shirt_ 1"
click at [602, 19] on input at bounding box center [632, 15] width 222 height 20
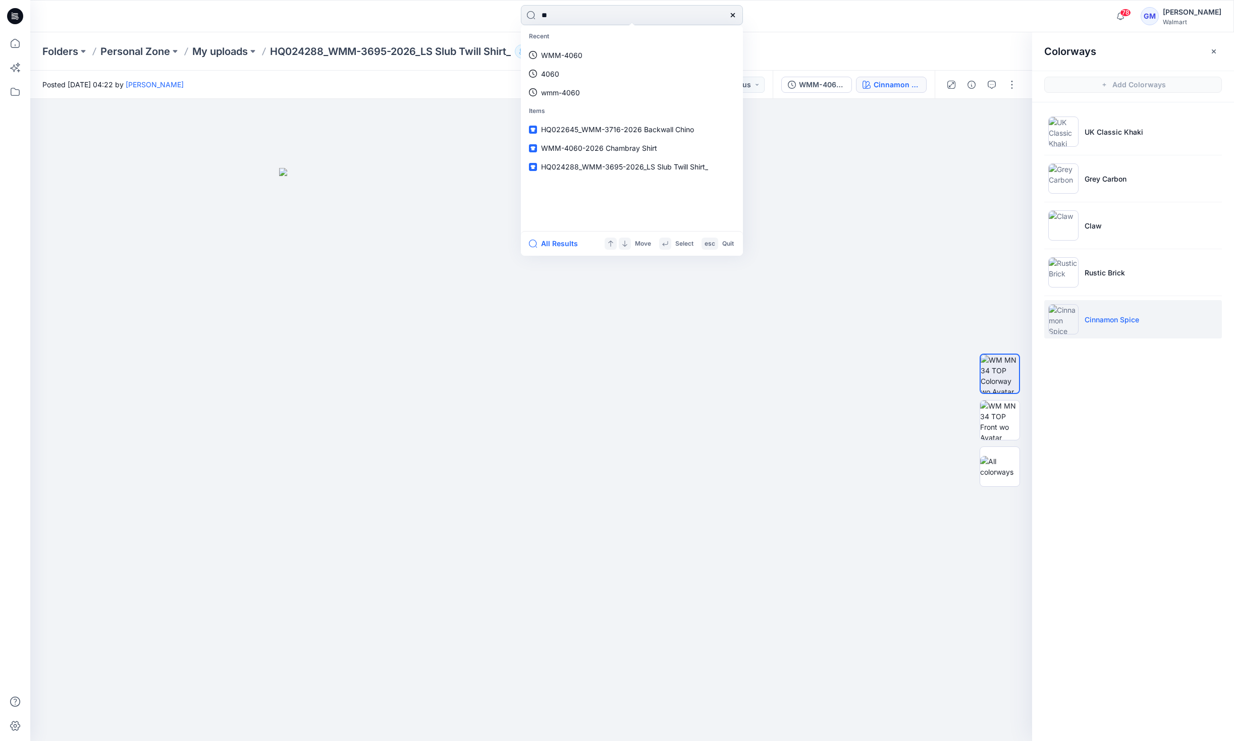
type input "*"
type input "********"
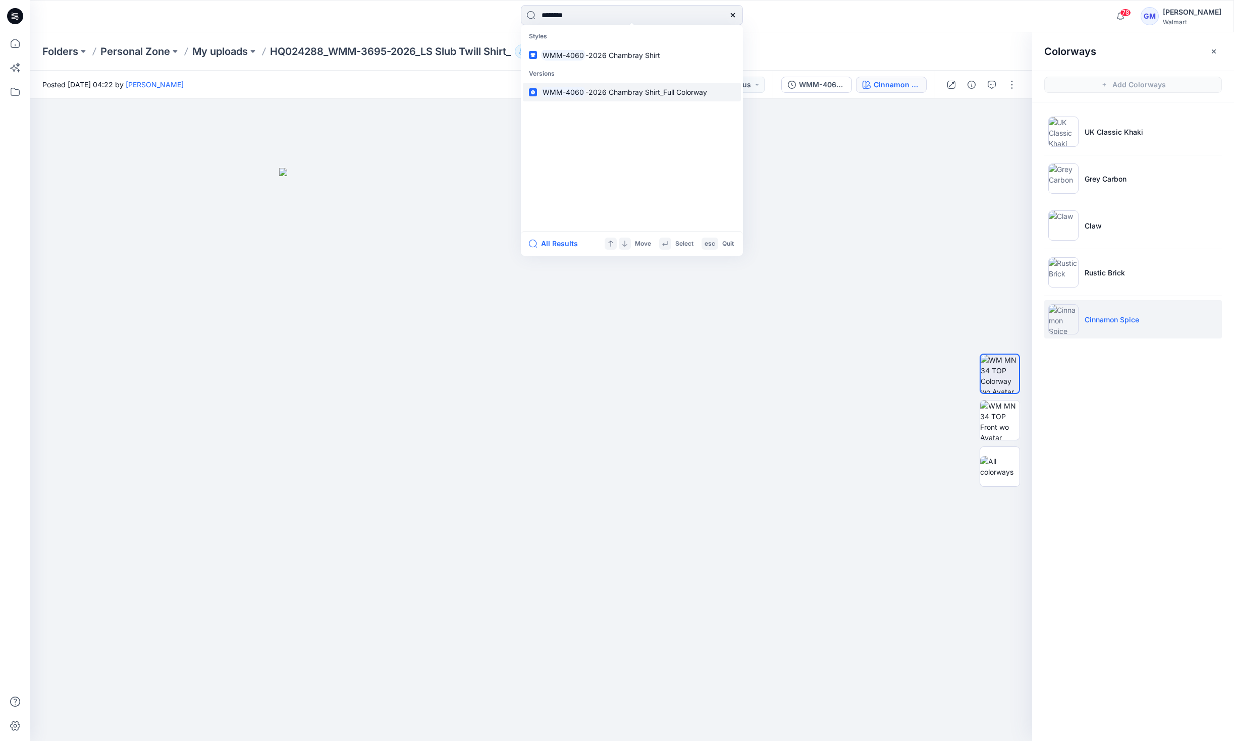
click at [625, 95] on span "-2026 Chambray Shirt_Full Colorway" at bounding box center [646, 92] width 122 height 9
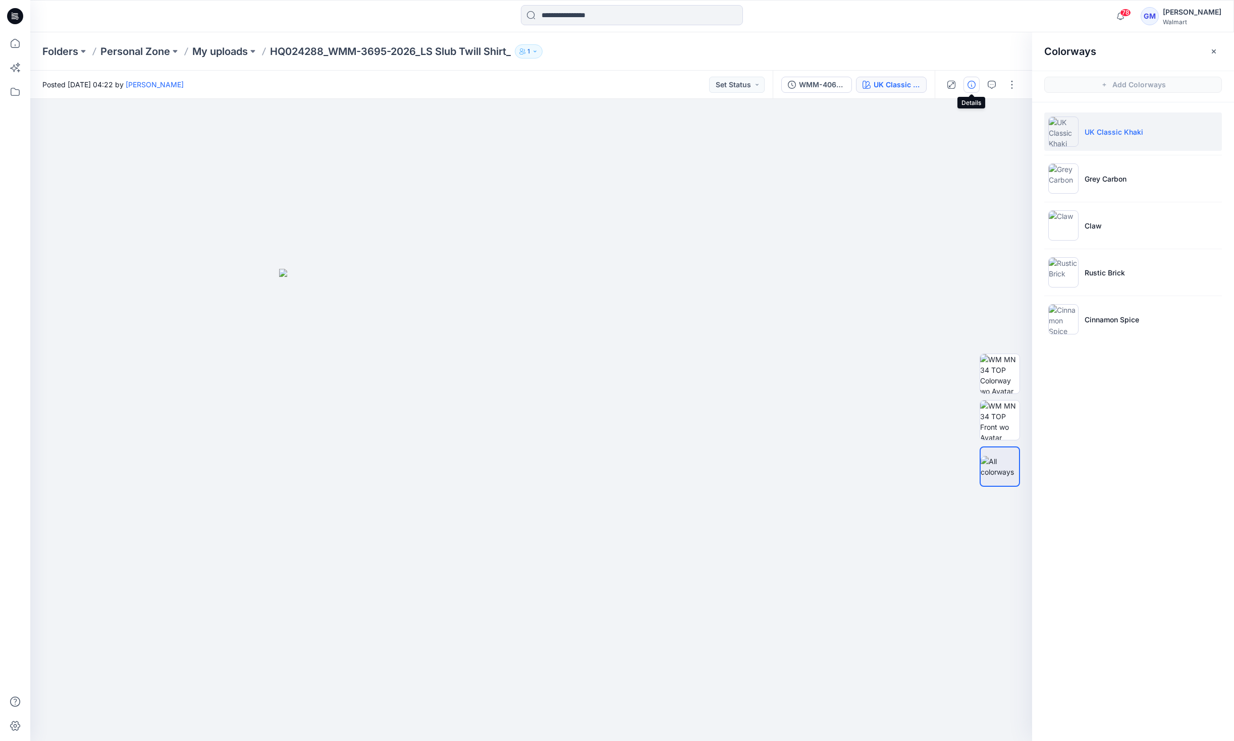
click at [974, 83] on icon "button" at bounding box center [972, 85] width 8 height 8
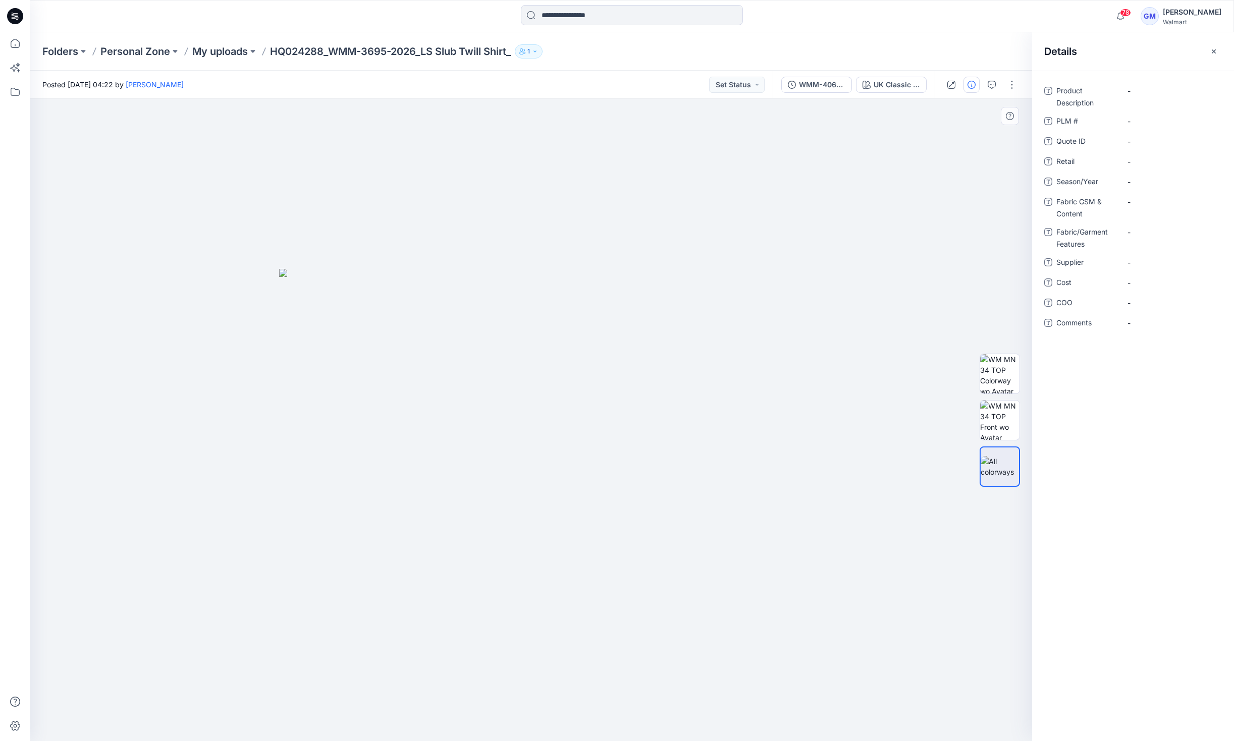
click at [956, 215] on div at bounding box center [531, 420] width 1002 height 642
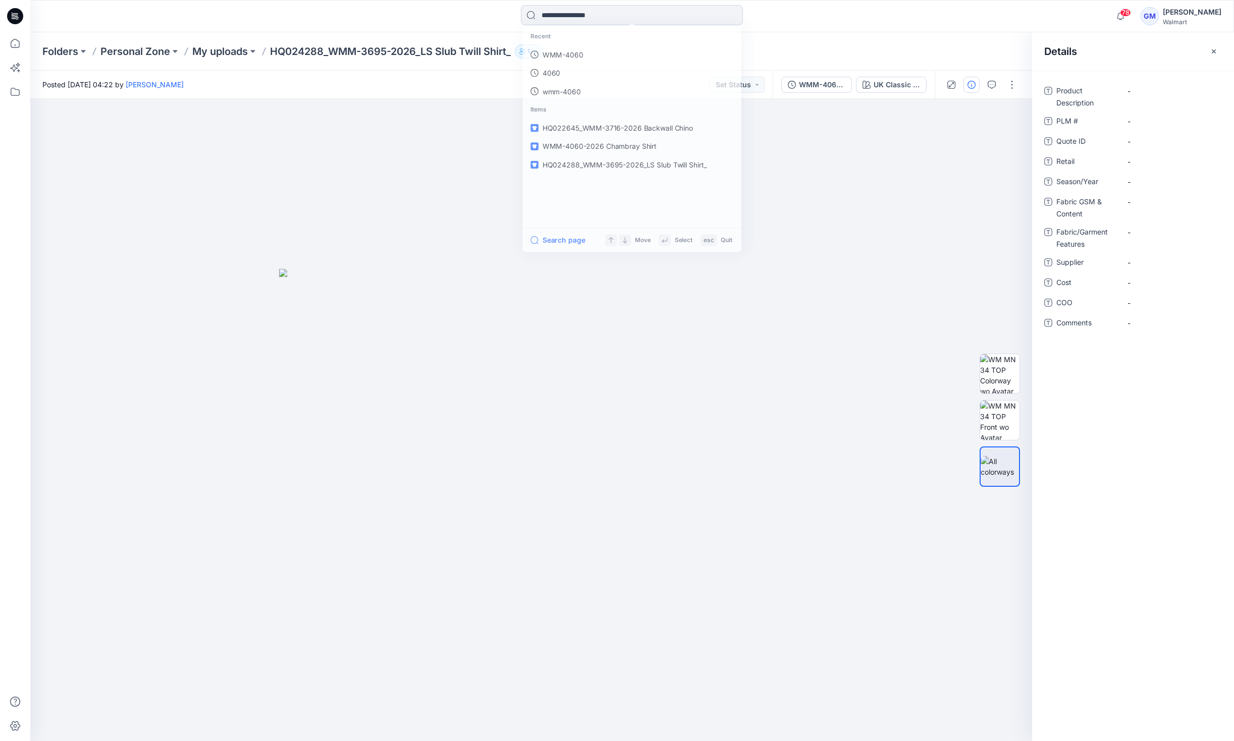
click at [564, 18] on input at bounding box center [632, 15] width 222 height 20
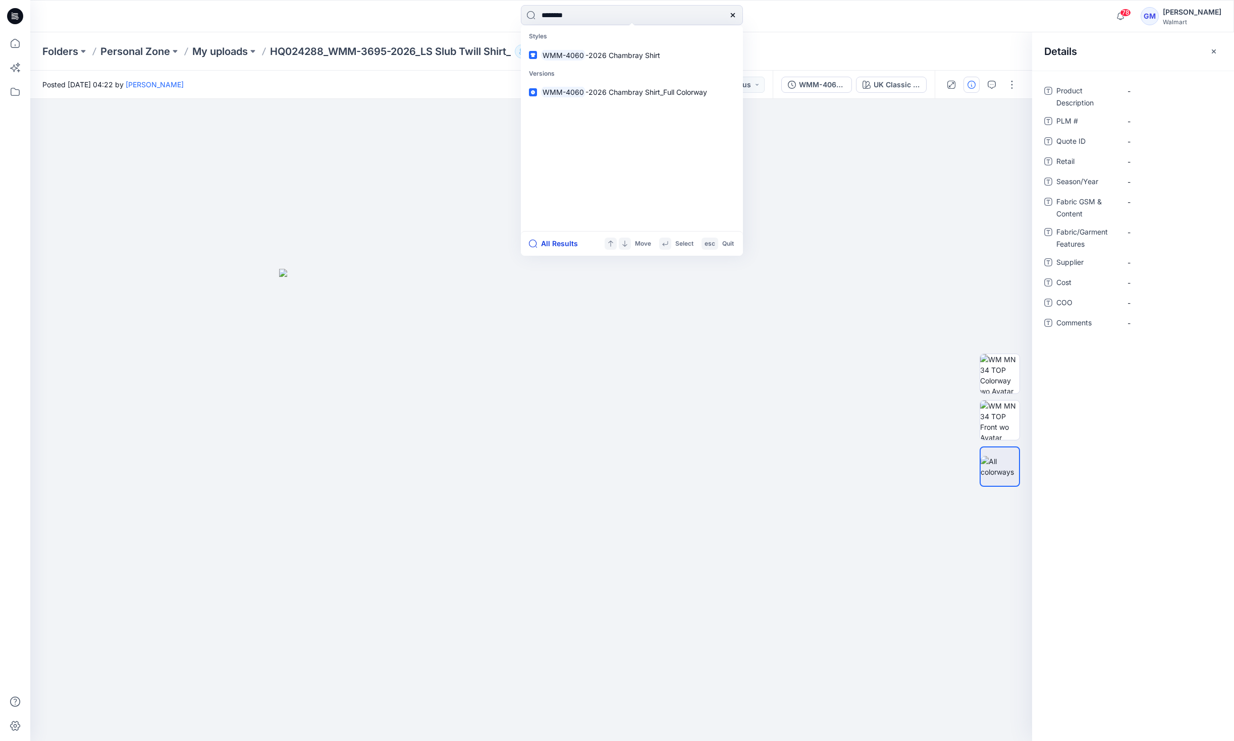
type input "********"
click at [557, 242] on button "All Results" at bounding box center [557, 244] width 56 height 12
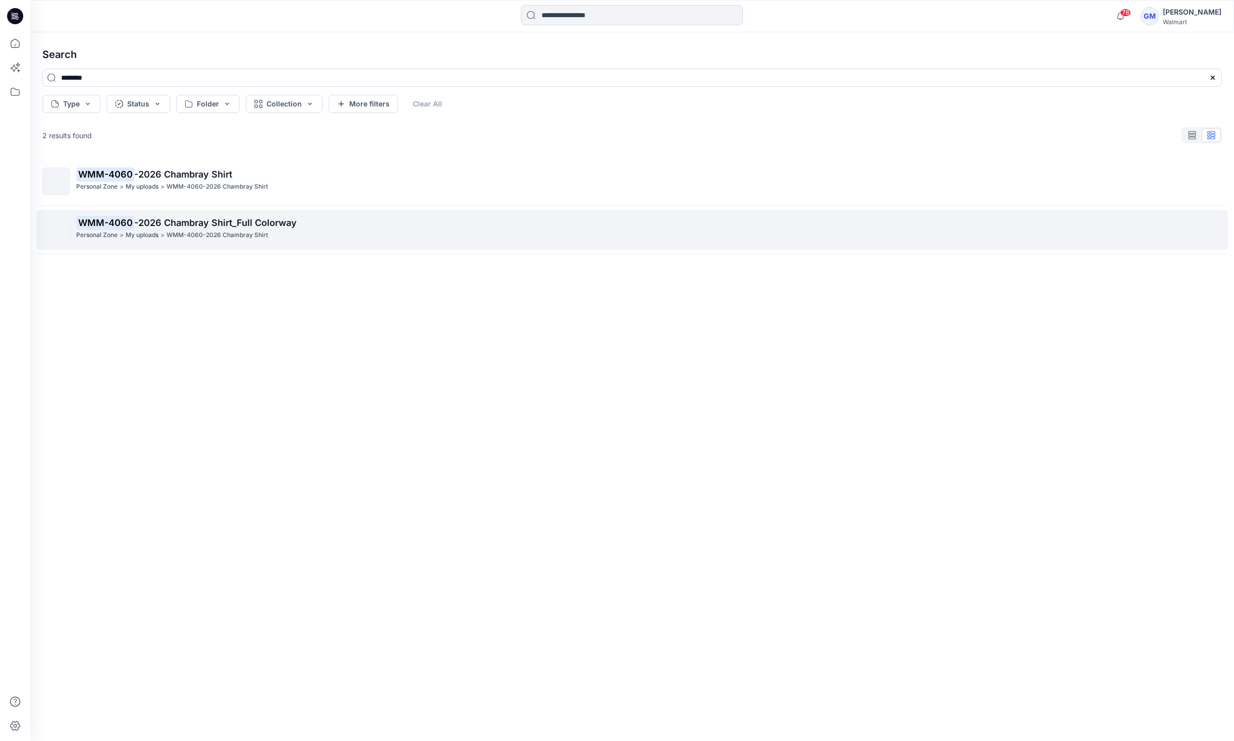
click at [256, 218] on span "-2026 Chambray Shirt_Full Colorway" at bounding box center [215, 223] width 163 height 11
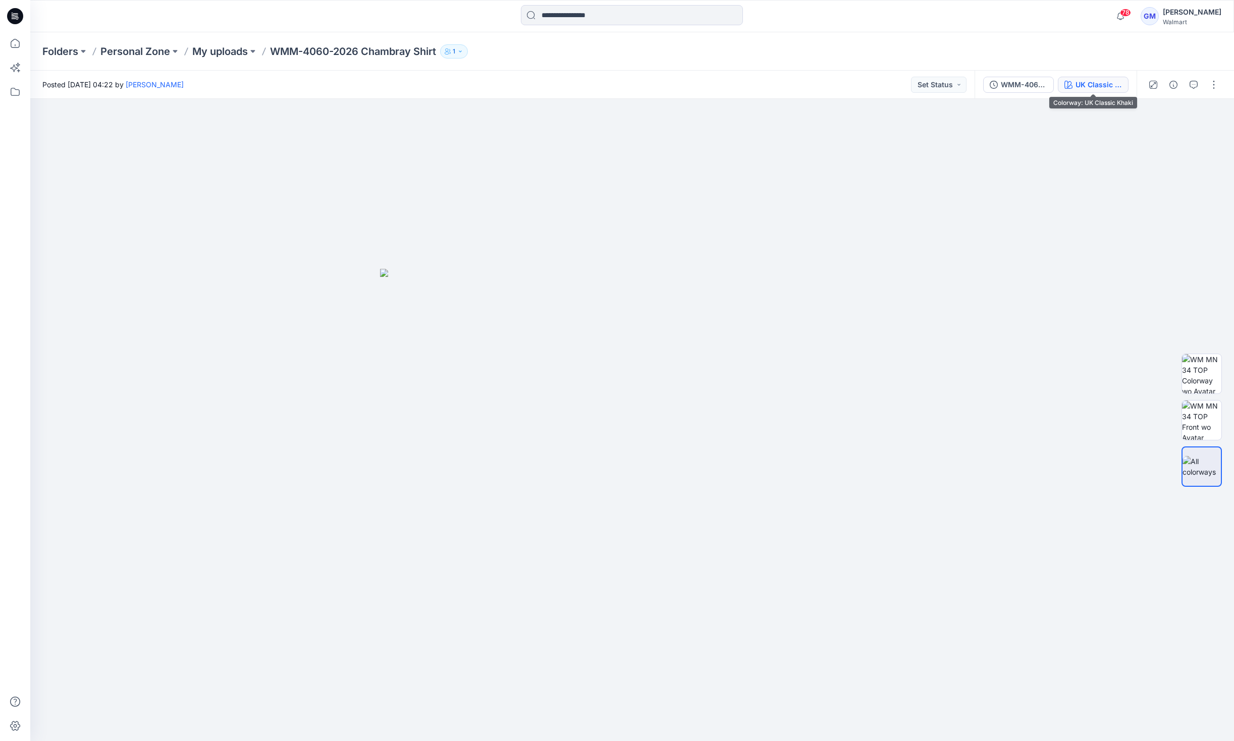
click at [1107, 81] on div "UK Classic Khaki" at bounding box center [1099, 84] width 46 height 11
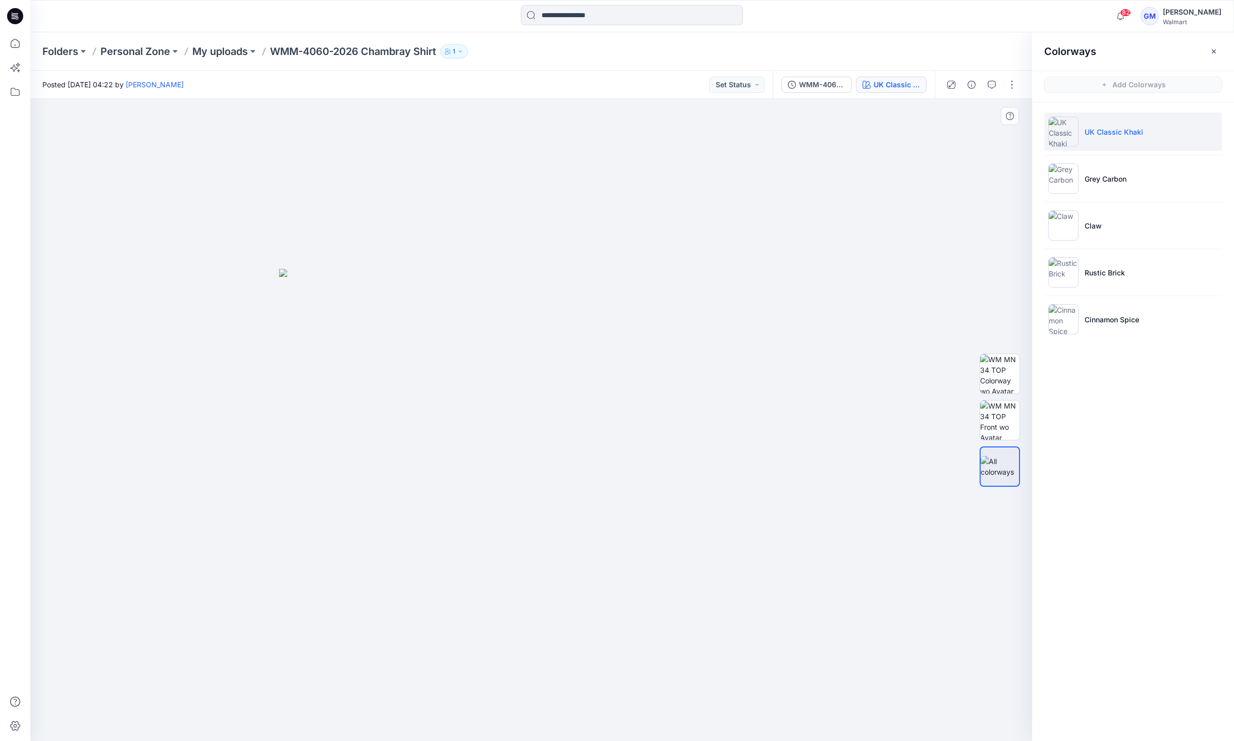
click at [465, 548] on img at bounding box center [531, 505] width 505 height 473
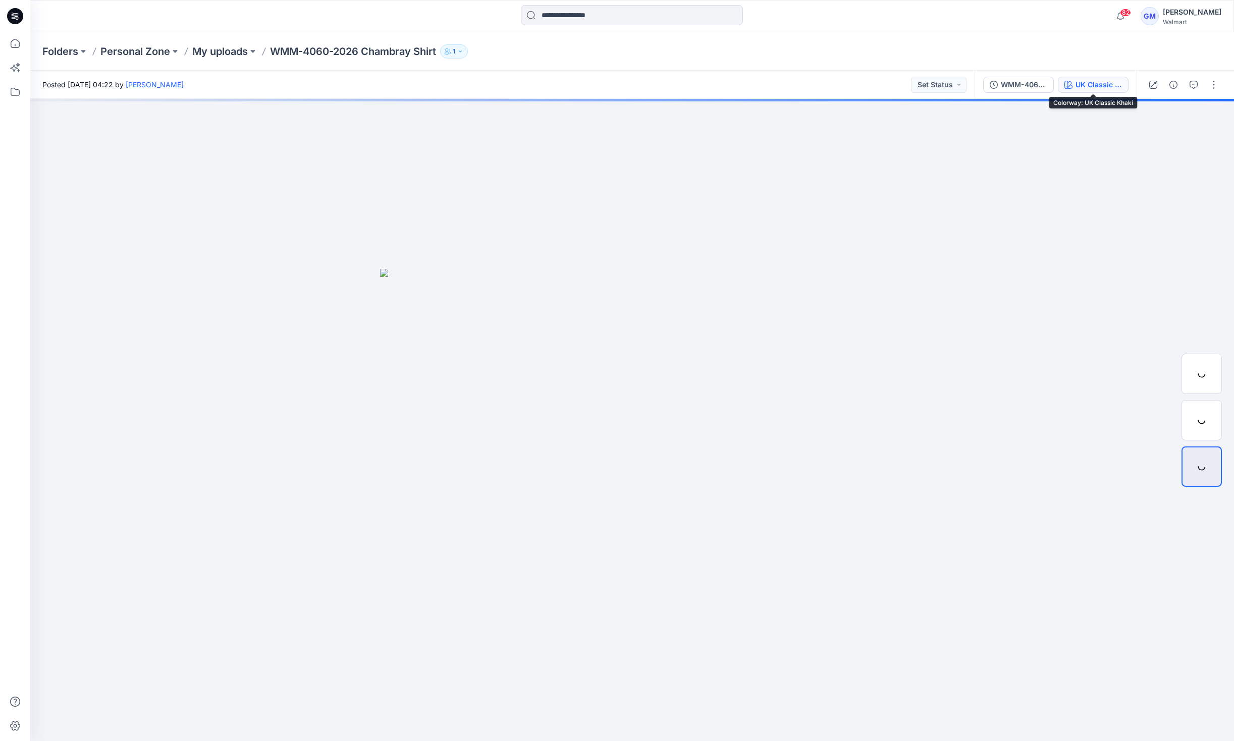
click at [1088, 84] on div "UK Classic Khaki" at bounding box center [1099, 84] width 46 height 11
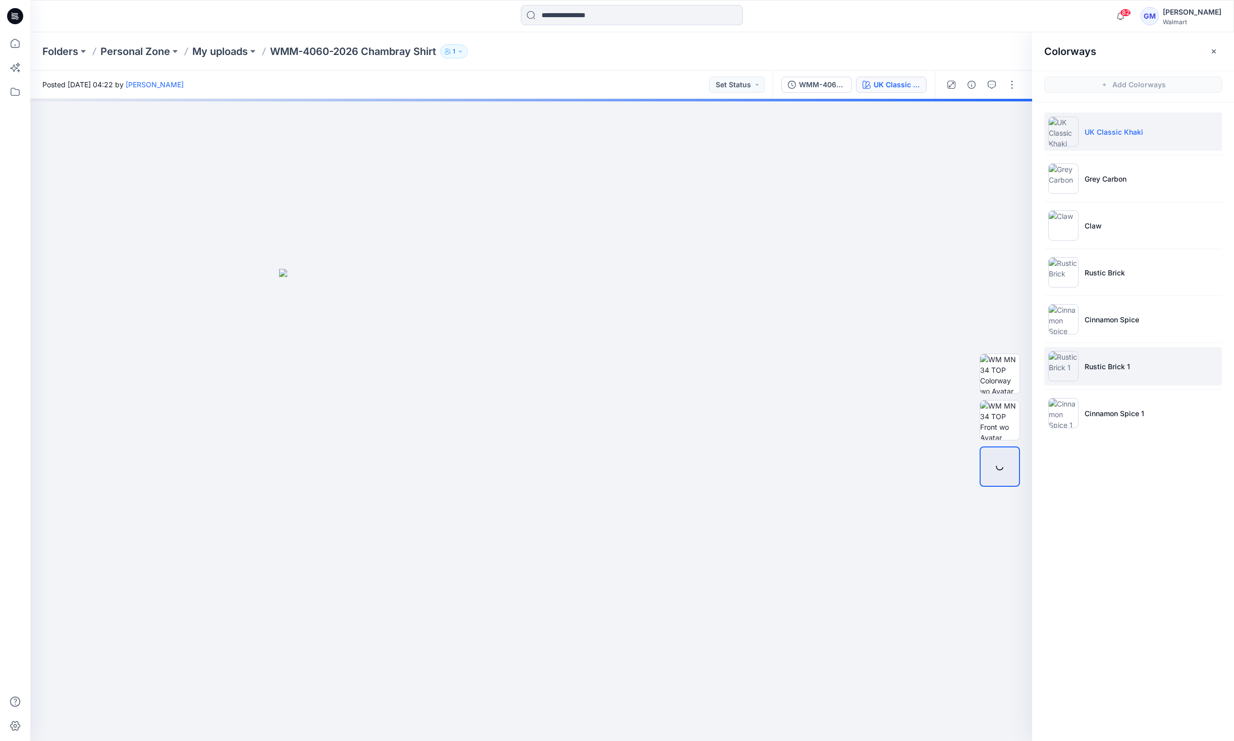
click at [1129, 367] on p "Rustic Brick 1" at bounding box center [1107, 366] width 45 height 11
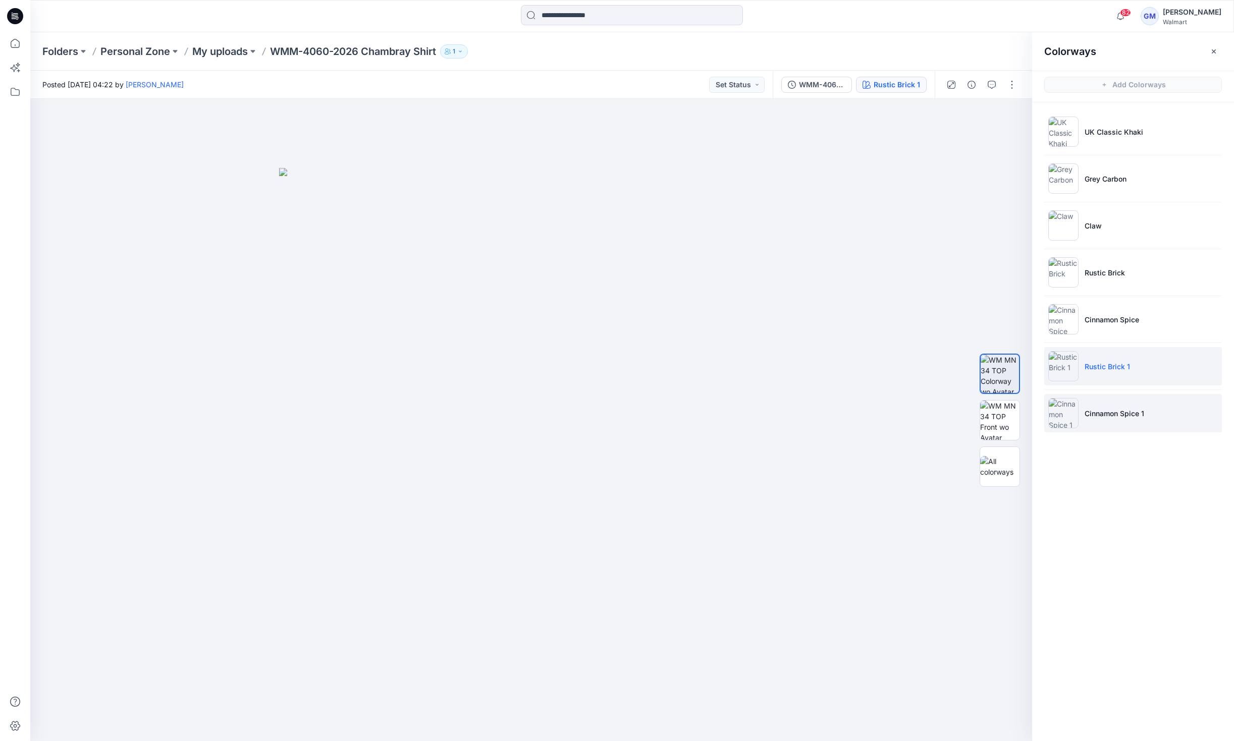
click at [1129, 417] on p "Cinnamon Spice 1" at bounding box center [1115, 413] width 60 height 11
click at [1153, 368] on li "Rustic Brick 1" at bounding box center [1133, 366] width 178 height 38
click at [1144, 412] on p "Cinnamon Spice 1" at bounding box center [1115, 413] width 60 height 11
click at [998, 417] on img at bounding box center [999, 420] width 39 height 39
click at [1096, 378] on li "Rustic Brick 1" at bounding box center [1133, 366] width 178 height 38
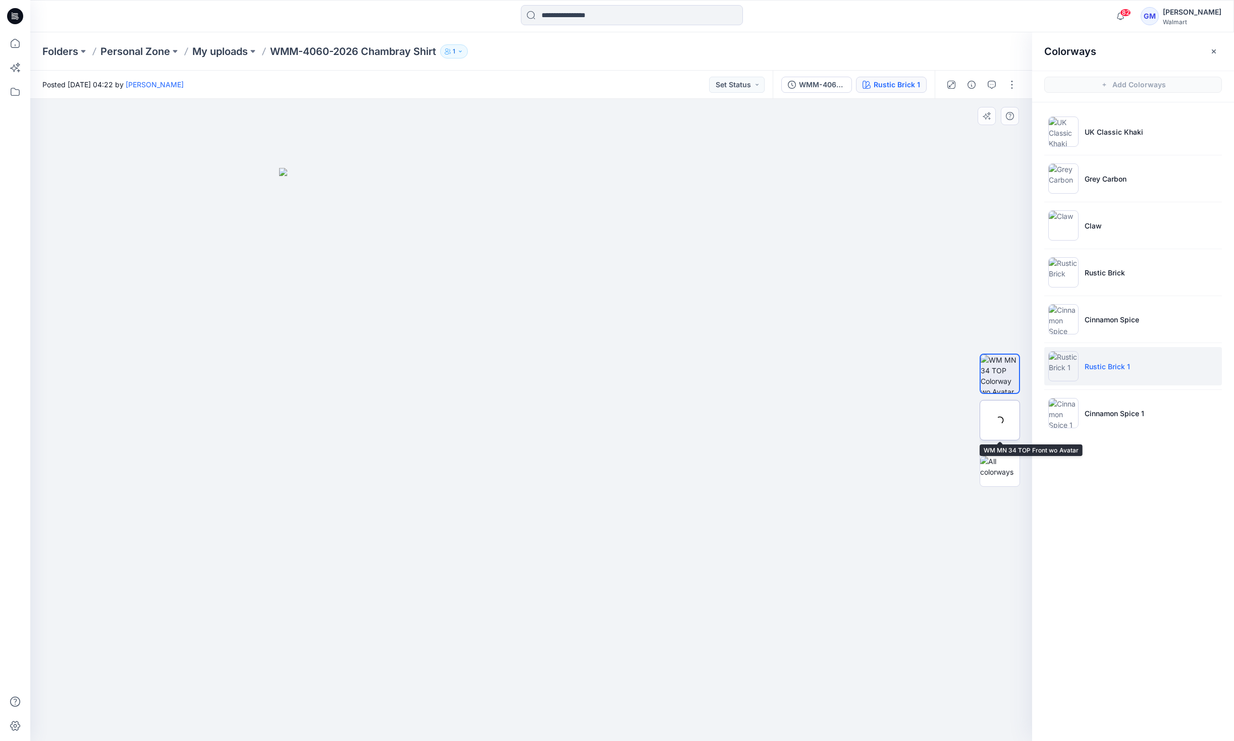
click at [0, 0] on img at bounding box center [0, 0] width 0 height 0
drag, startPoint x: 344, startPoint y: 159, endPoint x: 496, endPoint y: 64, distance: 179.4
click at [344, 159] on div at bounding box center [531, 420] width 1002 height 642
click at [490, 533] on img at bounding box center [531, 455] width 505 height 574
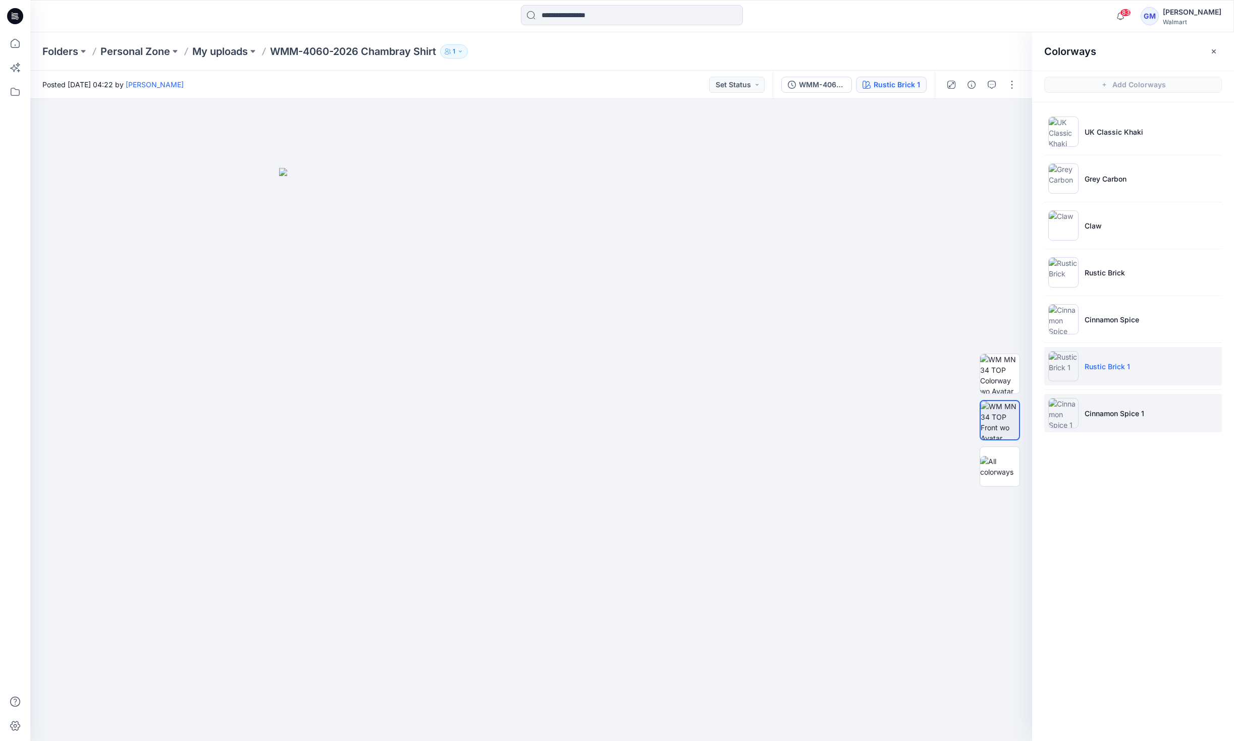
click at [1111, 410] on p "Cinnamon Spice 1" at bounding box center [1115, 413] width 60 height 11
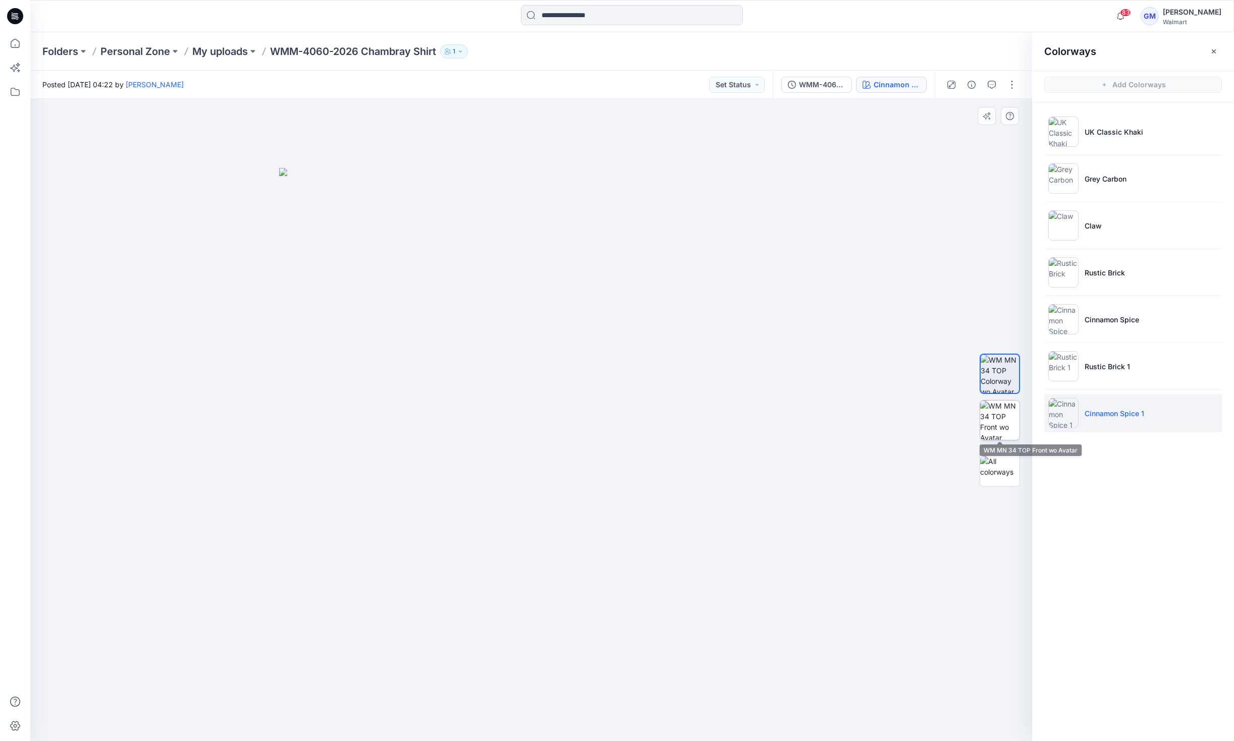
click at [1005, 423] on img at bounding box center [999, 420] width 39 height 39
click at [360, 514] on img at bounding box center [531, 455] width 505 height 574
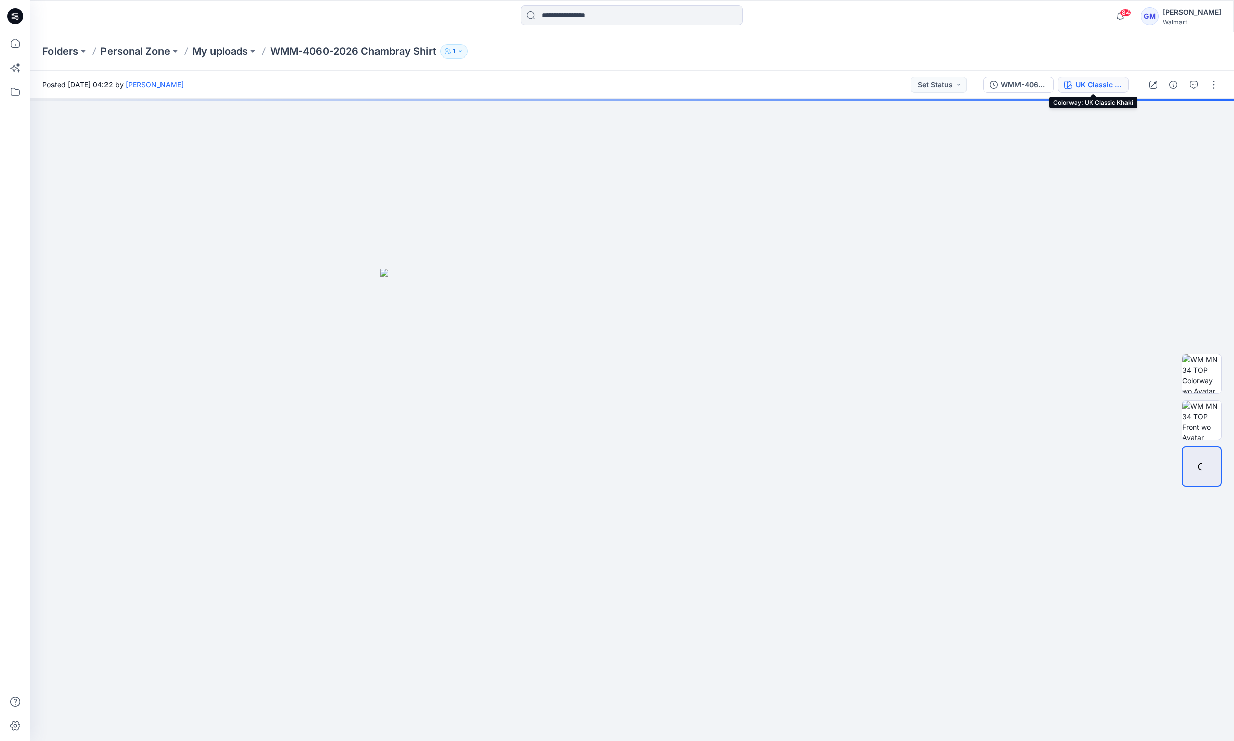
click at [1088, 82] on div "UK Classic Khaki" at bounding box center [1099, 84] width 46 height 11
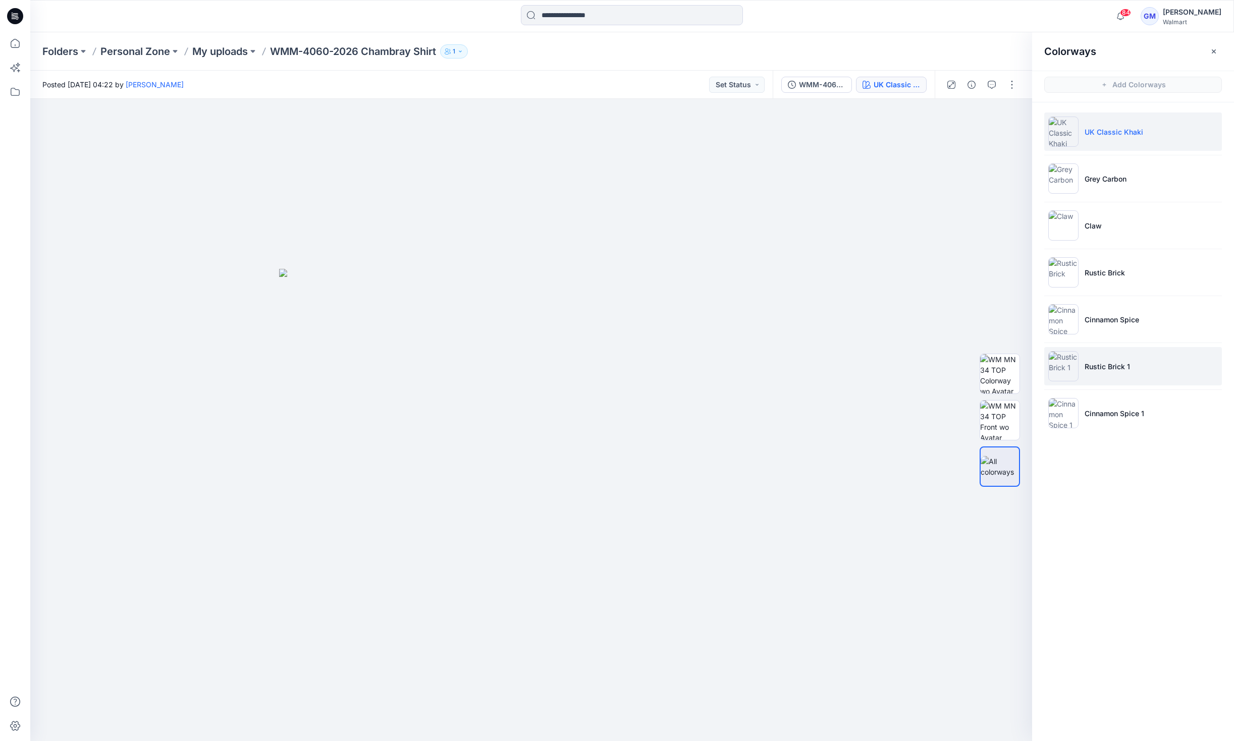
click at [1127, 369] on p "Rustic Brick 1" at bounding box center [1107, 366] width 45 height 11
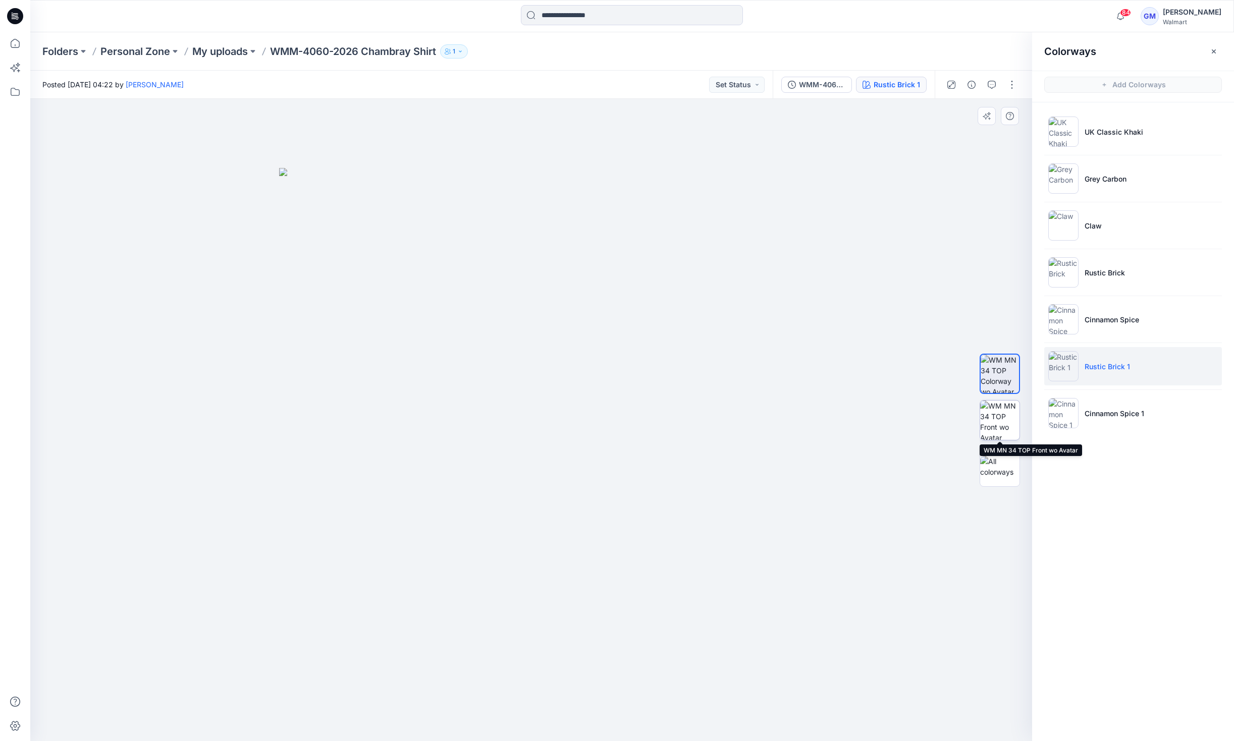
click at [1006, 425] on img at bounding box center [999, 420] width 39 height 39
click at [498, 281] on img at bounding box center [531, 455] width 505 height 574
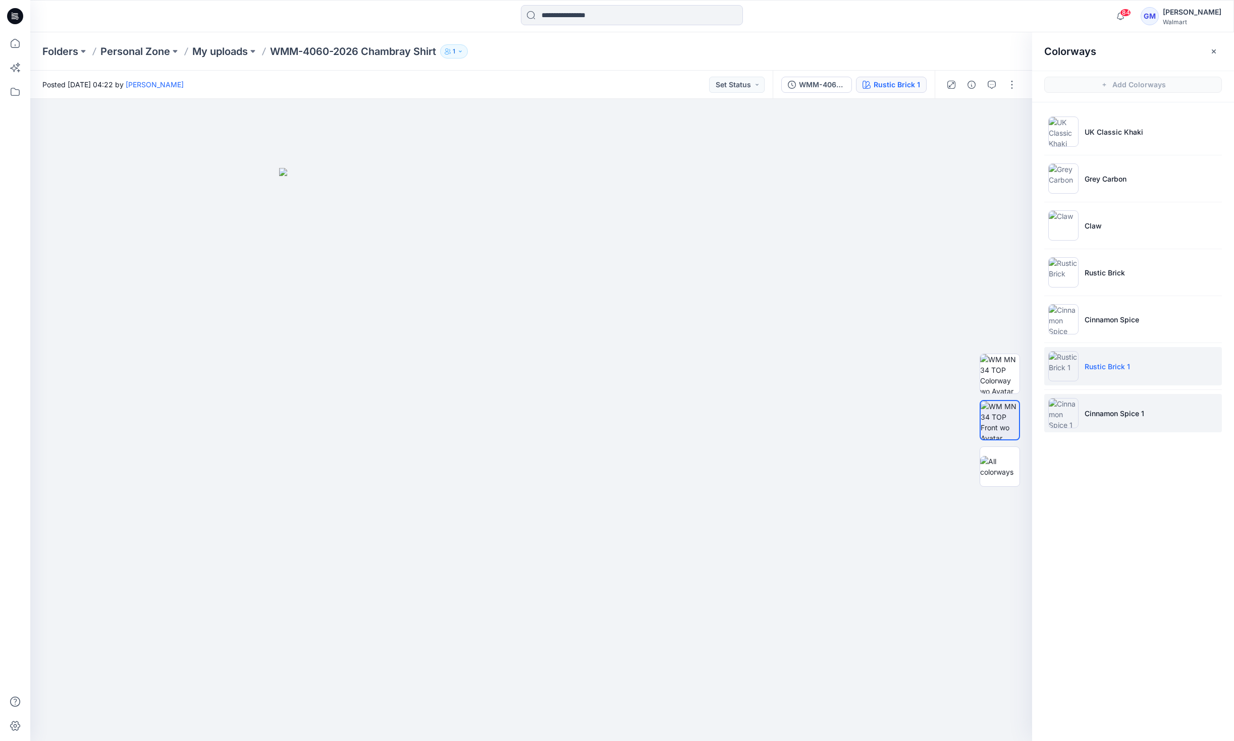
click at [1116, 415] on p "Cinnamon Spice 1" at bounding box center [1115, 413] width 60 height 11
drag, startPoint x: 470, startPoint y: 387, endPoint x: 957, endPoint y: 379, distance: 487.6
click at [470, 387] on img at bounding box center [531, 455] width 505 height 574
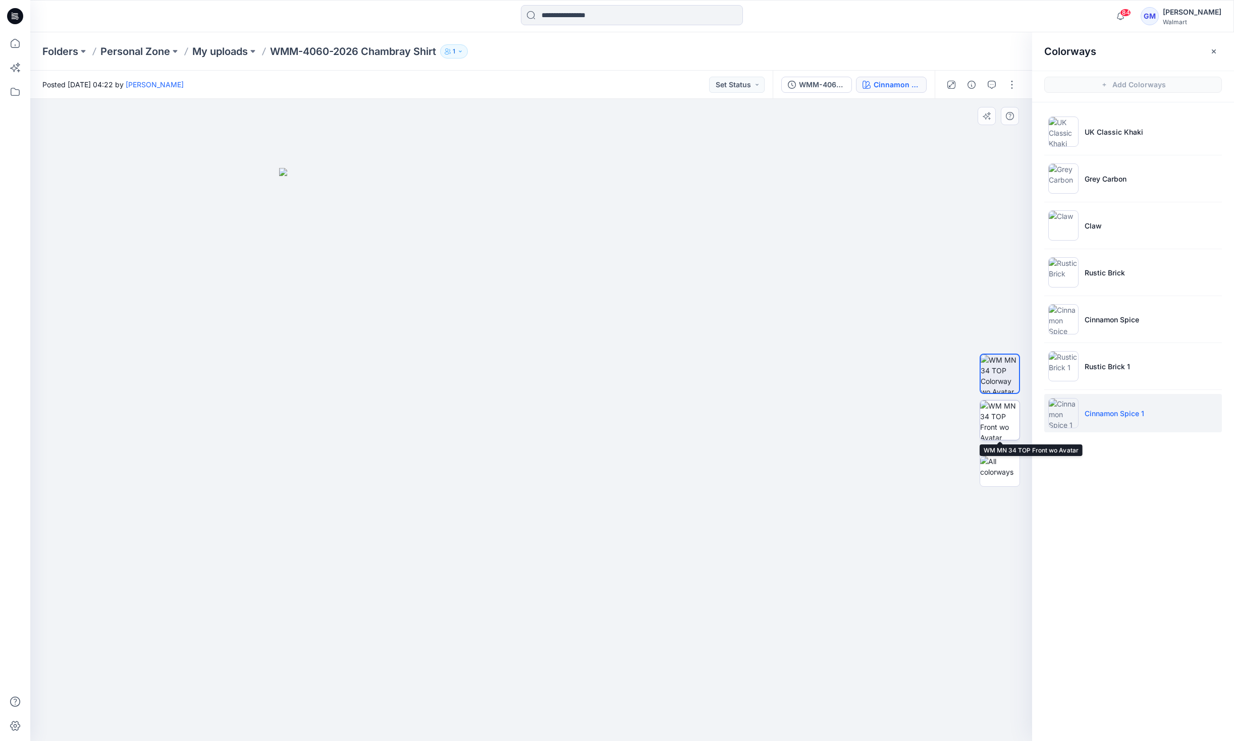
click at [996, 415] on img at bounding box center [999, 420] width 39 height 39
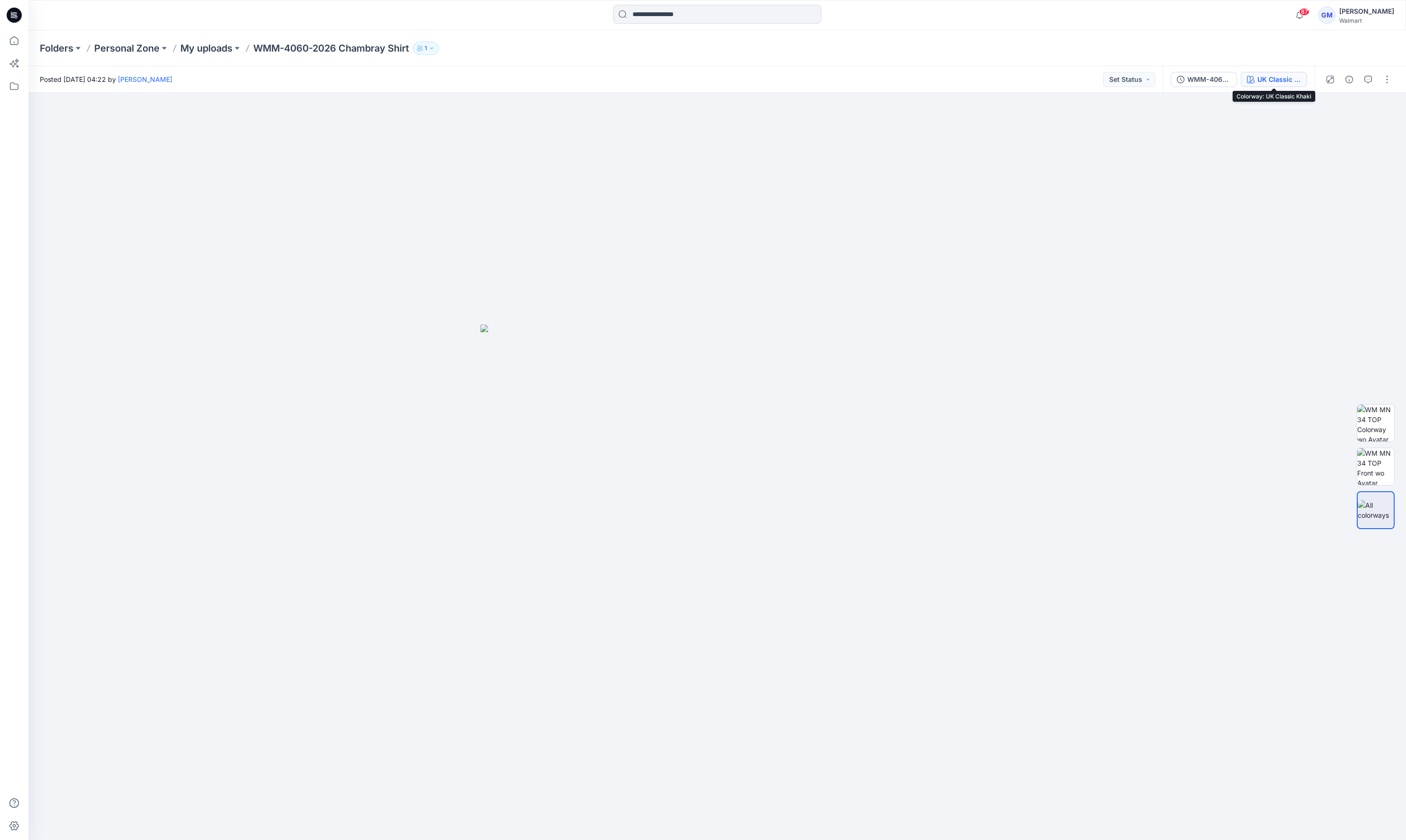
click at [1271, 82] on div "UK Classic Khaki" at bounding box center [1278, 79] width 43 height 10
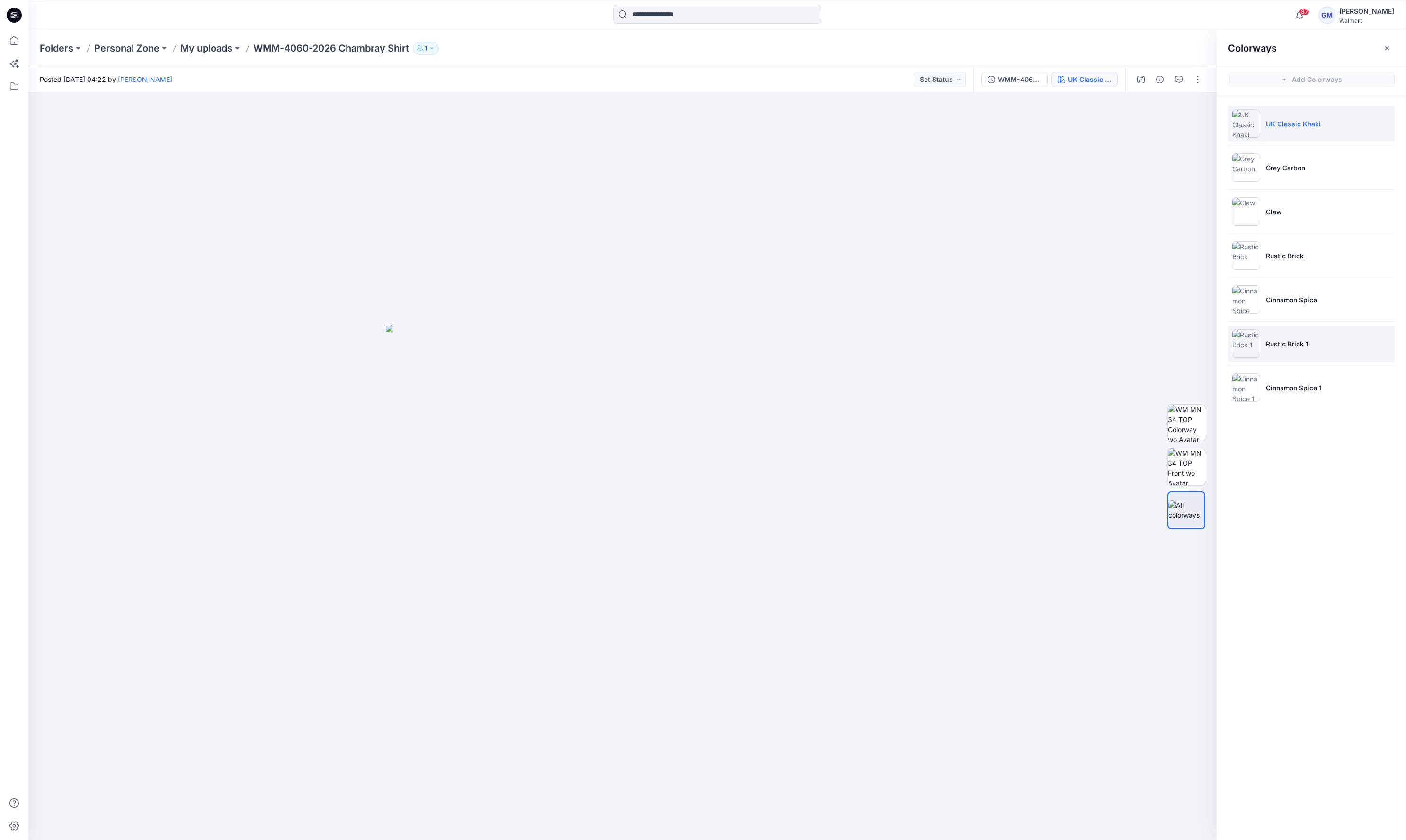
click at [1293, 345] on p "Rustic Brick 1" at bounding box center [1287, 343] width 42 height 10
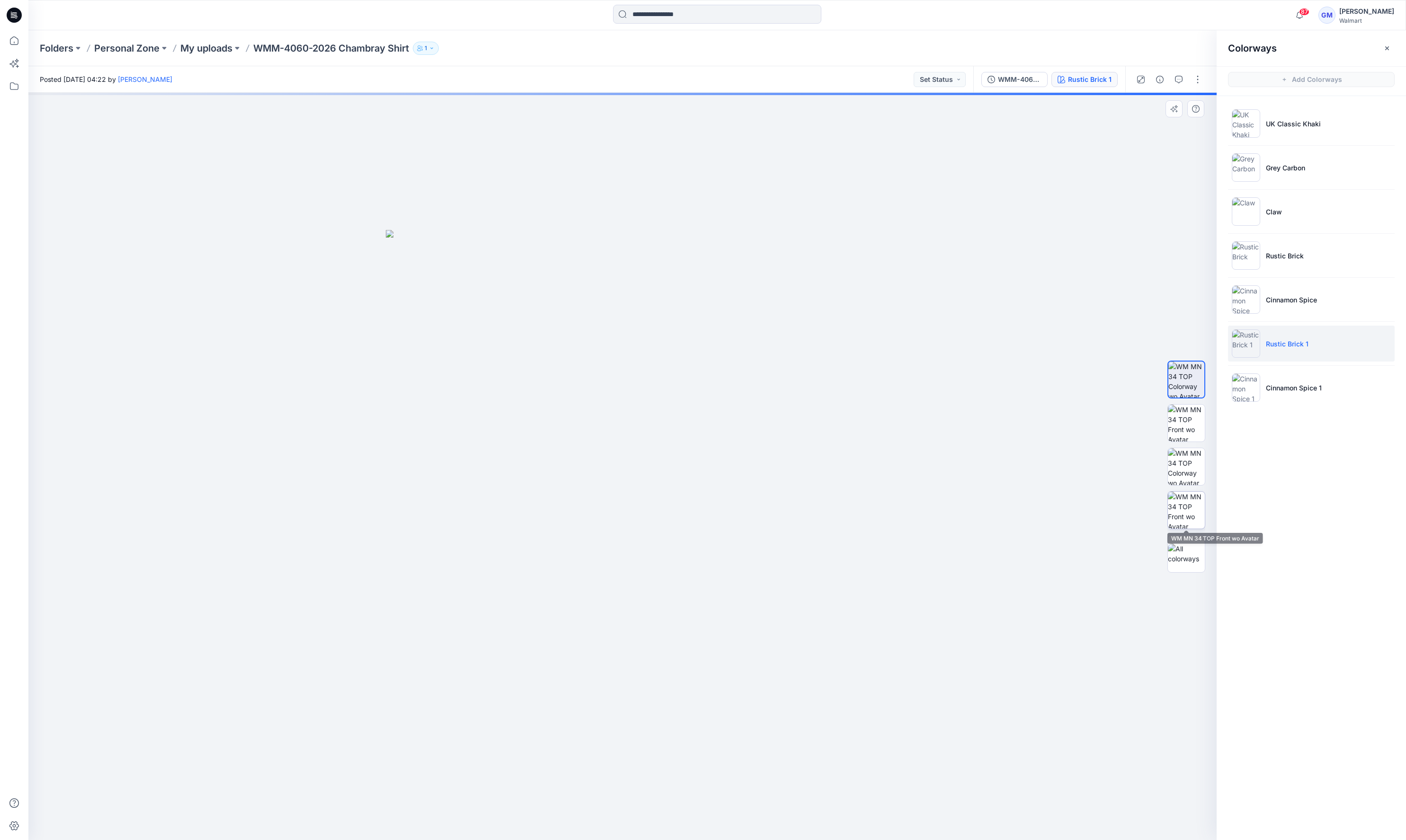
click at [1192, 509] on img at bounding box center [1186, 509] width 37 height 37
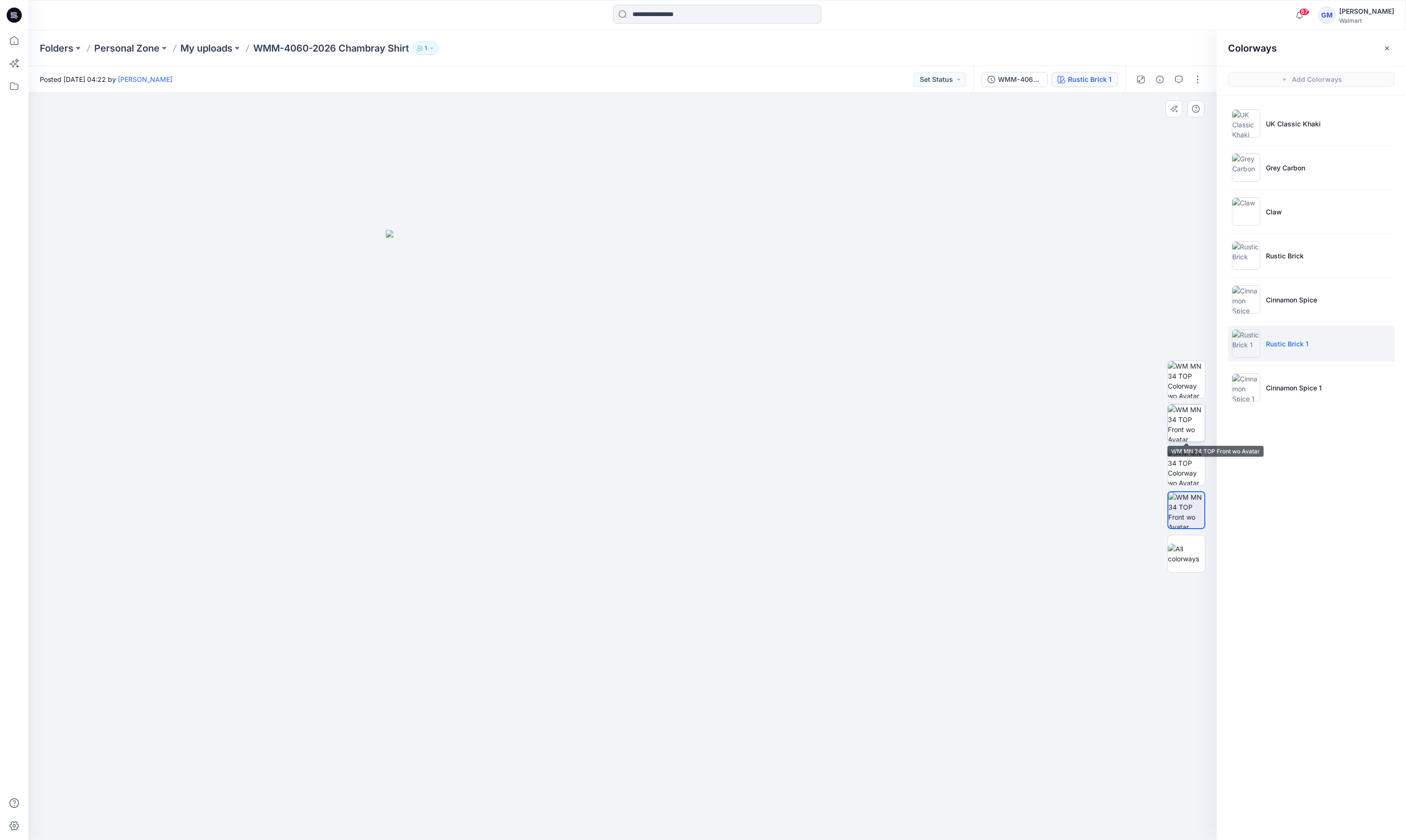
click at [1197, 416] on img at bounding box center [1186, 423] width 37 height 37
click at [1187, 506] on img at bounding box center [1186, 509] width 37 height 37
click at [1336, 389] on li "Cinnamon Spice 1" at bounding box center [1311, 387] width 167 height 36
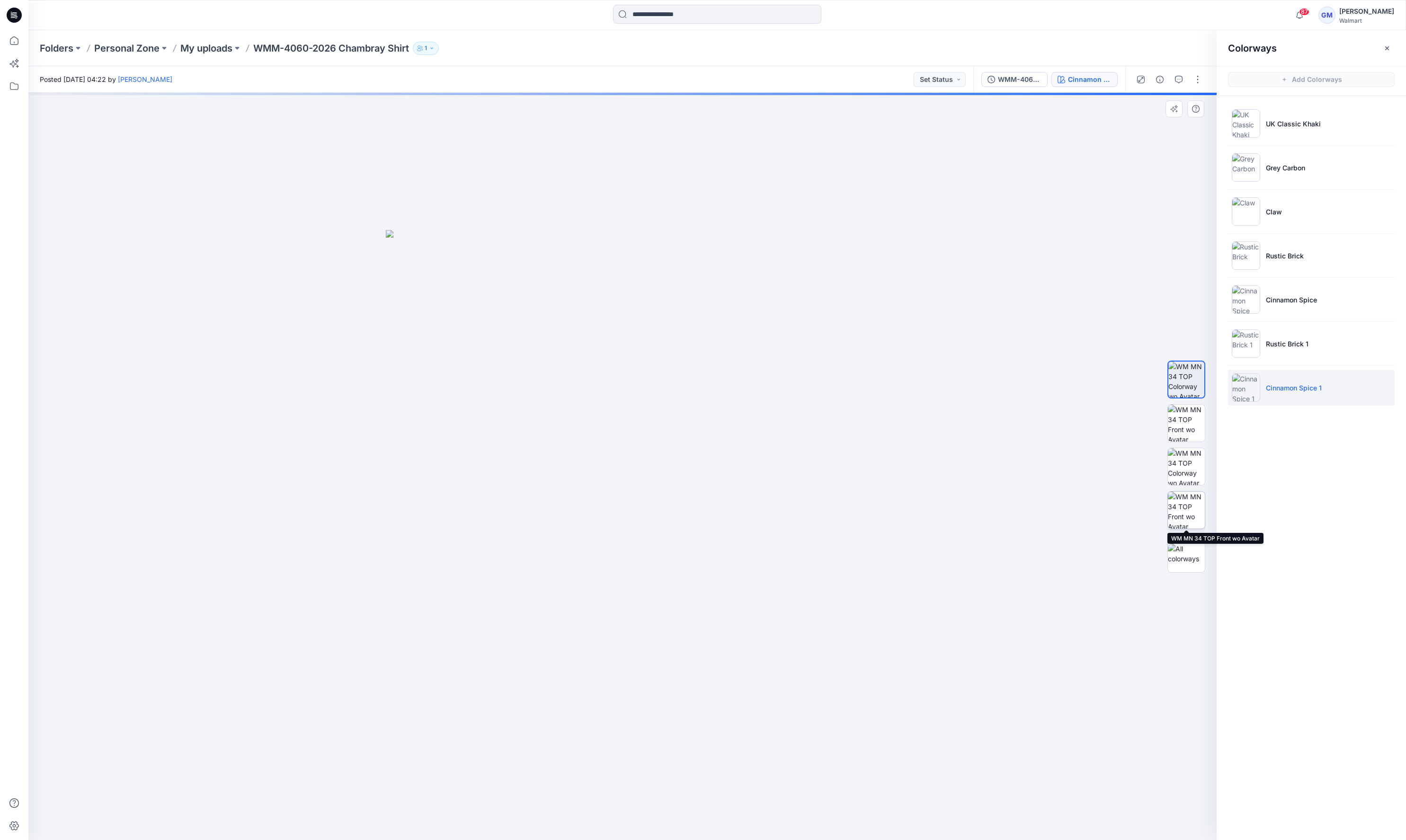
click at [1193, 502] on img at bounding box center [1186, 509] width 37 height 37
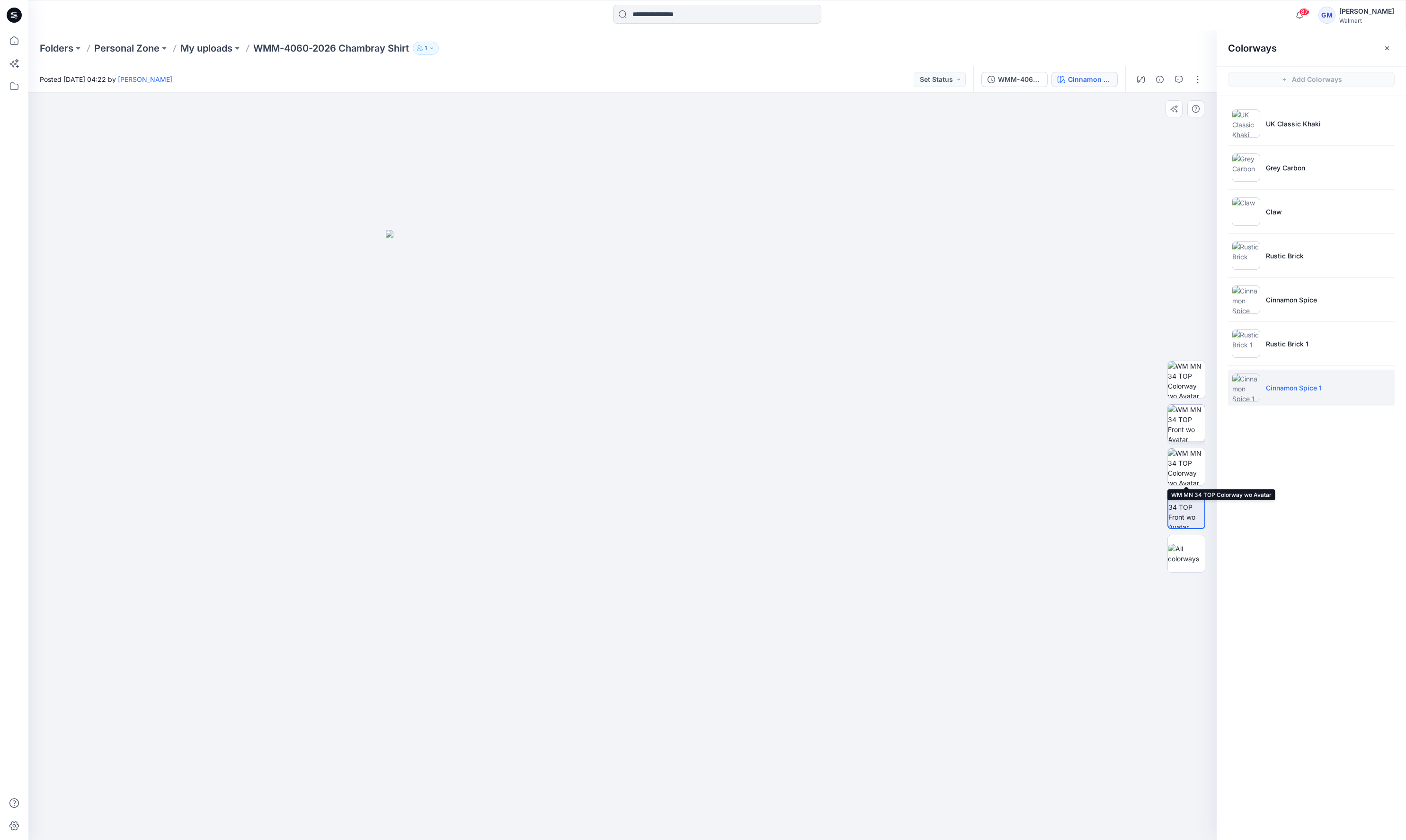
click at [1188, 418] on img at bounding box center [1186, 423] width 37 height 37
click at [1187, 516] on img at bounding box center [1186, 509] width 37 height 37
click at [1319, 348] on li "Rustic Brick 1" at bounding box center [1311, 343] width 167 height 36
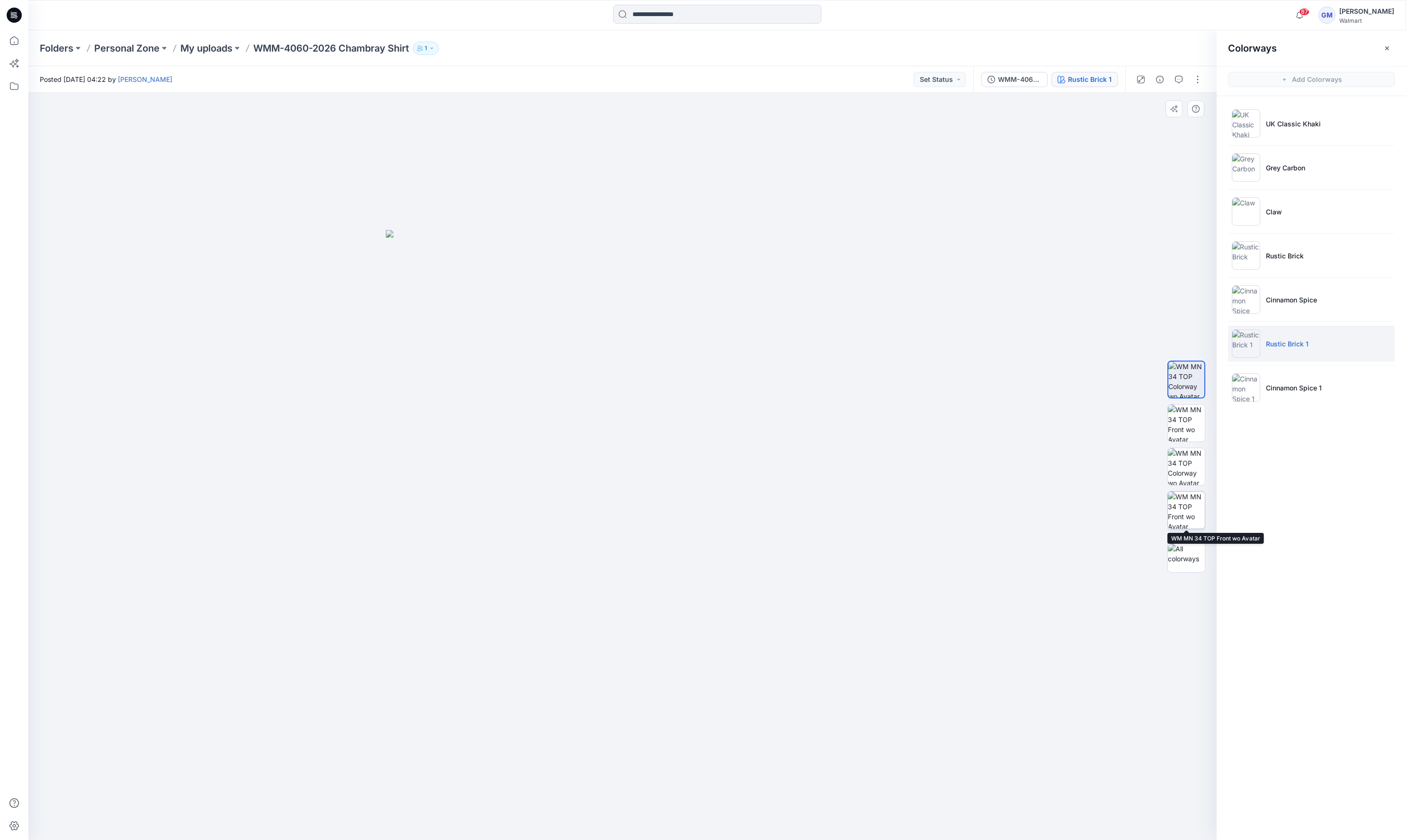
click at [1190, 518] on img at bounding box center [1186, 509] width 37 height 37
click at [1318, 345] on li "Rustic Brick 1" at bounding box center [1311, 343] width 167 height 36
click at [1280, 339] on p "Rustic Brick 1" at bounding box center [1287, 343] width 42 height 10
click at [1192, 518] on img at bounding box center [1186, 509] width 37 height 37
click at [1183, 498] on img at bounding box center [1186, 509] width 37 height 37
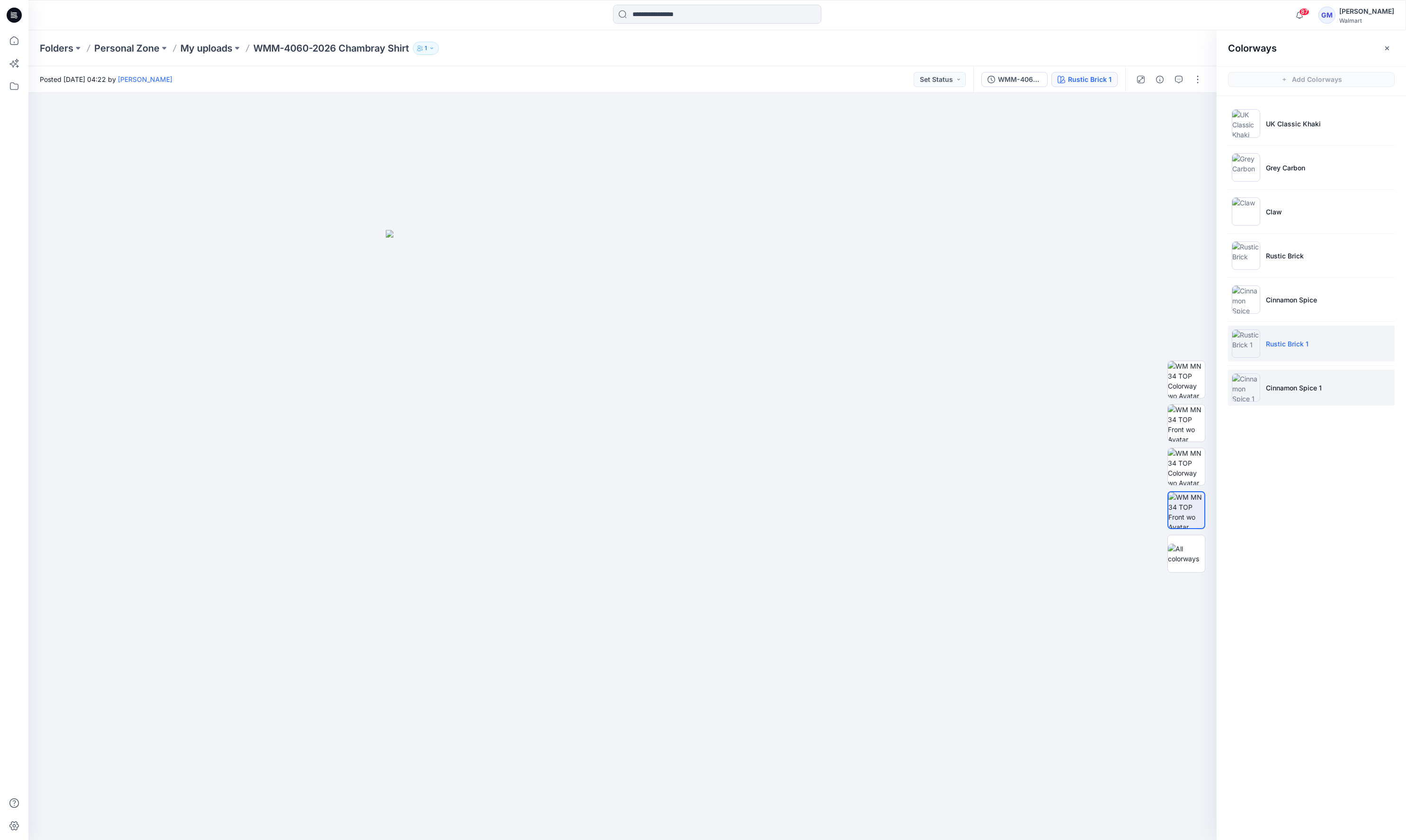
click at [1272, 388] on p "Cinnamon Spice 1" at bounding box center [1294, 387] width 56 height 10
click at [1195, 512] on img at bounding box center [1186, 509] width 37 height 37
click at [1291, 214] on li "Claw" at bounding box center [1311, 211] width 167 height 36
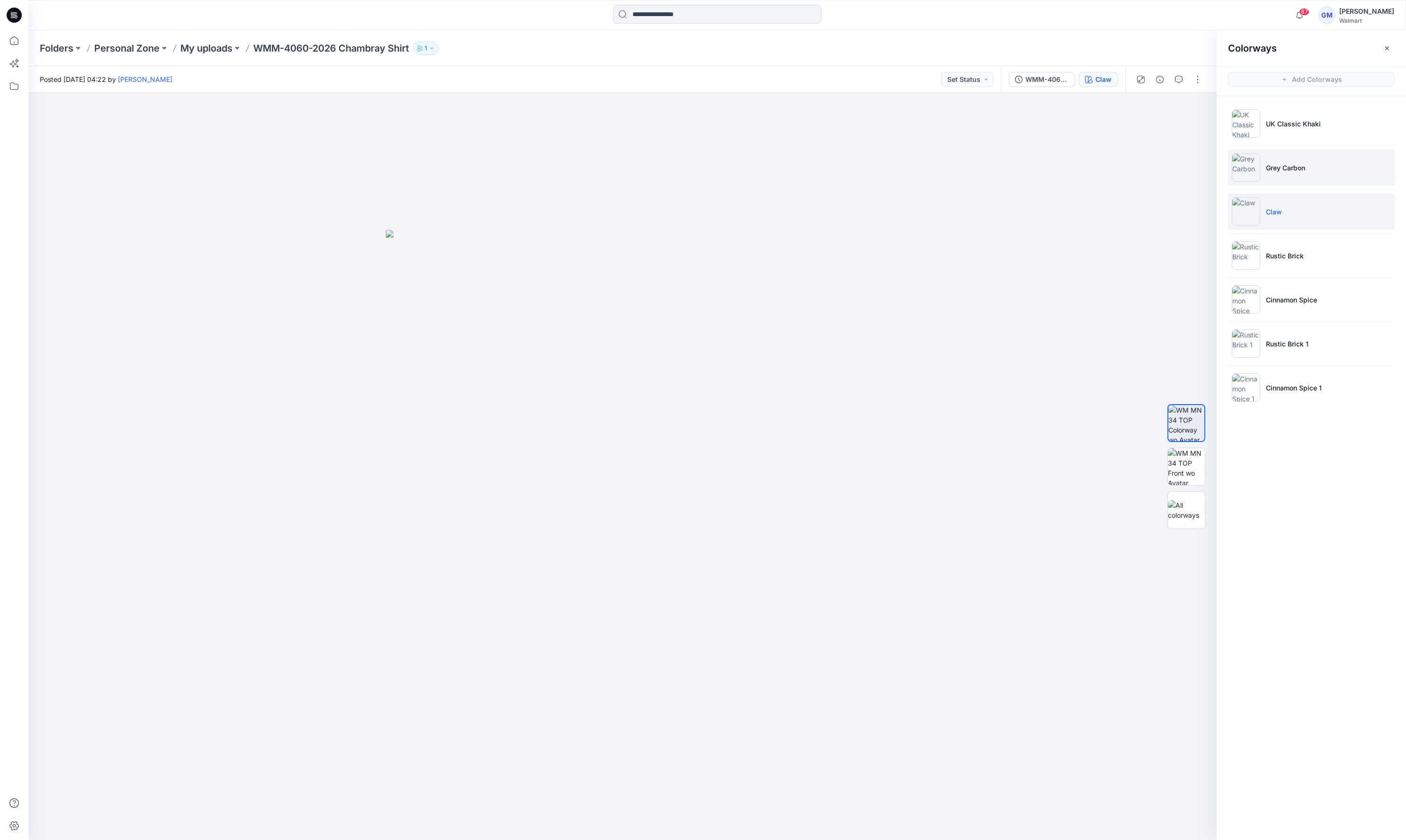
click at [1309, 170] on li "Grey Carbon" at bounding box center [1311, 167] width 167 height 36
click at [1314, 120] on p "UK Classic Khaki" at bounding box center [1293, 124] width 55 height 10
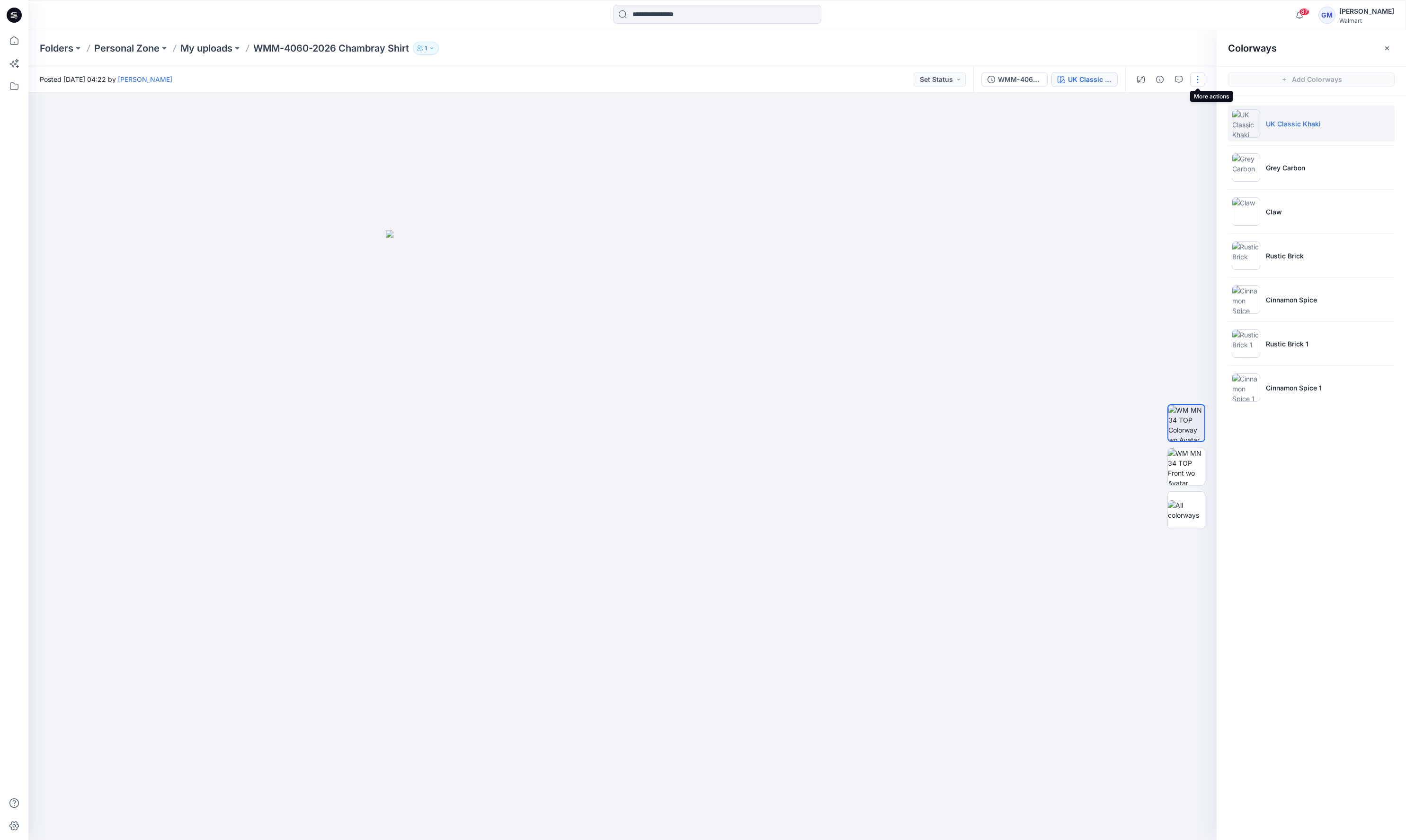
click at [1197, 82] on button "button" at bounding box center [1198, 80] width 15 height 15
click at [1137, 128] on p "Edit" at bounding box center [1137, 128] width 12 height 10
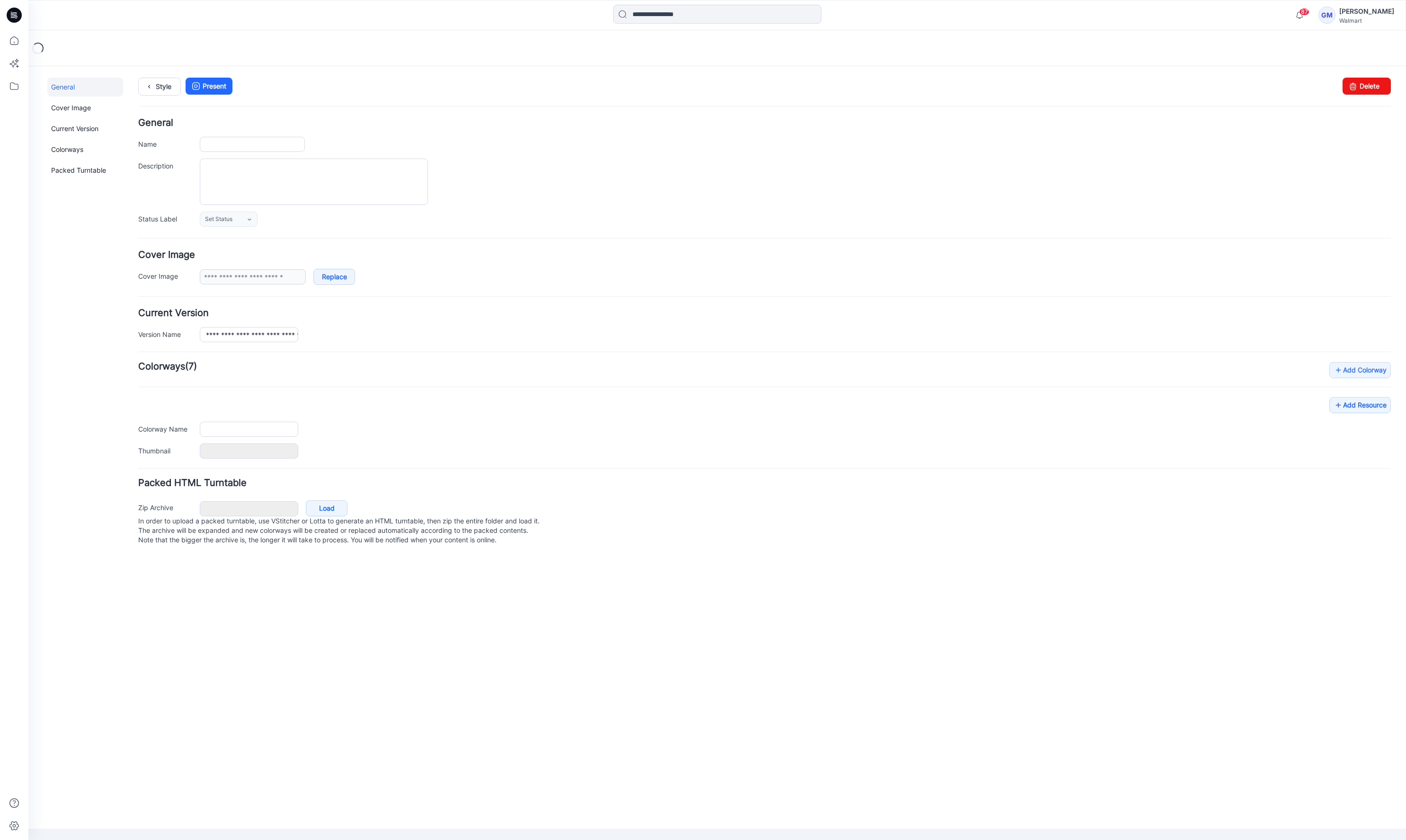
type input "**********"
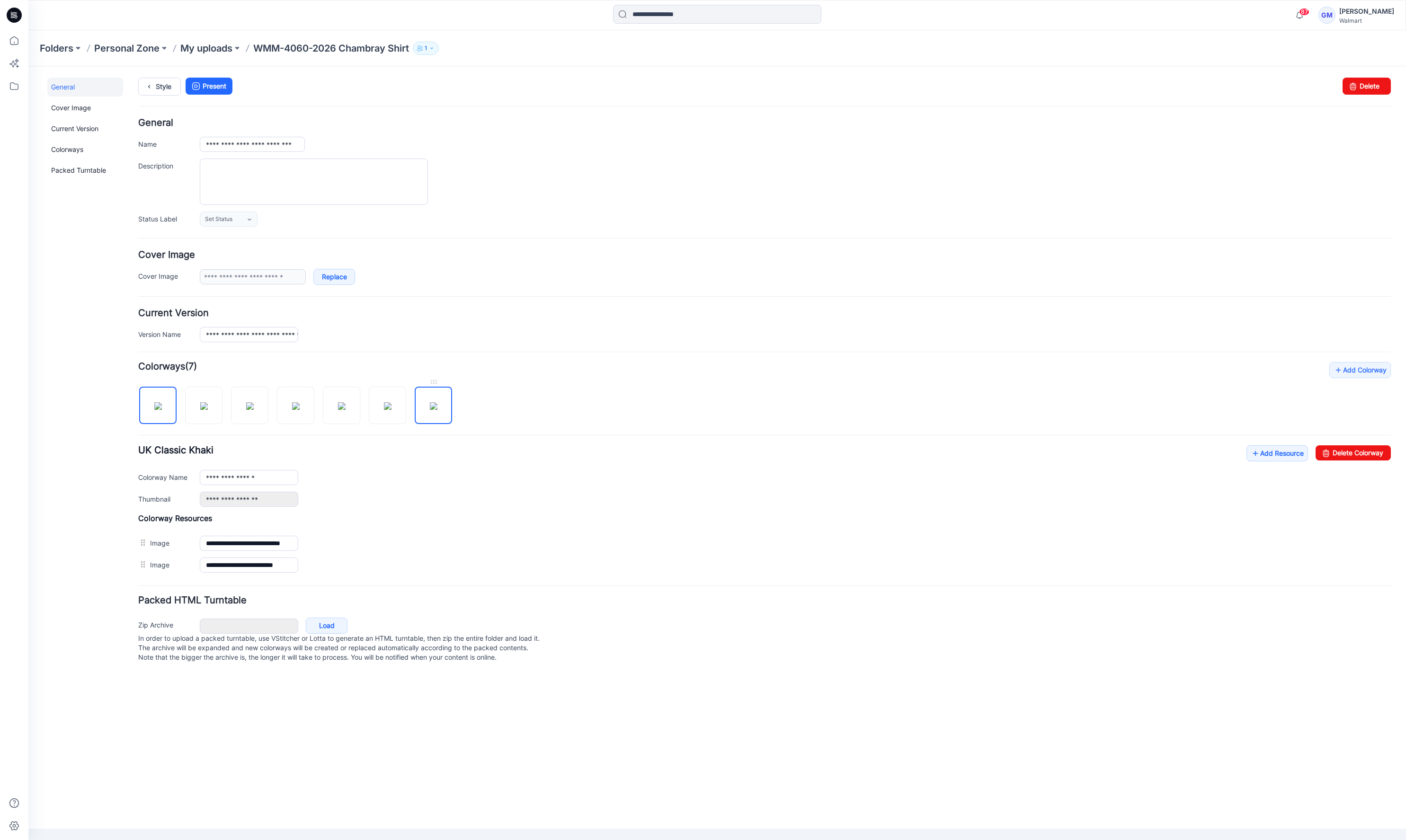
click at [437, 410] on img at bounding box center [433, 406] width 8 height 8
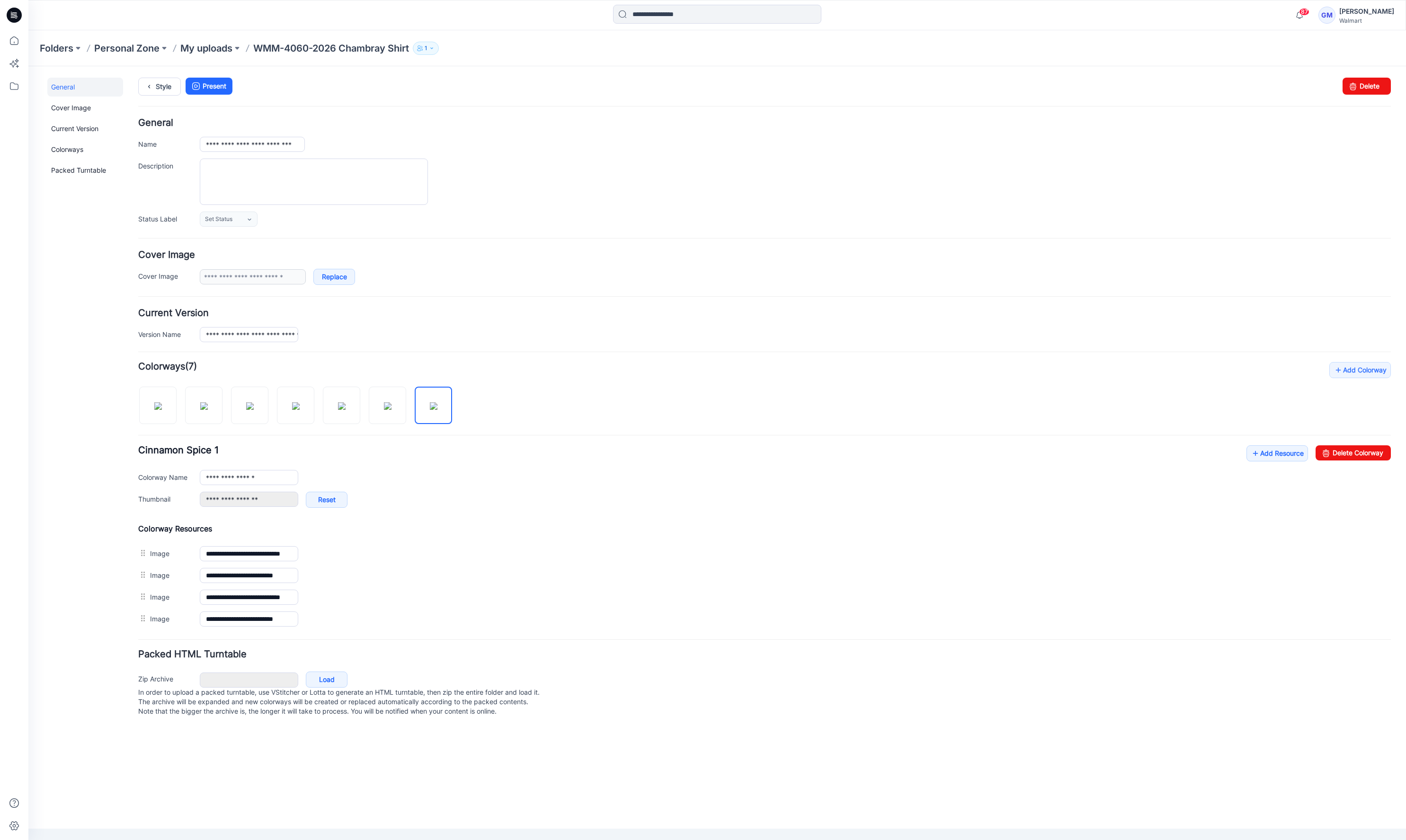
click at [1359, 460] on div "**********" at bounding box center [763, 481] width 1252 height 72
click at [1337, 456] on link "Delete Colorway" at bounding box center [1353, 453] width 75 height 15
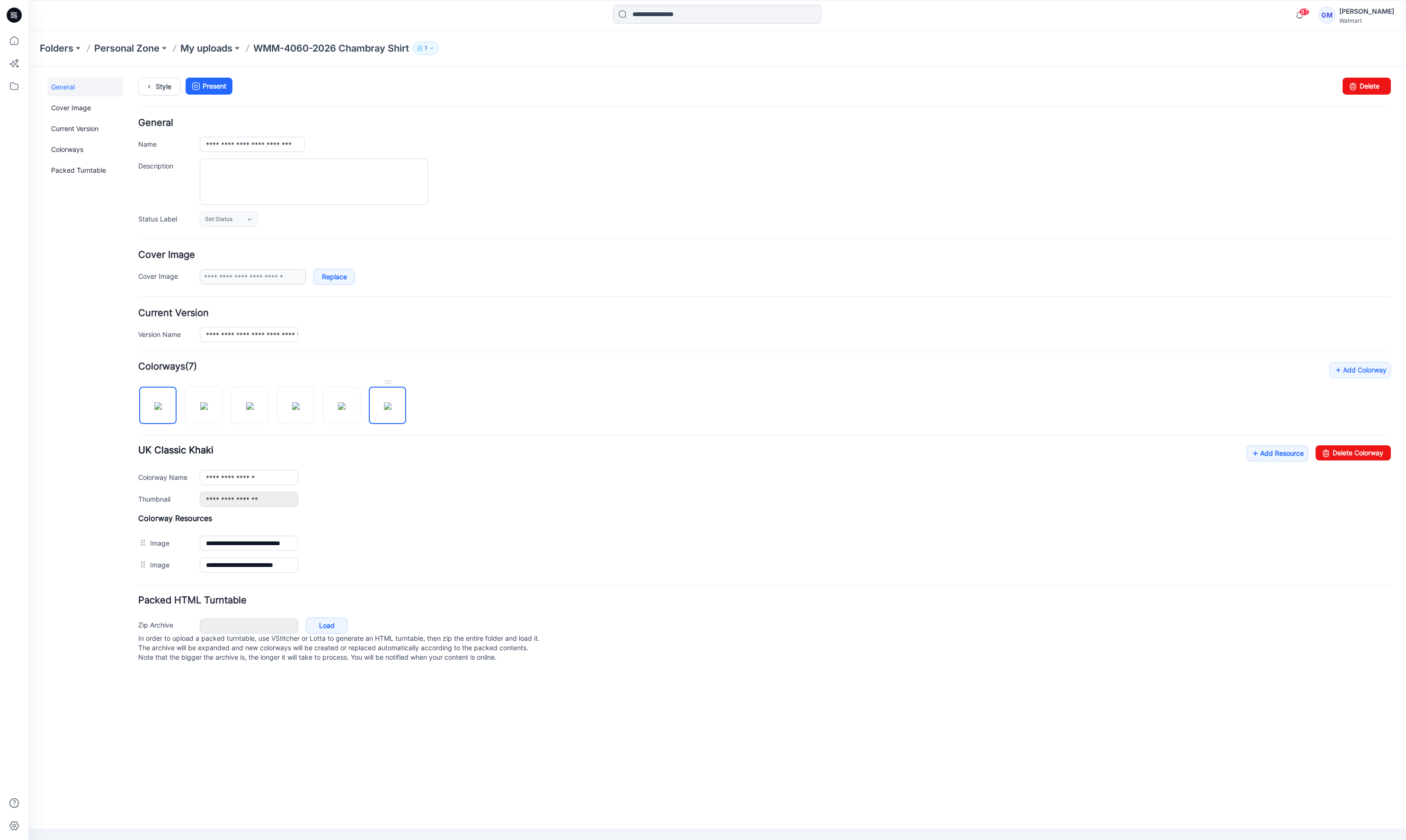
click at [391, 410] on img at bounding box center [387, 406] width 8 height 8
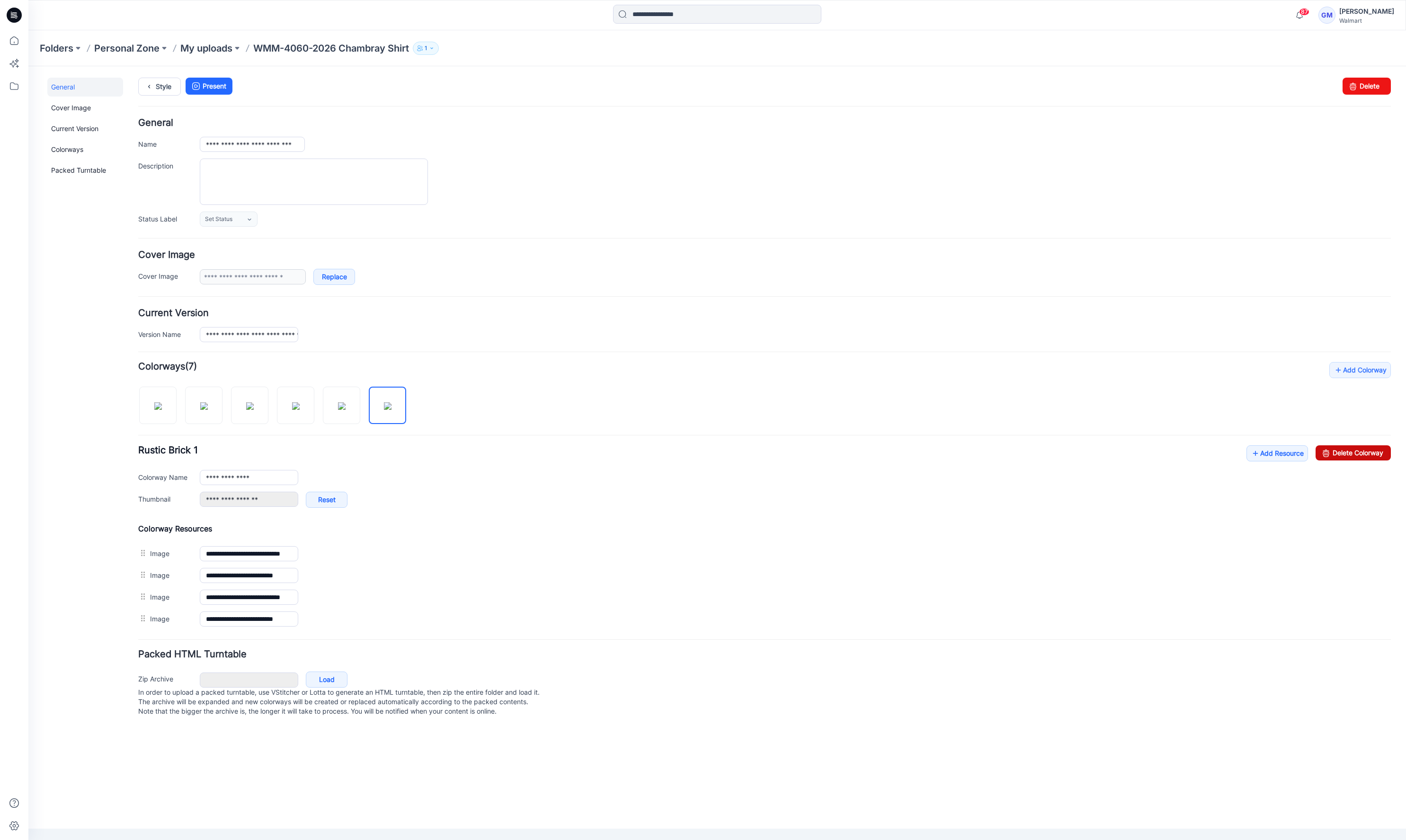
click at [1353, 455] on link "Delete Colorway" at bounding box center [1353, 453] width 75 height 15
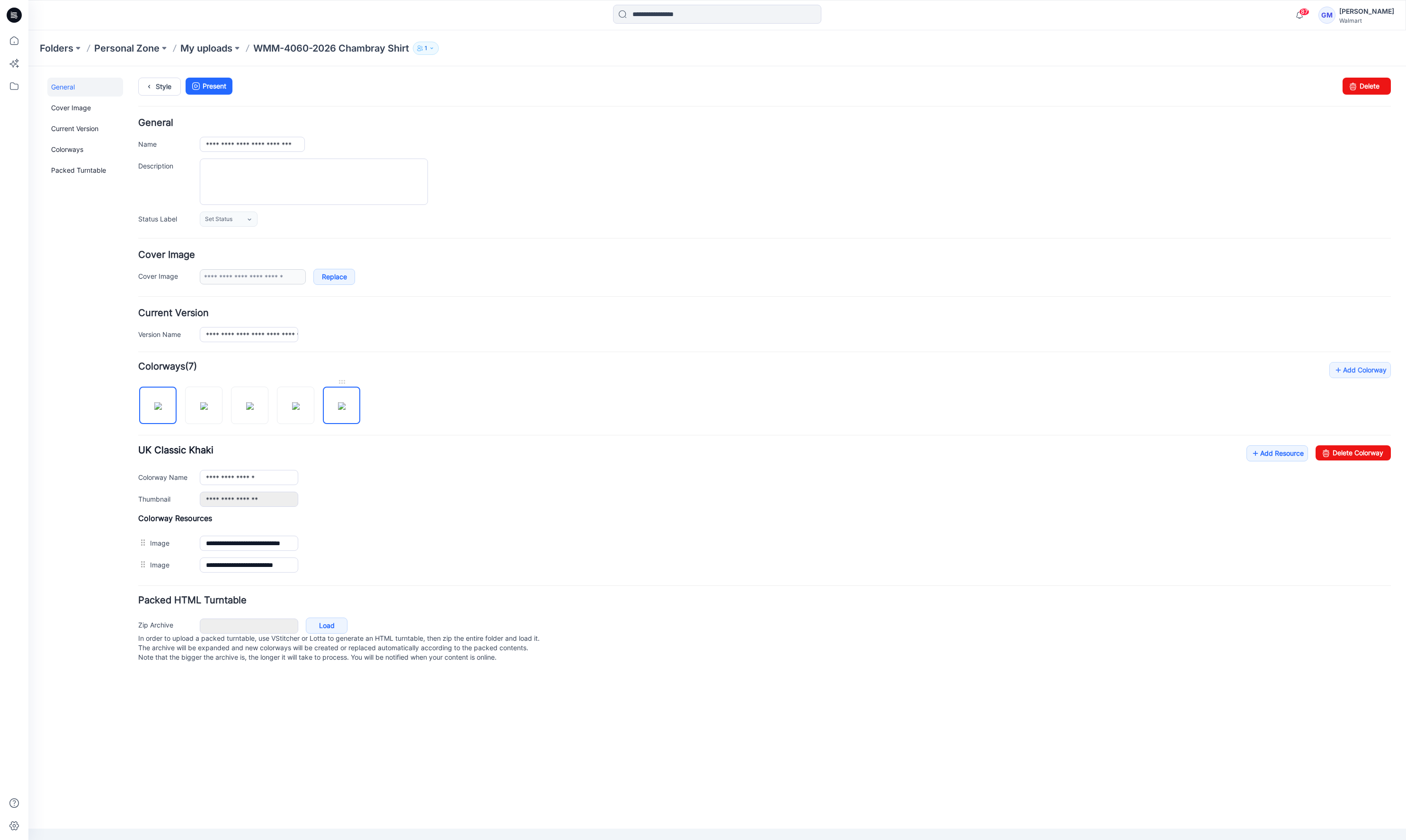
click at [345, 410] on img at bounding box center [341, 406] width 8 height 8
click at [1345, 456] on link "Delete Colorway" at bounding box center [1353, 453] width 75 height 15
click at [299, 410] on img at bounding box center [295, 406] width 8 height 8
click at [1331, 450] on icon at bounding box center [1326, 453] width 13 height 15
click at [246, 402] on img at bounding box center [249, 406] width 8 height 8
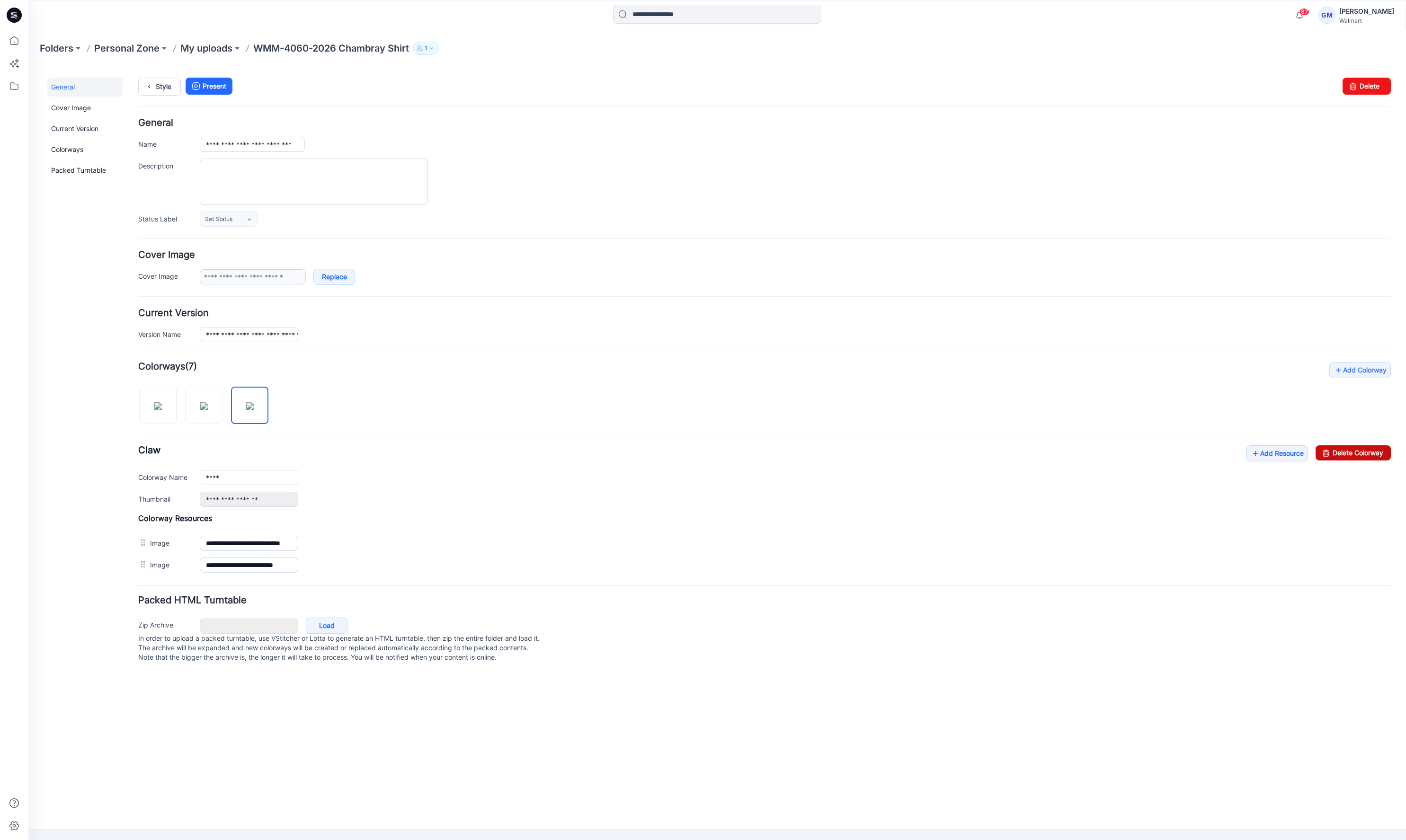
click at [1377, 450] on link "Delete Colorway" at bounding box center [1353, 453] width 75 height 15
click at [200, 405] on img at bounding box center [204, 406] width 8 height 8
click at [1361, 456] on link "Delete Colorway" at bounding box center [1353, 453] width 75 height 15
type input "**********"
click at [167, 88] on link "Style" at bounding box center [159, 86] width 42 height 18
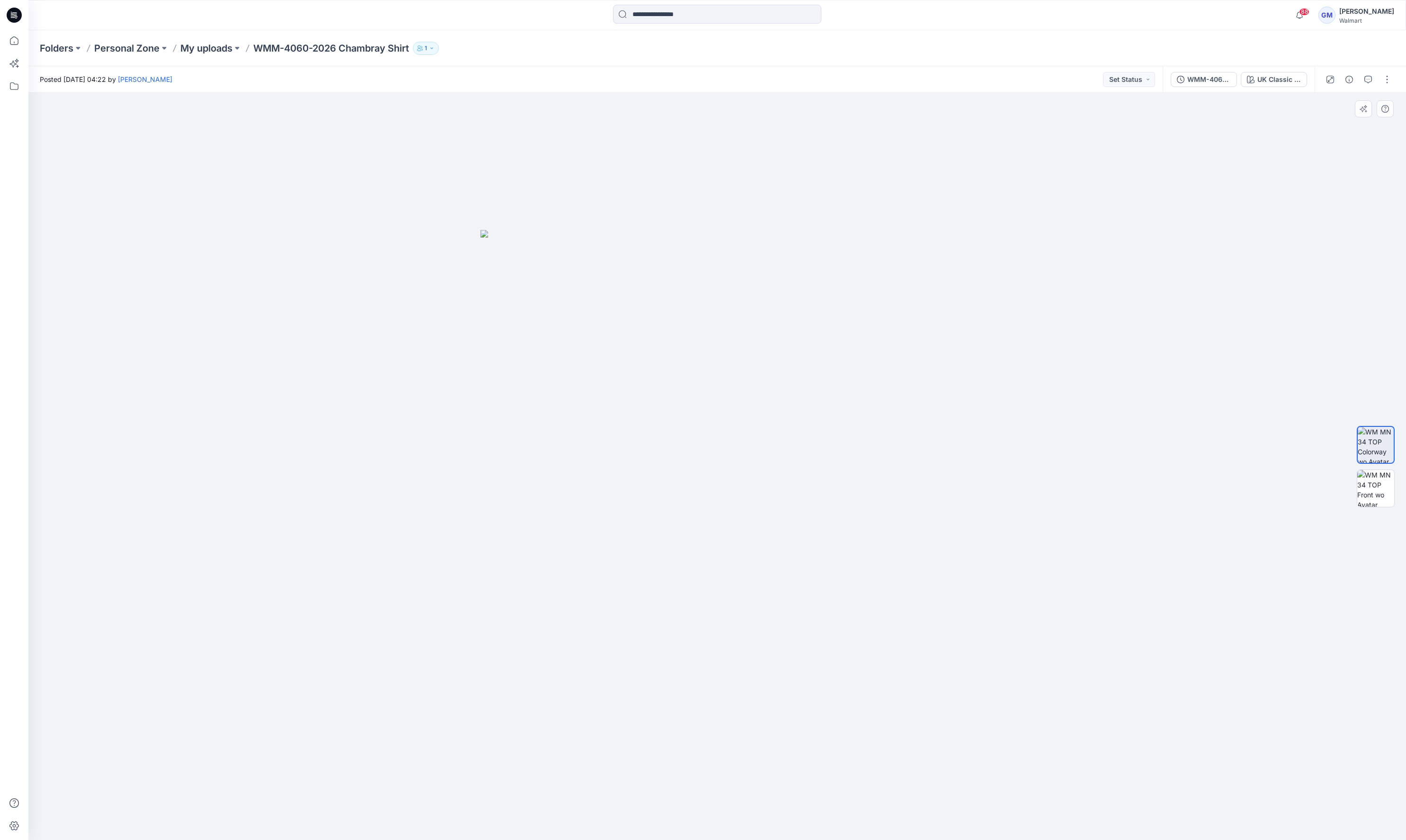
click at [945, 310] on img at bounding box center [717, 534] width 474 height 610
click at [1283, 81] on div "UK Classic Khaki" at bounding box center [1278, 79] width 43 height 10
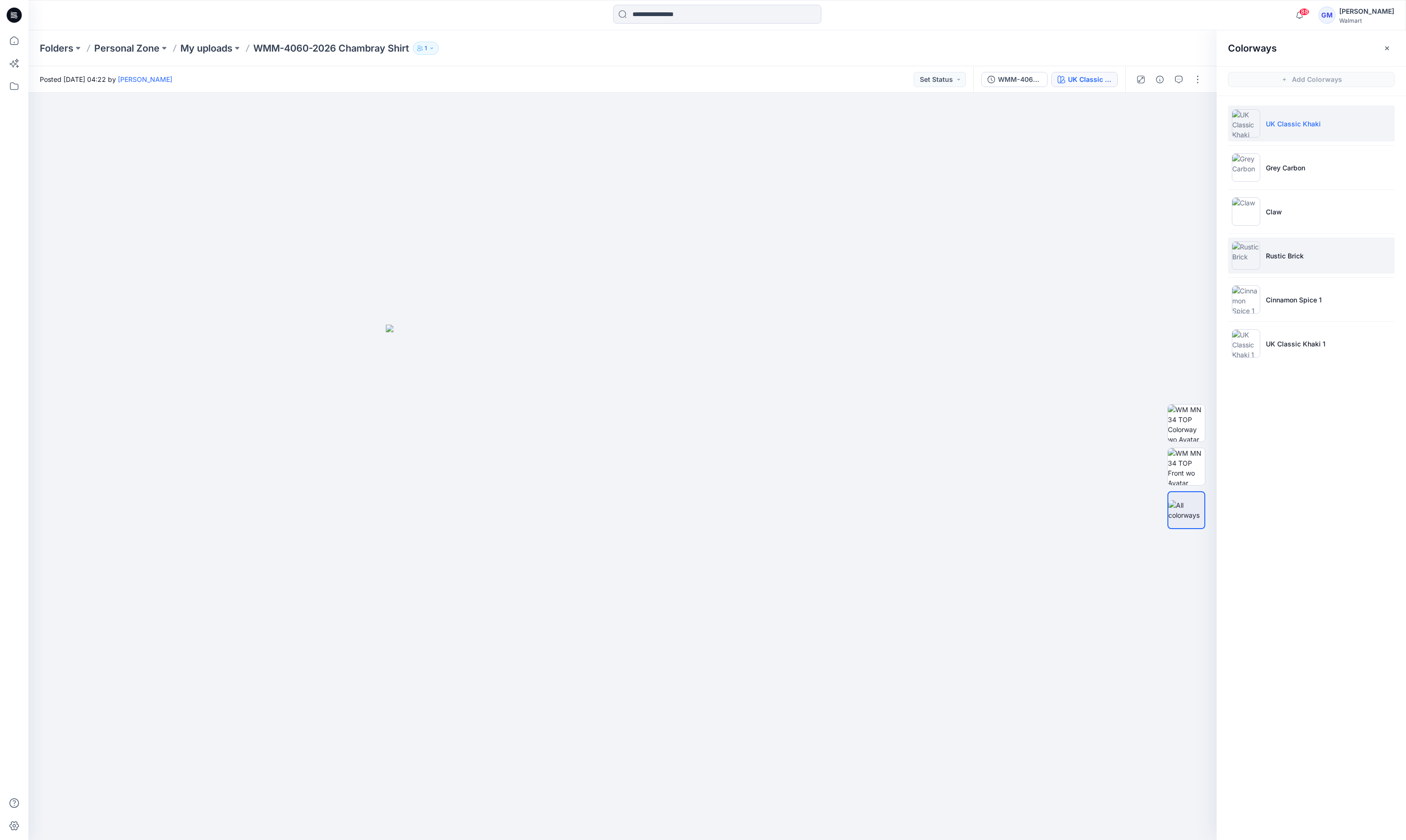
click at [1308, 254] on li "Rustic Brick" at bounding box center [1311, 255] width 167 height 36
click at [1195, 425] on img at bounding box center [1186, 423] width 37 height 37
click at [1191, 459] on img at bounding box center [1186, 466] width 37 height 37
click at [1191, 508] on img at bounding box center [1186, 509] width 37 height 37
click at [546, 196] on div at bounding box center [622, 466] width 1188 height 747
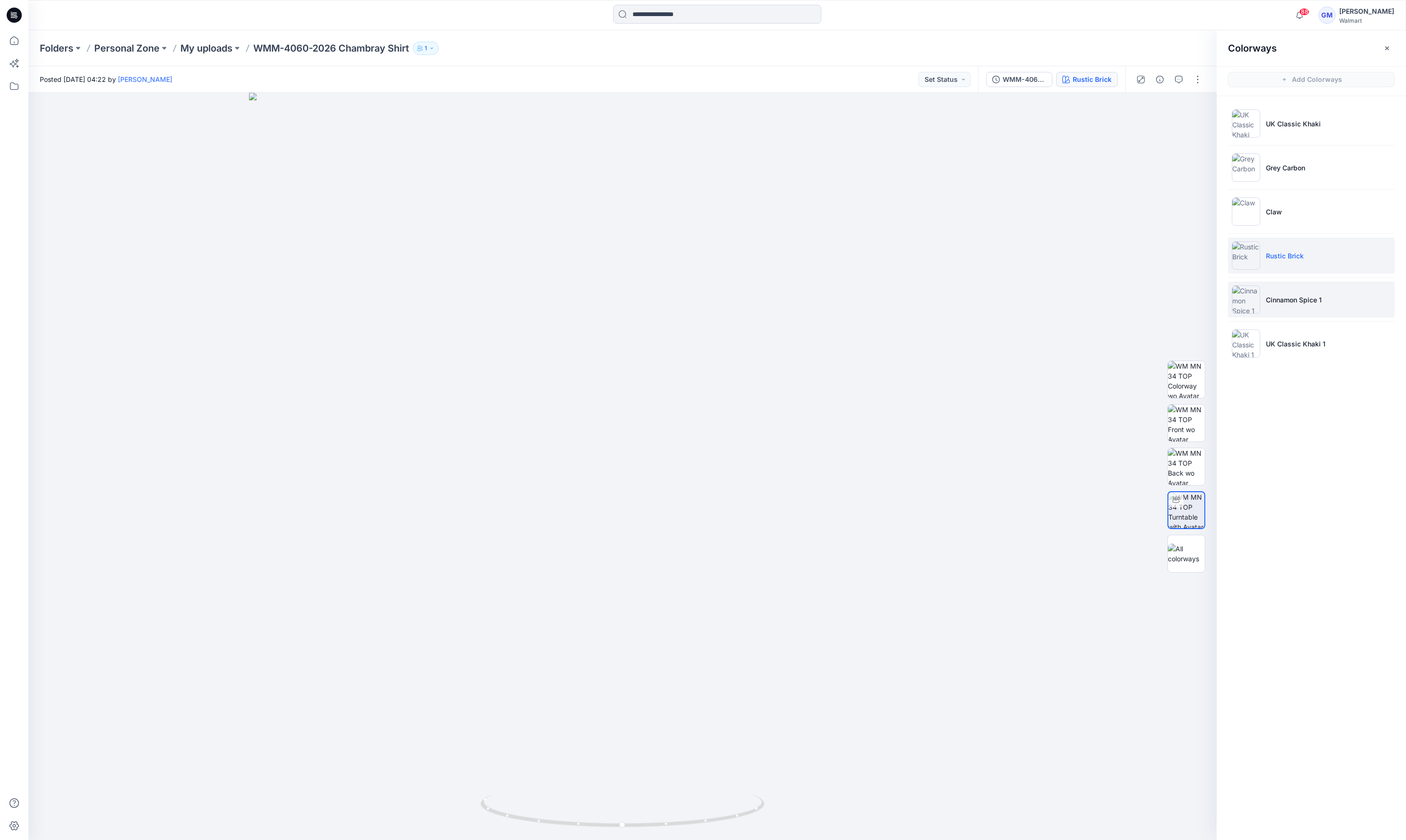
click at [1290, 296] on p "Cinnamon Spice 1" at bounding box center [1294, 299] width 56 height 10
click at [1187, 428] on img at bounding box center [1186, 423] width 37 height 37
click at [1288, 253] on p "Rustic Brick" at bounding box center [1285, 255] width 38 height 10
drag, startPoint x: 620, startPoint y: 311, endPoint x: 627, endPoint y: 311, distance: 7.0
click at [620, 311] on img at bounding box center [622, 534] width 474 height 610
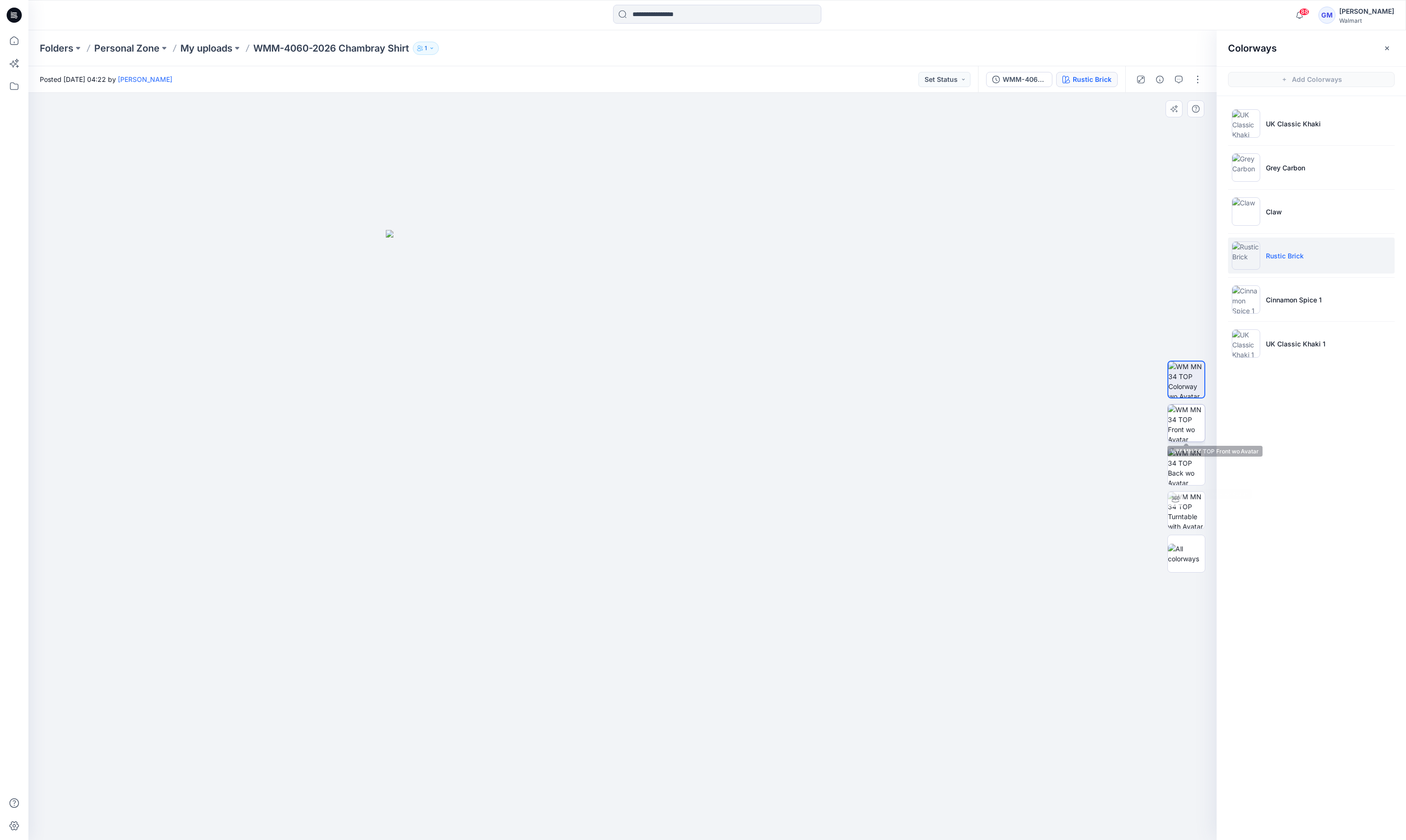
click at [1189, 426] on img at bounding box center [1186, 423] width 37 height 37
click at [1194, 557] on img at bounding box center [1186, 553] width 37 height 20
click at [1197, 419] on img at bounding box center [1186, 423] width 37 height 37
click at [673, 391] on img at bounding box center [622, 534] width 474 height 610
click at [1190, 558] on img at bounding box center [1186, 553] width 37 height 20
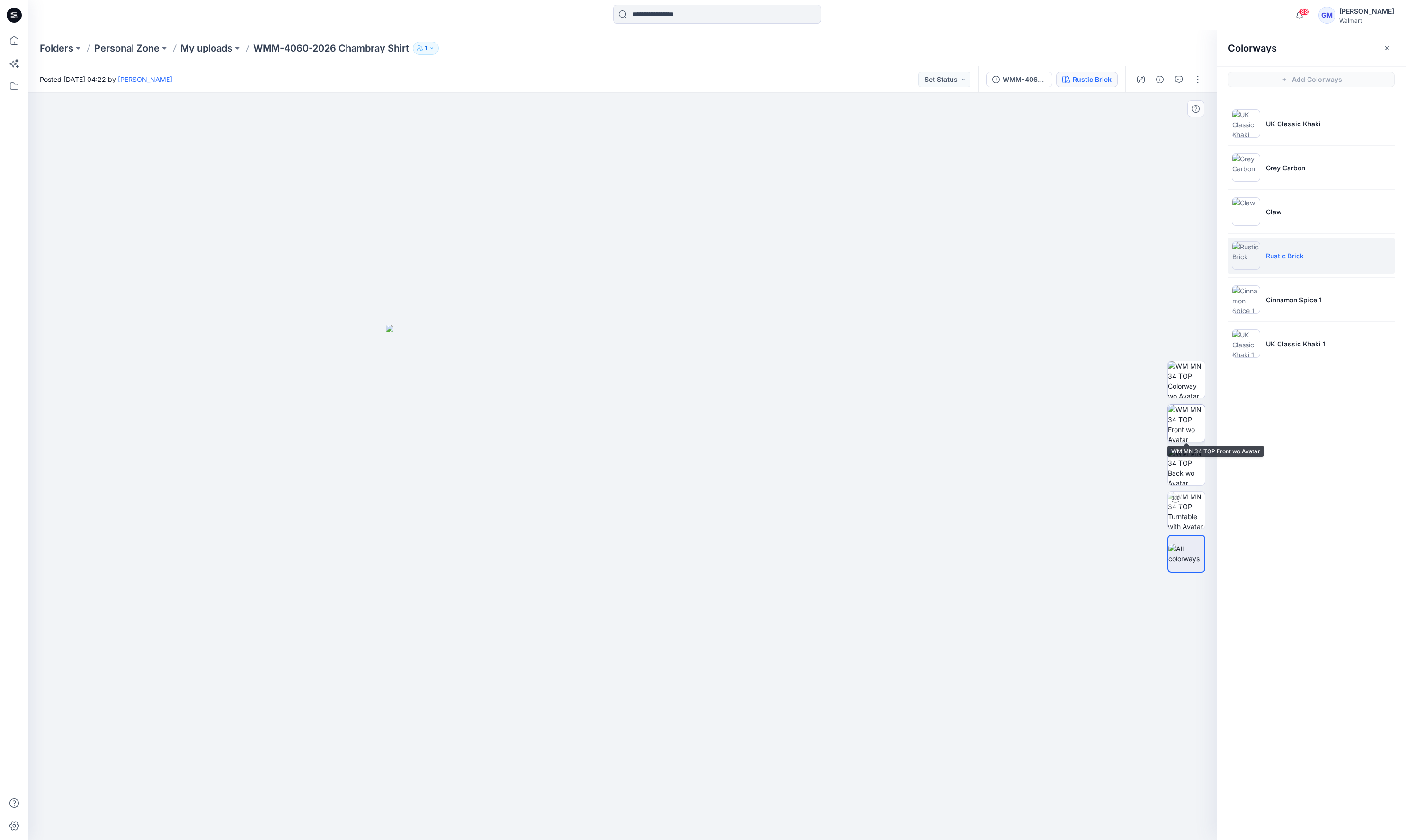
click at [1179, 421] on img at bounding box center [1186, 423] width 37 height 37
drag, startPoint x: 659, startPoint y: 294, endPoint x: 1189, endPoint y: 689, distance: 661.0
click at [659, 294] on img at bounding box center [622, 534] width 474 height 610
click at [1183, 560] on img at bounding box center [1186, 553] width 37 height 20
click at [1301, 262] on li "Rustic Brick" at bounding box center [1311, 255] width 167 height 36
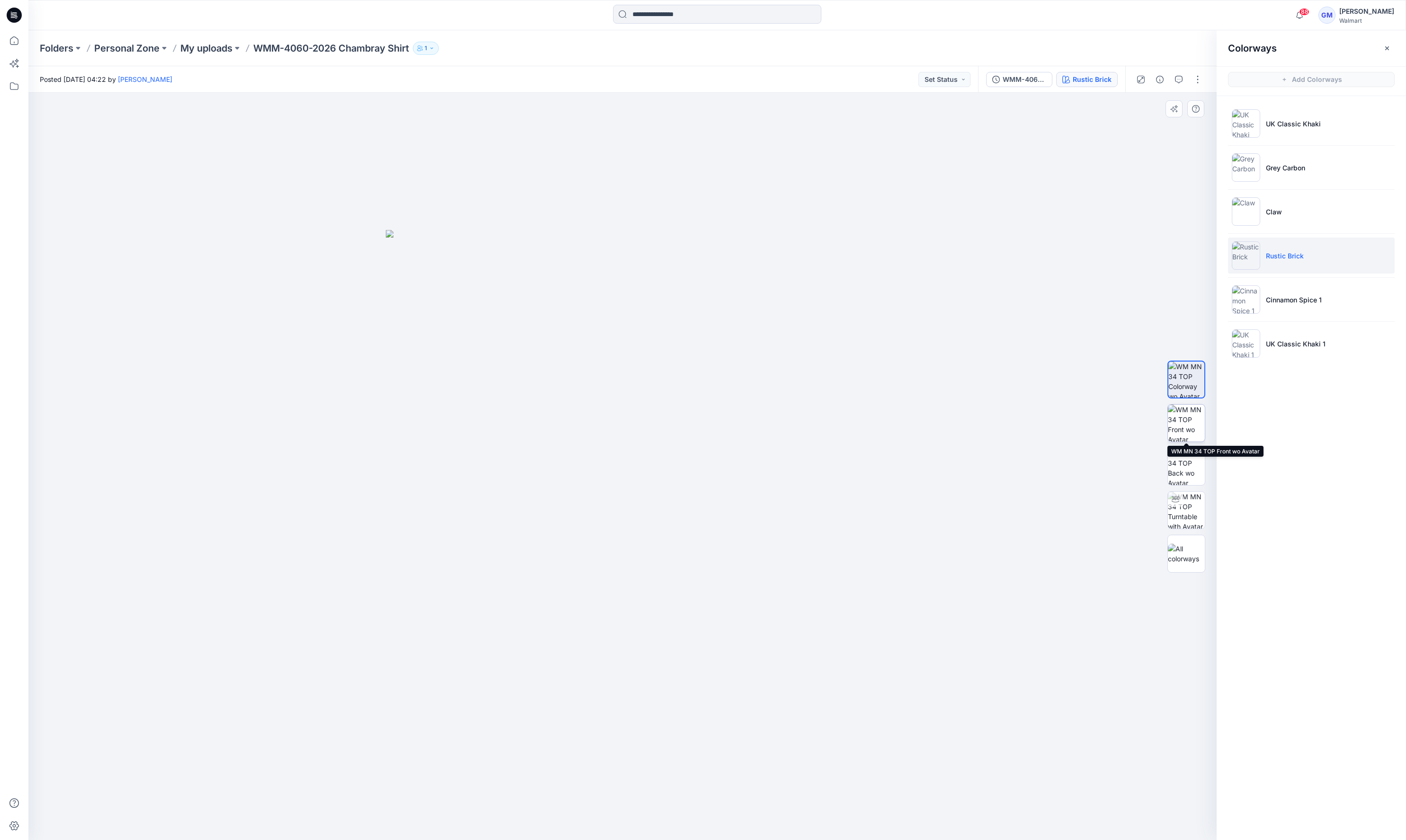
click at [1179, 424] on img at bounding box center [1186, 423] width 37 height 37
click at [662, 353] on img at bounding box center [622, 534] width 474 height 610
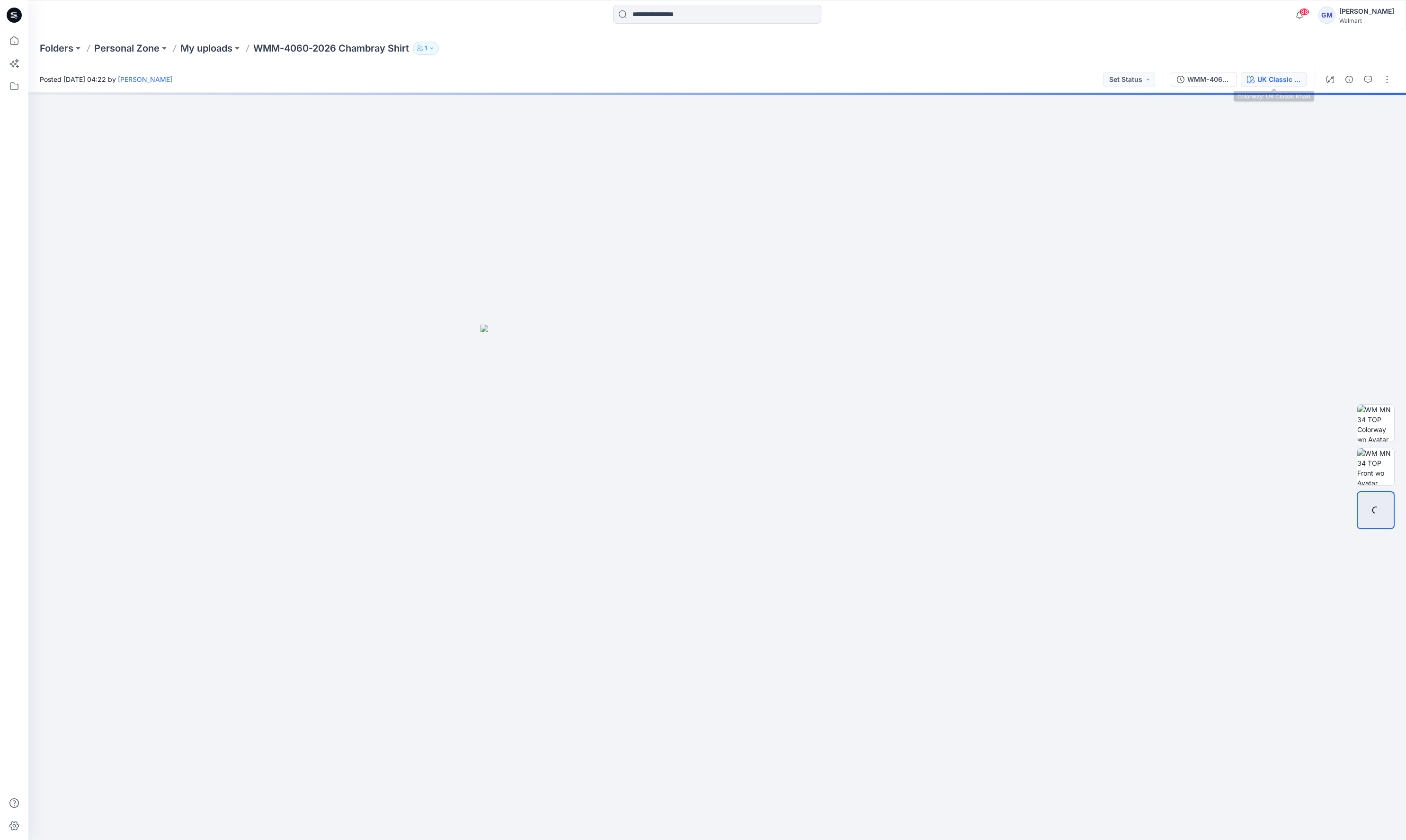
click at [1285, 77] on div "UK Classic Khaki" at bounding box center [1278, 79] width 43 height 10
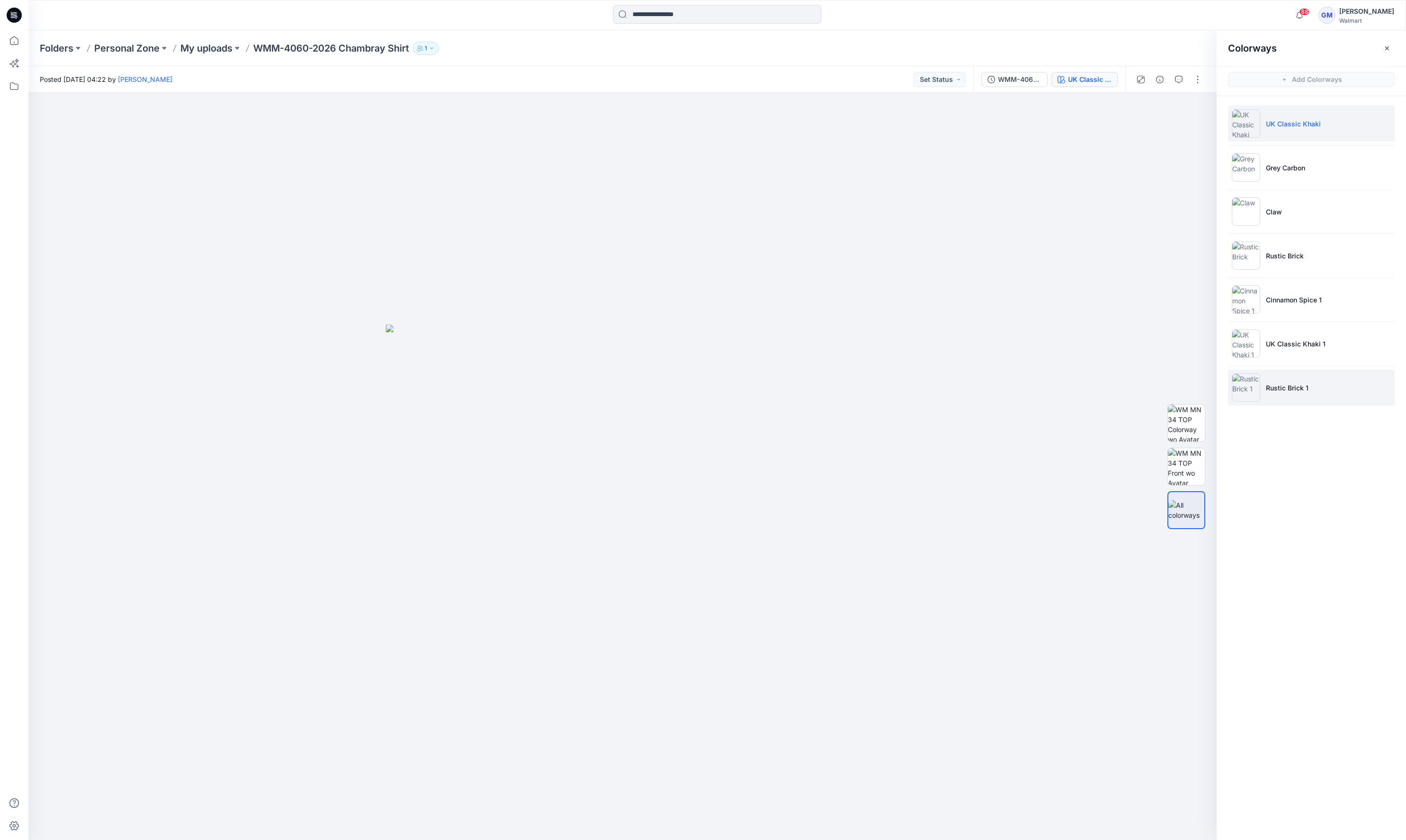
click at [1326, 393] on li "Rustic Brick 1" at bounding box center [1311, 387] width 167 height 36
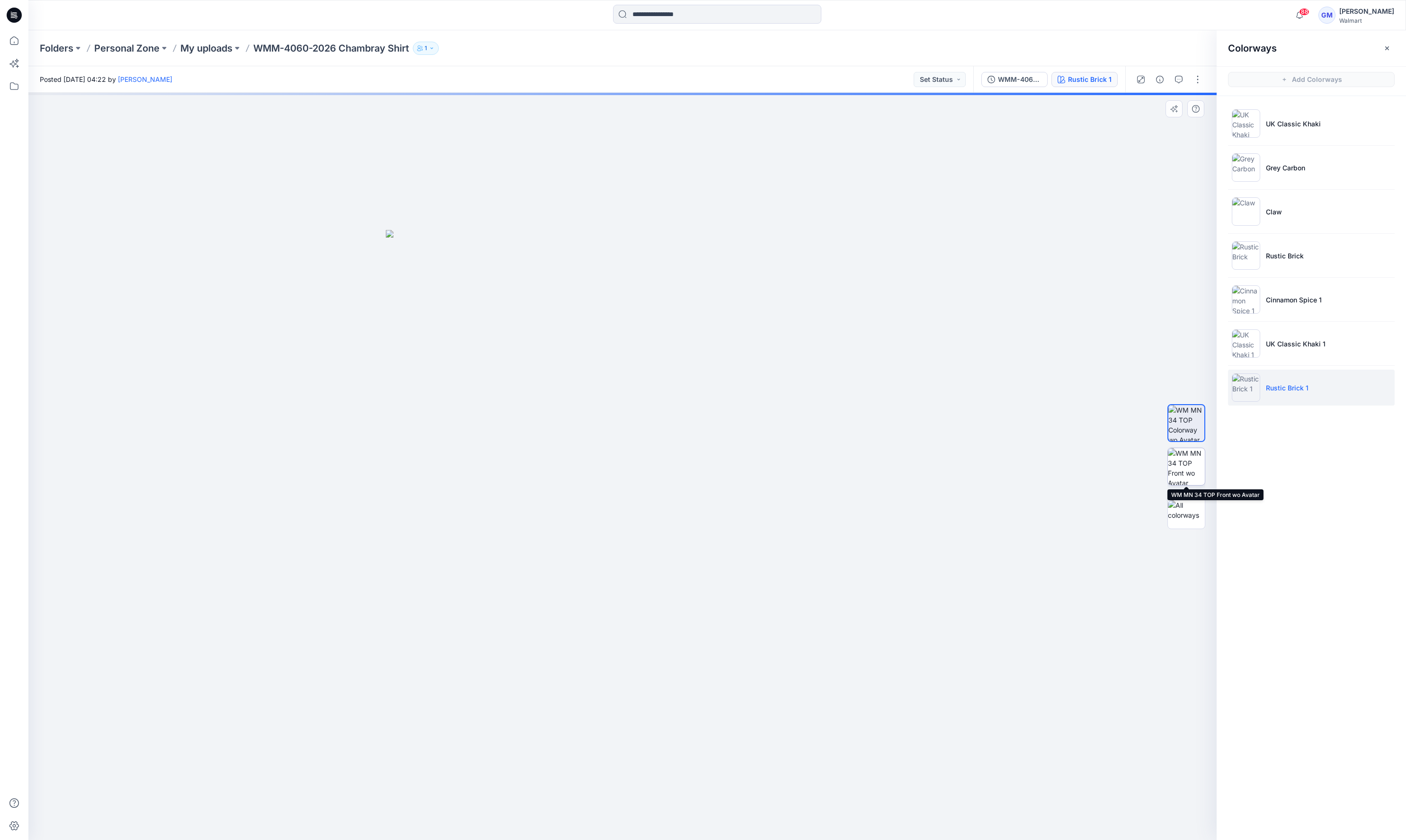
click at [1192, 468] on img at bounding box center [1186, 466] width 37 height 37
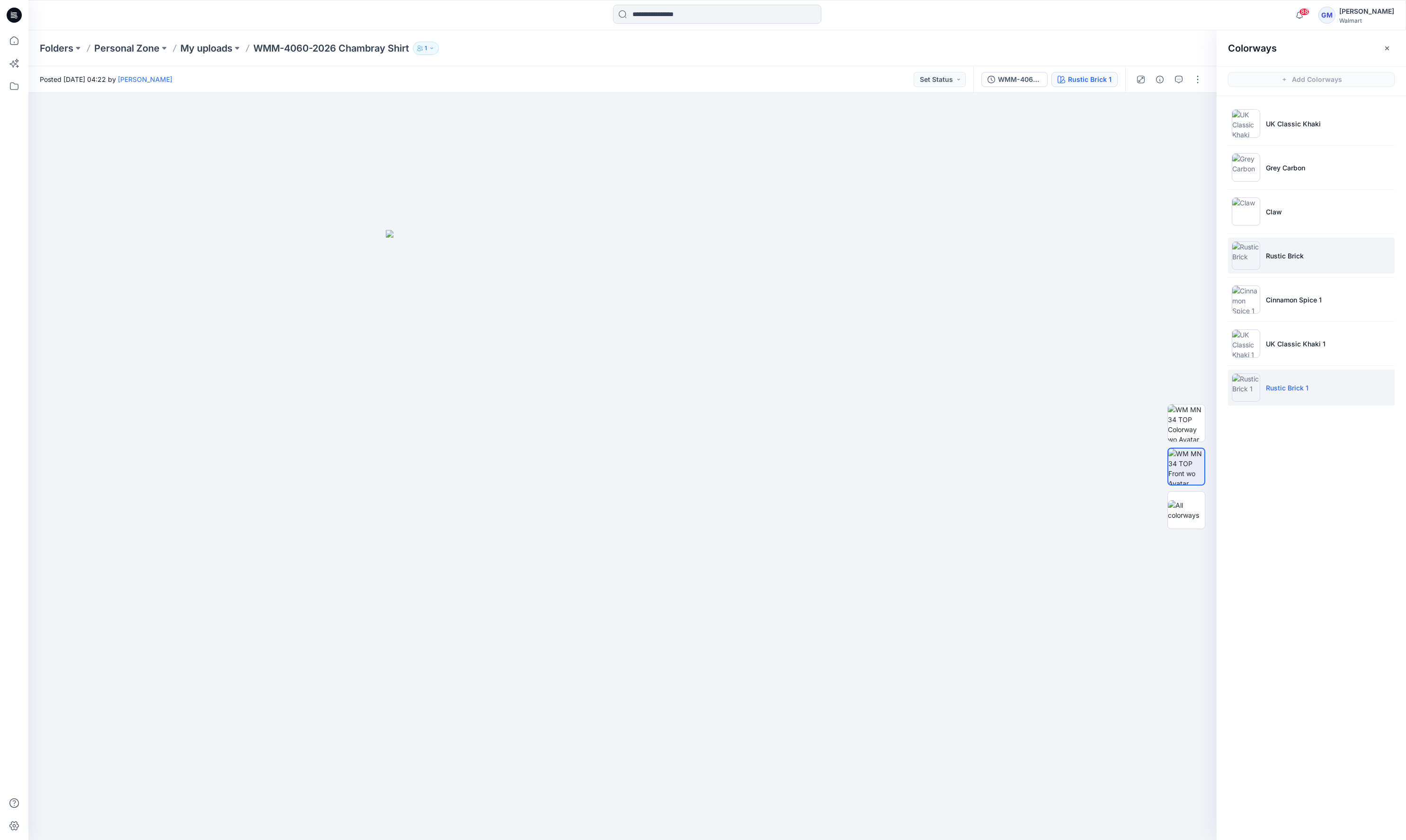
click at [1294, 248] on li "Rustic Brick" at bounding box center [1311, 255] width 167 height 36
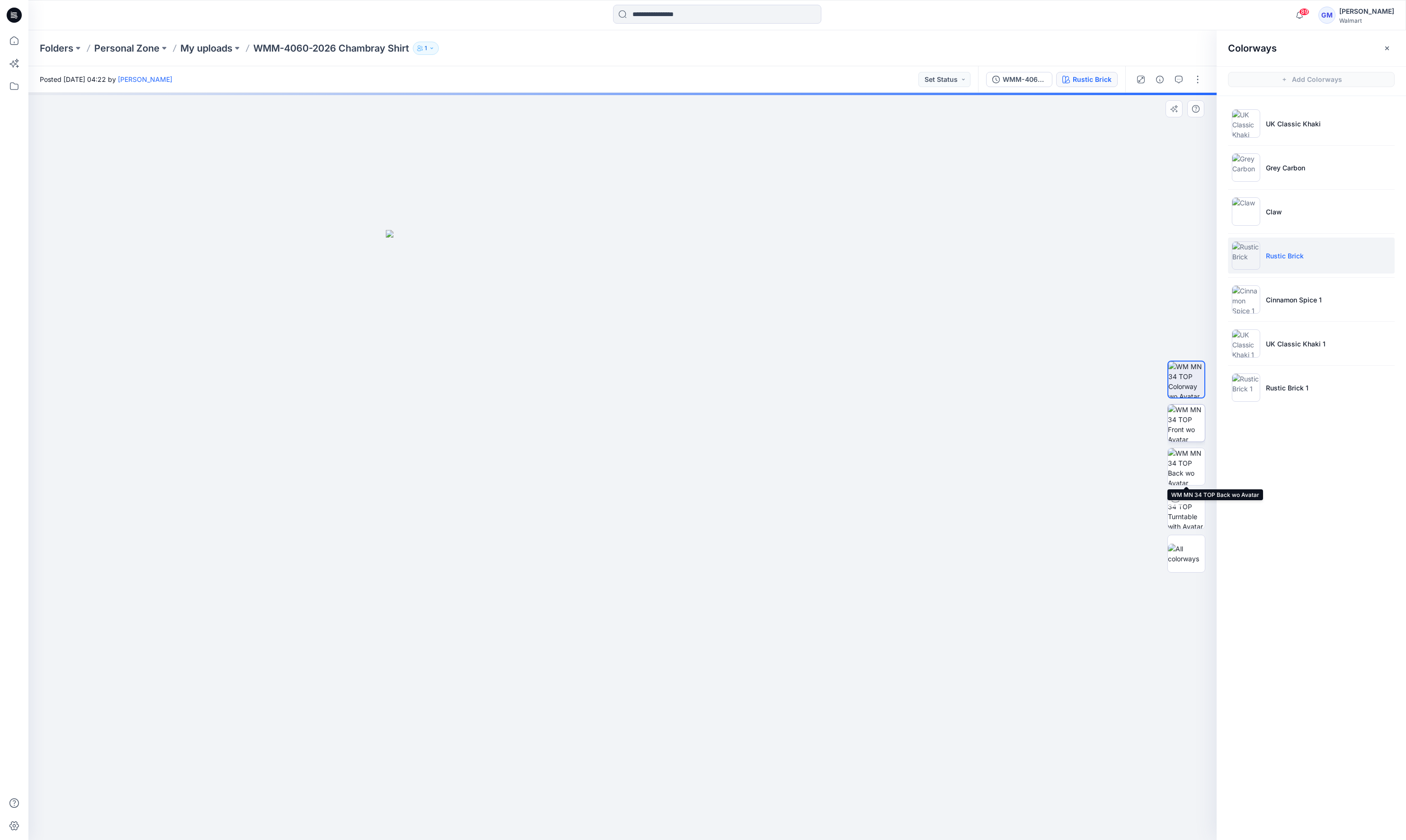
click at [1188, 428] on img at bounding box center [1186, 423] width 37 height 37
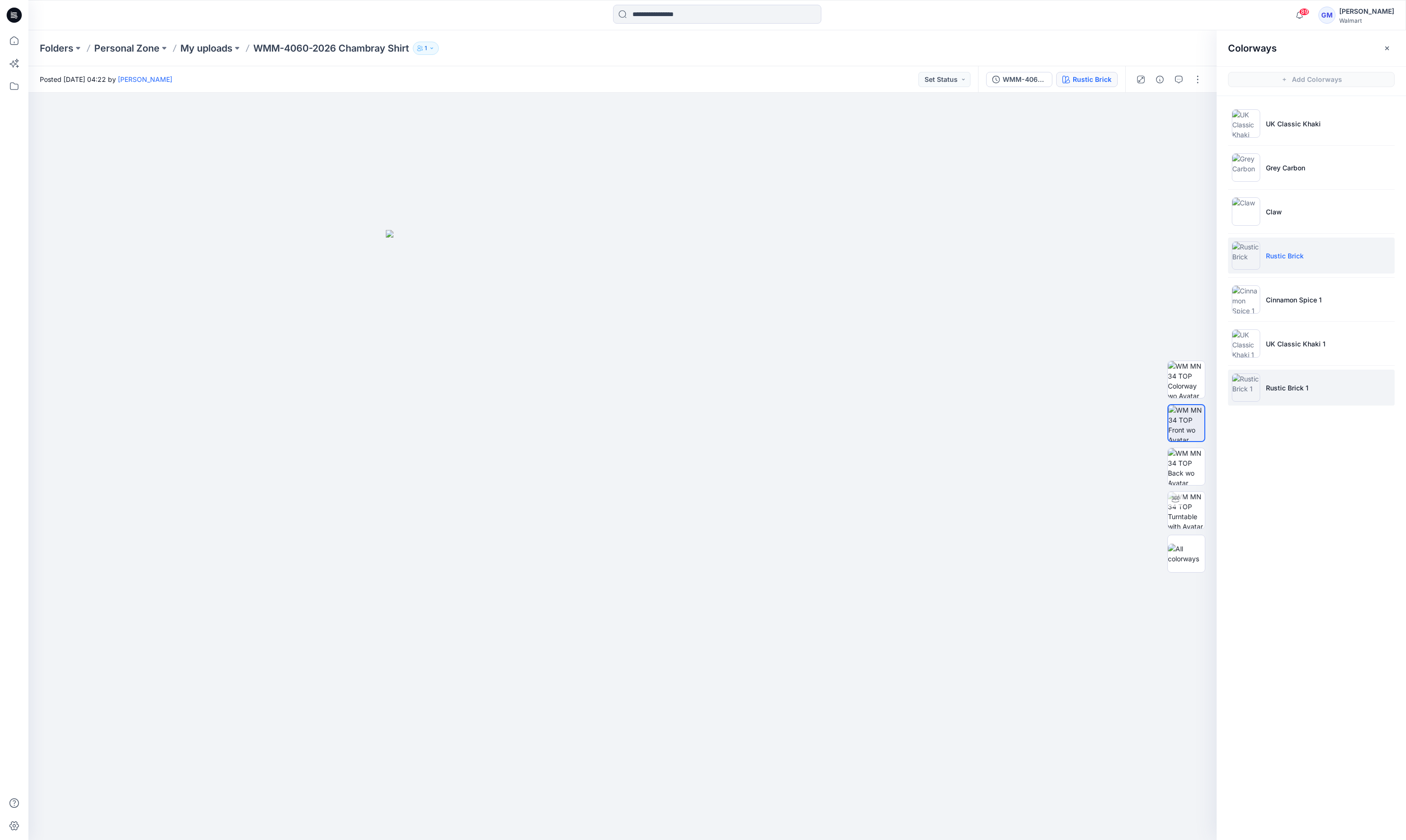
click at [1283, 395] on li "Rustic Brick 1" at bounding box center [1311, 387] width 167 height 36
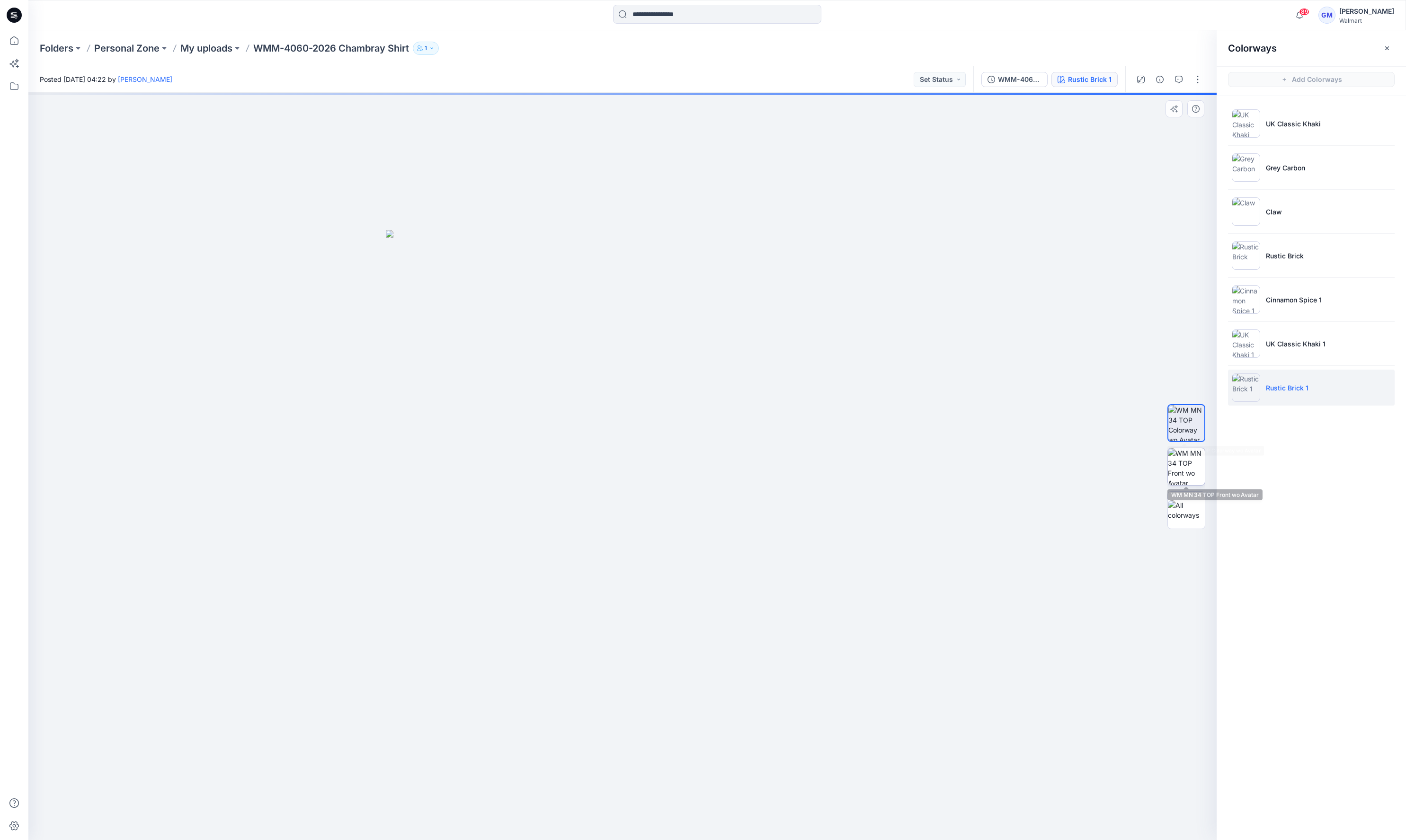
click at [1187, 457] on img at bounding box center [1186, 466] width 37 height 37
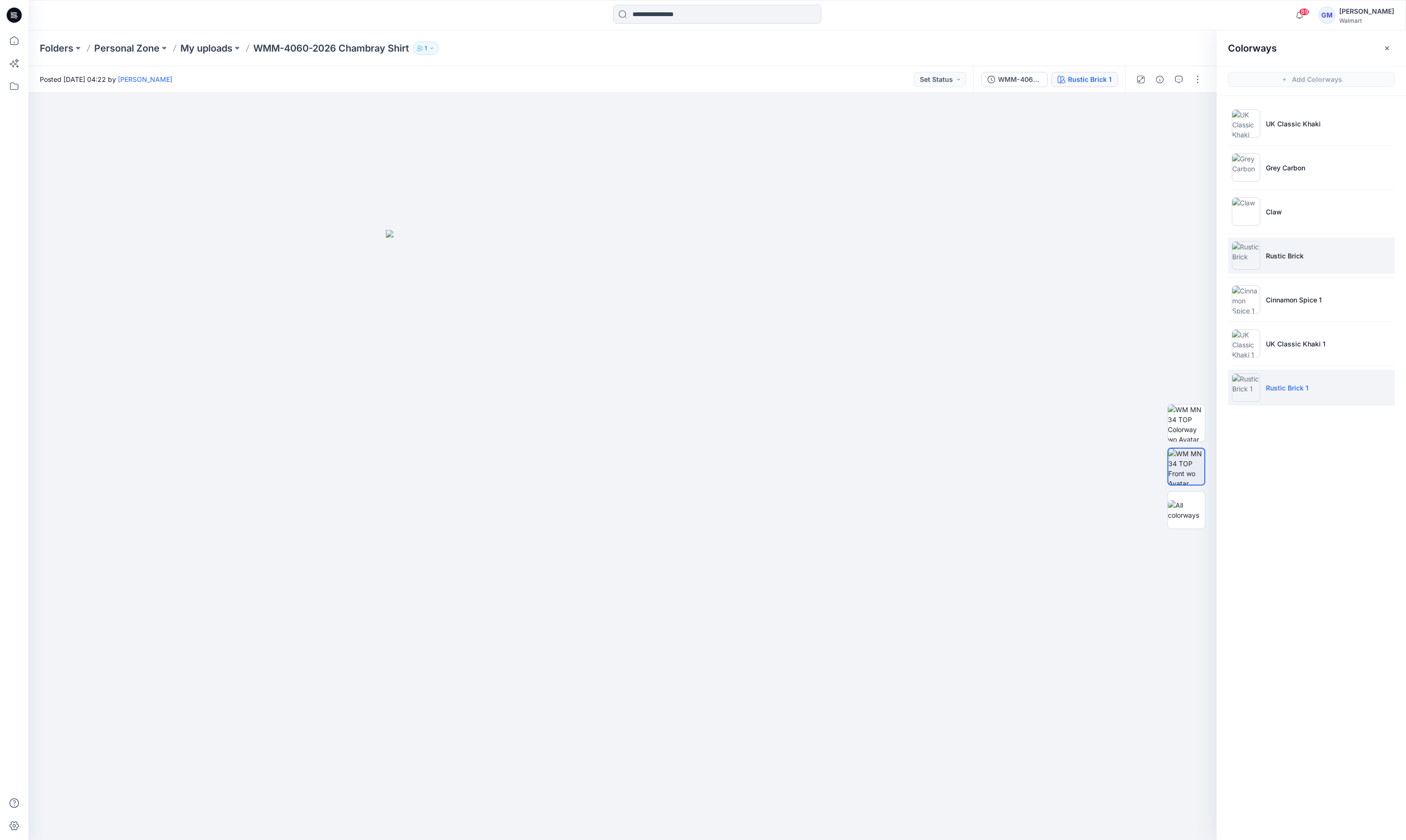
click at [1303, 248] on li "Rustic Brick" at bounding box center [1311, 255] width 167 height 36
click at [1186, 458] on img at bounding box center [1186, 466] width 37 height 37
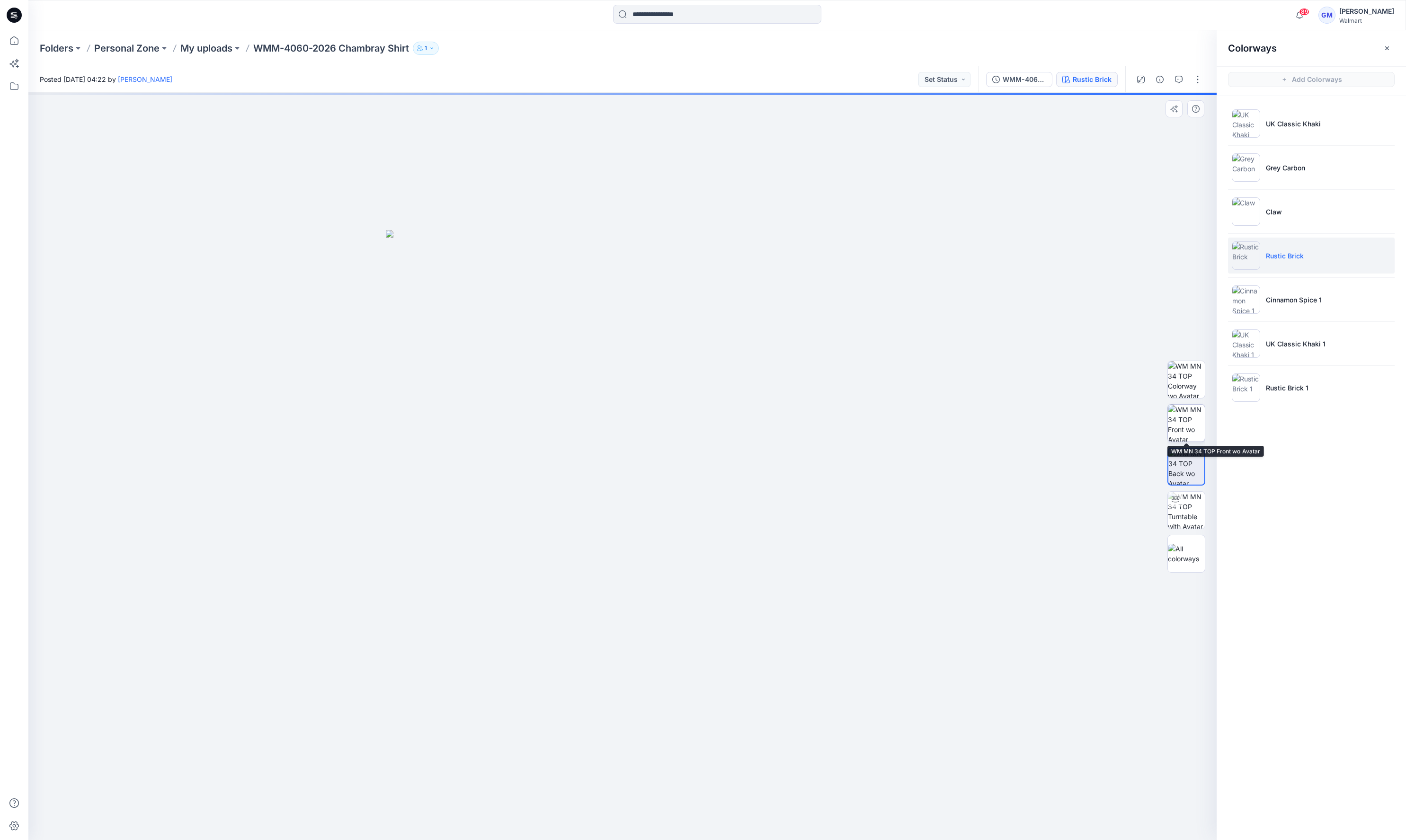
click at [1188, 425] on img at bounding box center [1186, 423] width 37 height 37
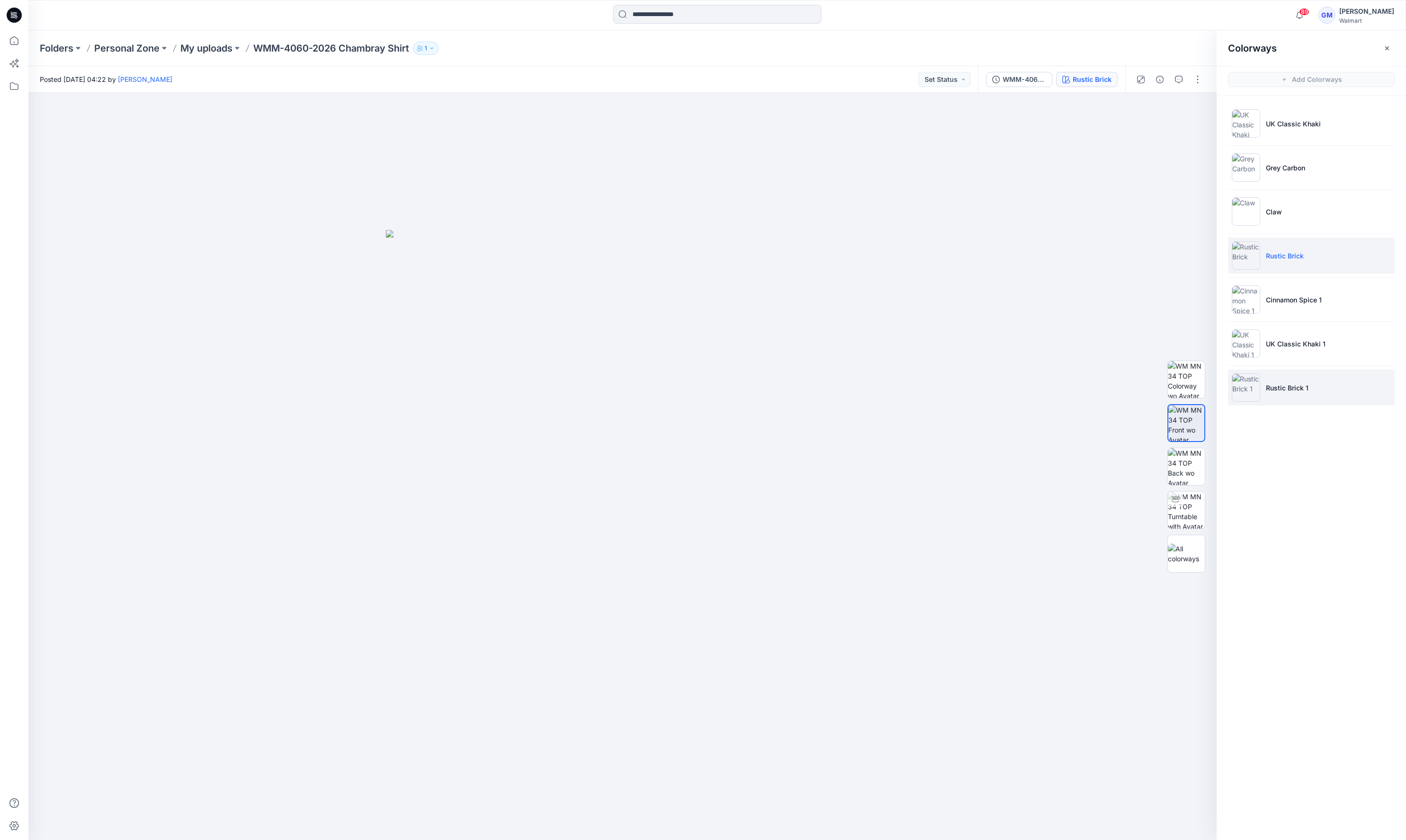
click at [1307, 384] on p "Rustic Brick 1" at bounding box center [1287, 387] width 42 height 10
click at [1185, 468] on img at bounding box center [1186, 466] width 37 height 37
click at [666, 232] on img at bounding box center [622, 534] width 474 height 610
click at [1195, 76] on button "button" at bounding box center [1198, 80] width 15 height 15
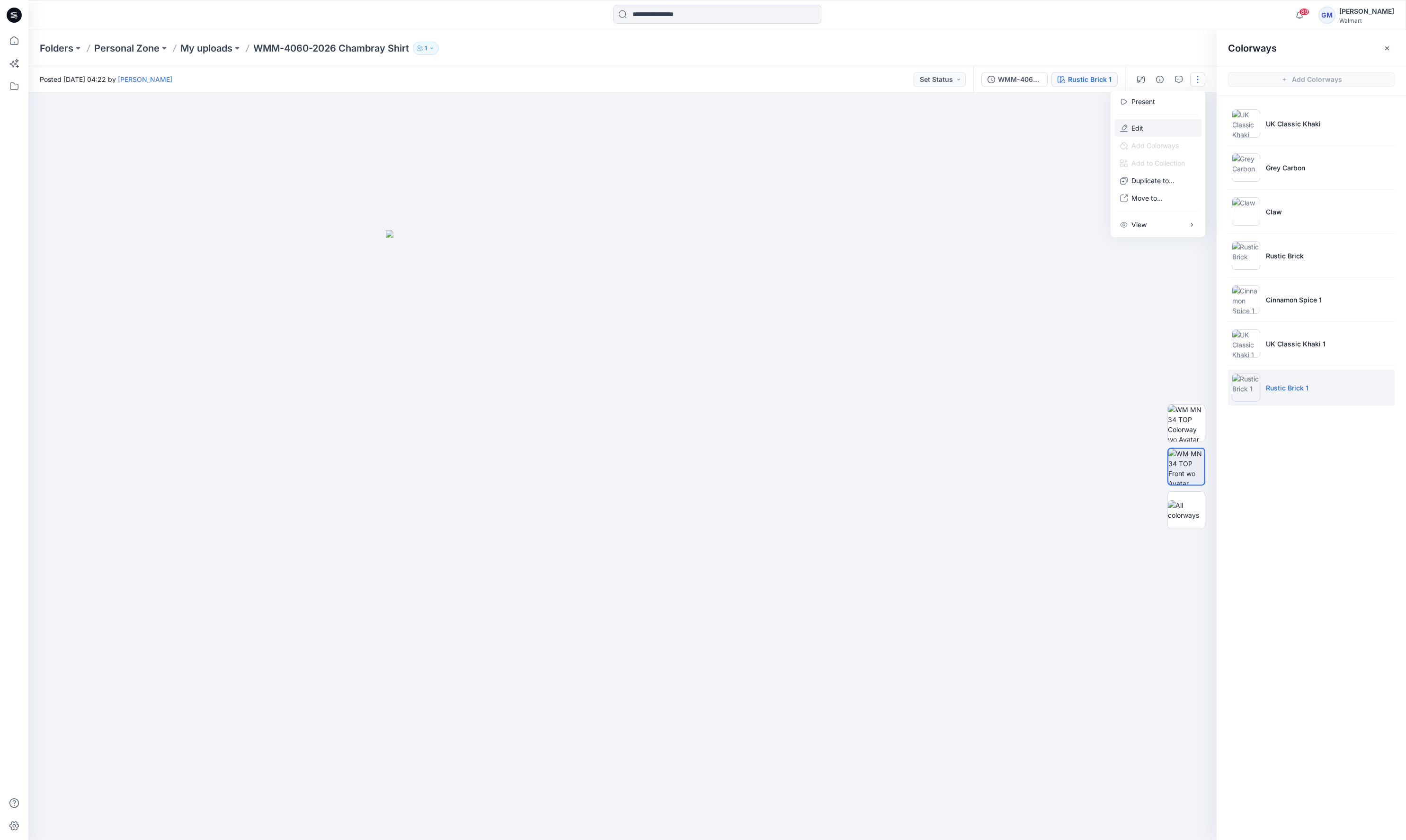
click at [1138, 128] on p "Edit" at bounding box center [1137, 128] width 12 height 10
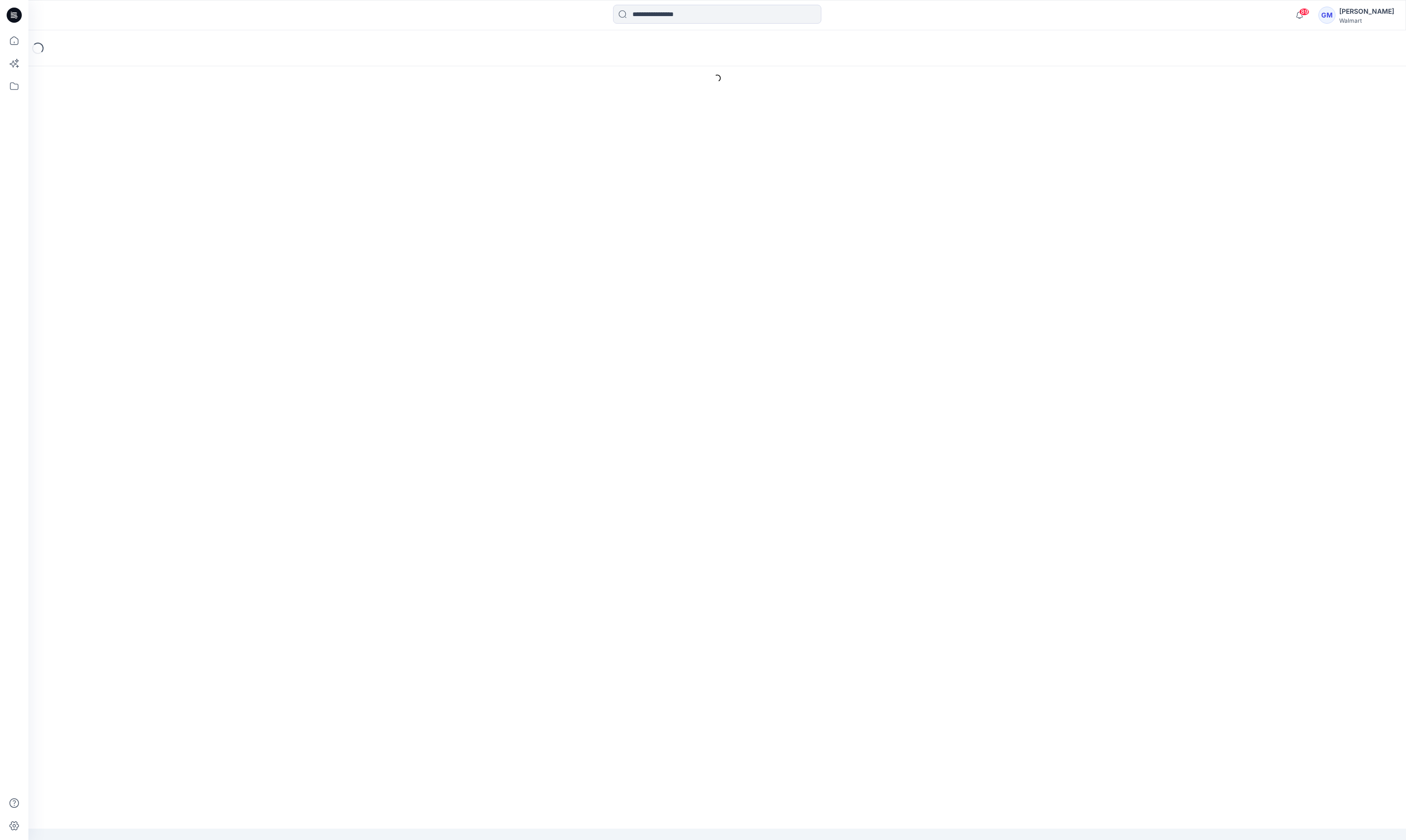
drag, startPoint x: 587, startPoint y: 117, endPoint x: 439, endPoint y: 257, distance: 203.7
click at [439, 257] on div "Set Status Set Status *Revision Requested TD - Need to Review PD - Need to Revi…" at bounding box center [795, 254] width 1191 height 15
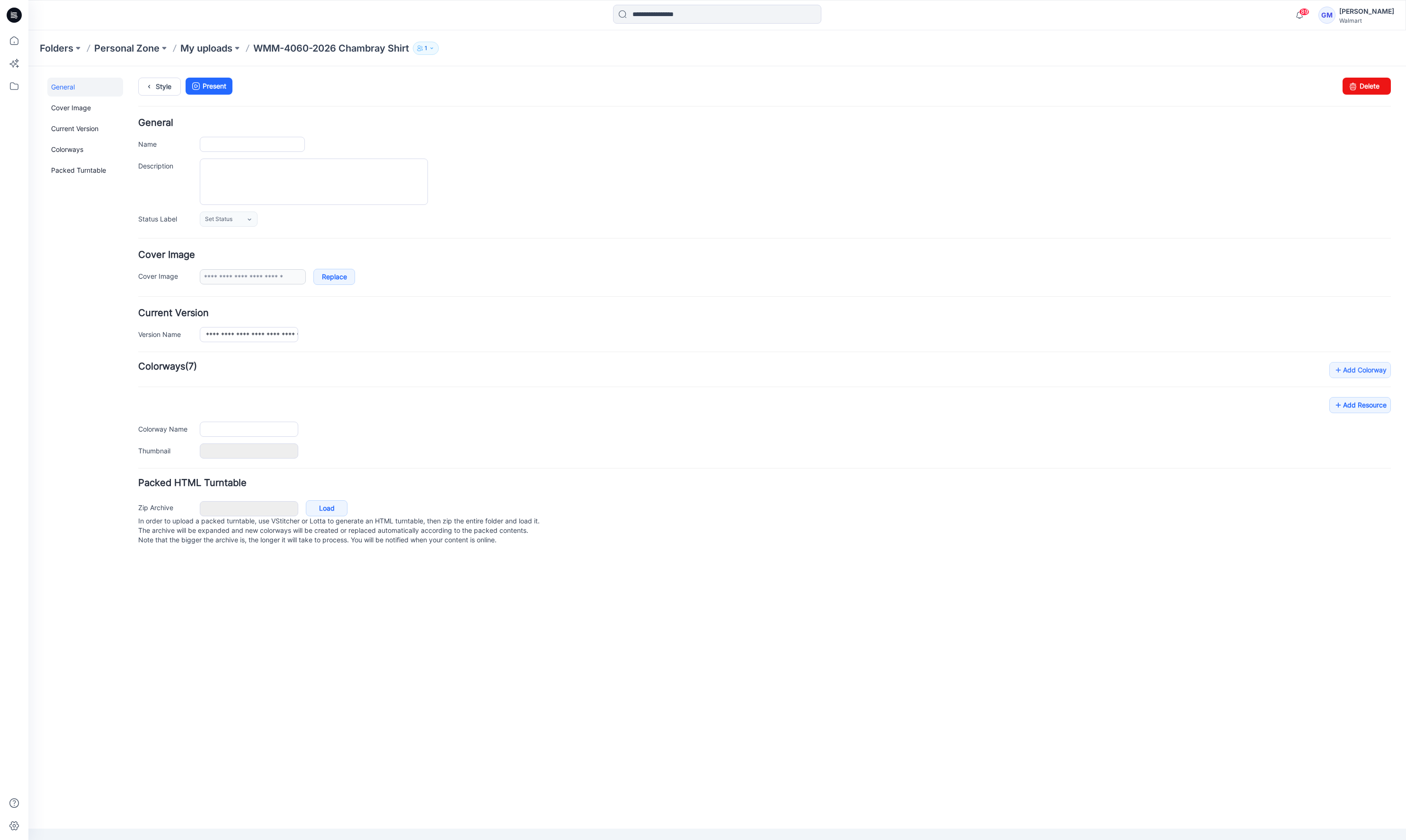
type input "**********"
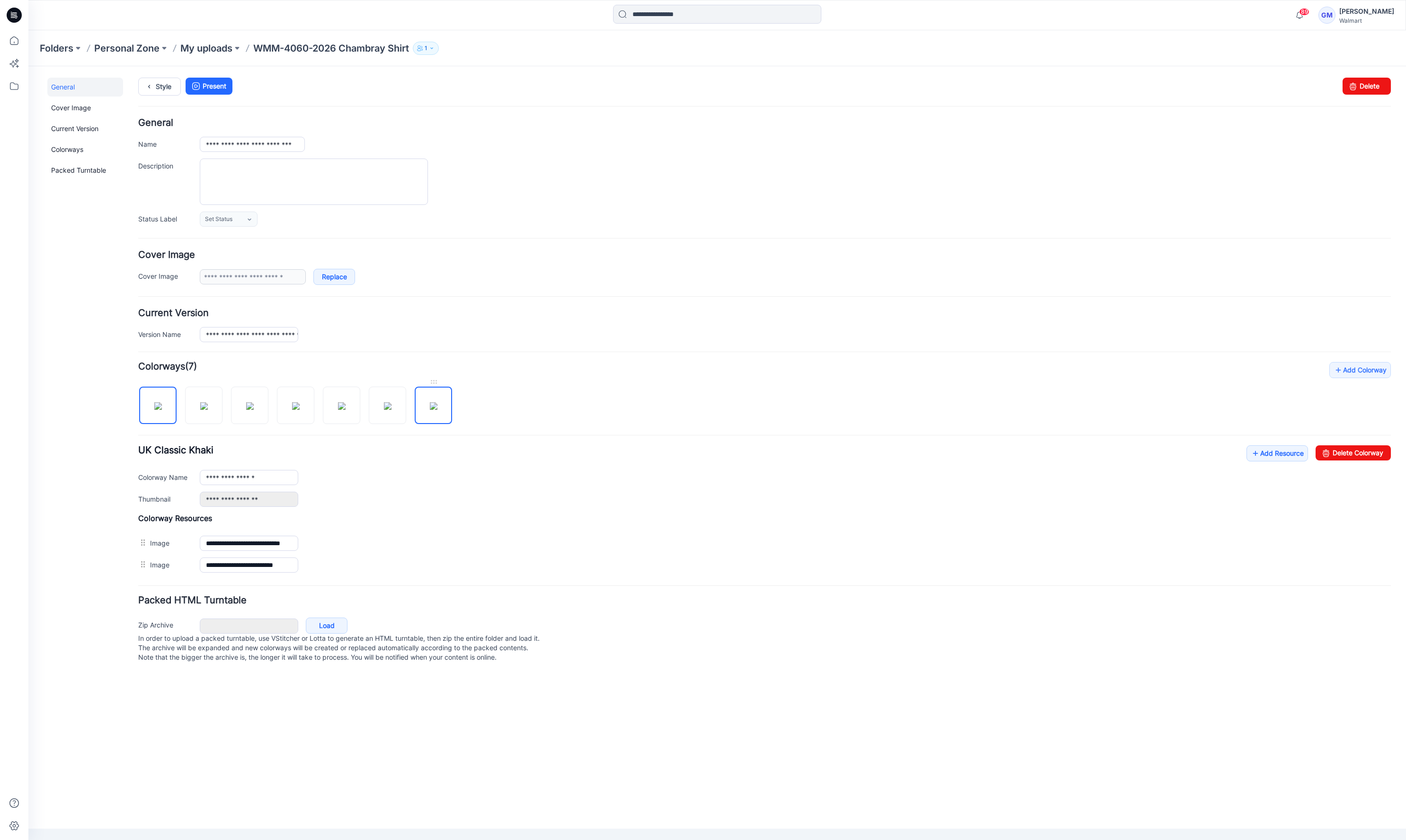
click at [431, 410] on img at bounding box center [433, 406] width 8 height 8
click at [1384, 456] on link "Delete Colorway" at bounding box center [1353, 453] width 75 height 15
click at [296, 408] on img at bounding box center [295, 406] width 8 height 8
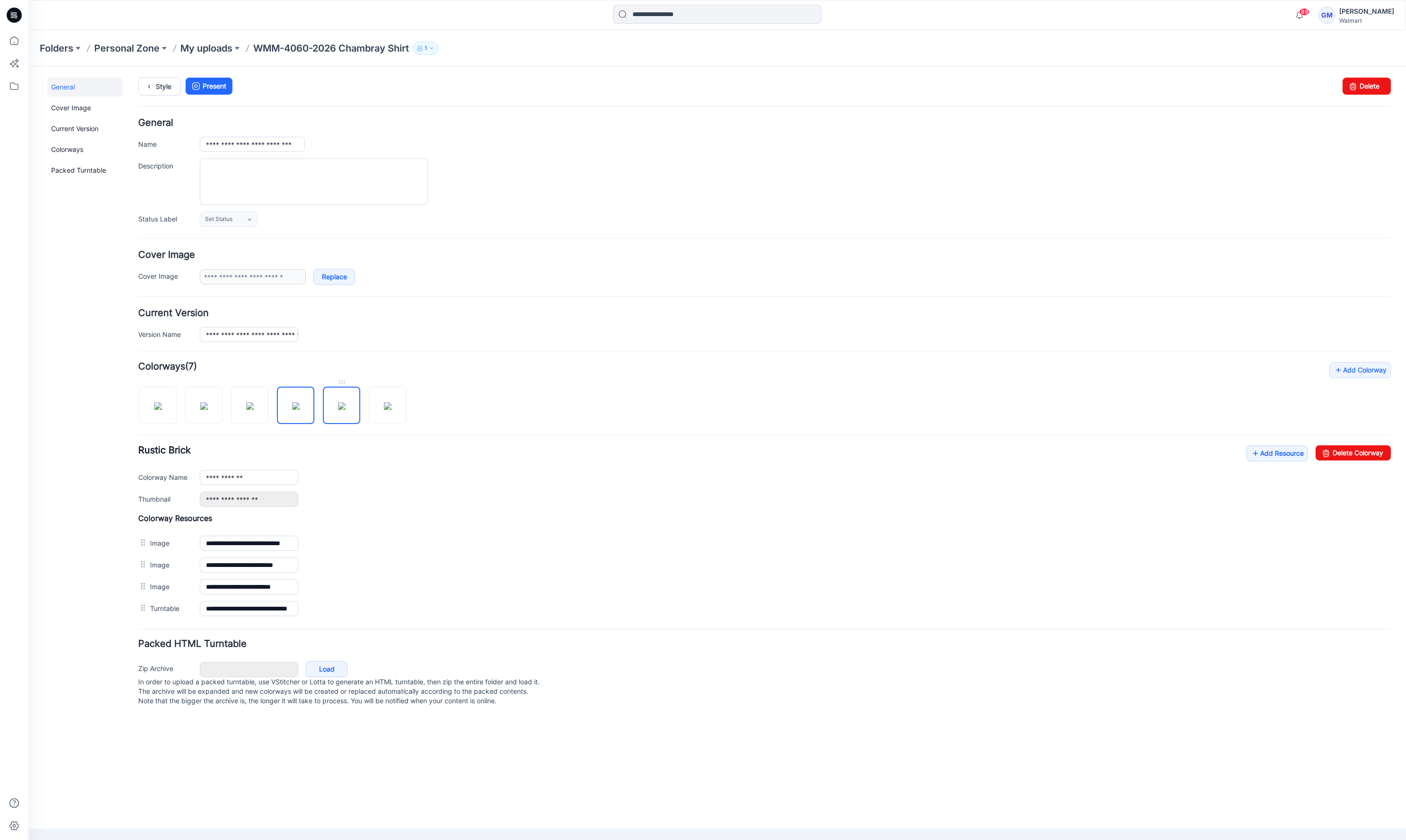
click at [338, 407] on img at bounding box center [341, 406] width 8 height 8
click at [292, 410] on img at bounding box center [295, 406] width 8 height 8
click at [1371, 458] on link "Delete Colorway" at bounding box center [1353, 453] width 75 height 15
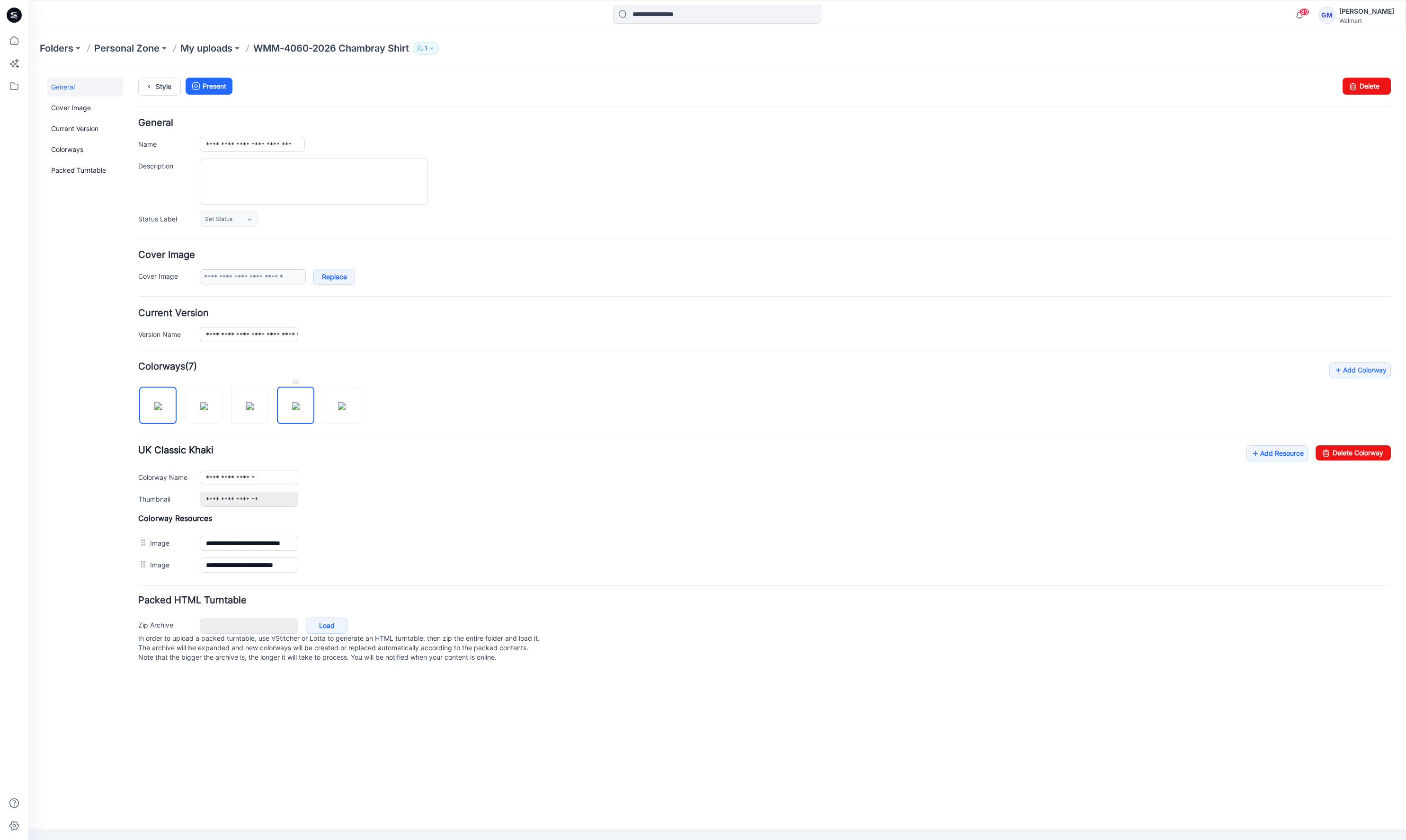
click at [295, 410] on img at bounding box center [295, 406] width 8 height 8
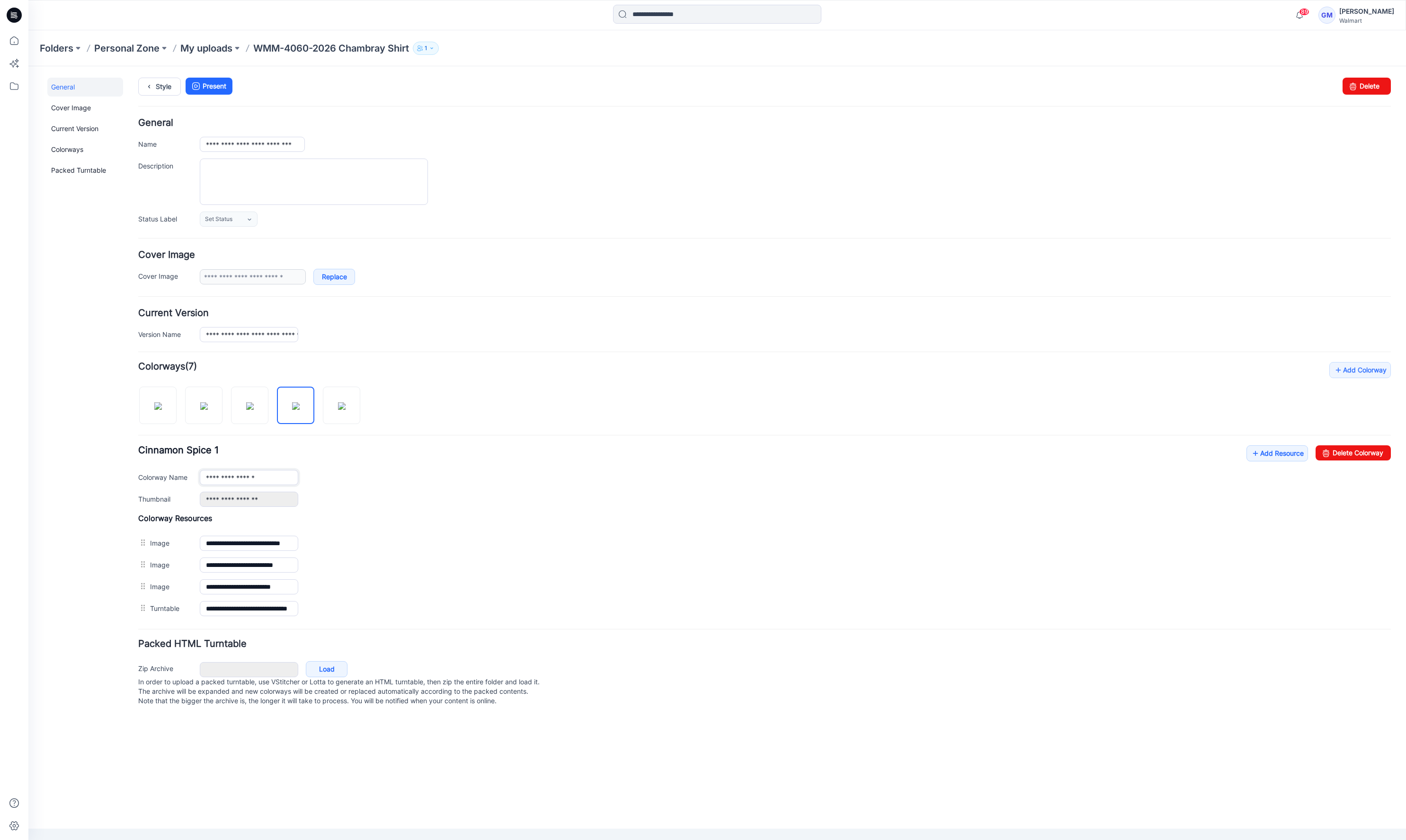
click at [288, 479] on input "**********" at bounding box center [249, 477] width 98 height 15
type input "**********"
click at [157, 83] on link "Style" at bounding box center [159, 86] width 42 height 18
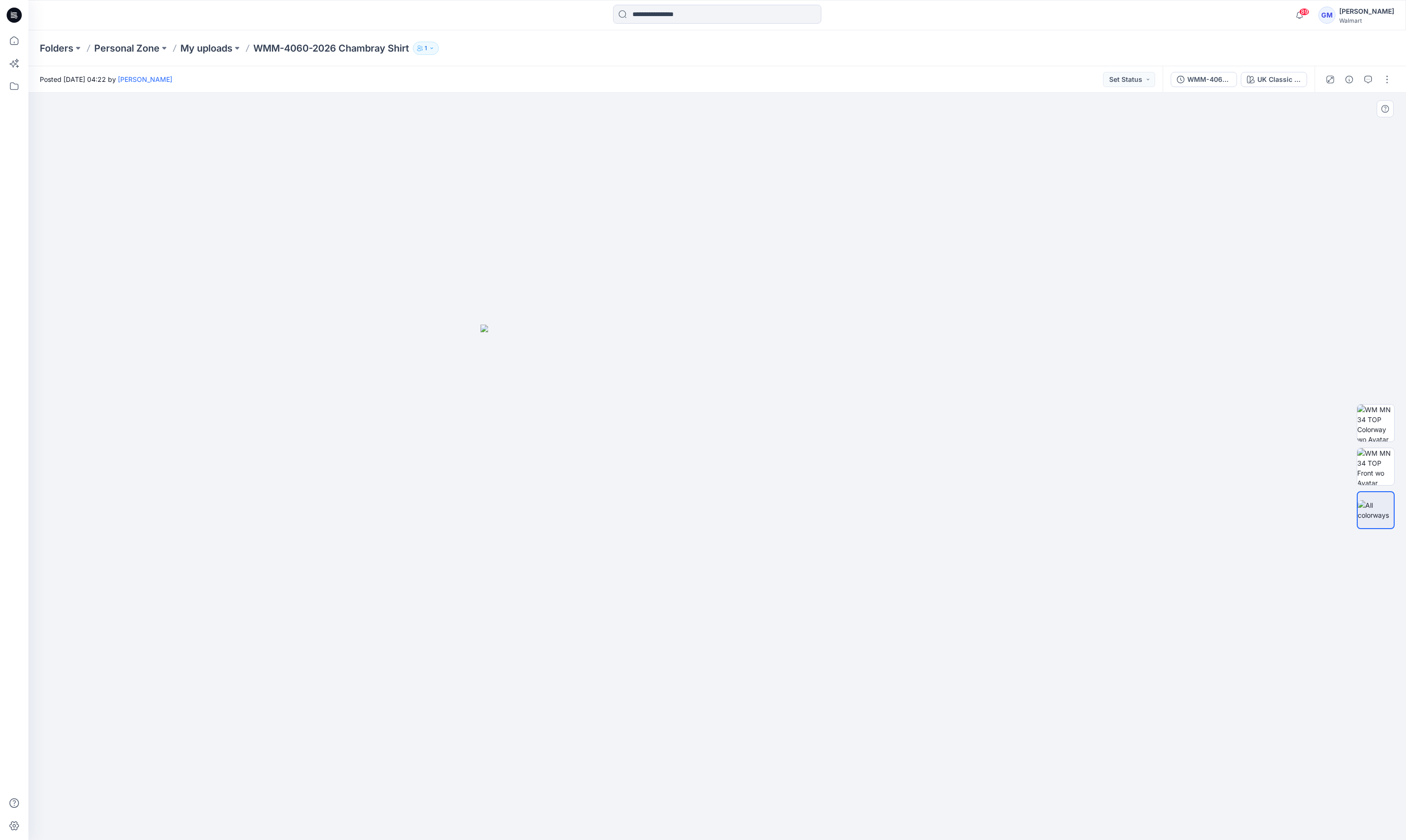
click at [422, 429] on div at bounding box center [717, 466] width 1378 height 747
click at [670, 16] on input at bounding box center [718, 14] width 208 height 19
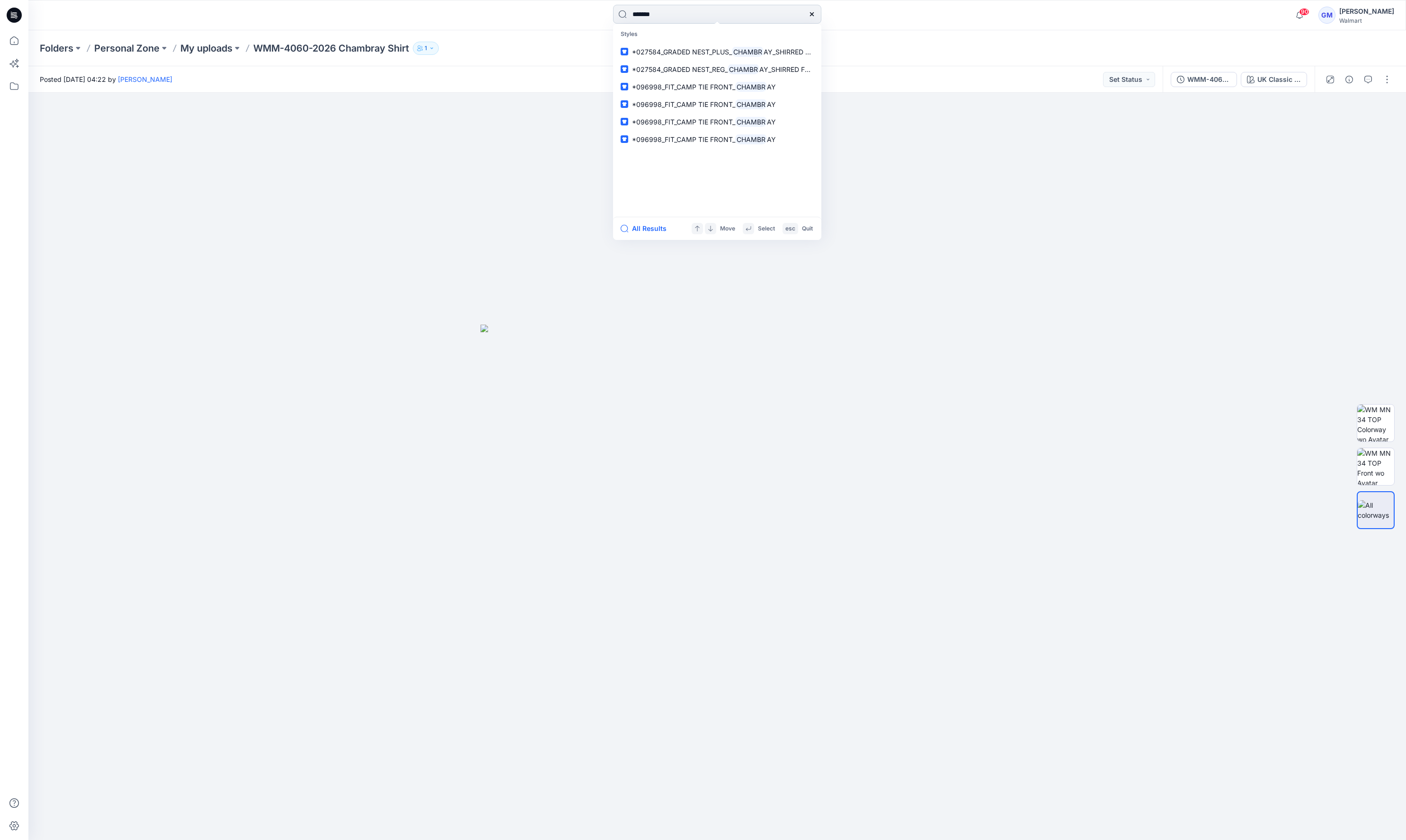
type input "********"
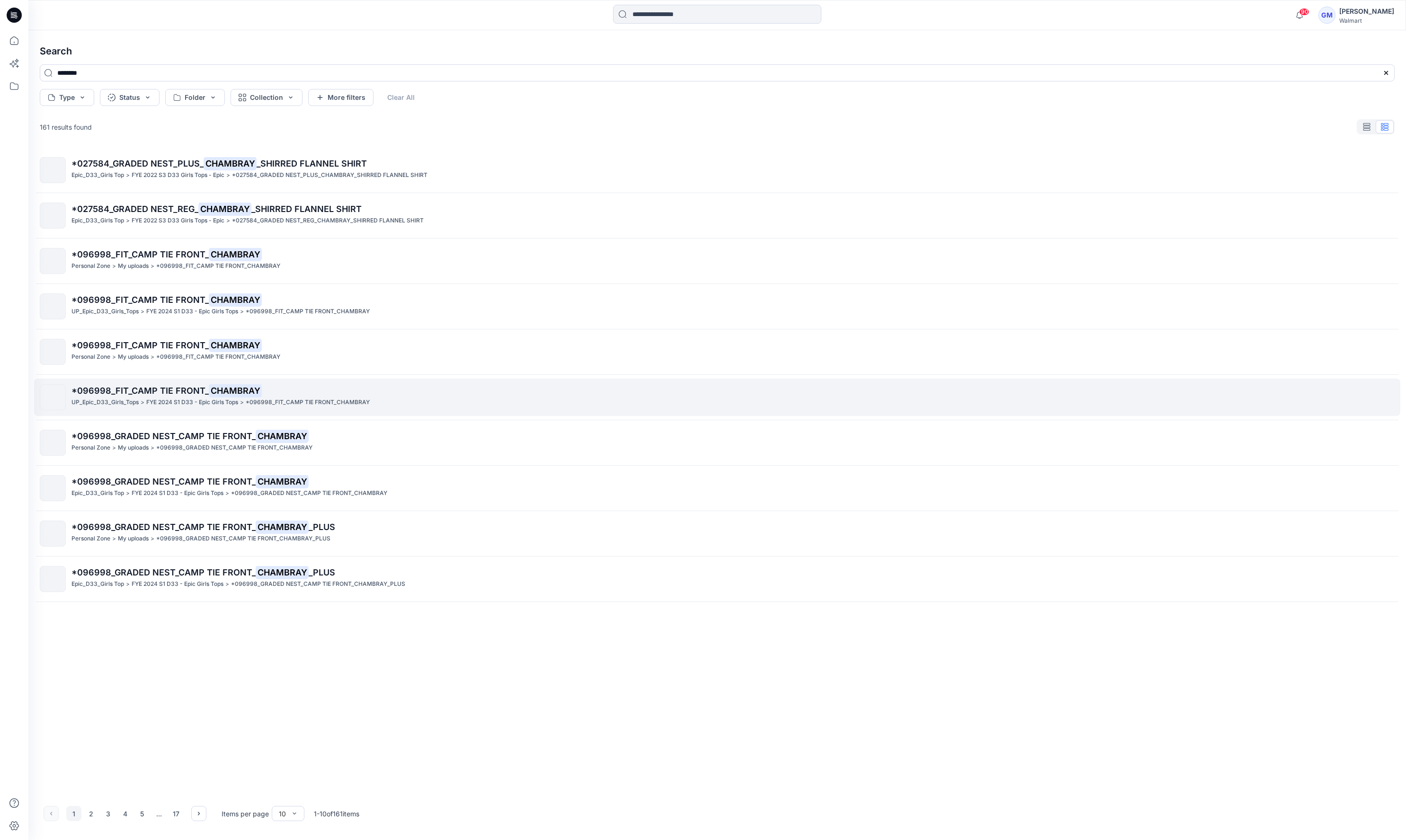
click at [221, 387] on mark "CHAMBRAY" at bounding box center [235, 390] width 53 height 13
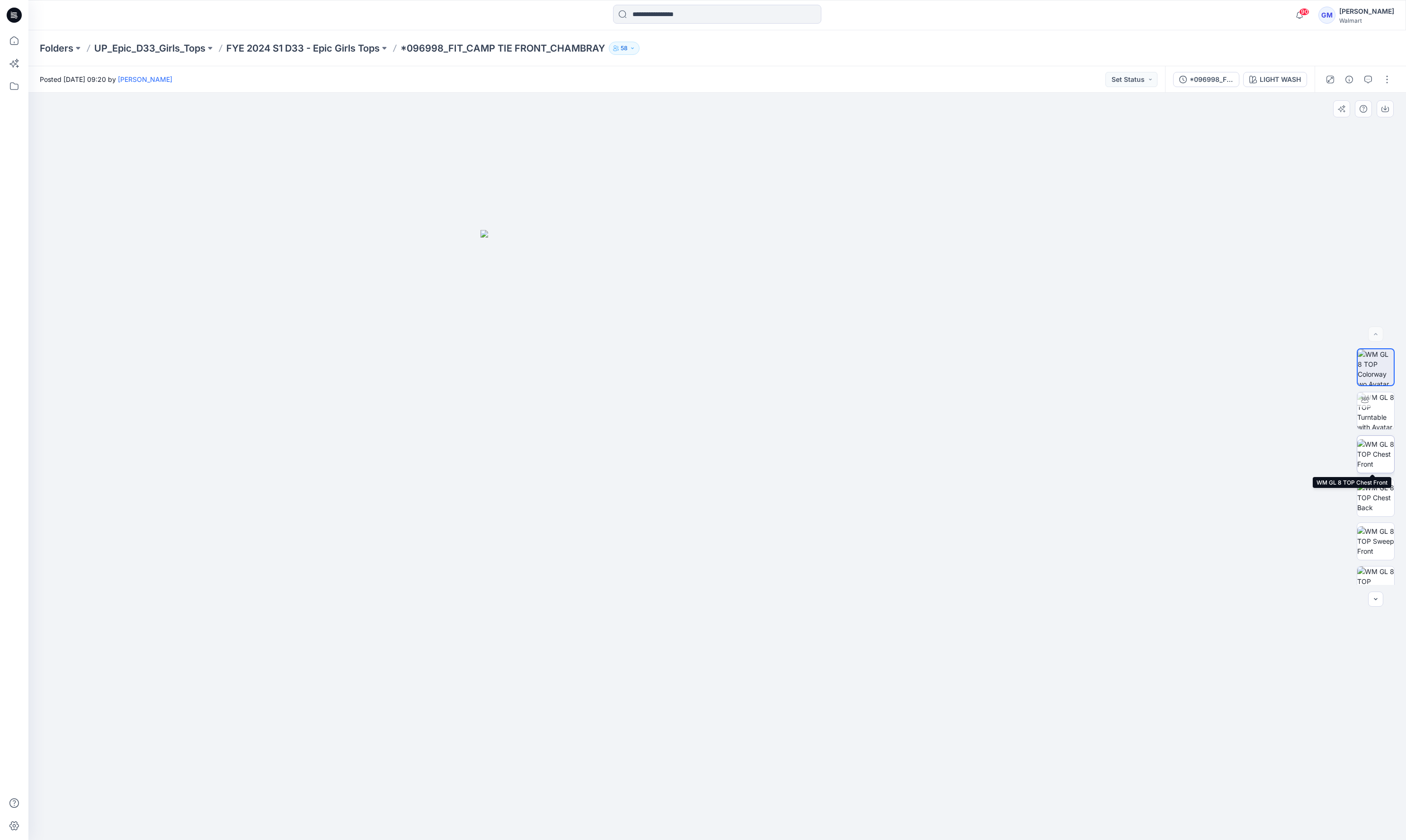
click at [1374, 464] on img at bounding box center [1375, 454] width 37 height 30
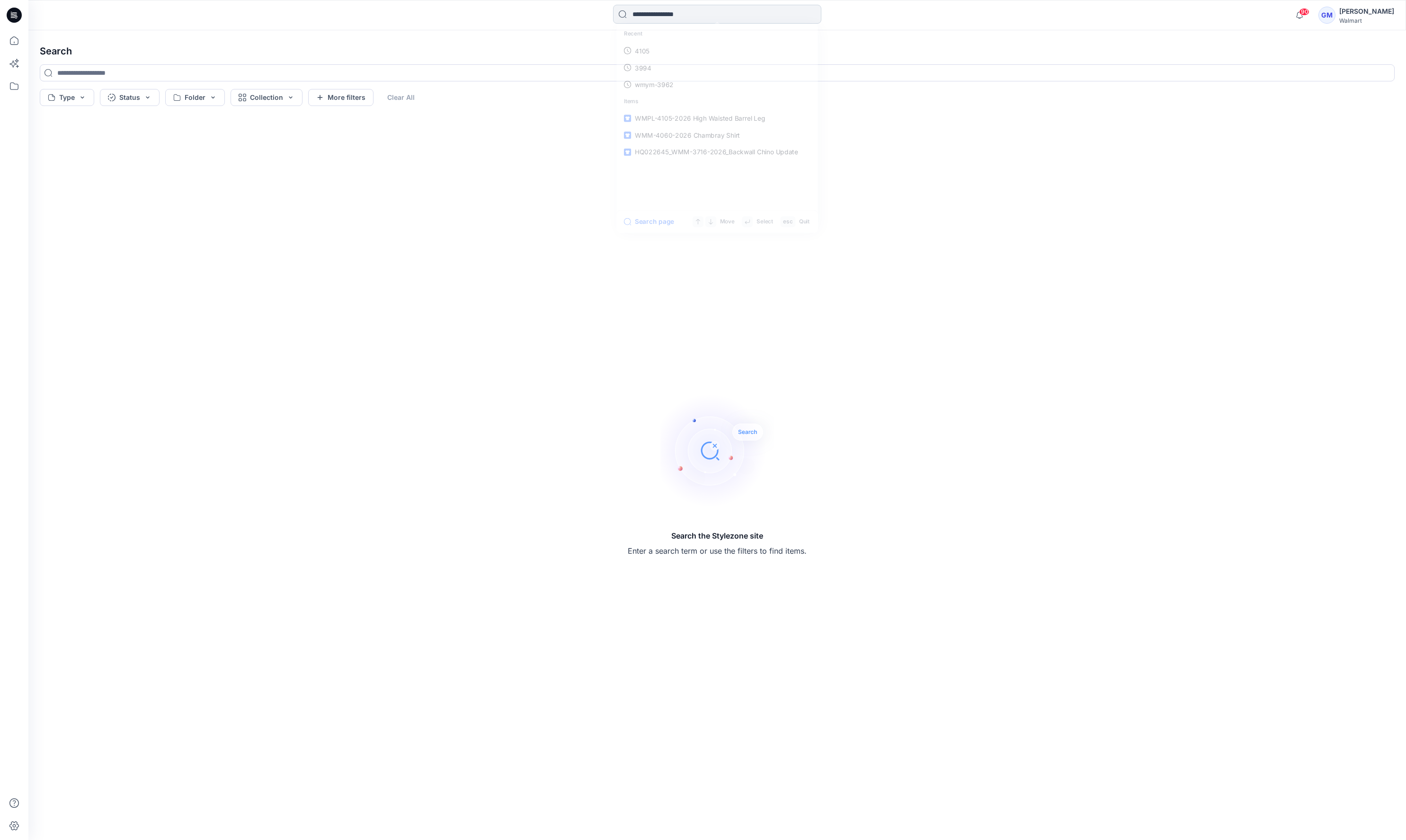
click at [643, 22] on input at bounding box center [718, 14] width 208 height 19
type input "********"
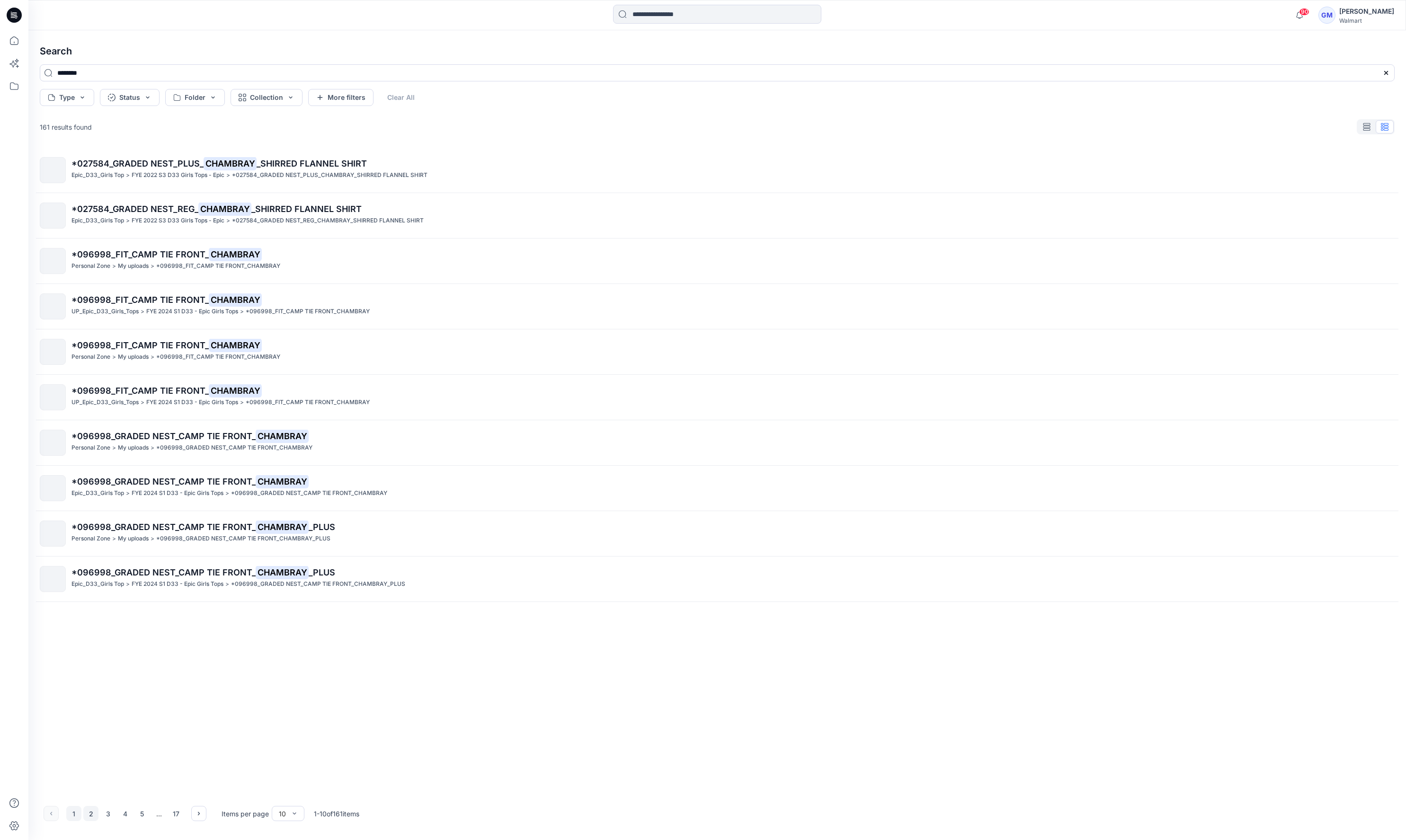
click at [92, 809] on button "2" at bounding box center [91, 814] width 15 height 15
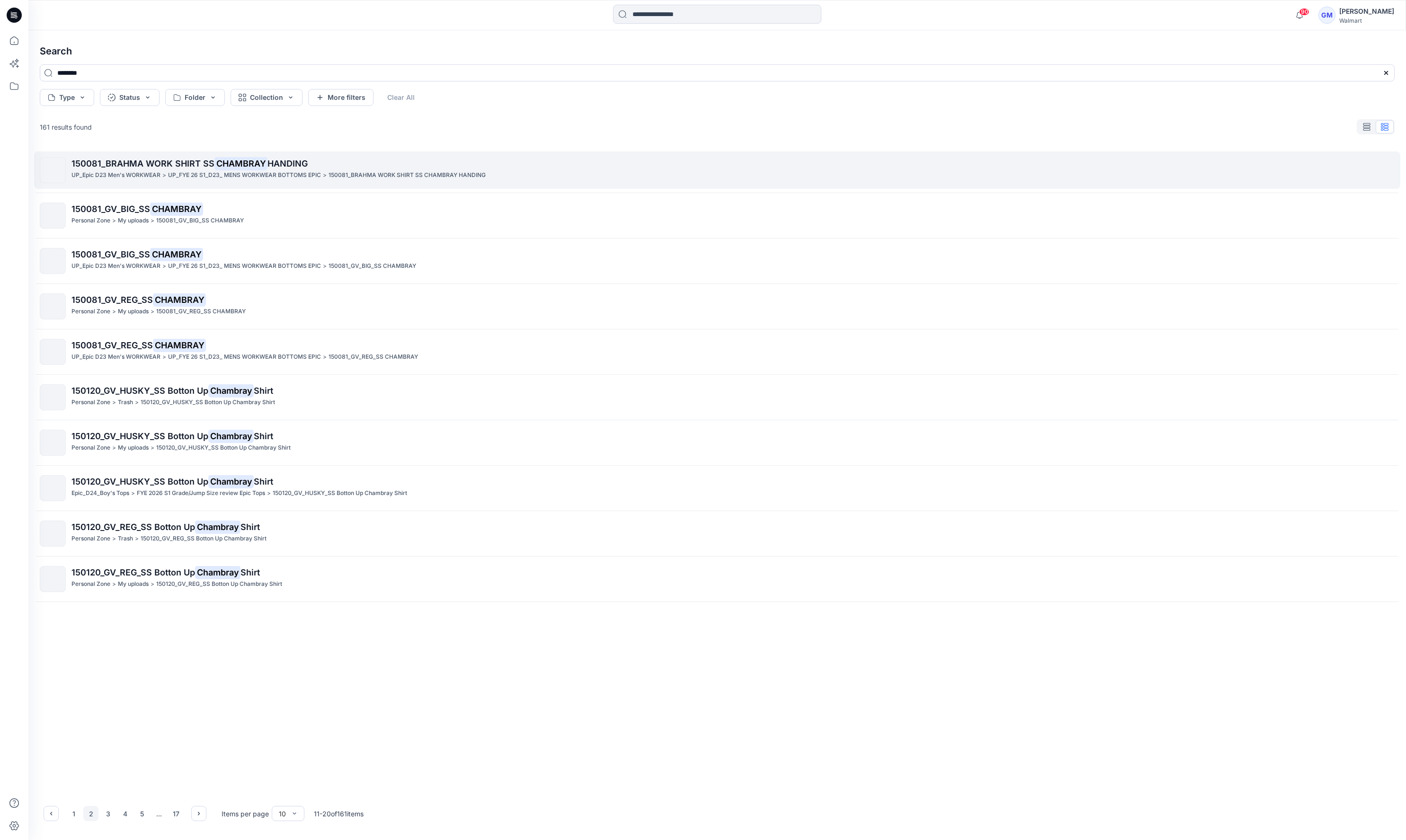
click at [184, 165] on span "150081_BRAHMA WORK SHIRT SS" at bounding box center [143, 163] width 143 height 10
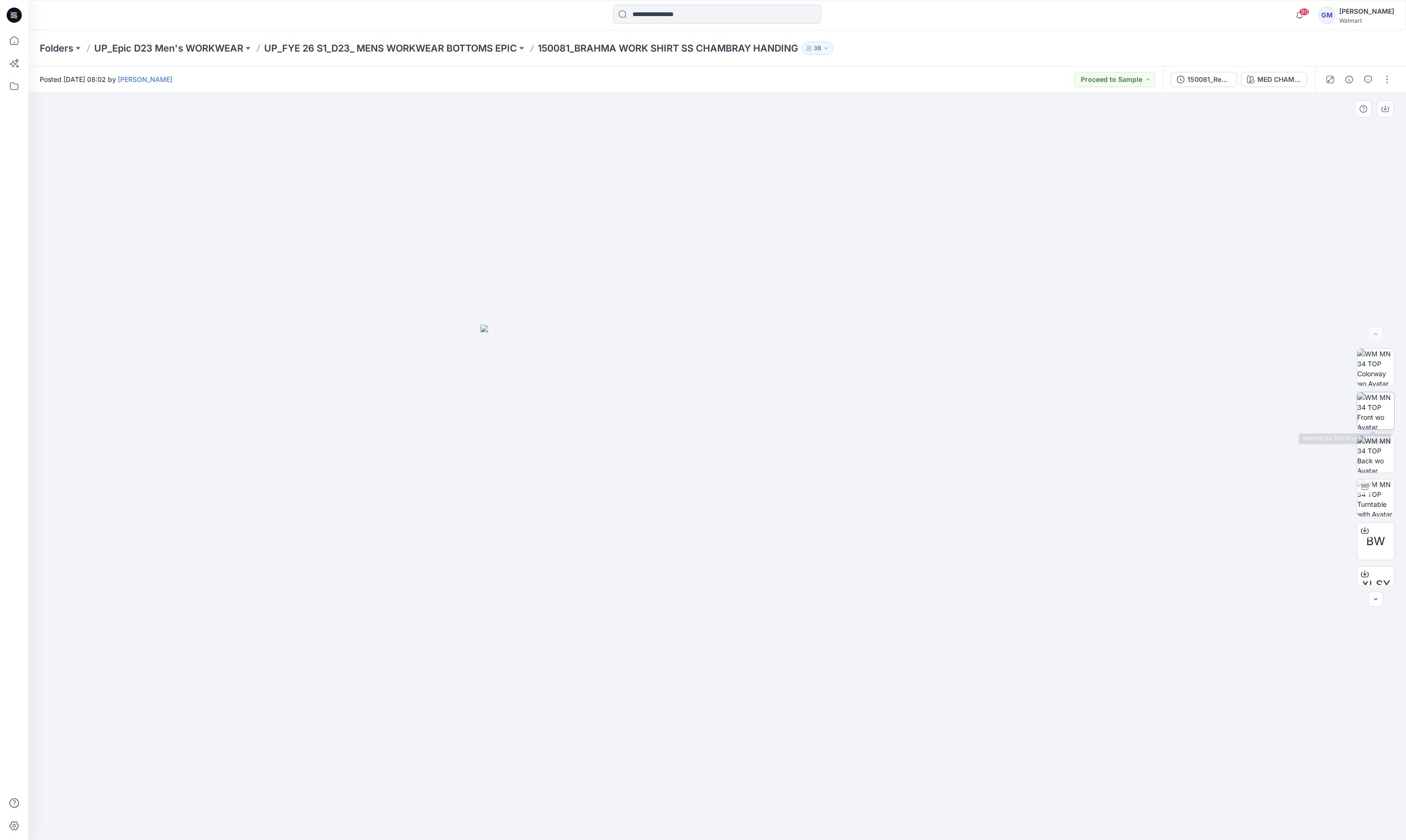
click at [1379, 406] on img at bounding box center [1375, 410] width 37 height 37
click at [1375, 511] on img at bounding box center [1375, 497] width 37 height 37
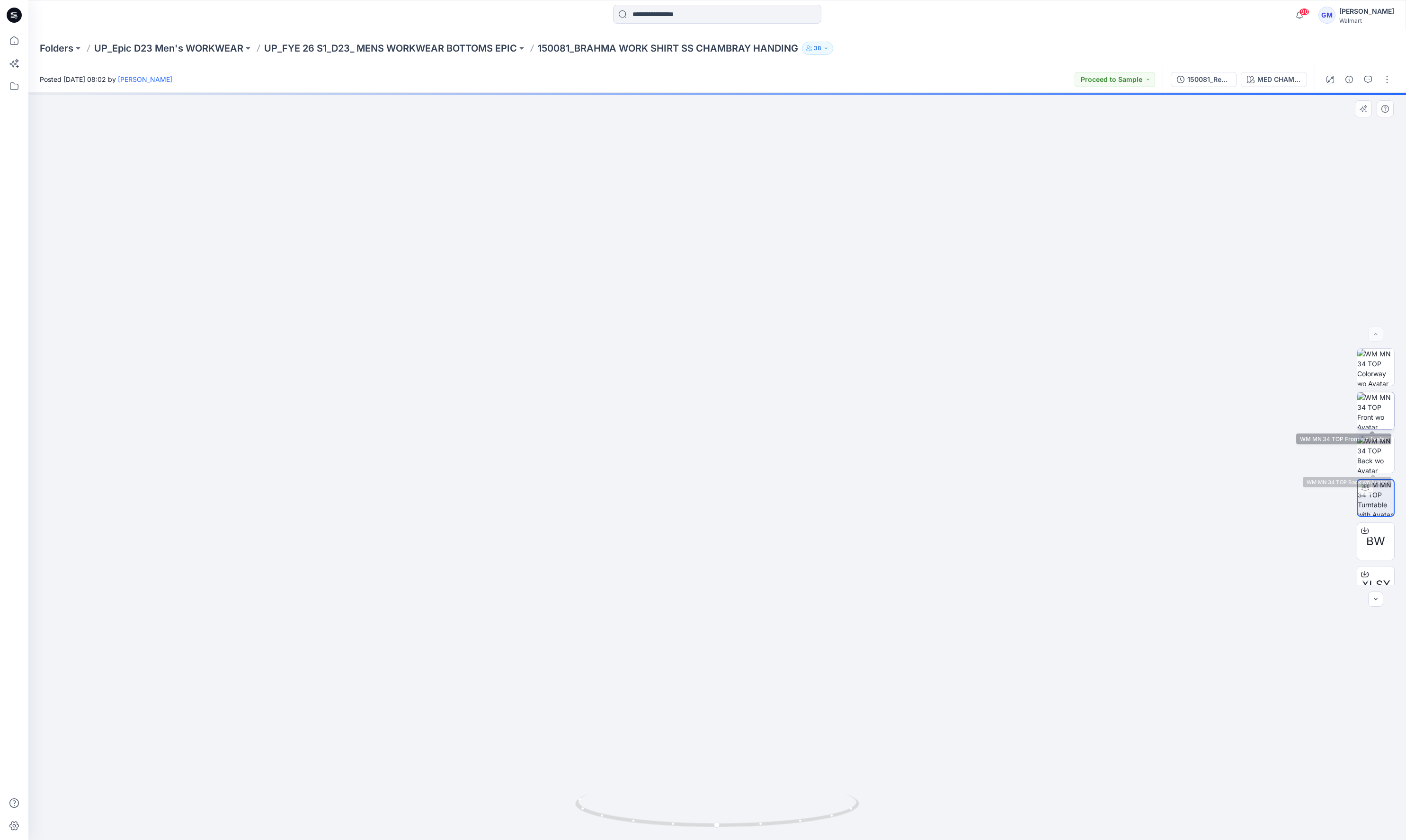
click at [1359, 421] on img at bounding box center [1375, 410] width 37 height 37
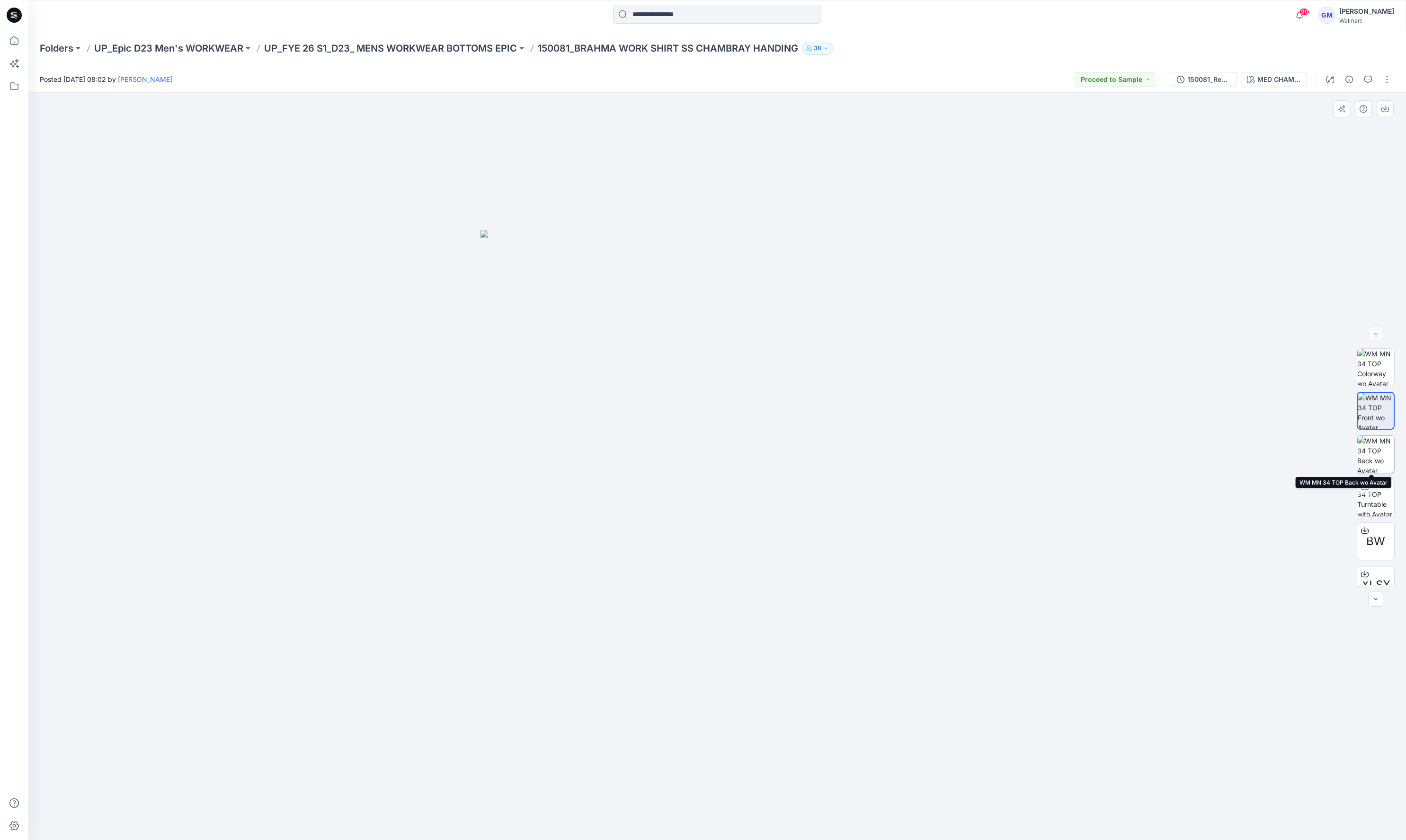
click at [1372, 463] on img at bounding box center [1375, 454] width 37 height 37
click at [428, 45] on p "UP_FYE 26 S1_D23_ MENS WORKWEAR BOTTOMS EPIC" at bounding box center [391, 48] width 253 height 13
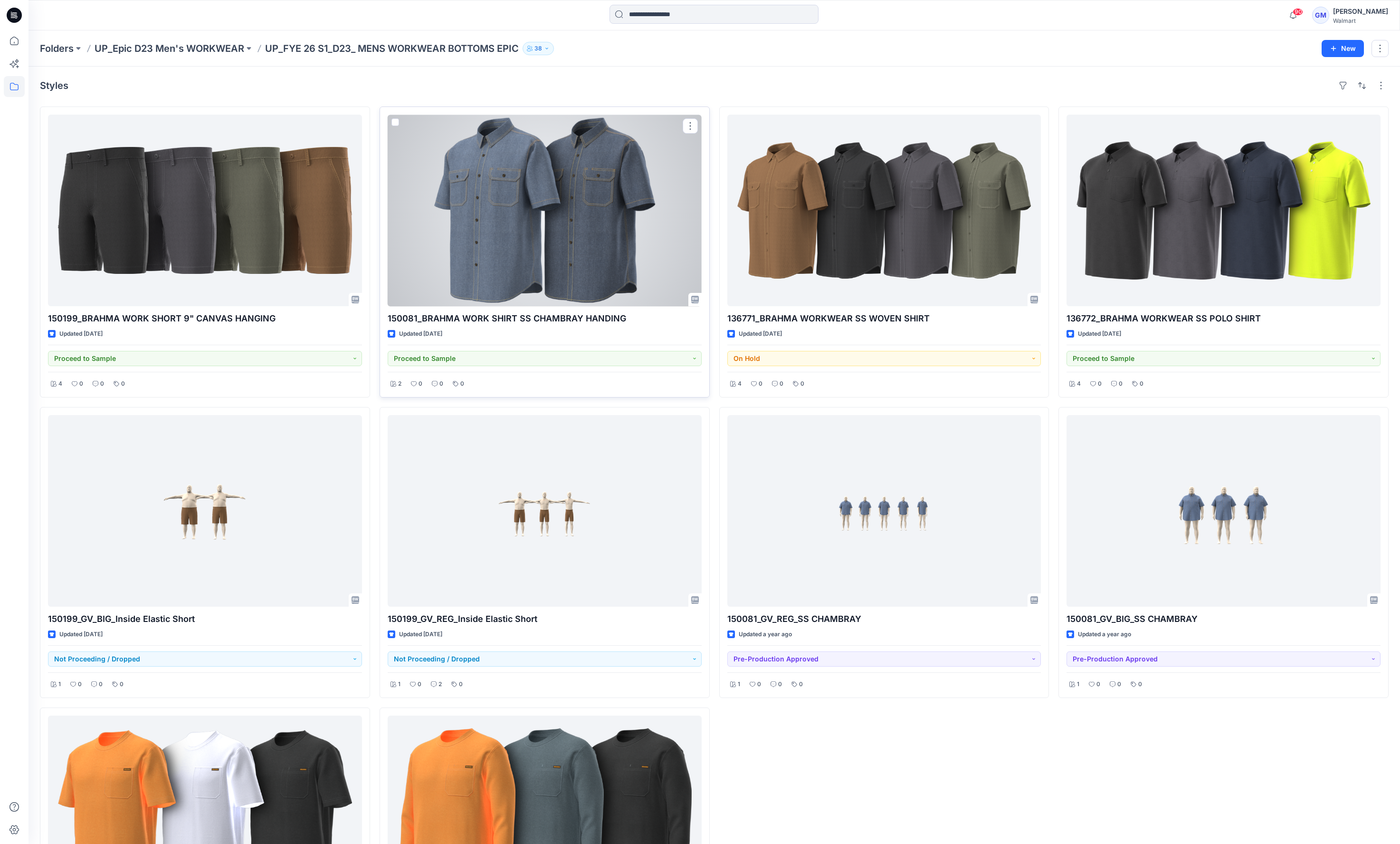
click at [552, 170] on div at bounding box center [545, 210] width 314 height 191
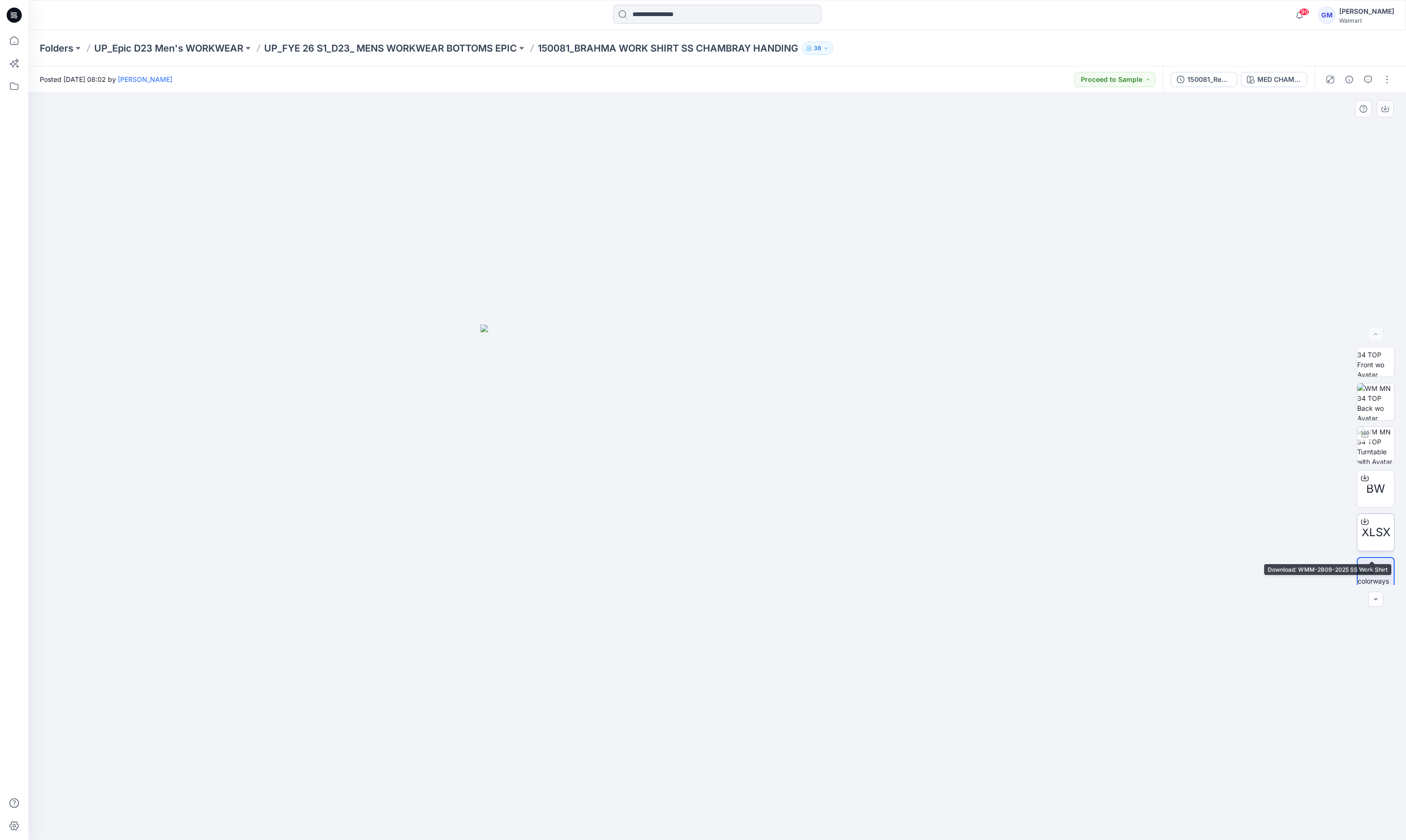
scroll to position [63, 0]
click at [1371, 482] on span "BW" at bounding box center [1376, 479] width 19 height 17
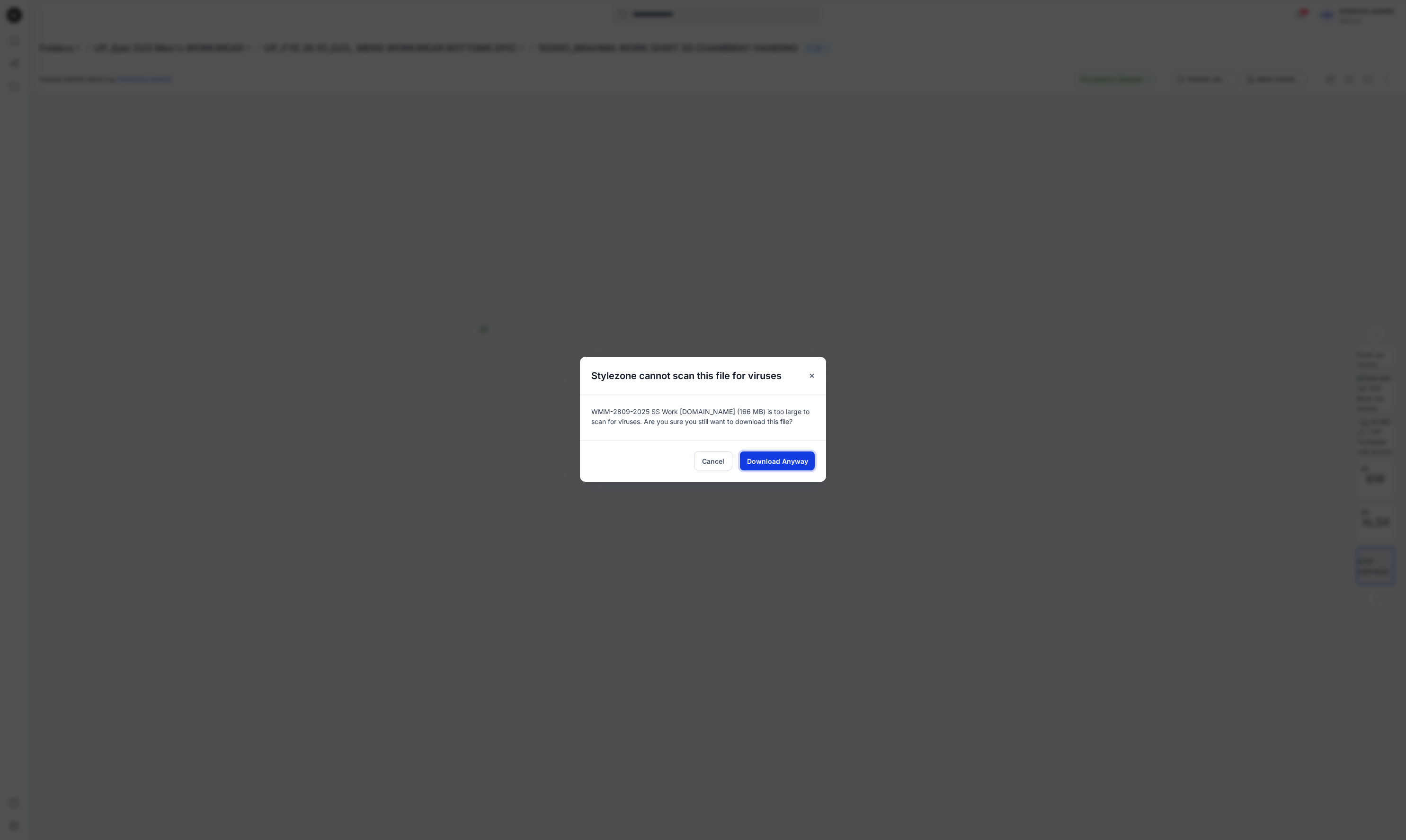
click at [770, 460] on span "Download Anyway" at bounding box center [777, 461] width 61 height 10
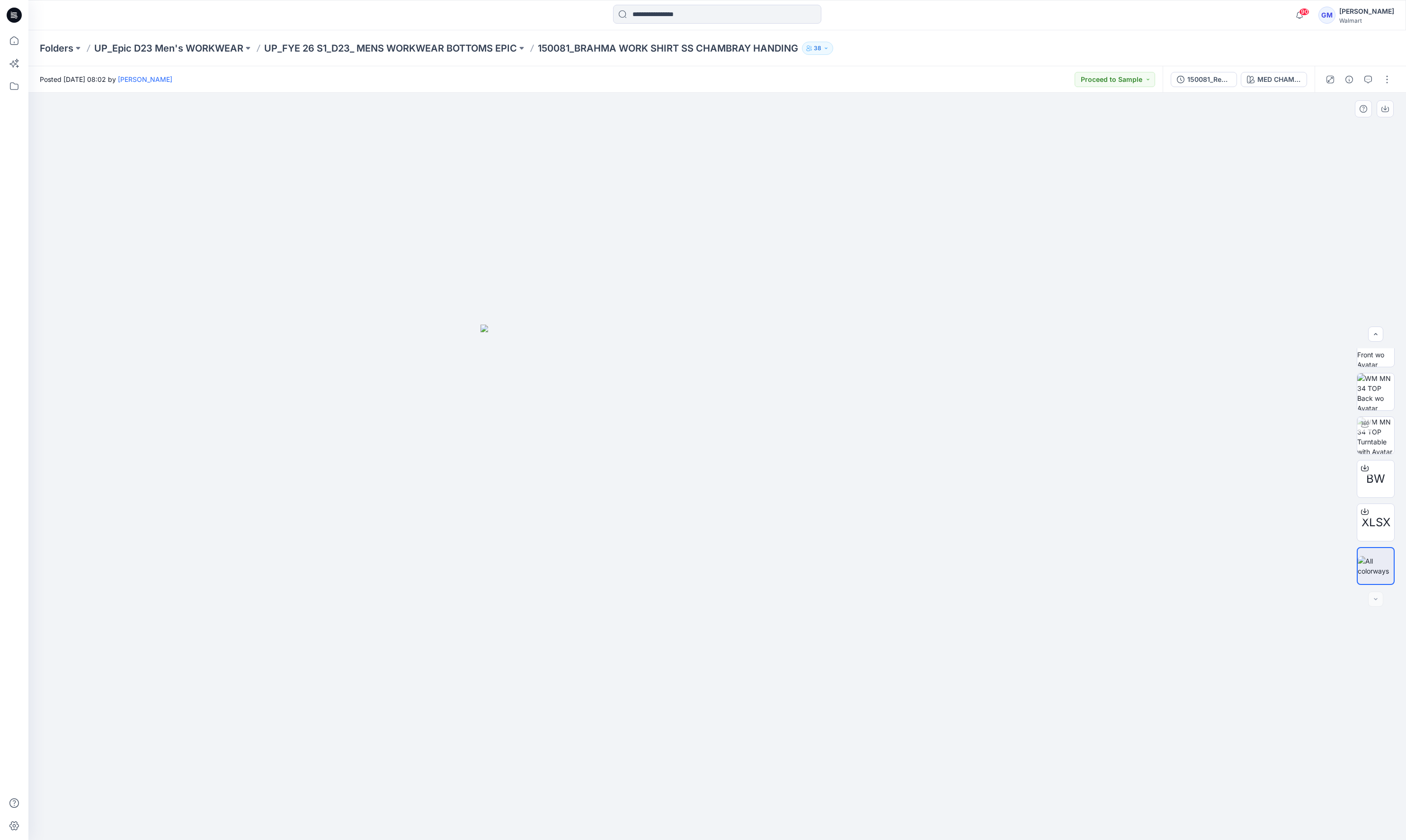
drag, startPoint x: 1247, startPoint y: 248, endPoint x: 1010, endPoint y: 492, distance: 340.2
click at [1247, 248] on div at bounding box center [717, 466] width 1378 height 747
click at [964, 247] on div at bounding box center [717, 466] width 1378 height 747
click at [19, 46] on icon at bounding box center [14, 40] width 21 height 21
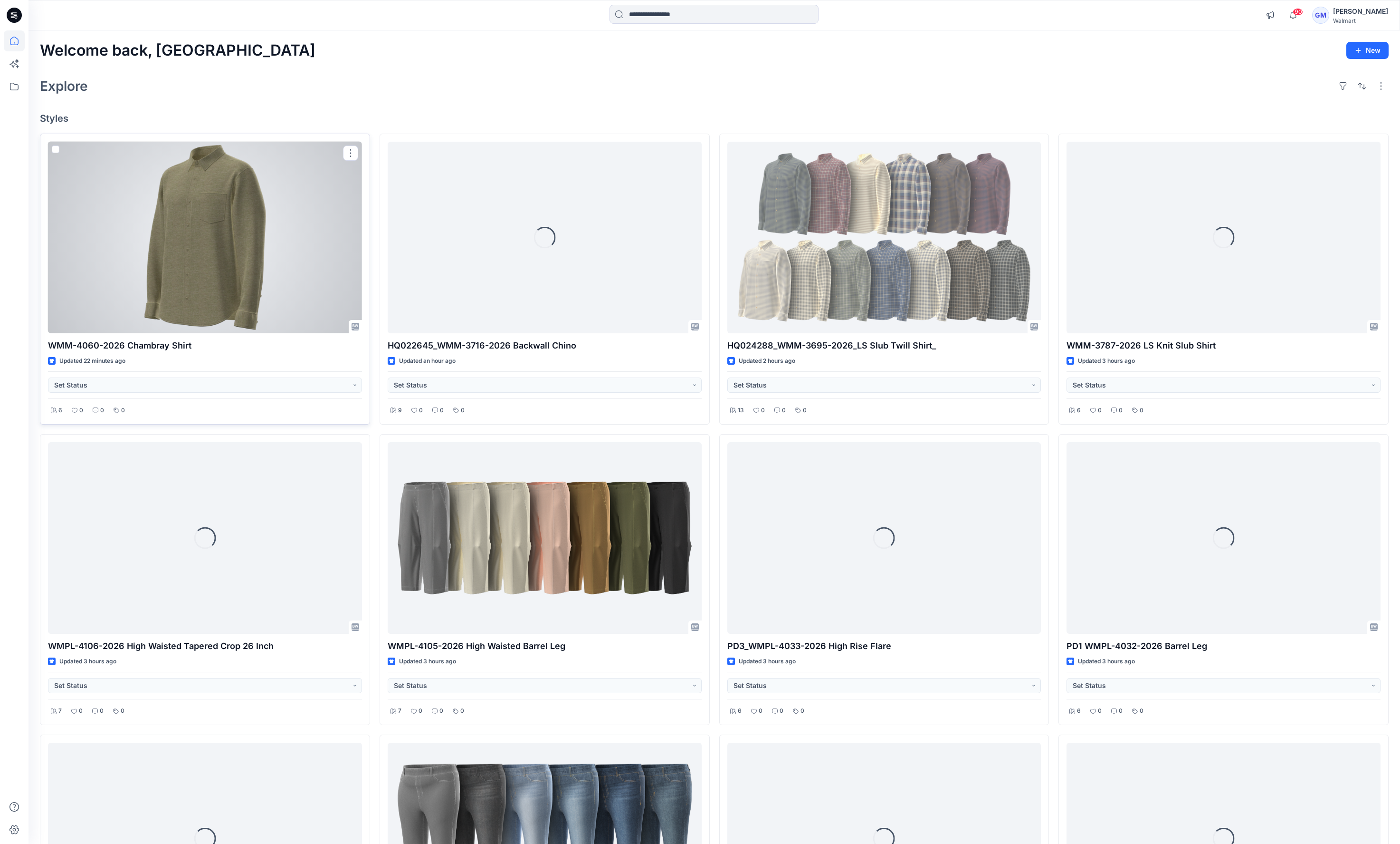
click at [156, 269] on div at bounding box center [205, 236] width 314 height 191
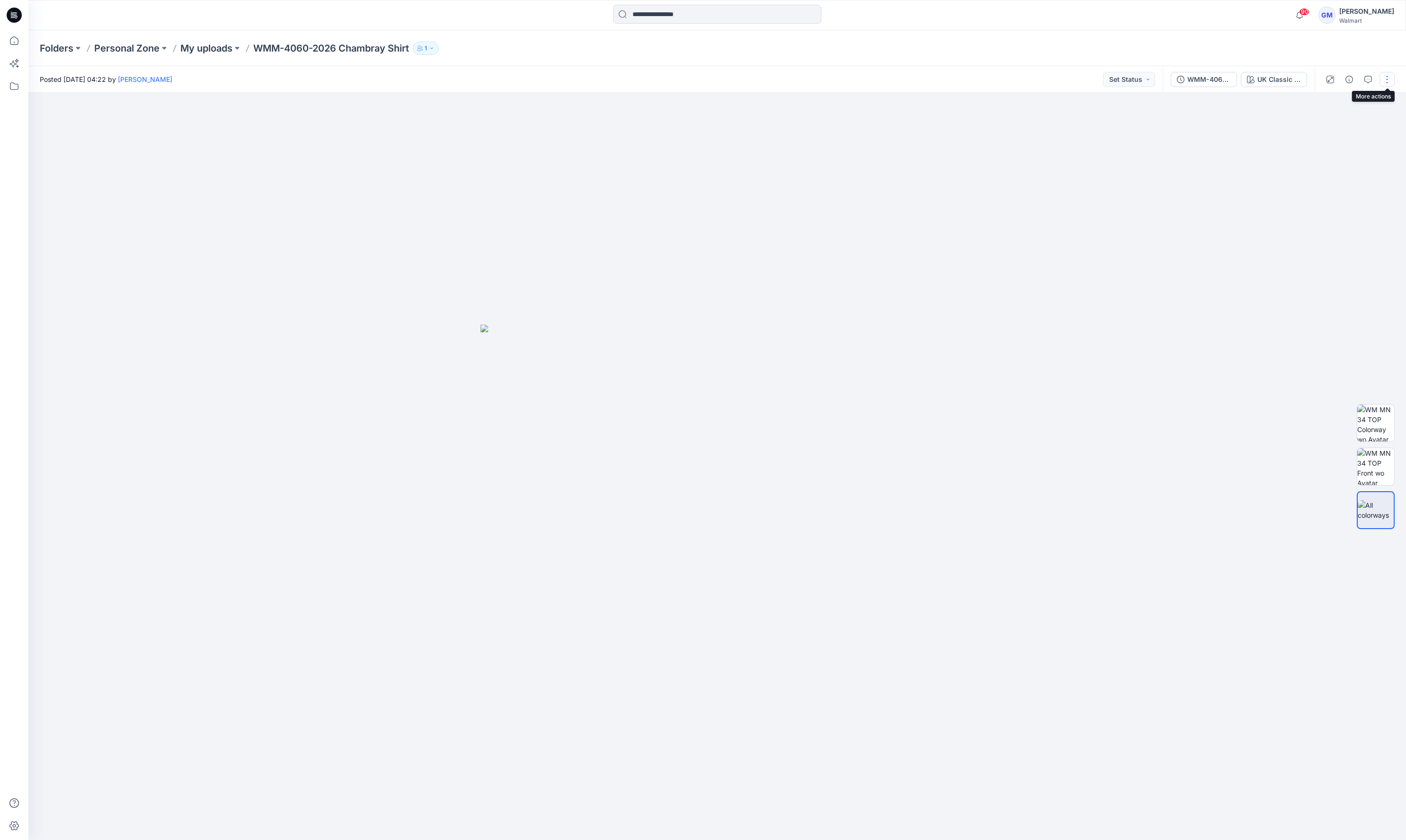
click at [1388, 76] on button "button" at bounding box center [1387, 80] width 15 height 15
click at [1354, 126] on button "Edit" at bounding box center [1347, 128] width 87 height 18
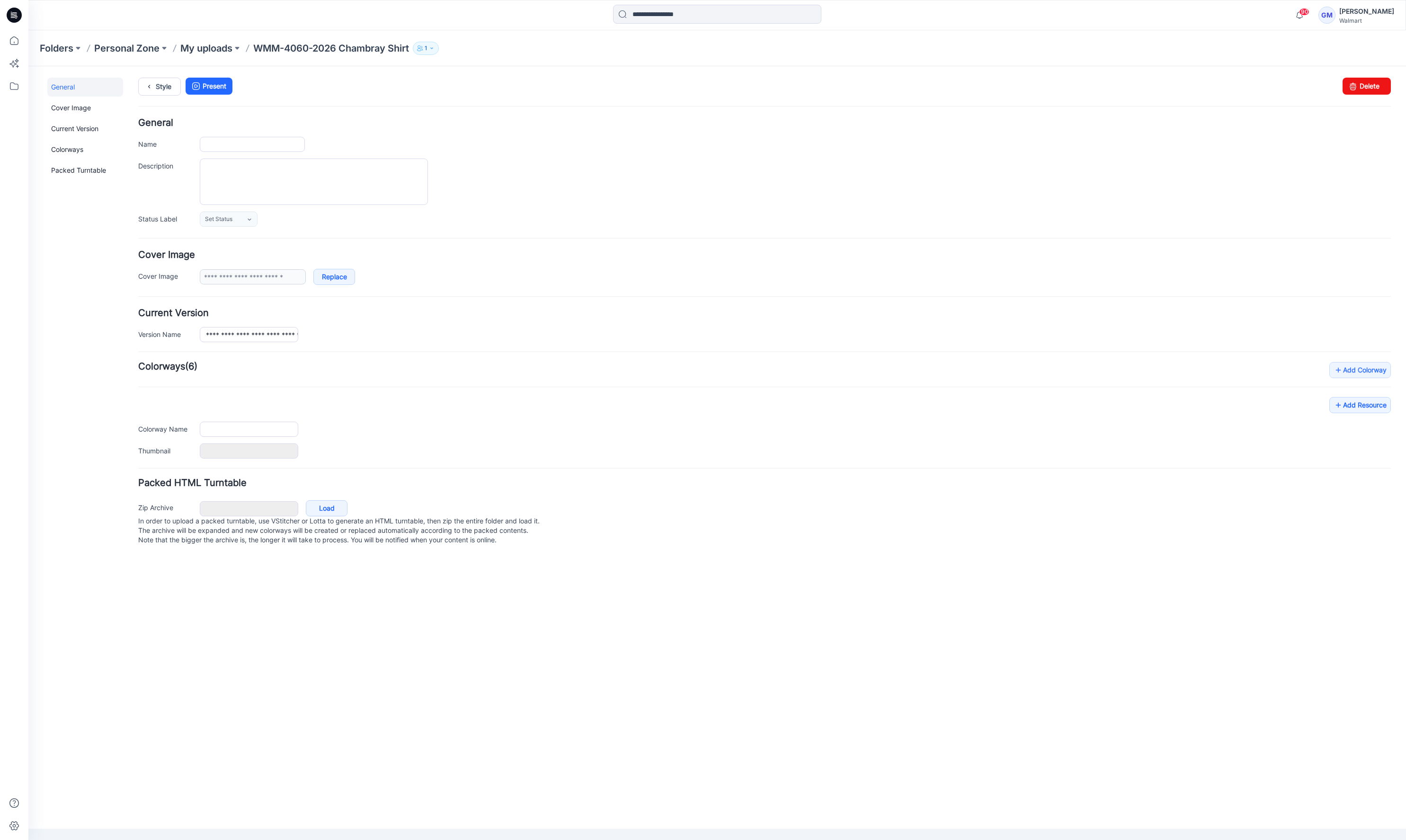
type input "**********"
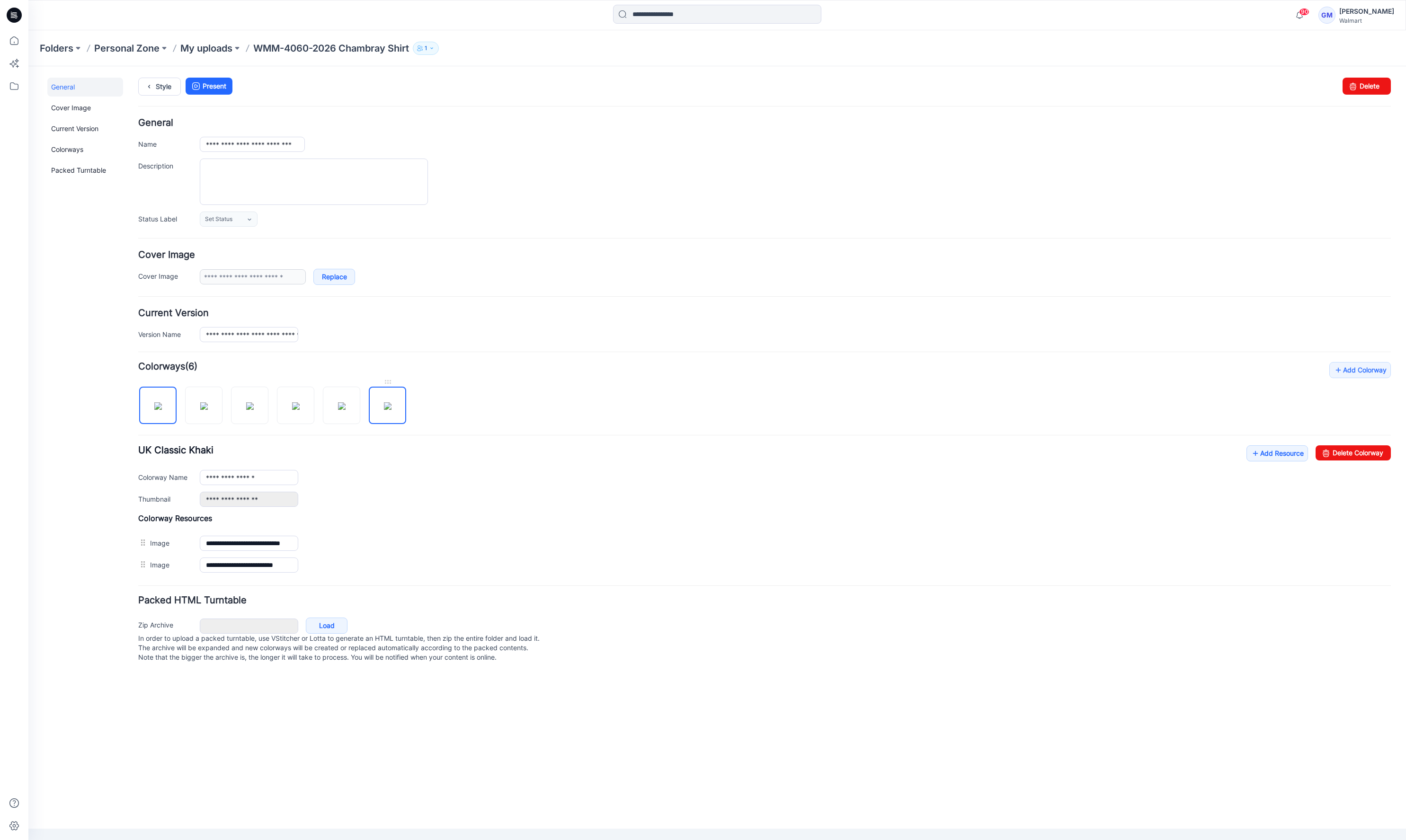
click at [384, 407] on img at bounding box center [387, 406] width 8 height 8
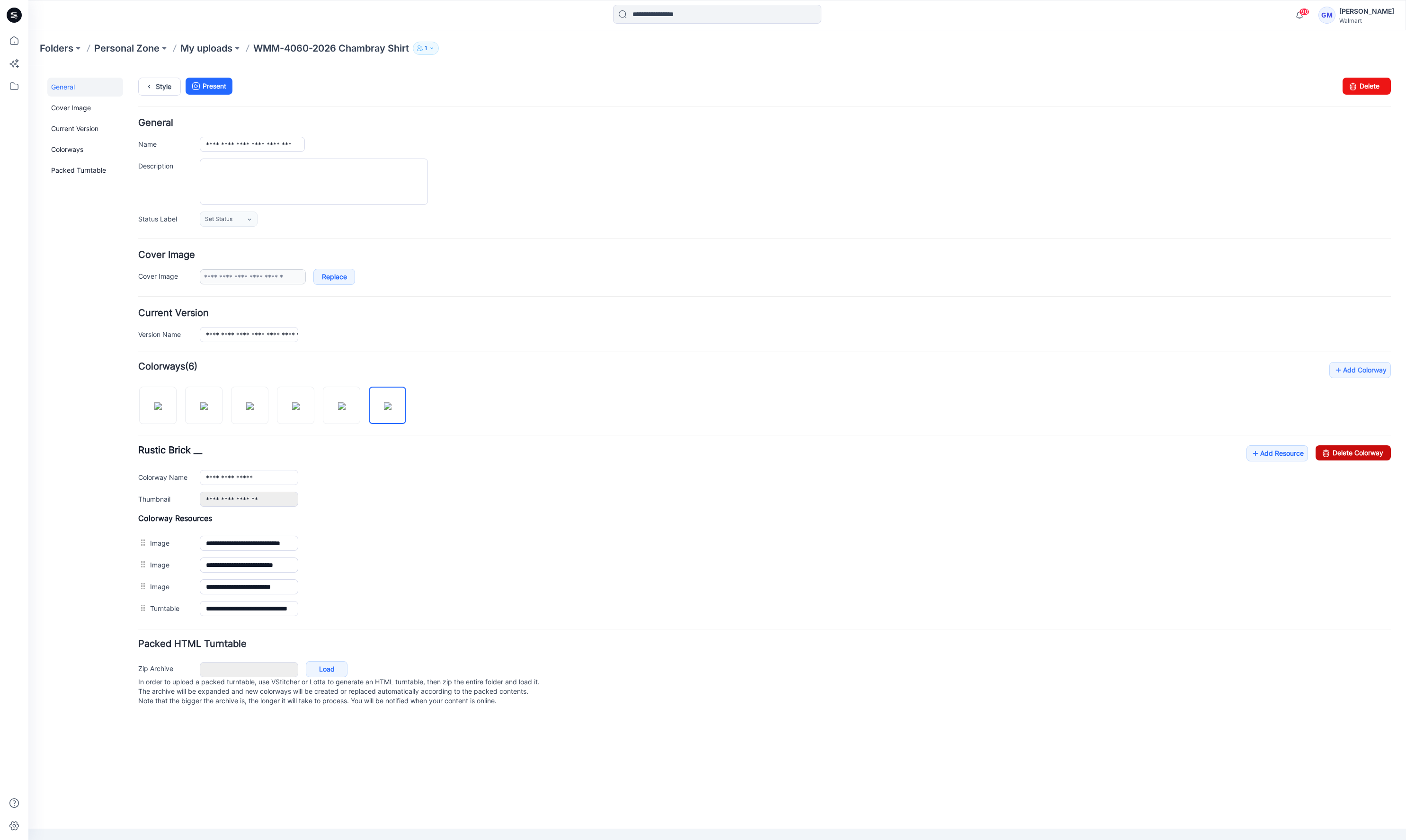
click at [1353, 455] on link "Delete Colorway" at bounding box center [1353, 453] width 75 height 15
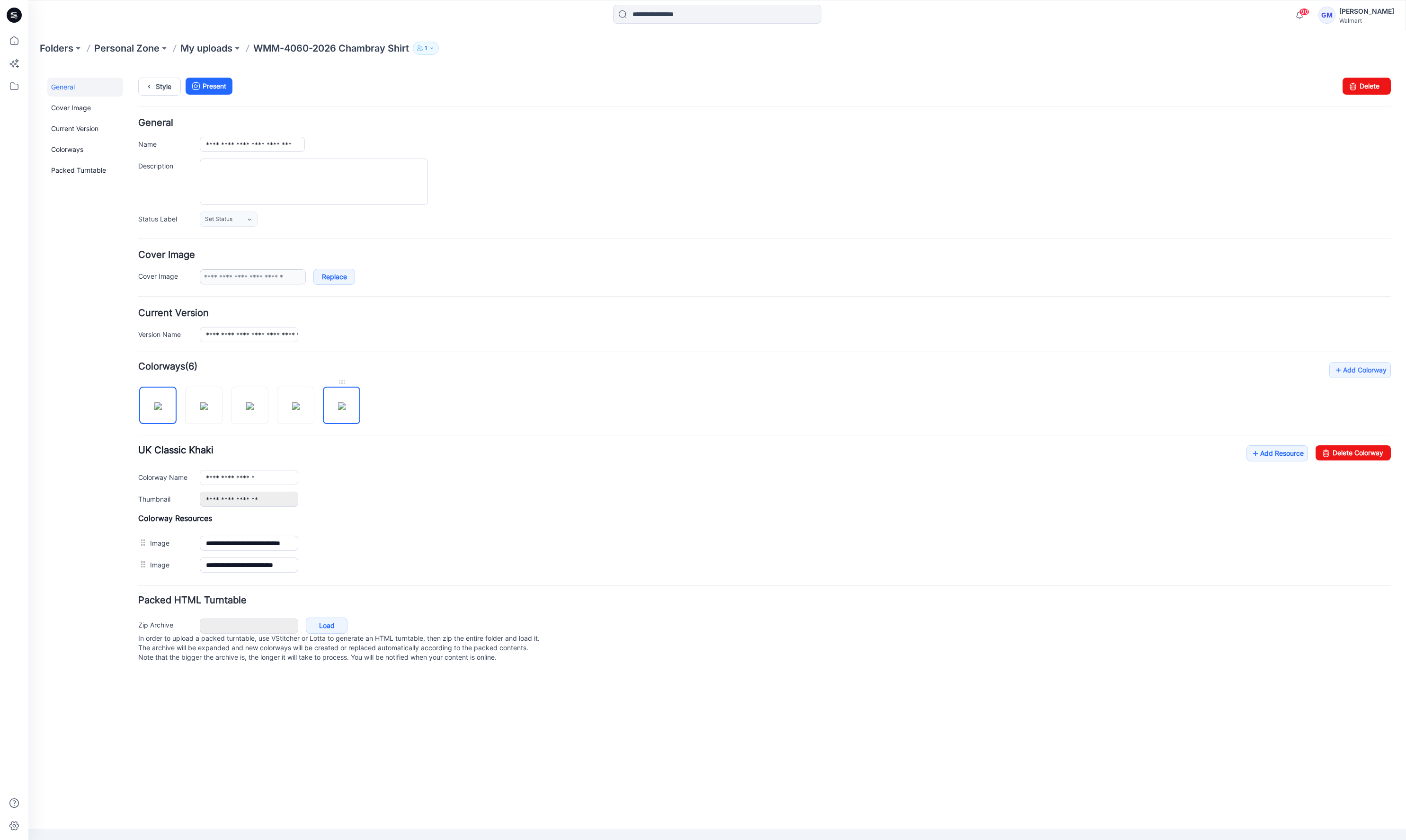
click at [344, 410] on img at bounding box center [341, 406] width 8 height 8
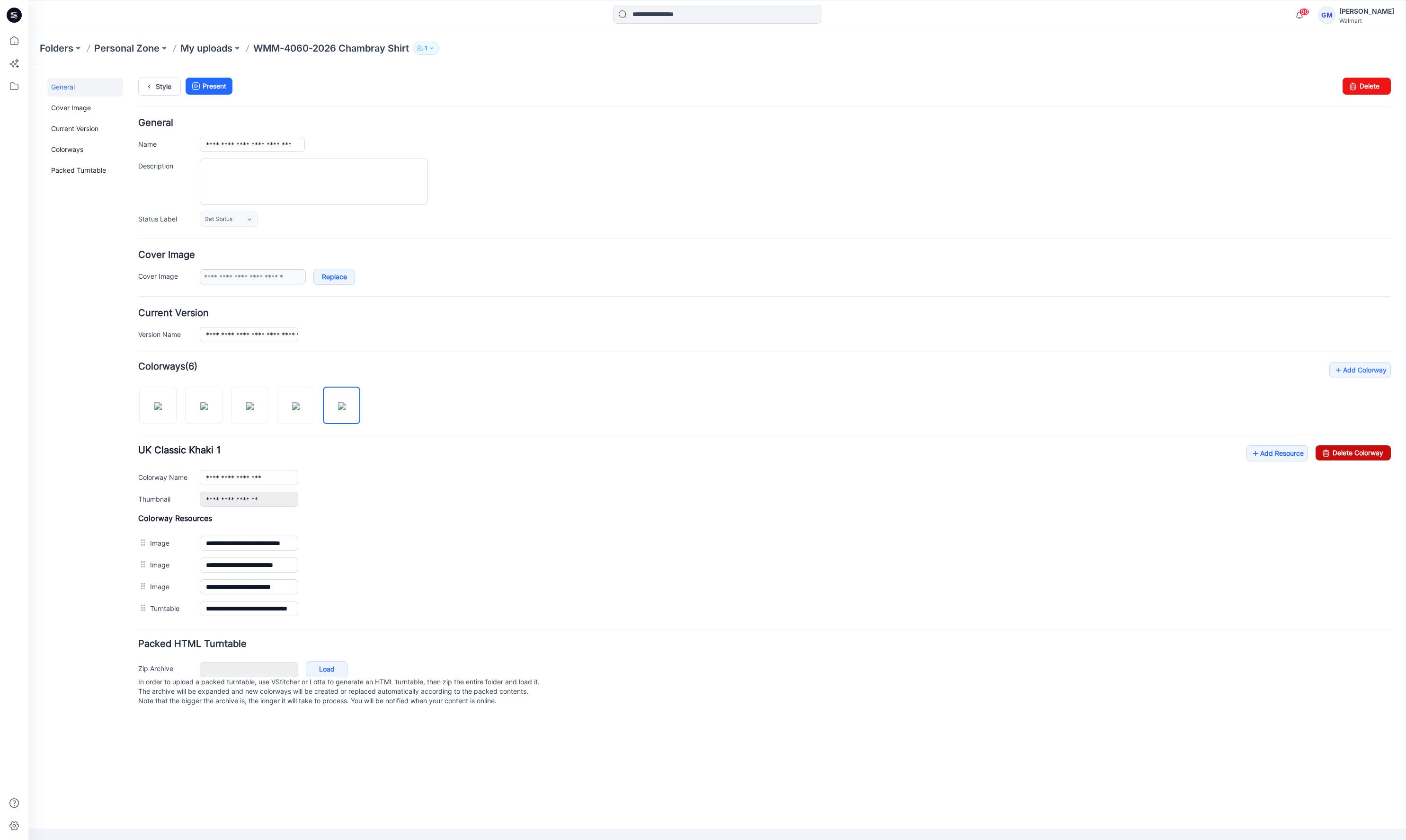
click at [1346, 453] on link "Delete Colorway" at bounding box center [1353, 453] width 75 height 15
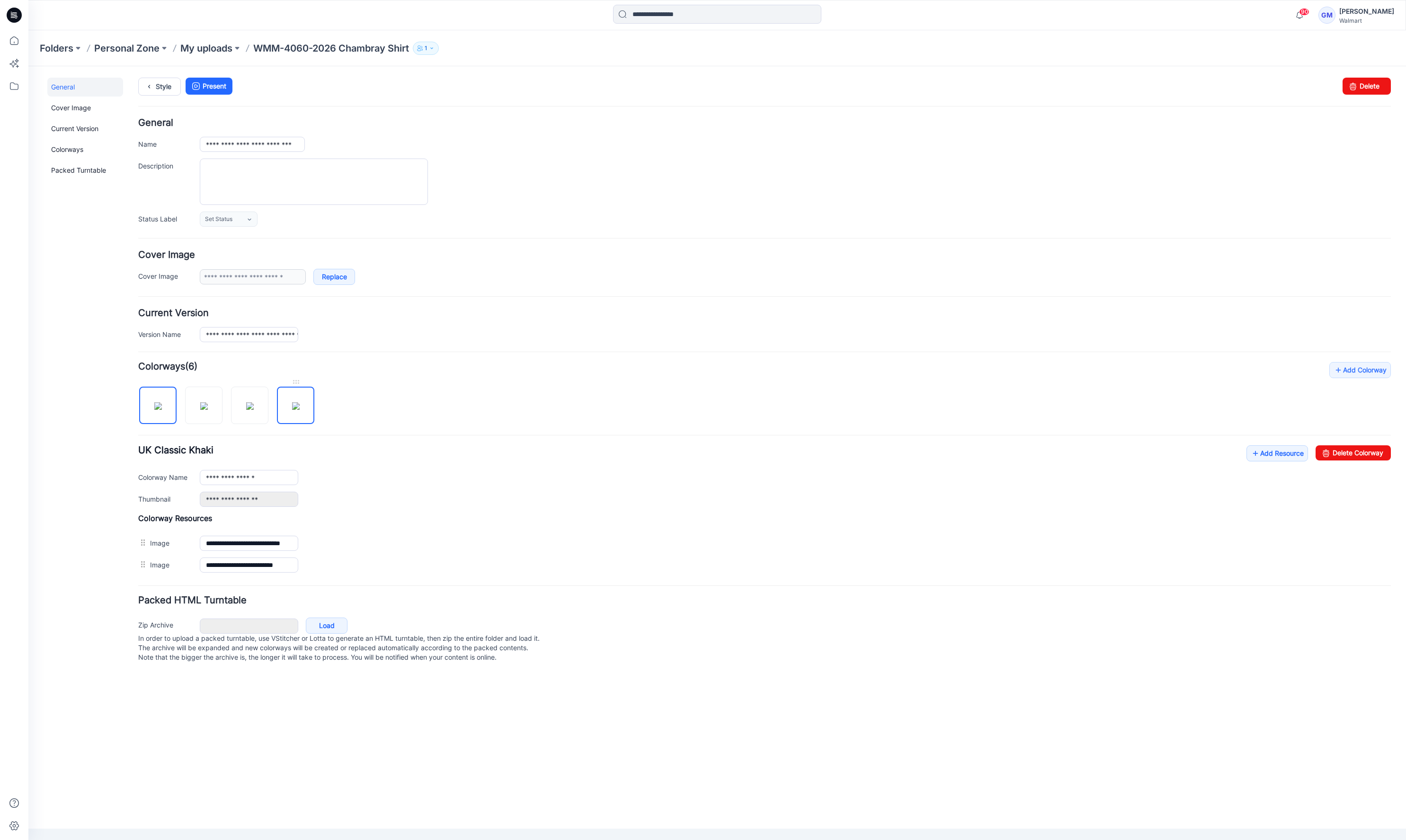
click at [299, 410] on img at bounding box center [295, 406] width 8 height 8
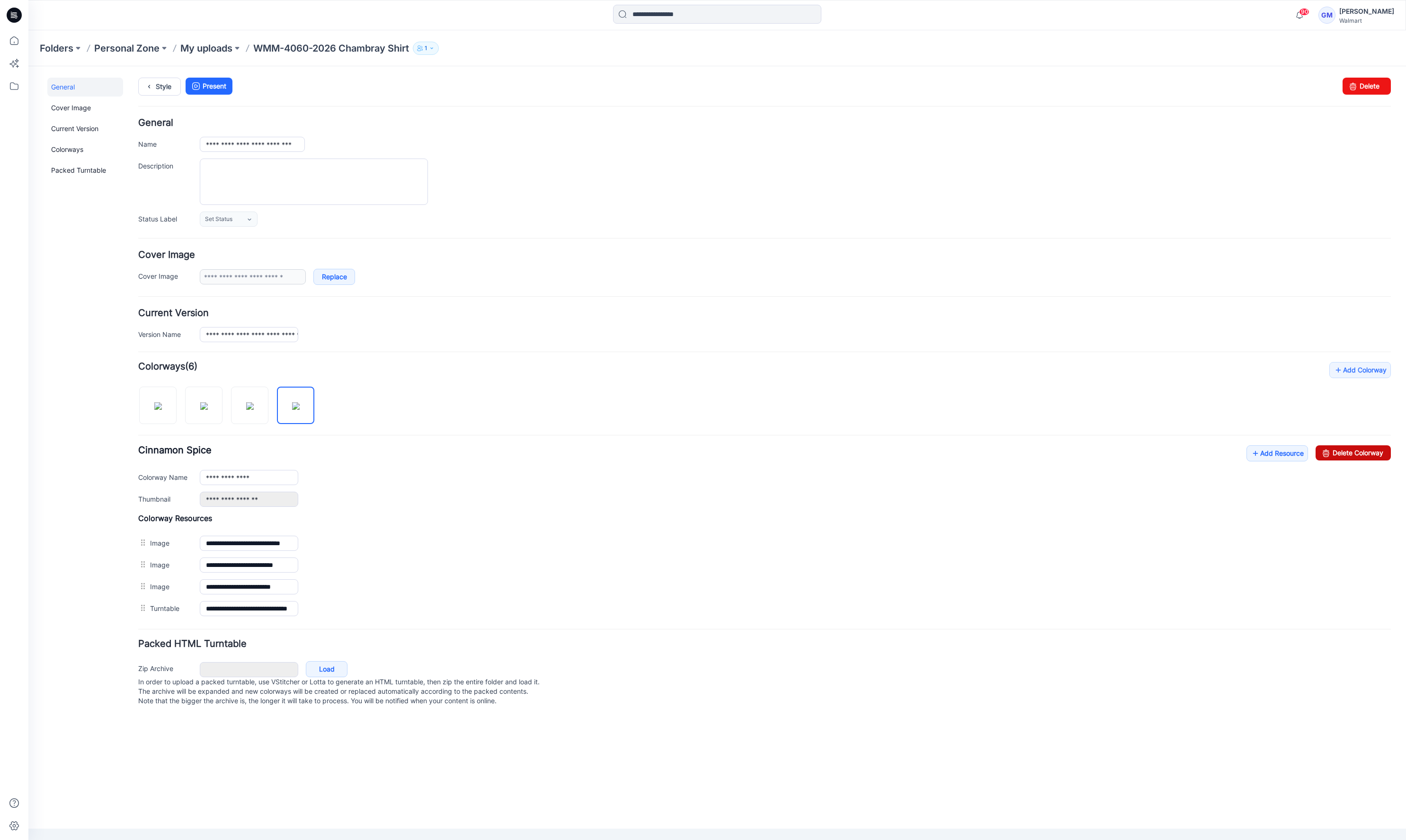
click at [1344, 448] on link "Delete Colorway" at bounding box center [1353, 453] width 75 height 15
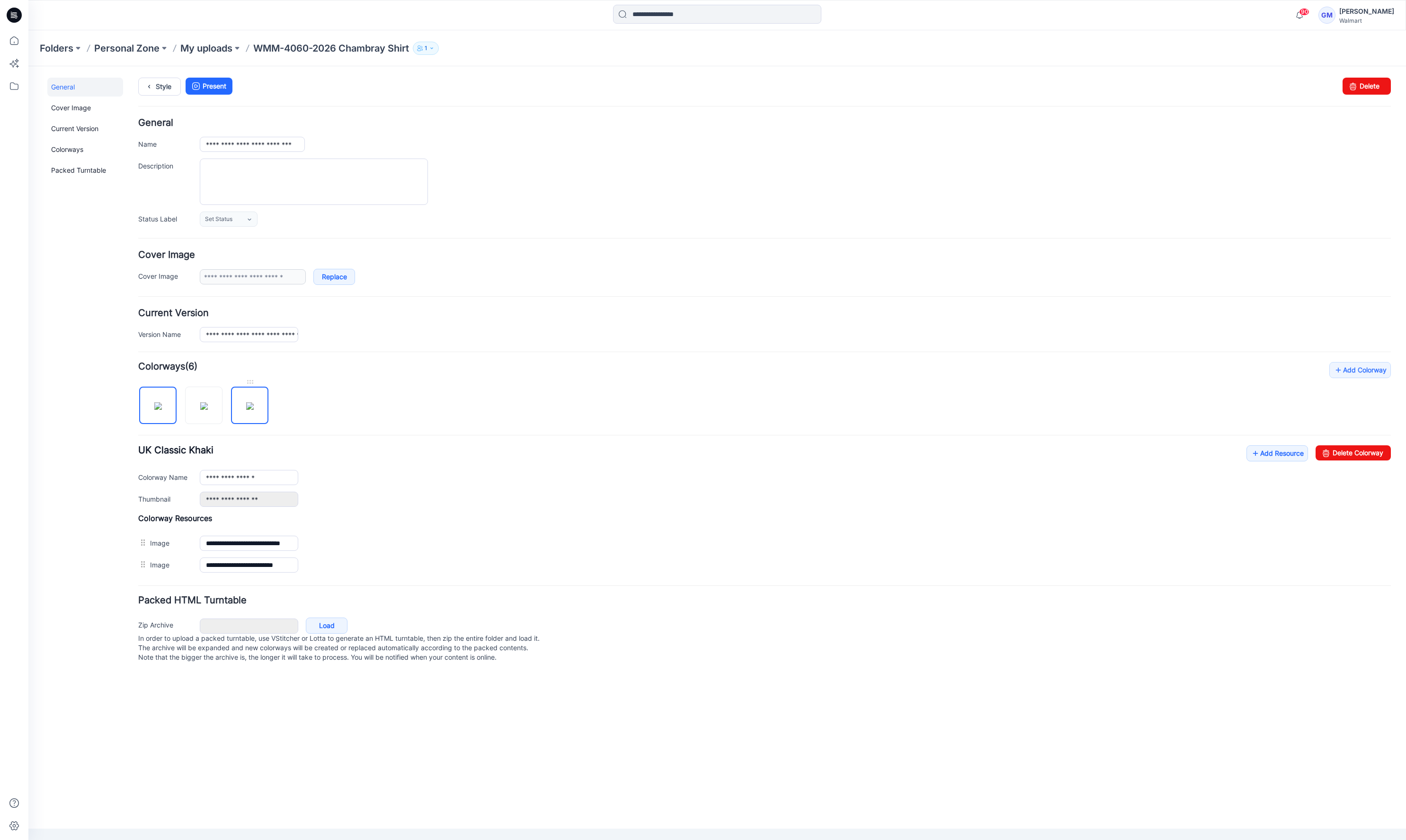
click at [246, 410] on img at bounding box center [249, 406] width 8 height 8
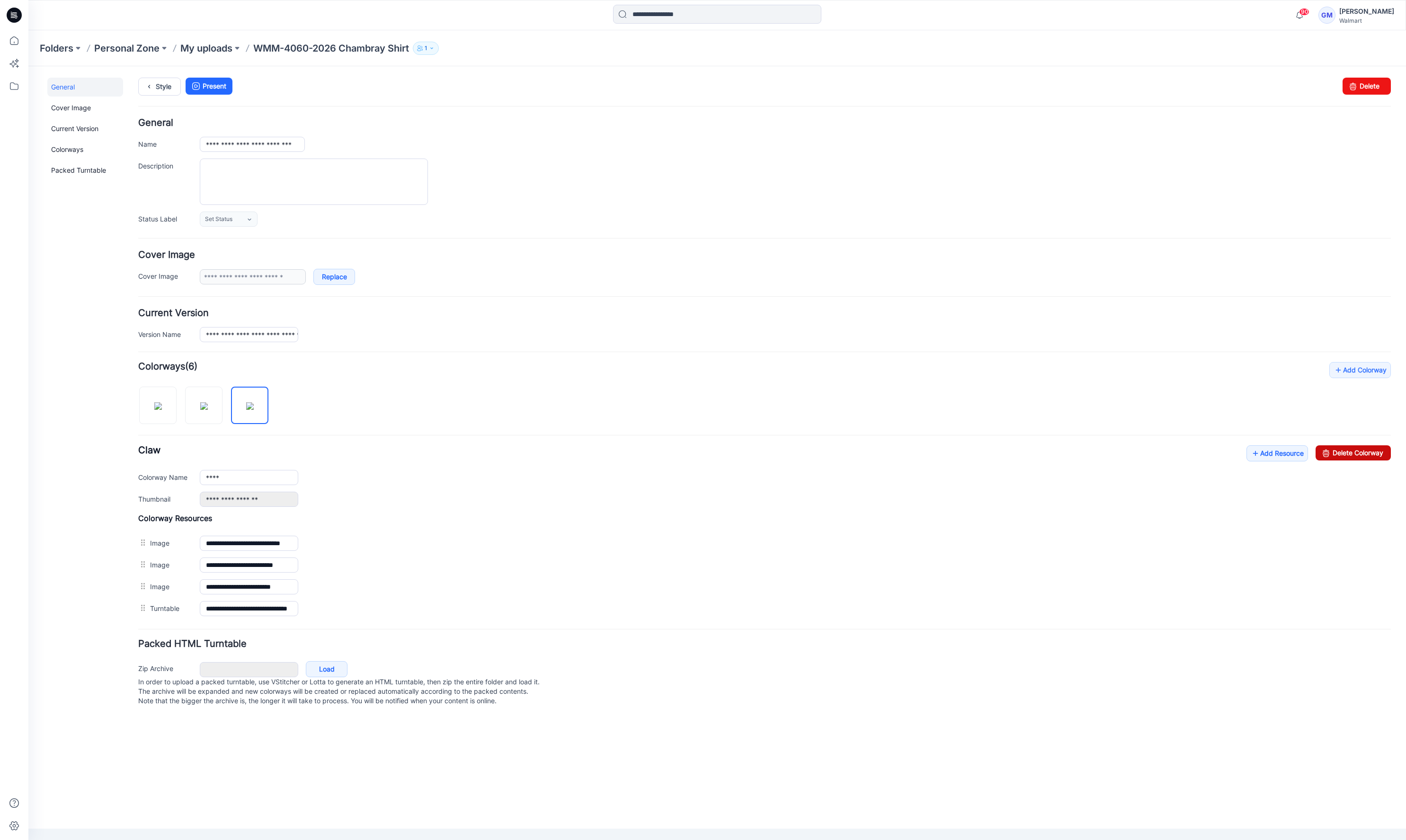
click at [1347, 446] on link "Delete Colorway" at bounding box center [1353, 453] width 75 height 15
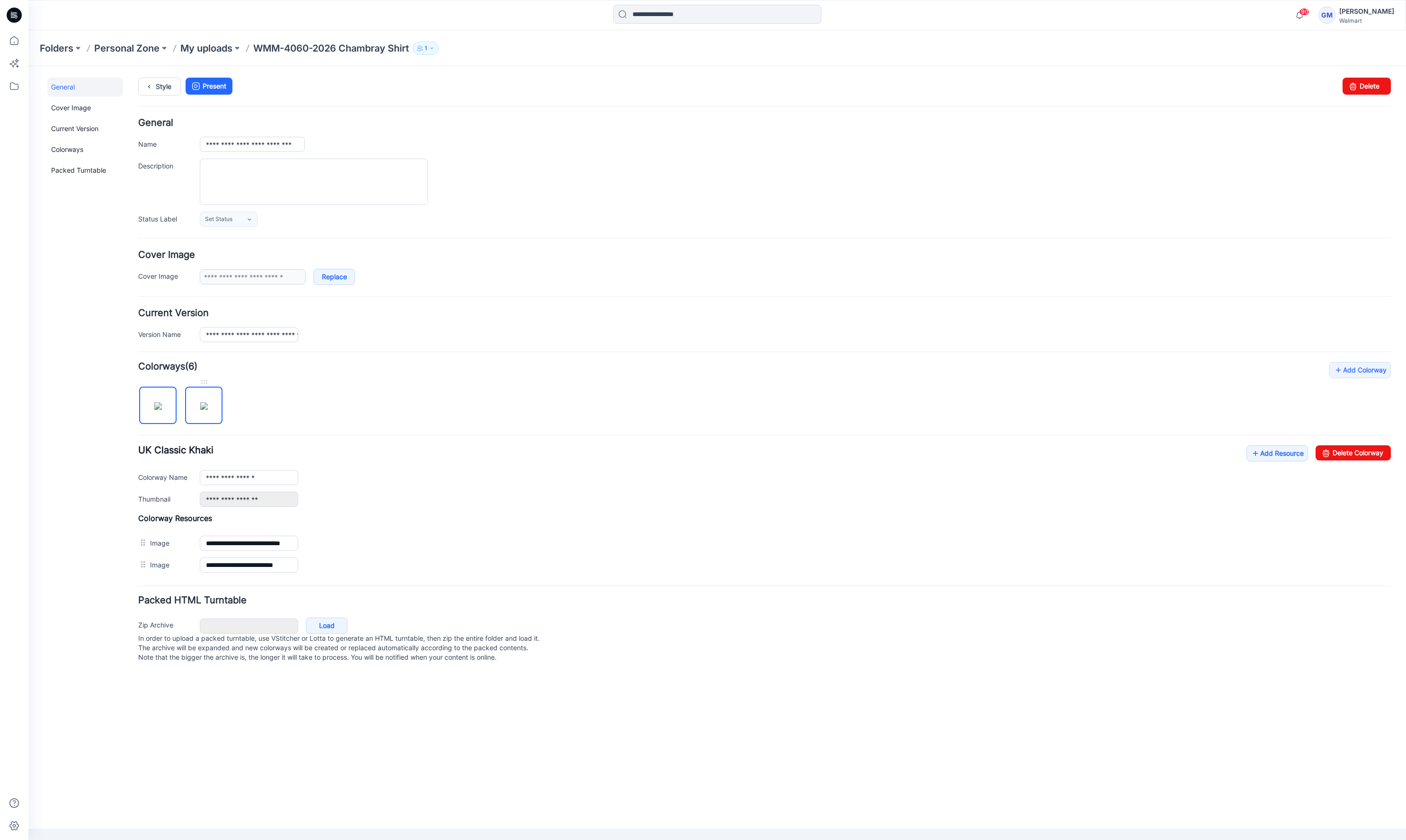
click at [208, 410] on img at bounding box center [204, 406] width 8 height 8
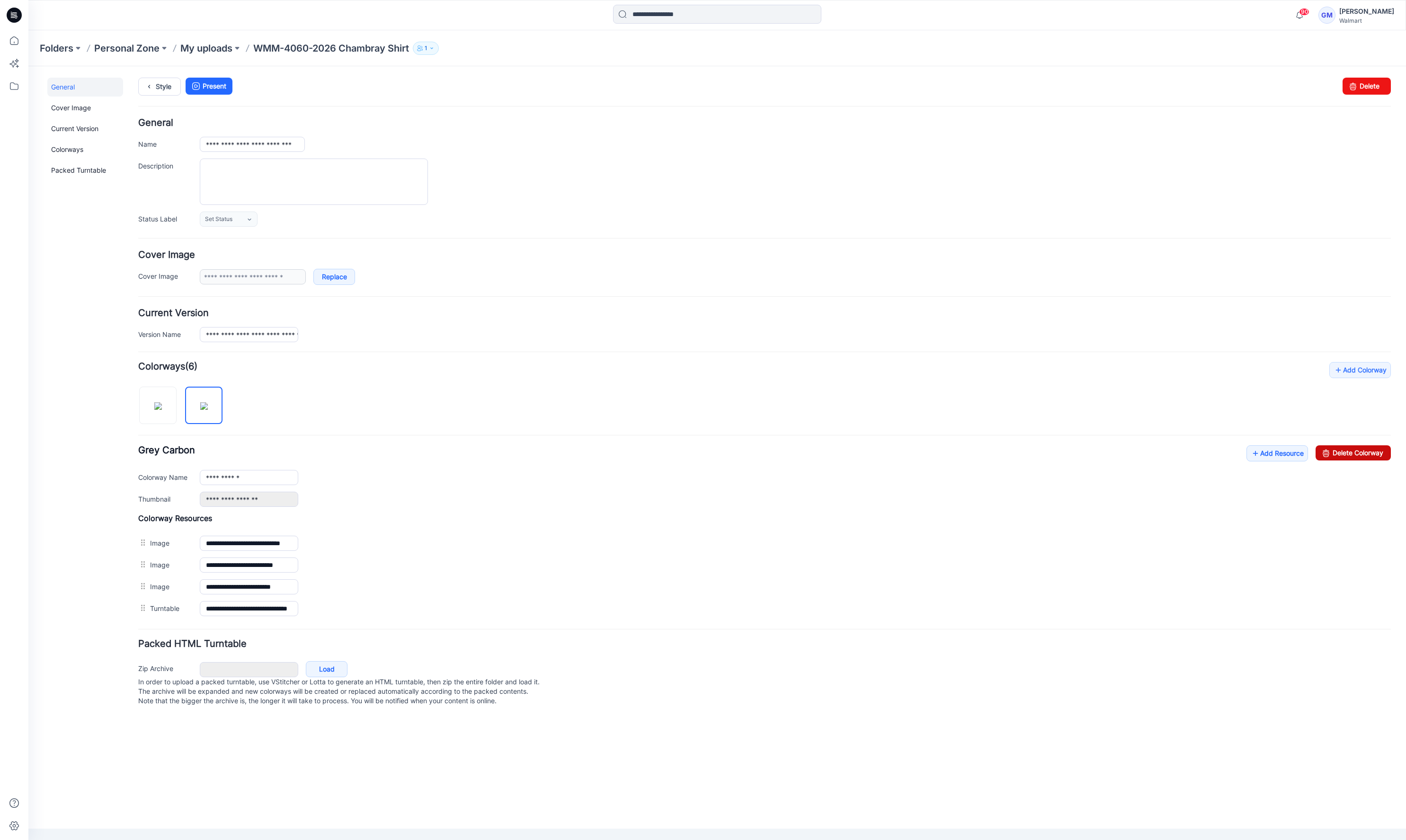
click at [1336, 449] on link "Delete Colorway" at bounding box center [1353, 453] width 75 height 15
type input "**********"
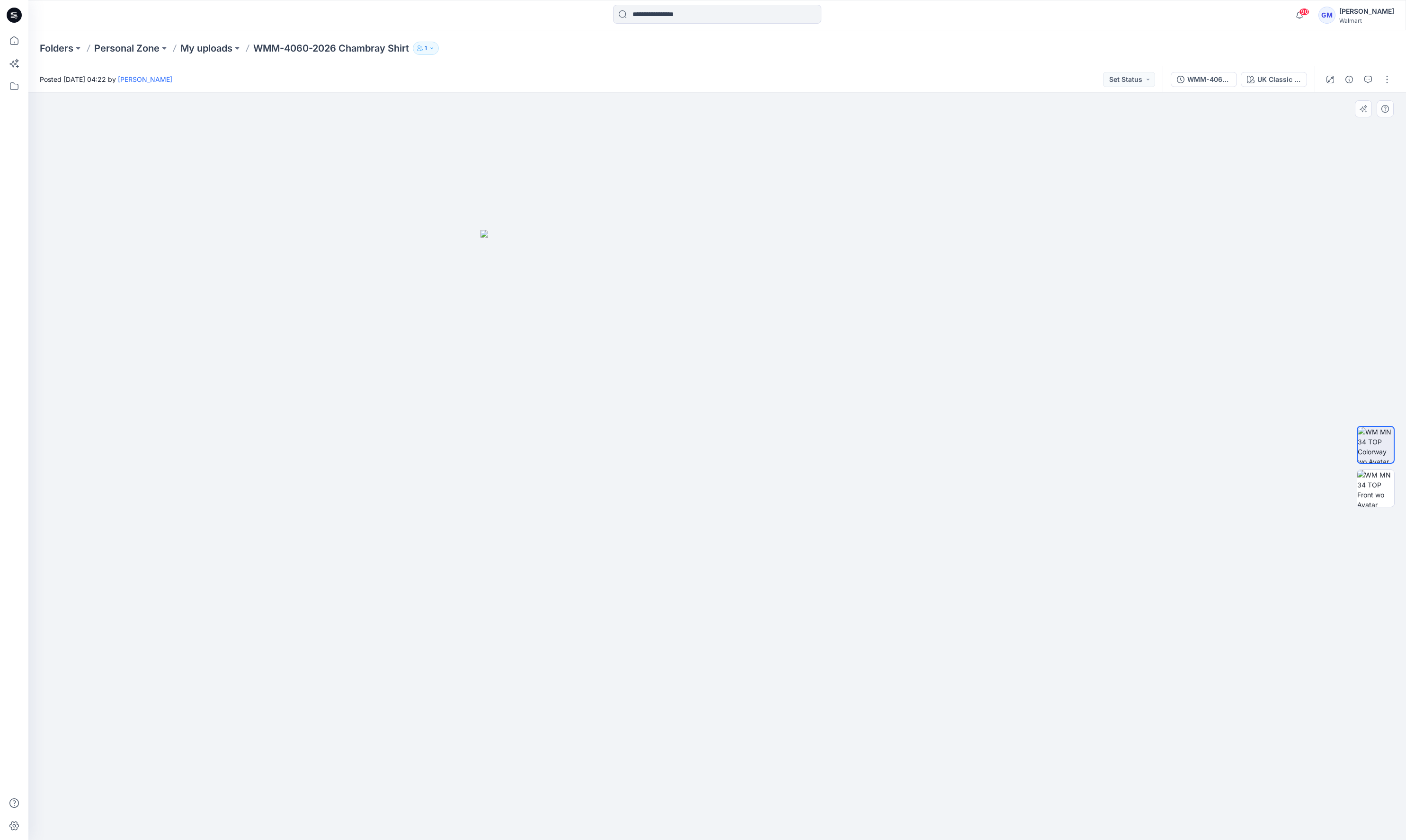
click at [898, 524] on img at bounding box center [717, 534] width 474 height 610
